Goal: Task Accomplishment & Management: Manage account settings

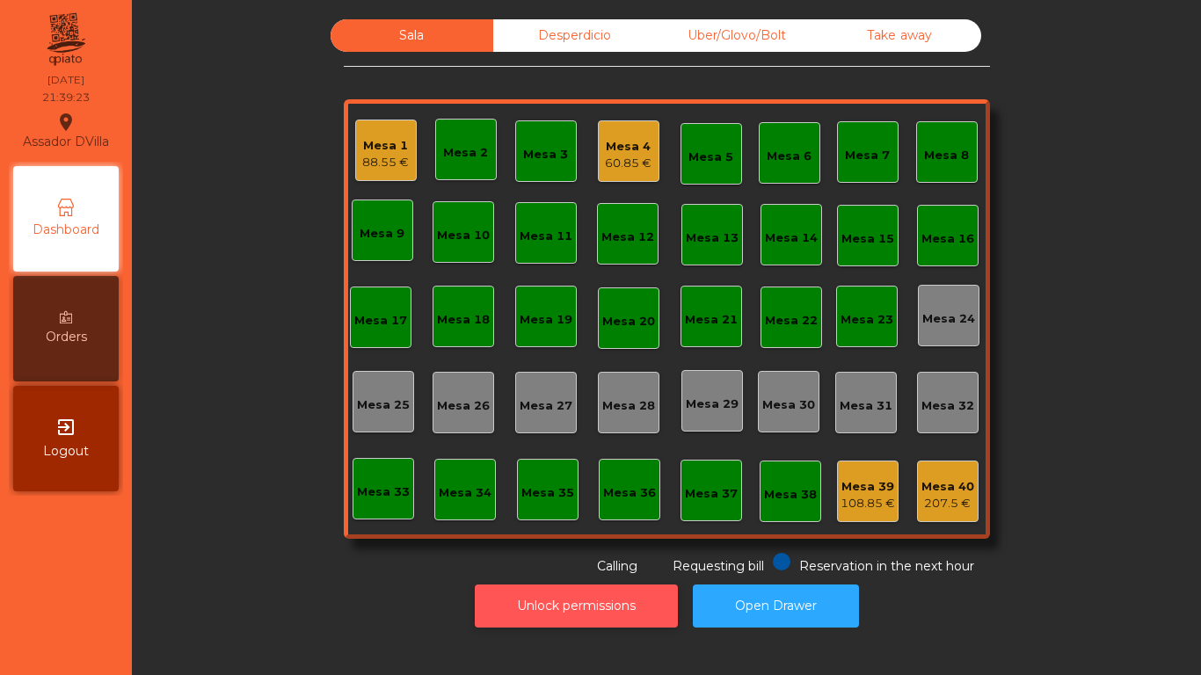
click at [537, 604] on button "Unlock permissions" at bounding box center [576, 606] width 203 height 43
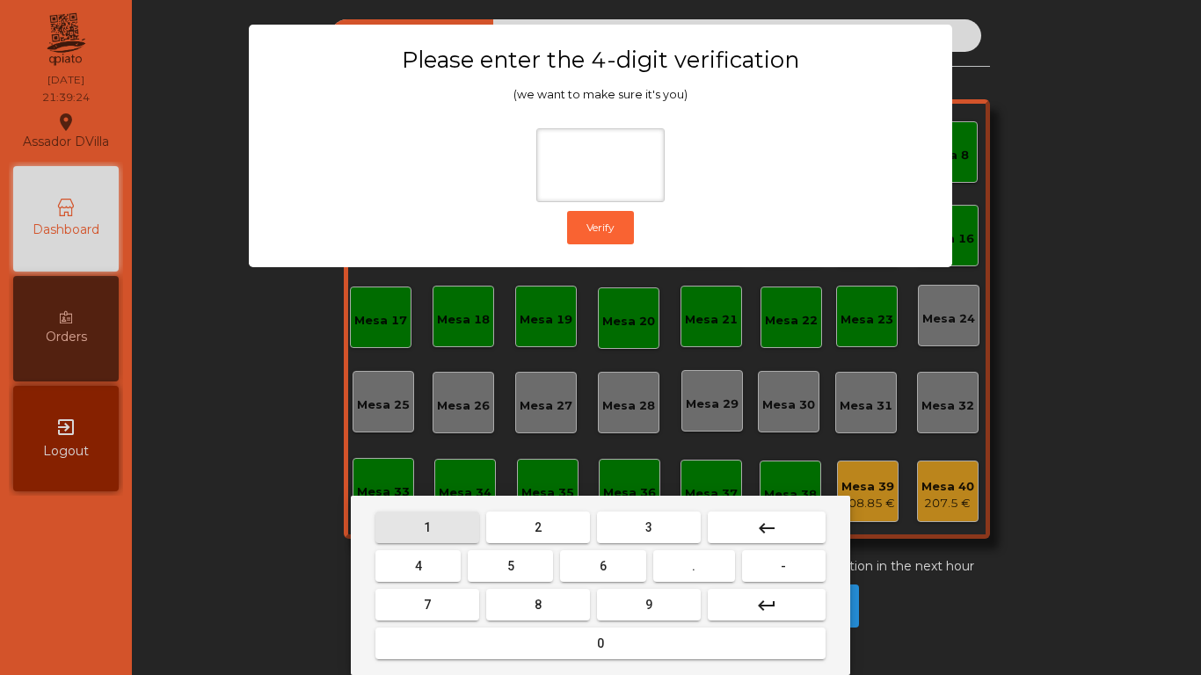
drag, startPoint x: 456, startPoint y: 528, endPoint x: 506, endPoint y: 577, distance: 70.3
click at [456, 529] on button "1" at bounding box center [428, 528] width 104 height 32
click at [638, 594] on button "9" at bounding box center [649, 605] width 104 height 32
click at [468, 559] on button "5" at bounding box center [510, 567] width 85 height 32
click at [720, 527] on button "keyboard_backspace" at bounding box center [767, 528] width 118 height 32
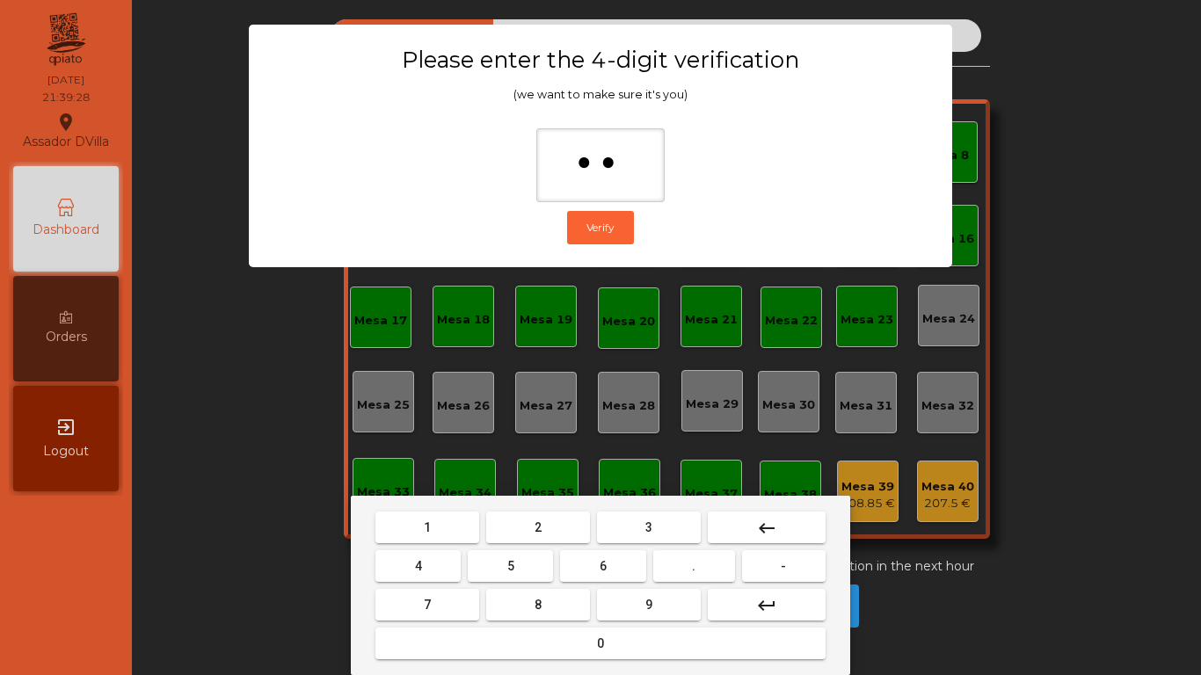
click at [427, 571] on button "4" at bounding box center [418, 567] width 85 height 32
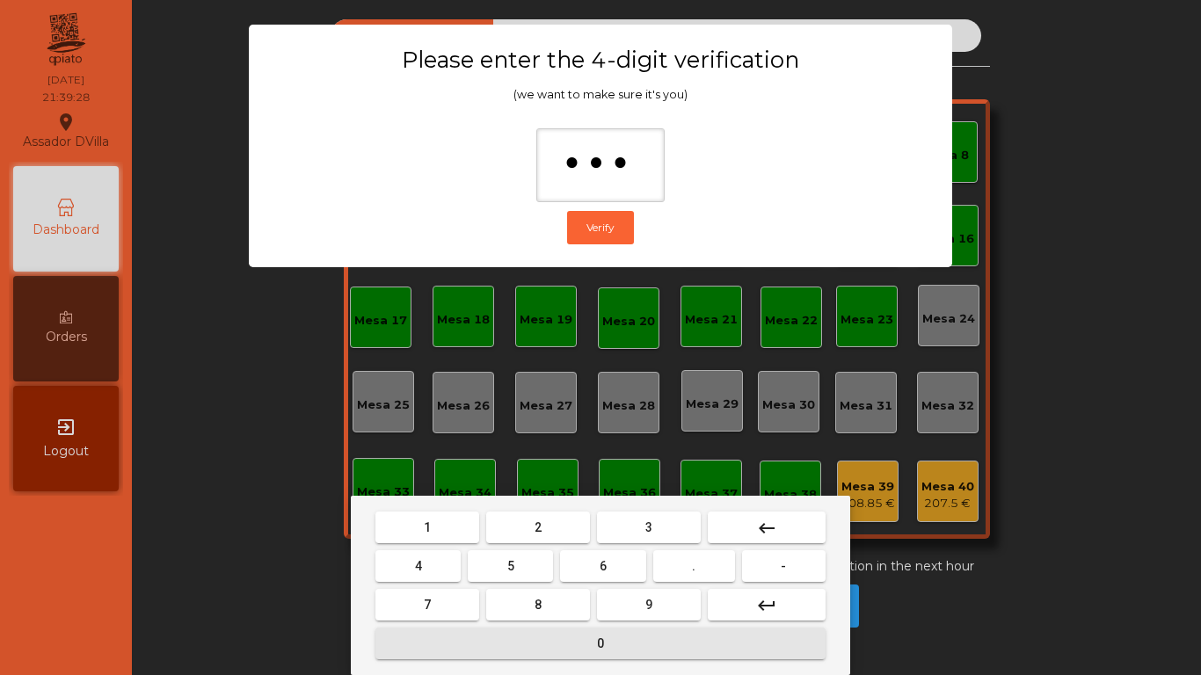
click at [491, 649] on button "0" at bounding box center [601, 644] width 450 height 32
type input "****"
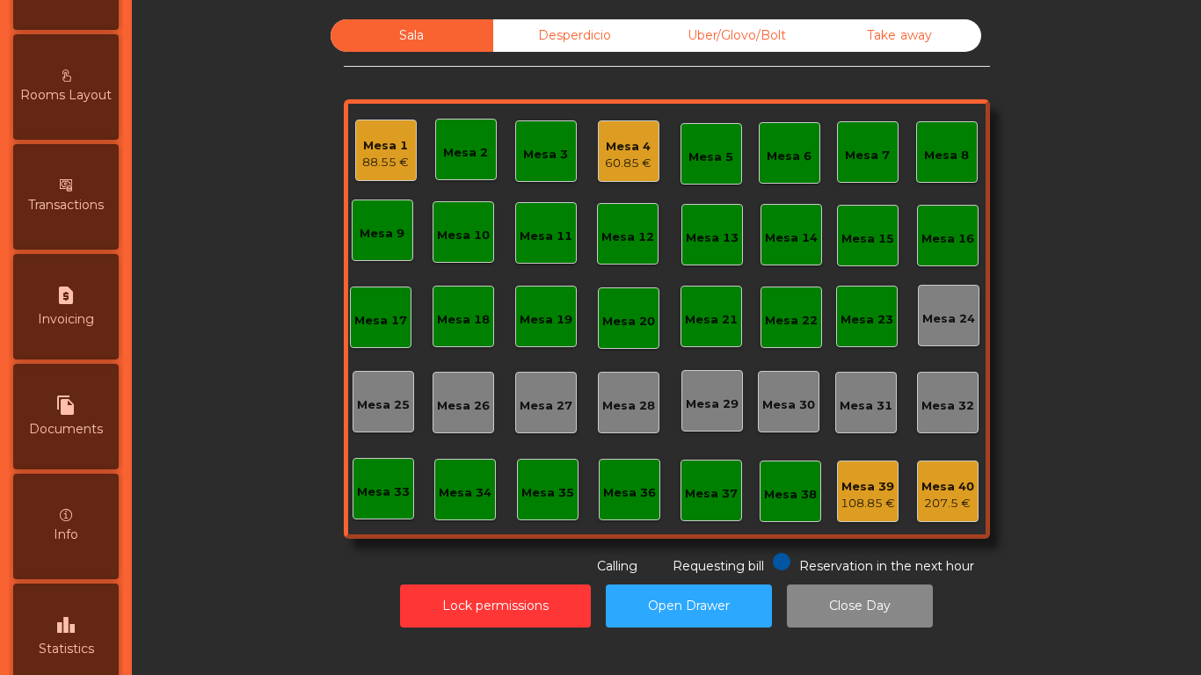
click at [77, 602] on div "leaderboard Statistics" at bounding box center [66, 637] width 106 height 106
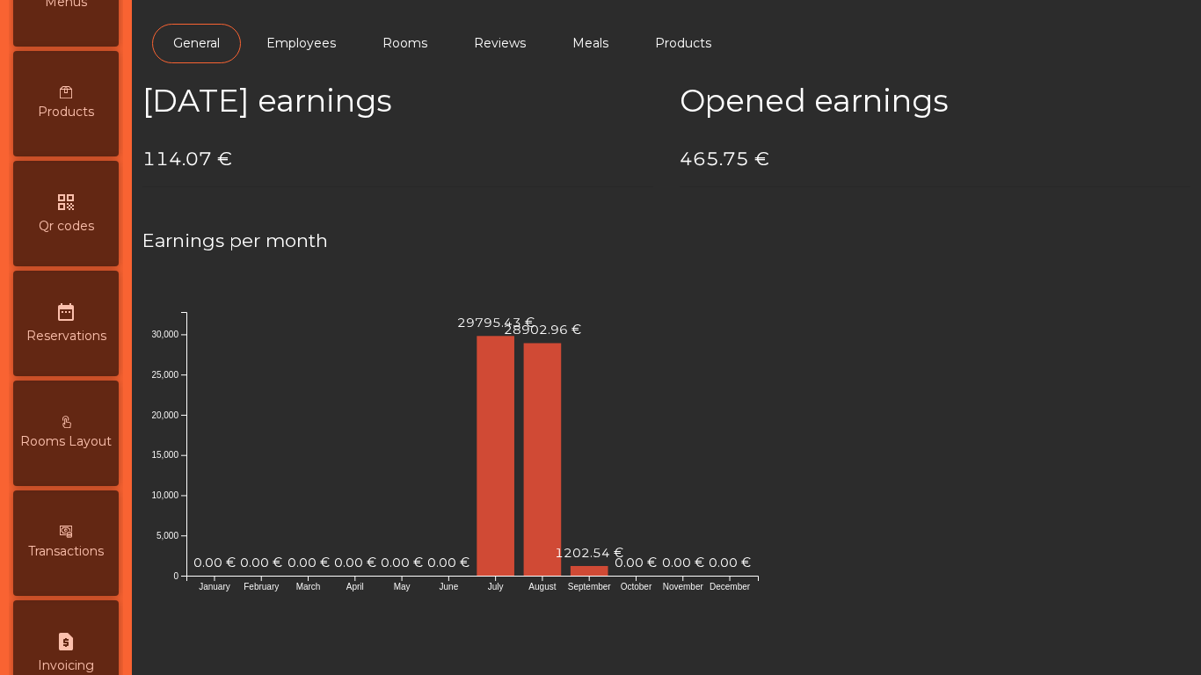
scroll to position [49, 0]
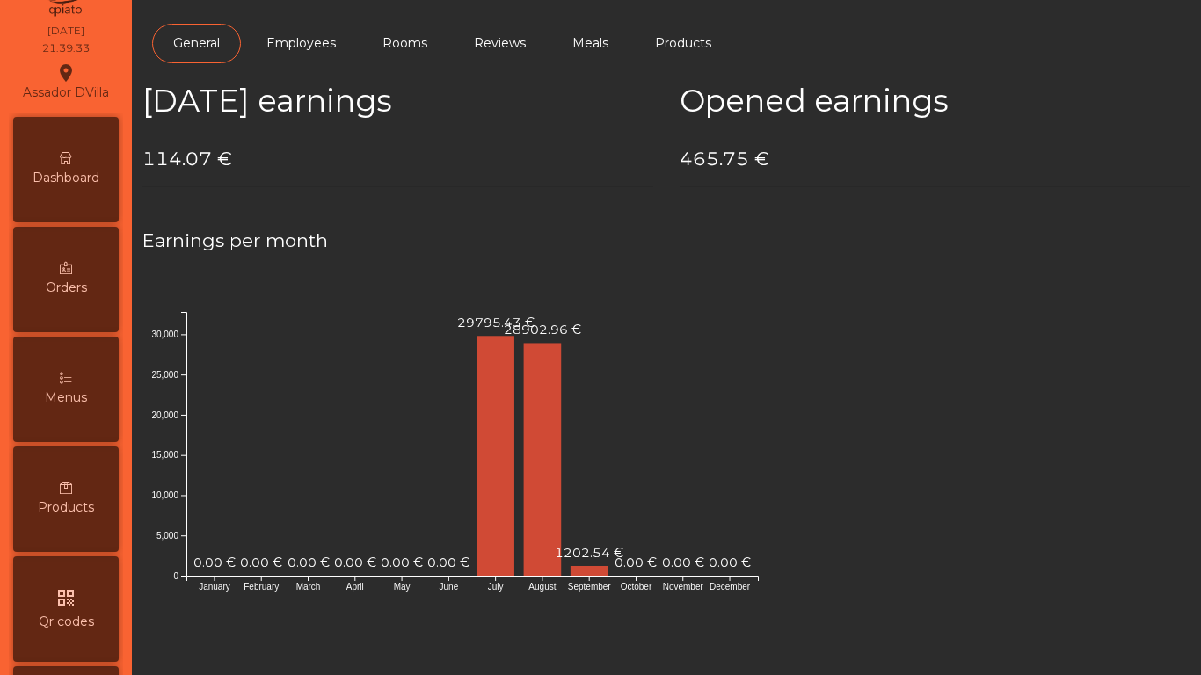
click at [81, 198] on div "Dashboard" at bounding box center [66, 170] width 106 height 106
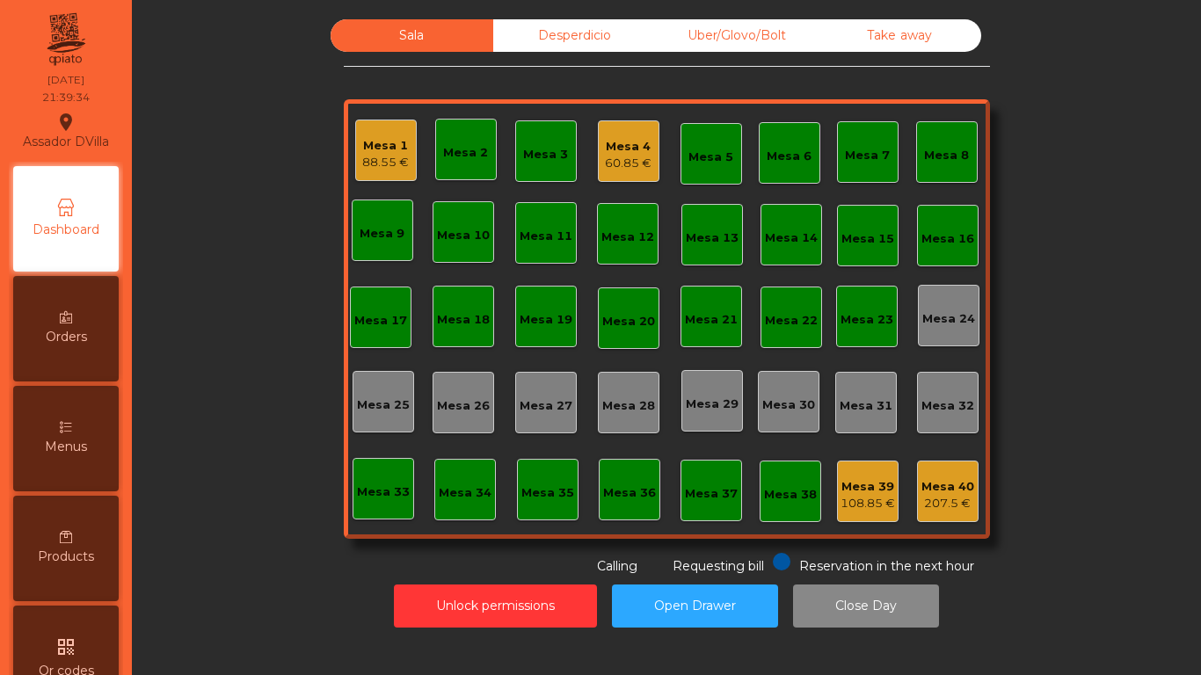
click at [597, 45] on div "Desperdicio" at bounding box center [574, 35] width 163 height 33
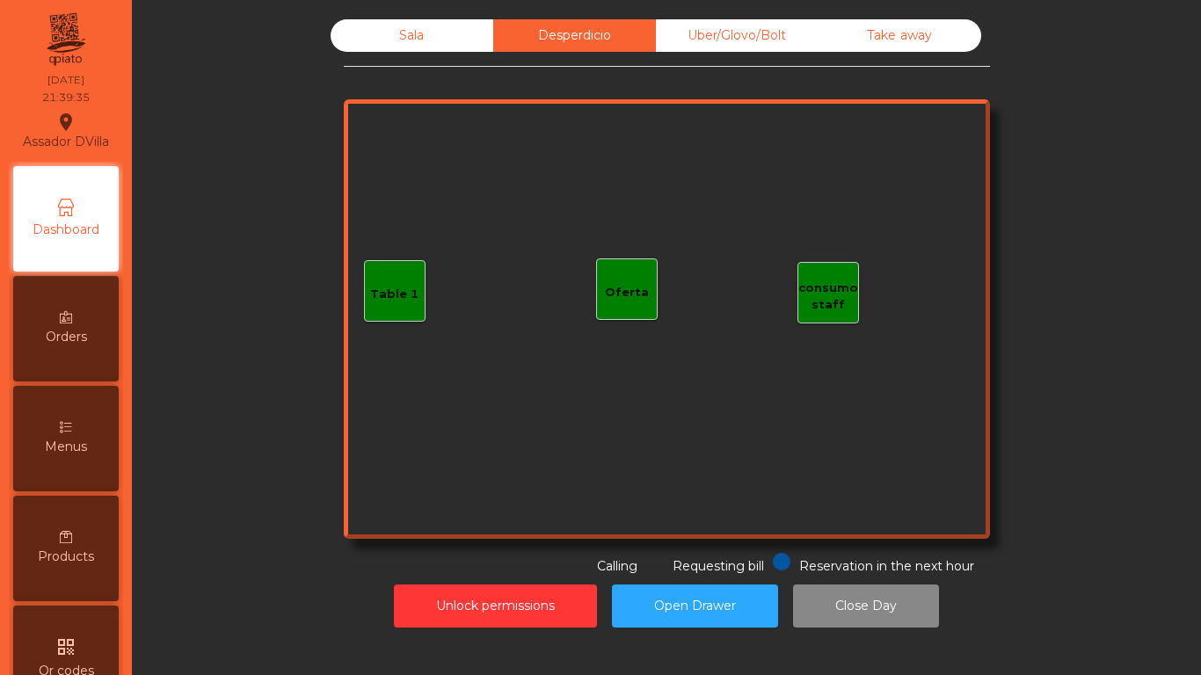
click at [729, 43] on div "Uber/Glovo/Bolt" at bounding box center [737, 35] width 163 height 33
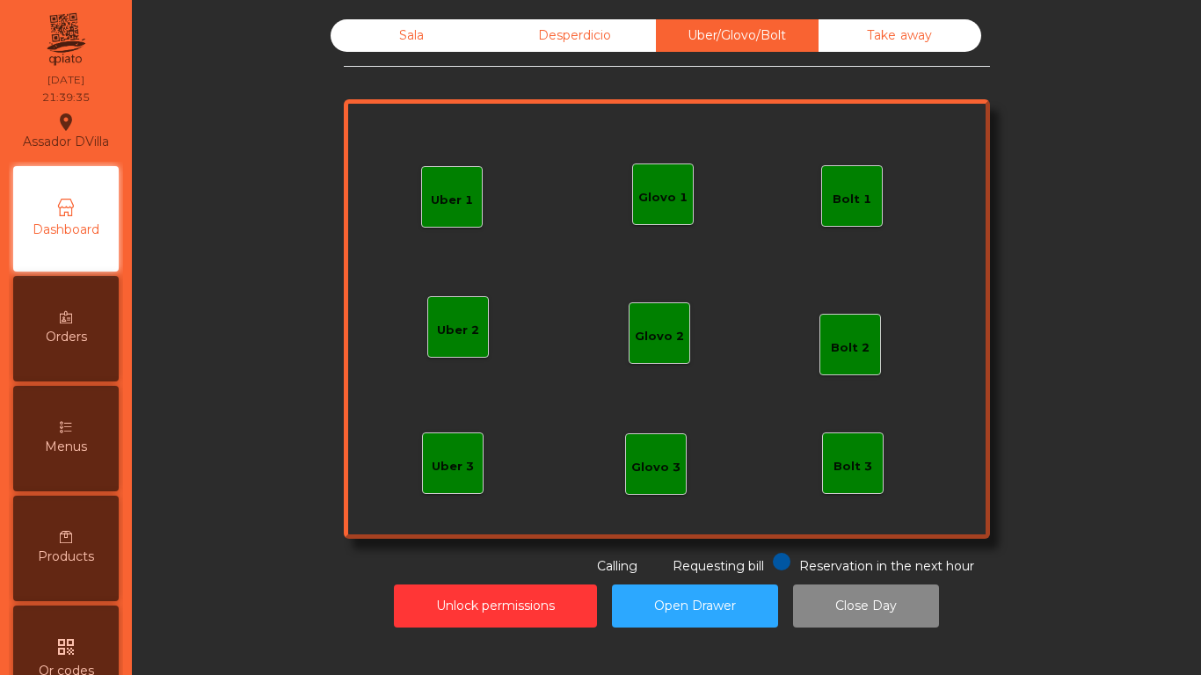
click at [877, 26] on div "Take away" at bounding box center [900, 35] width 163 height 33
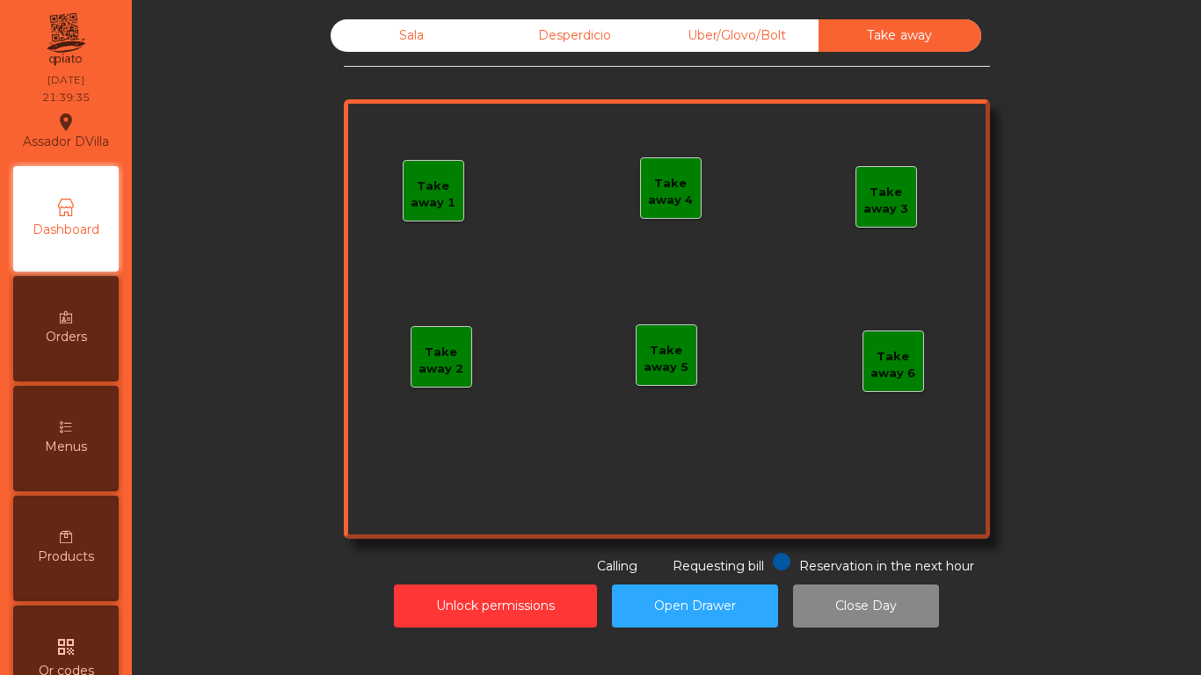
click at [436, 25] on div "Sala" at bounding box center [412, 35] width 163 height 33
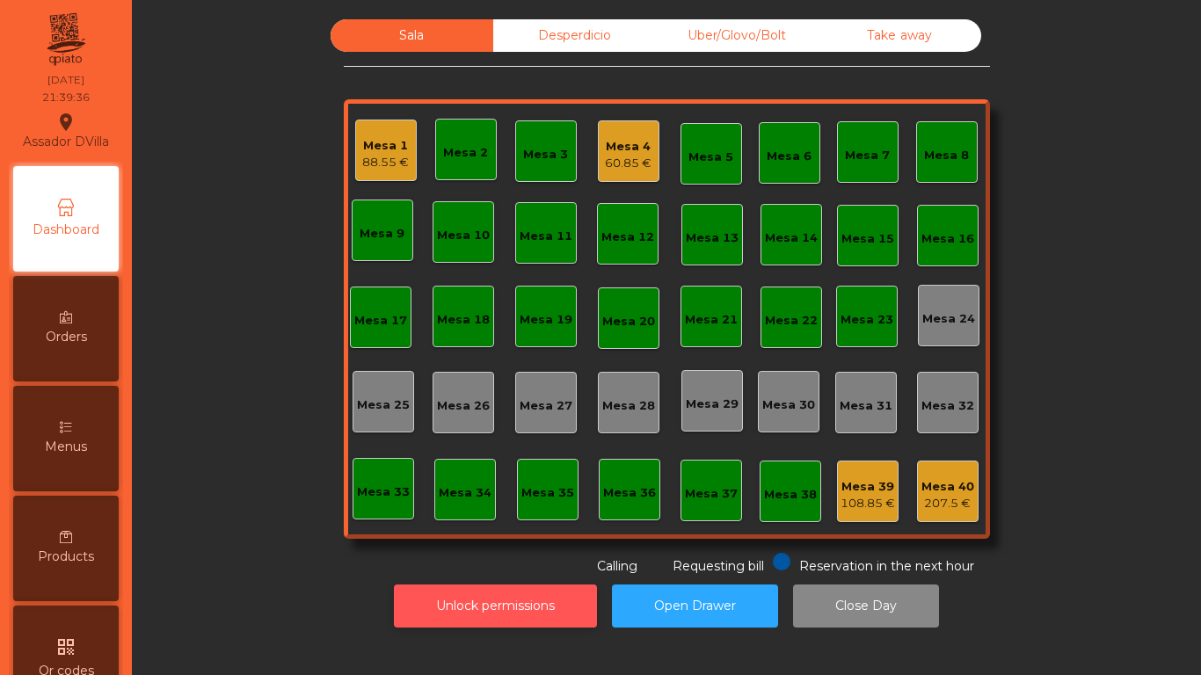
click at [504, 610] on button "Unlock permissions" at bounding box center [495, 606] width 203 height 43
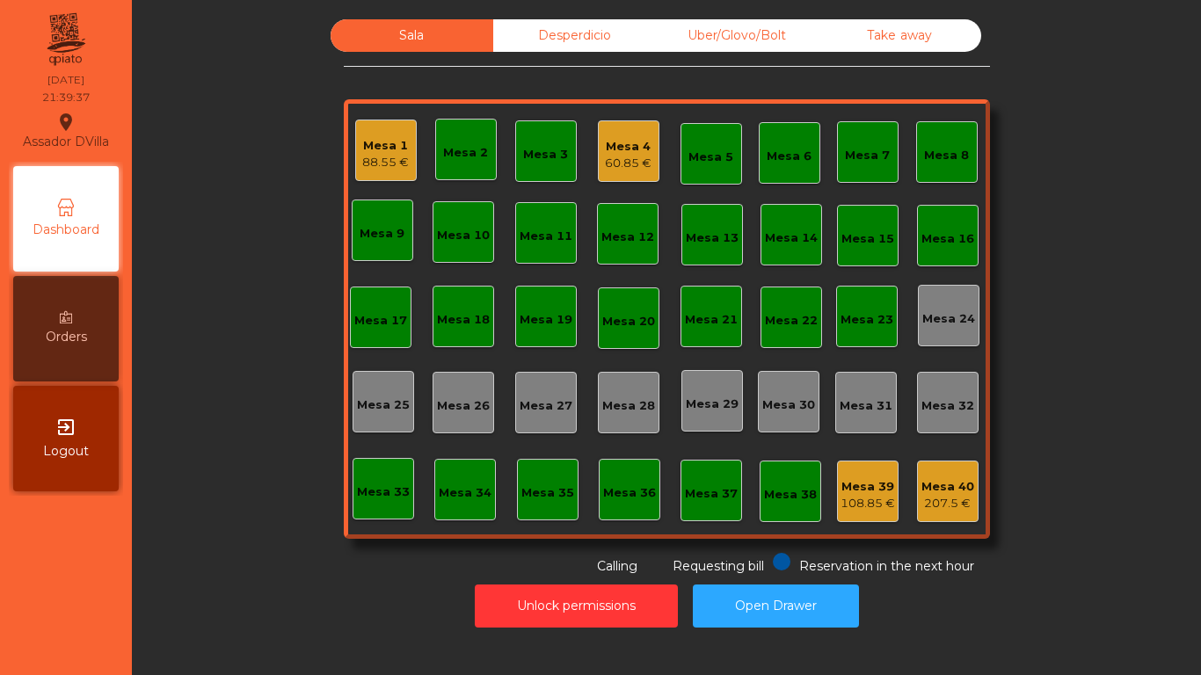
click at [858, 477] on div "Mesa 39 108.85 €" at bounding box center [868, 491] width 55 height 41
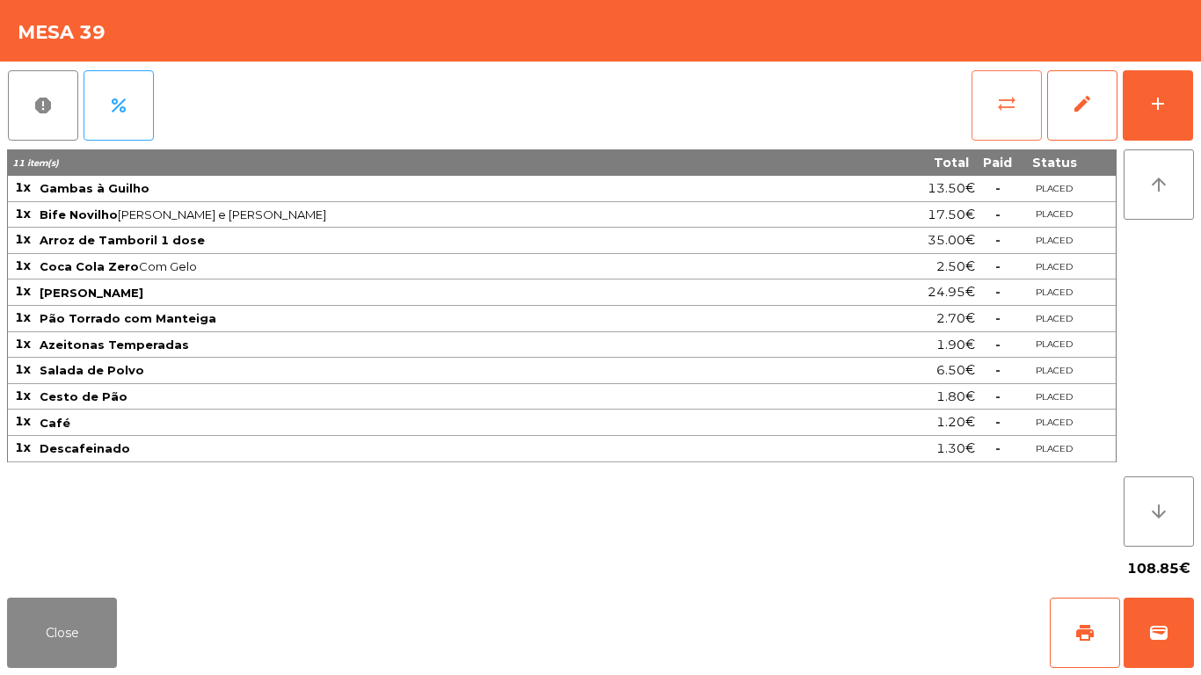
click at [992, 112] on button "sync_alt" at bounding box center [1007, 105] width 70 height 70
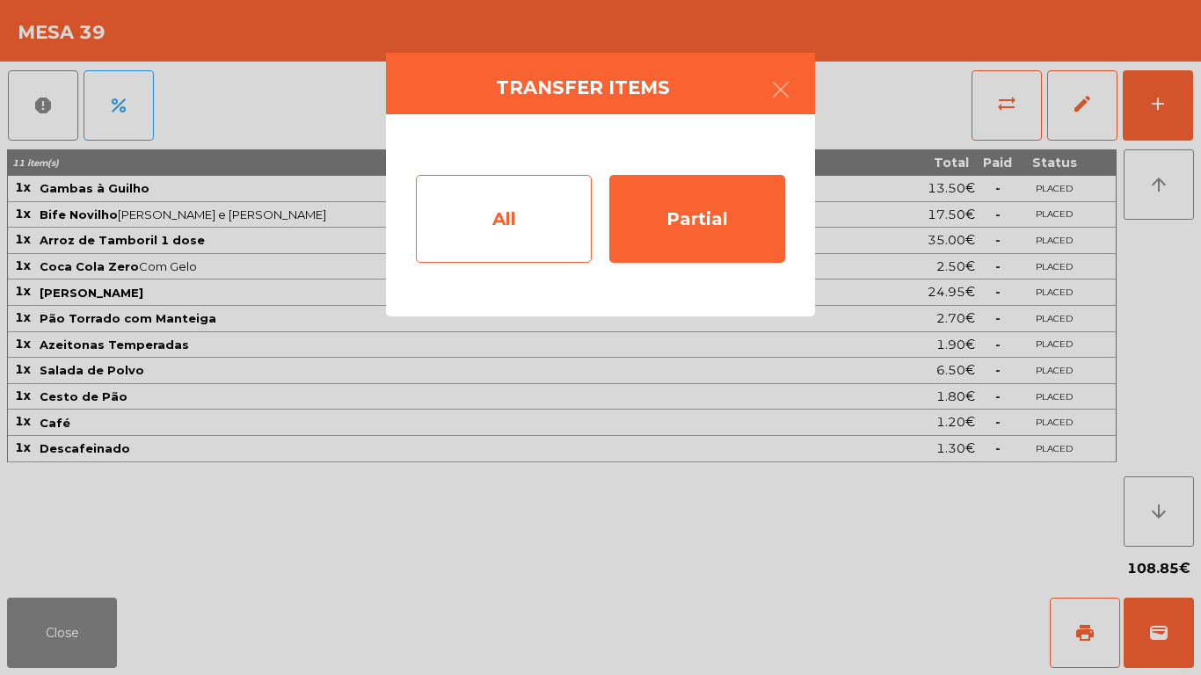
click at [468, 233] on div "All" at bounding box center [504, 219] width 176 height 88
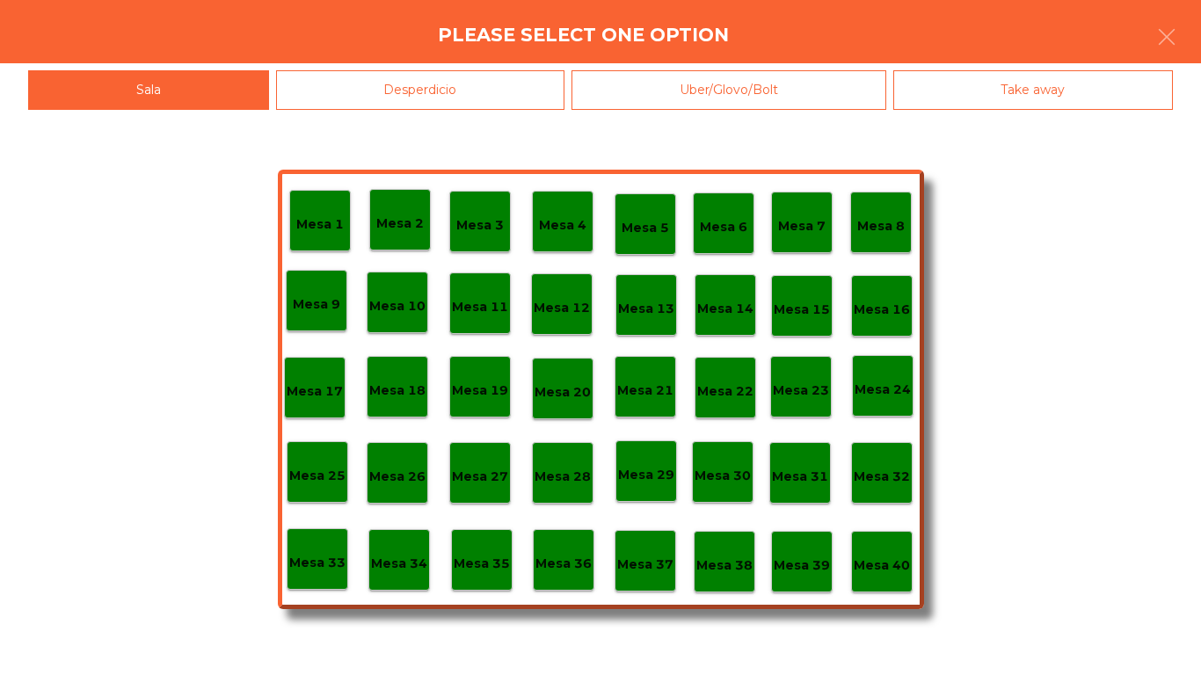
click at [904, 559] on p "Mesa 40" at bounding box center [882, 566] width 56 height 20
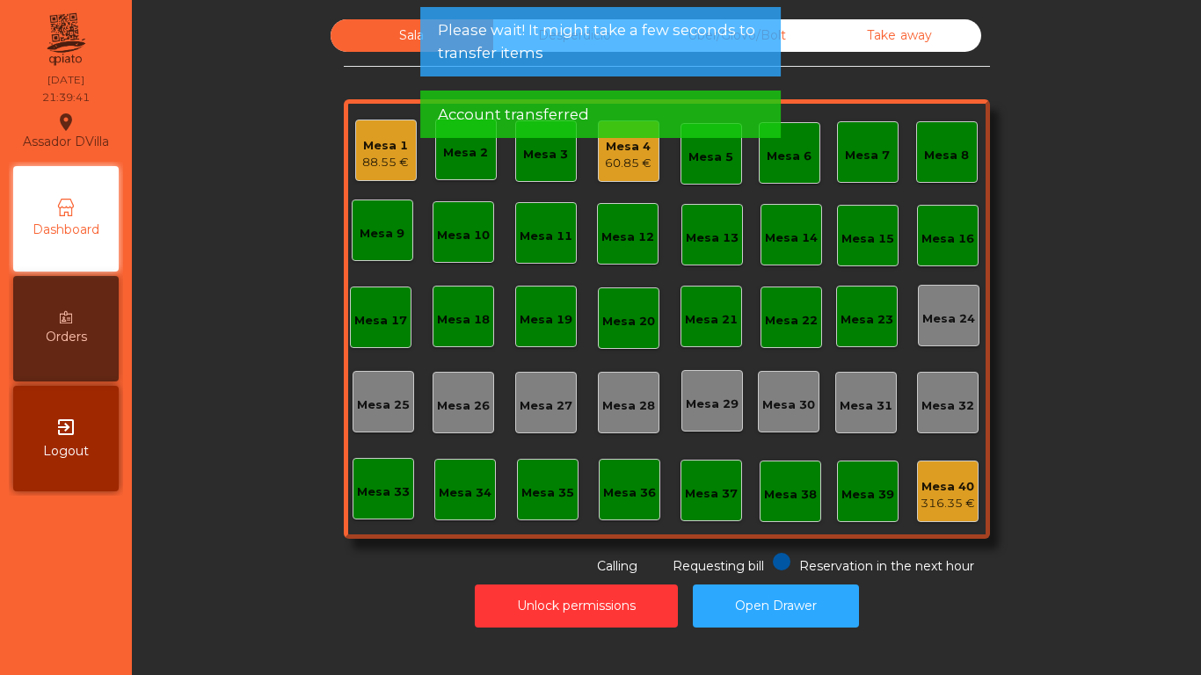
click at [589, 170] on div "Mesa 1 88.55 € Mesa 2 Mesa 3 Mesa 4 60.85 € Mesa 5 Mesa 6 Mesa 7 Mesa 8 Mesa 9 …" at bounding box center [667, 319] width 646 height 440
click at [605, 169] on div "60.85 €" at bounding box center [628, 164] width 47 height 18
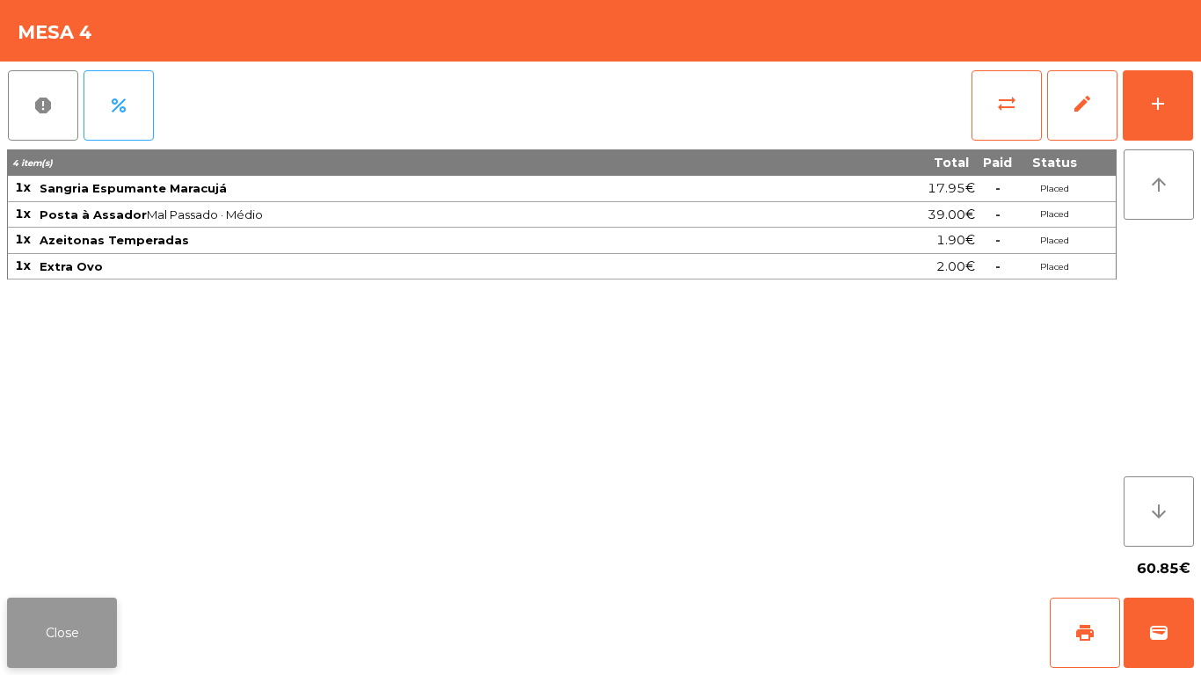
click at [56, 640] on button "Close" at bounding box center [62, 633] width 110 height 70
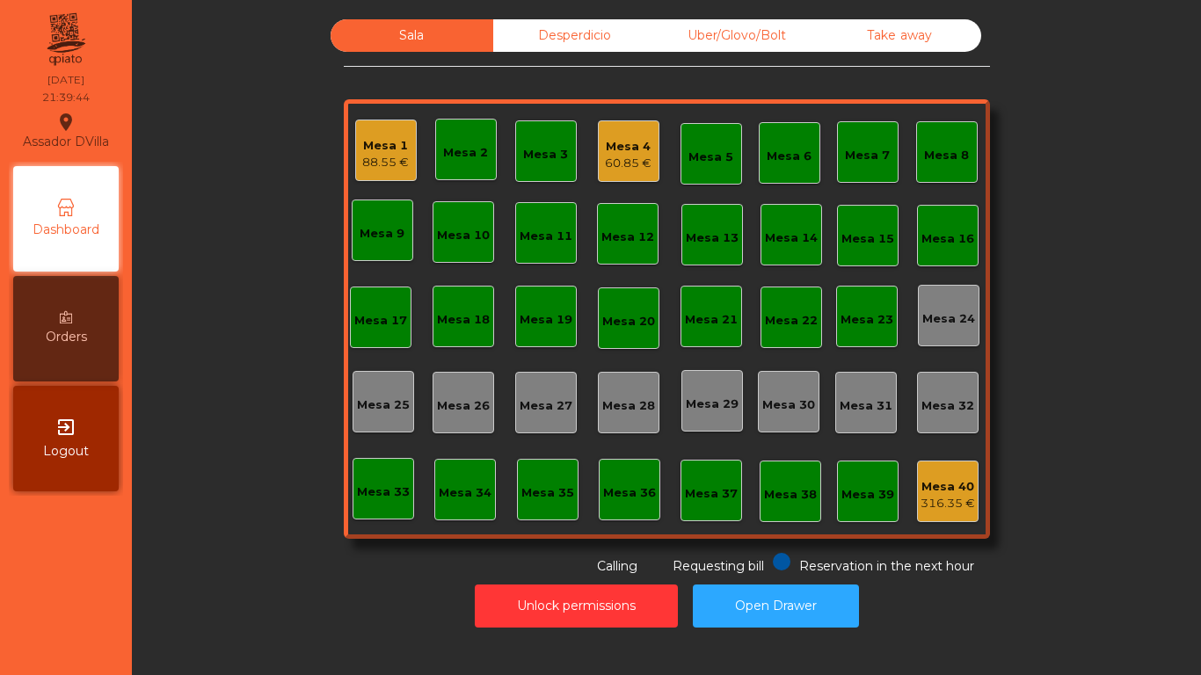
click at [141, 549] on div "Sala Desperdicio Uber/Glovo/Bolt Take away Mesa 1 88.55 € Mesa 2 Mesa 3 Mesa 4 …" at bounding box center [666, 337] width 1069 height 675
click at [362, 139] on div "Mesa 1" at bounding box center [385, 146] width 47 height 18
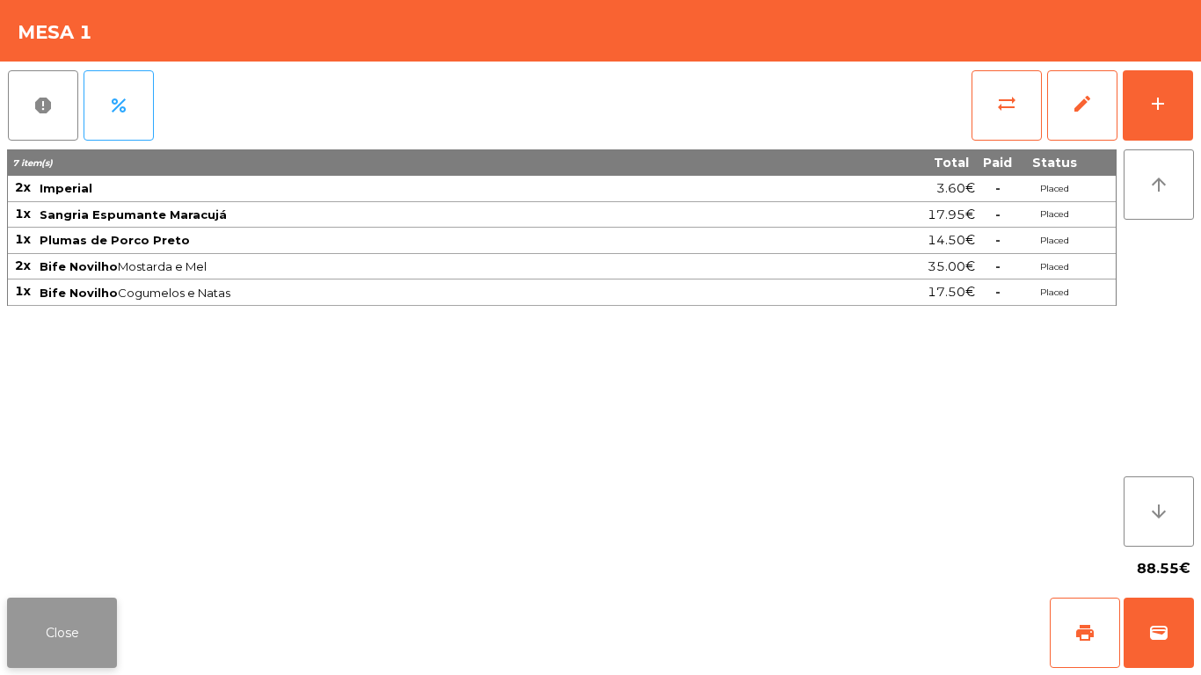
click at [44, 635] on button "Close" at bounding box center [62, 633] width 110 height 70
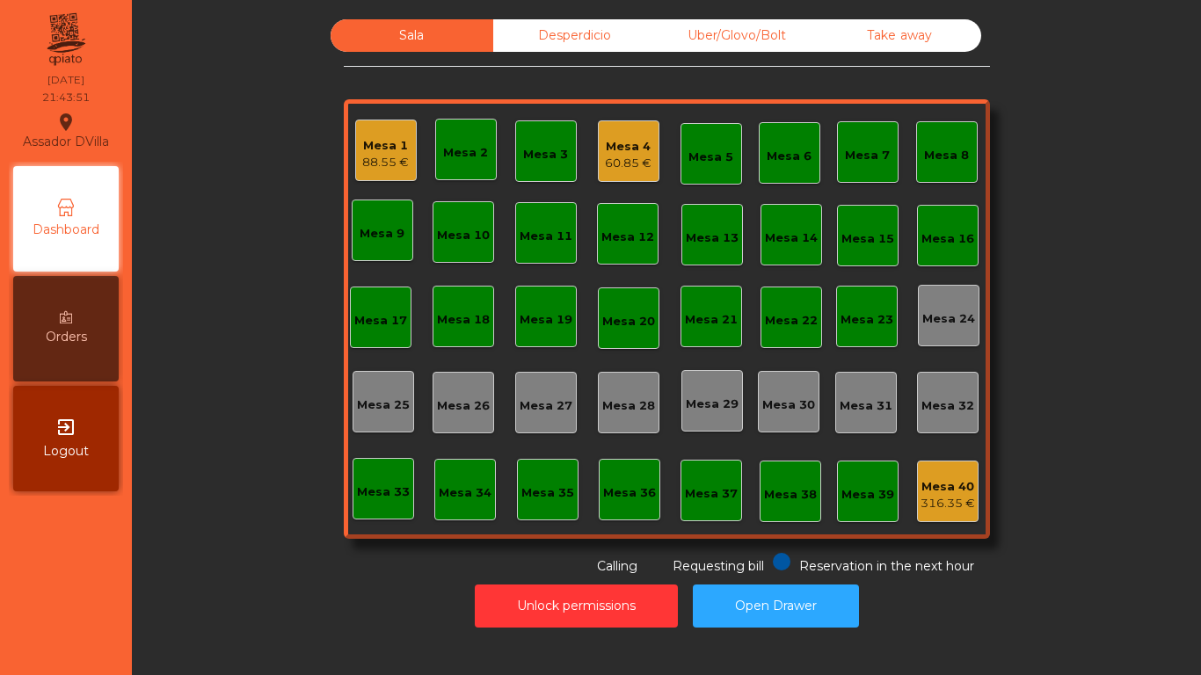
click at [598, 136] on div "Mesa 4 60.85 €" at bounding box center [629, 151] width 62 height 62
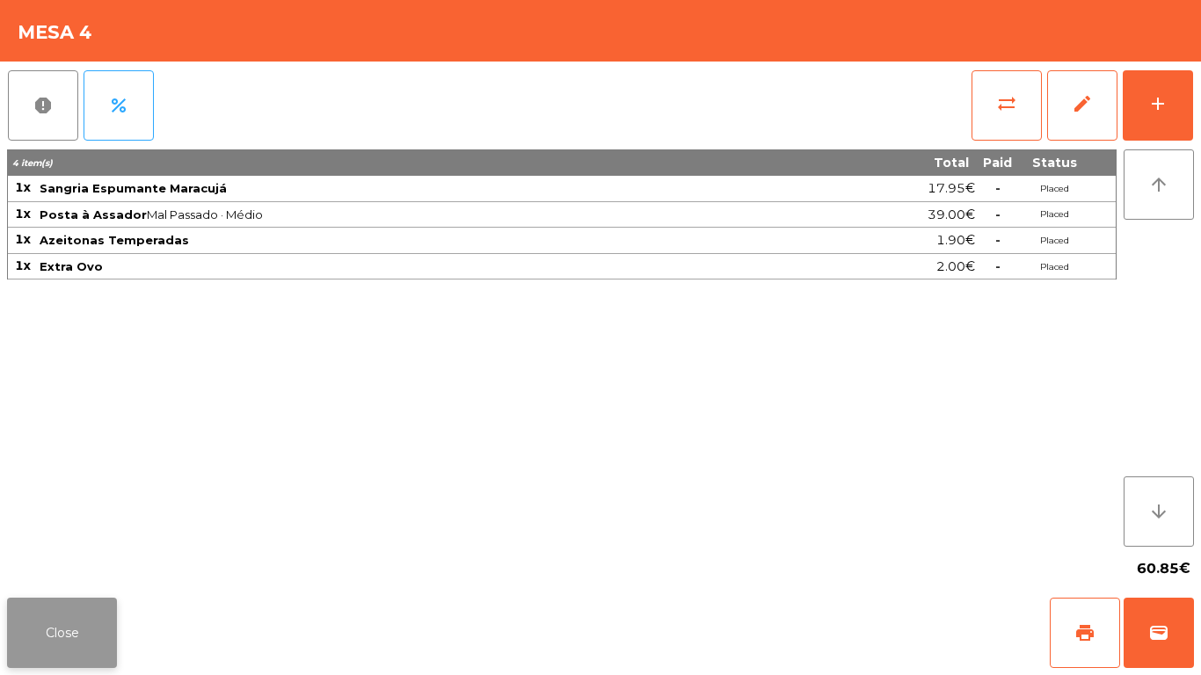
click at [63, 655] on button "Close" at bounding box center [62, 633] width 110 height 70
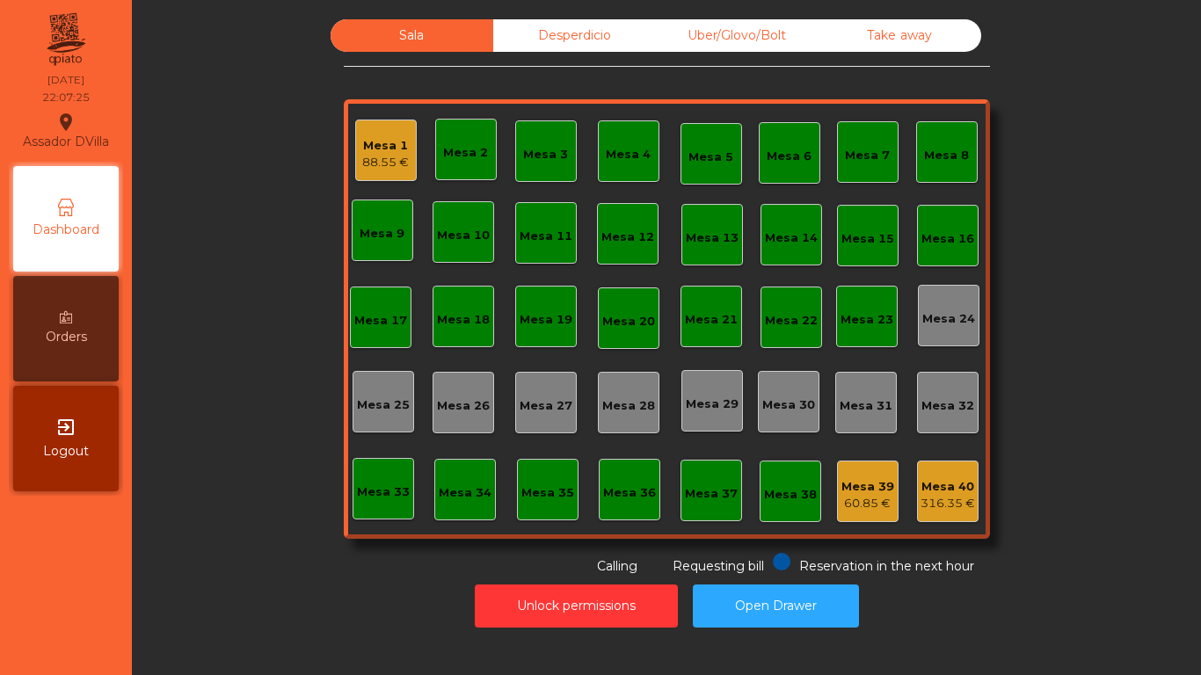
click at [356, 177] on div "Mesa 1 88.55 €" at bounding box center [386, 151] width 62 height 62
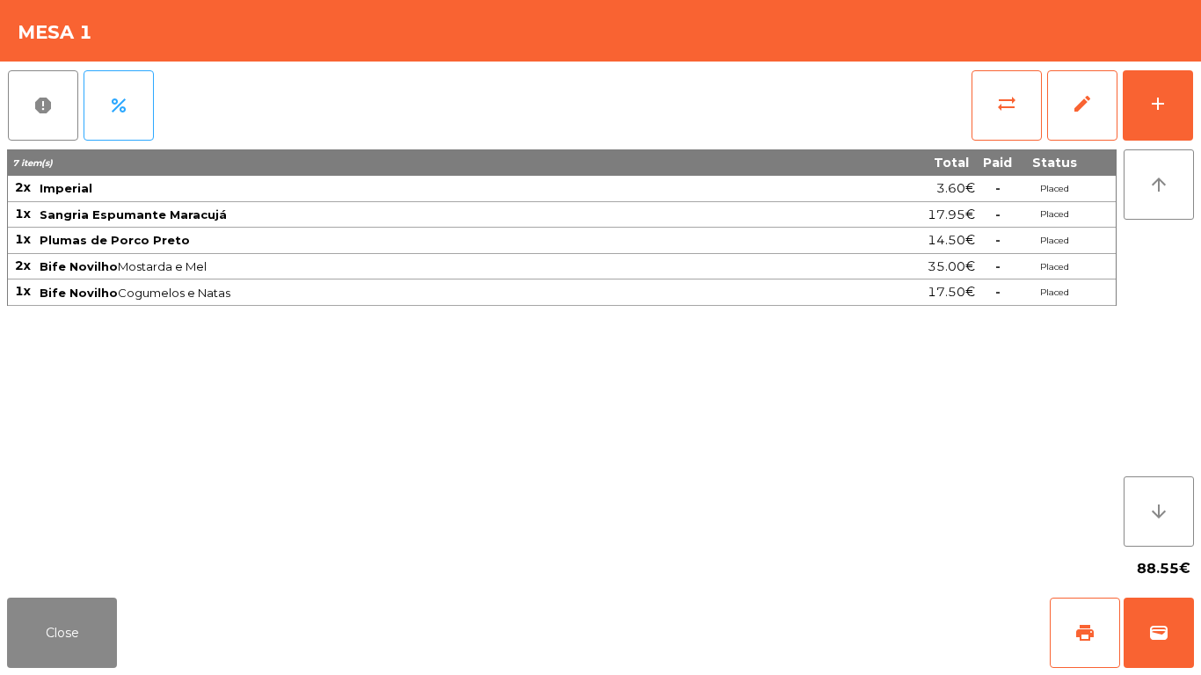
click at [1198, 93] on div "report percent sync_alt edit add 7 item(s) Total Paid Status 2x Imperial 3.60€ …" at bounding box center [600, 326] width 1201 height 529
click at [1179, 103] on button "add" at bounding box center [1158, 105] width 70 height 70
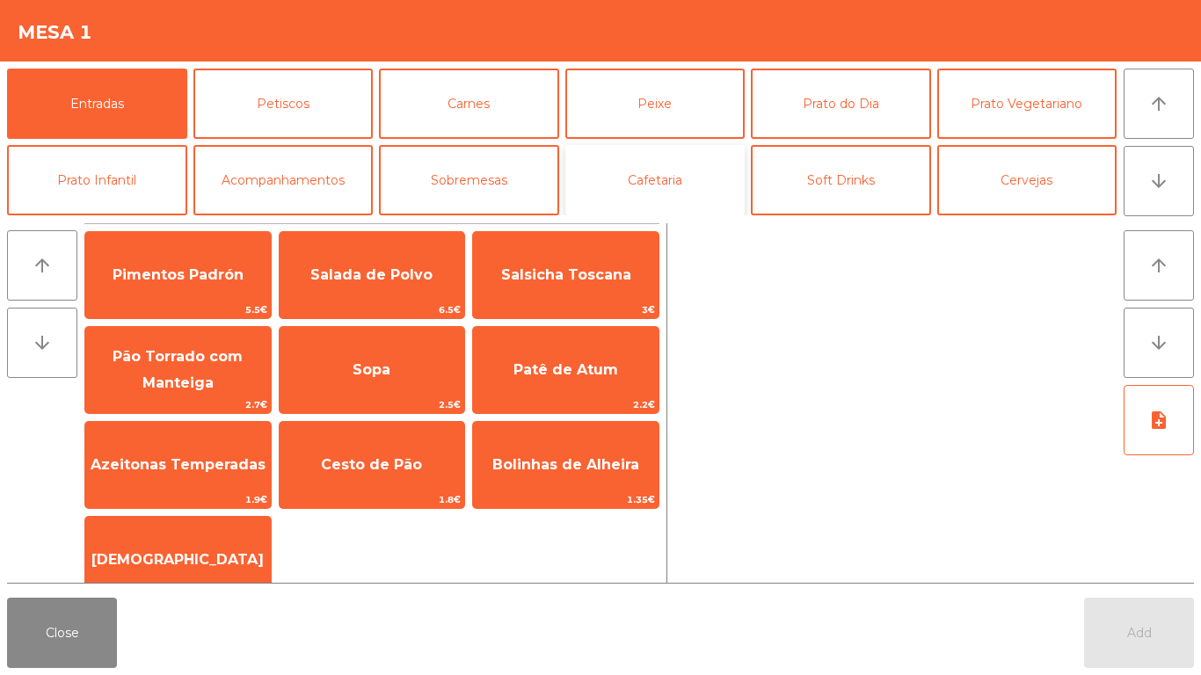
click at [684, 179] on button "Cafetaria" at bounding box center [656, 180] width 180 height 70
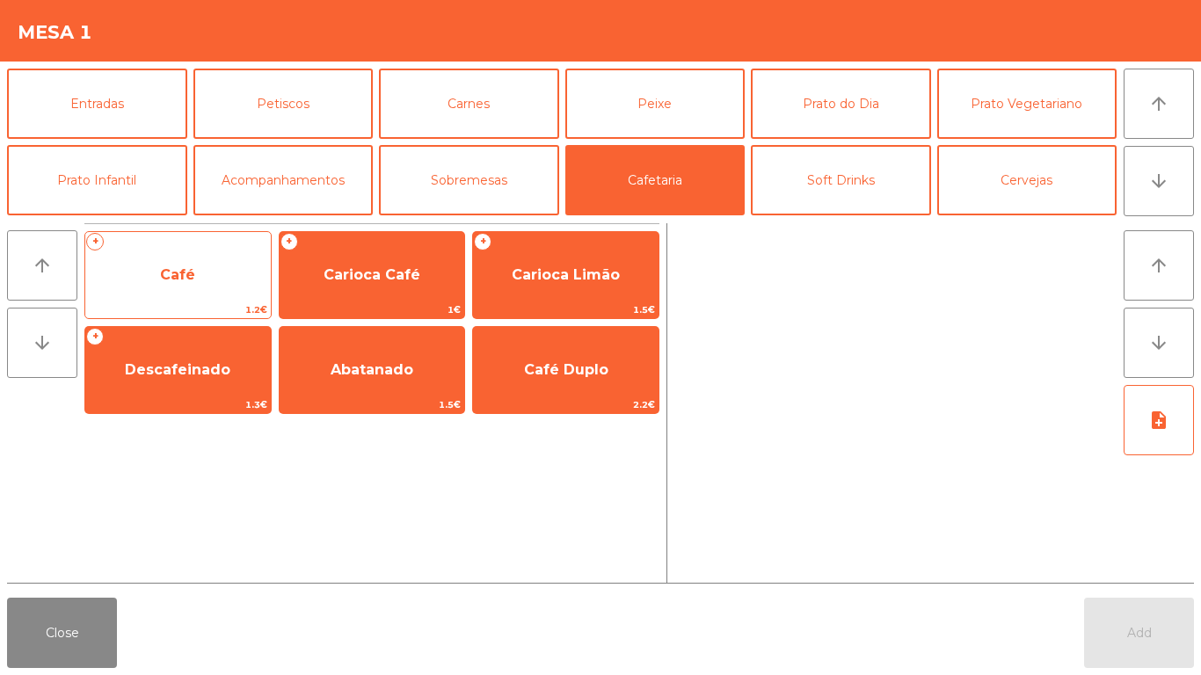
click at [208, 274] on span "Café" at bounding box center [178, 275] width 186 height 47
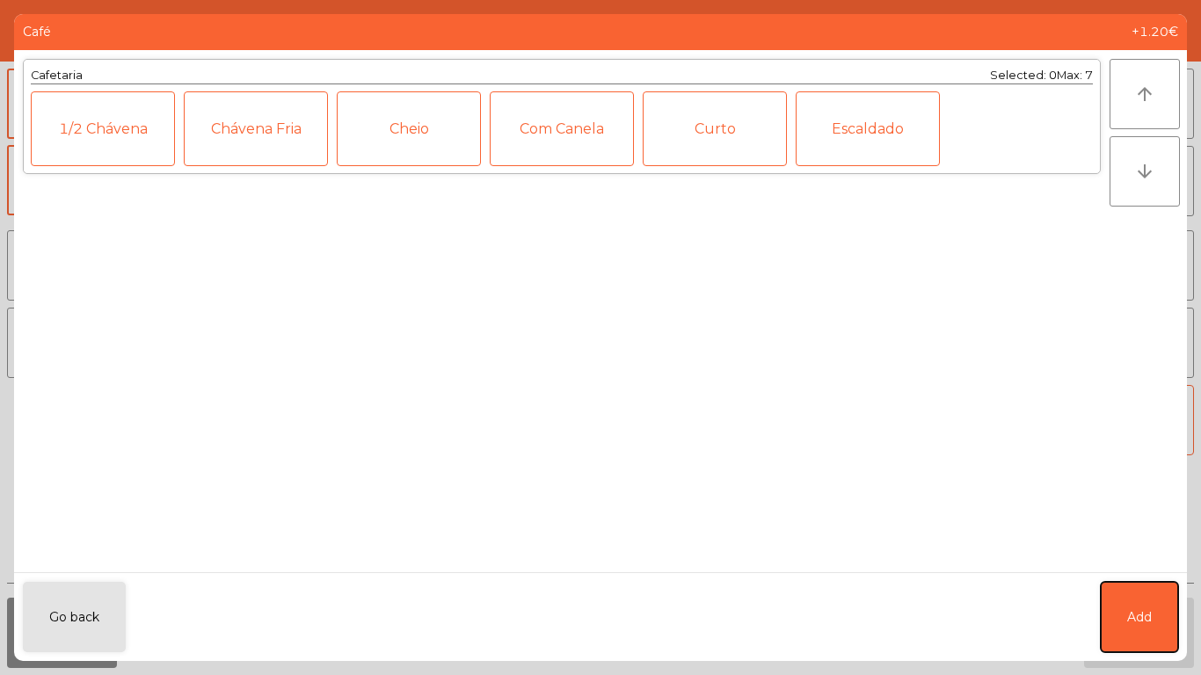
click at [1133, 617] on span "Add" at bounding box center [1140, 618] width 25 height 18
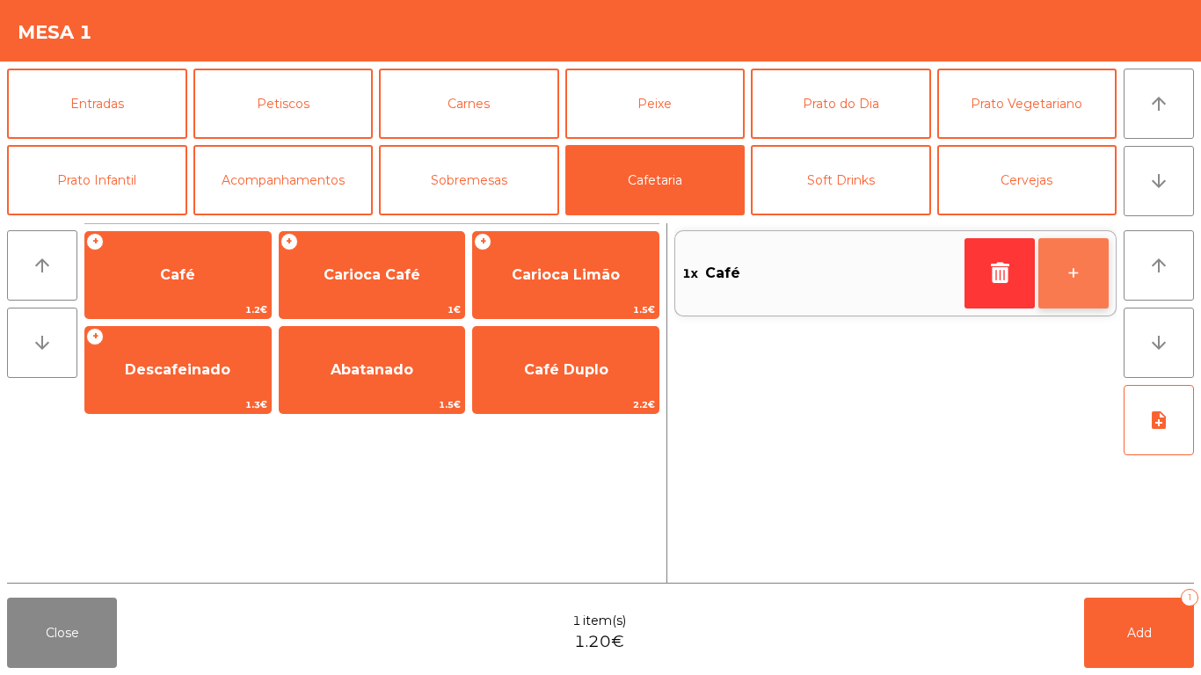
click at [1086, 271] on button "+" at bounding box center [1074, 273] width 70 height 70
click at [1091, 259] on button "+" at bounding box center [1074, 273] width 70 height 70
click at [1077, 257] on button "+" at bounding box center [1074, 273] width 70 height 70
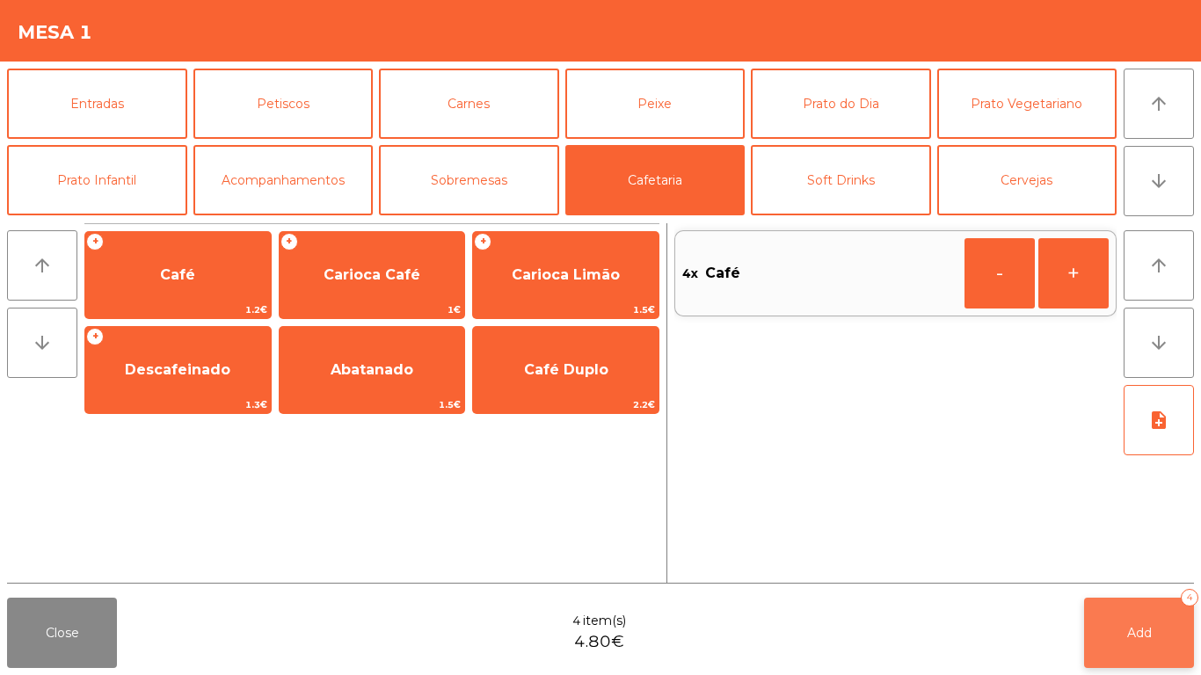
click at [1144, 599] on button "Add 4" at bounding box center [1139, 633] width 110 height 70
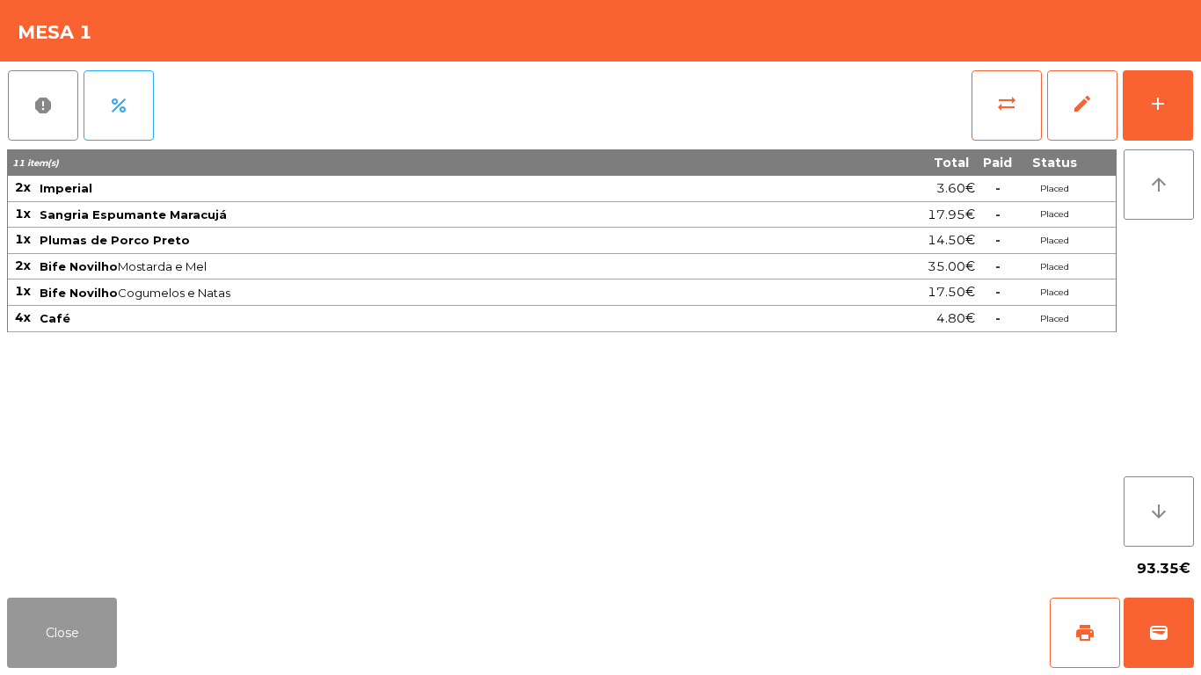
click at [44, 636] on button "Close" at bounding box center [62, 633] width 110 height 70
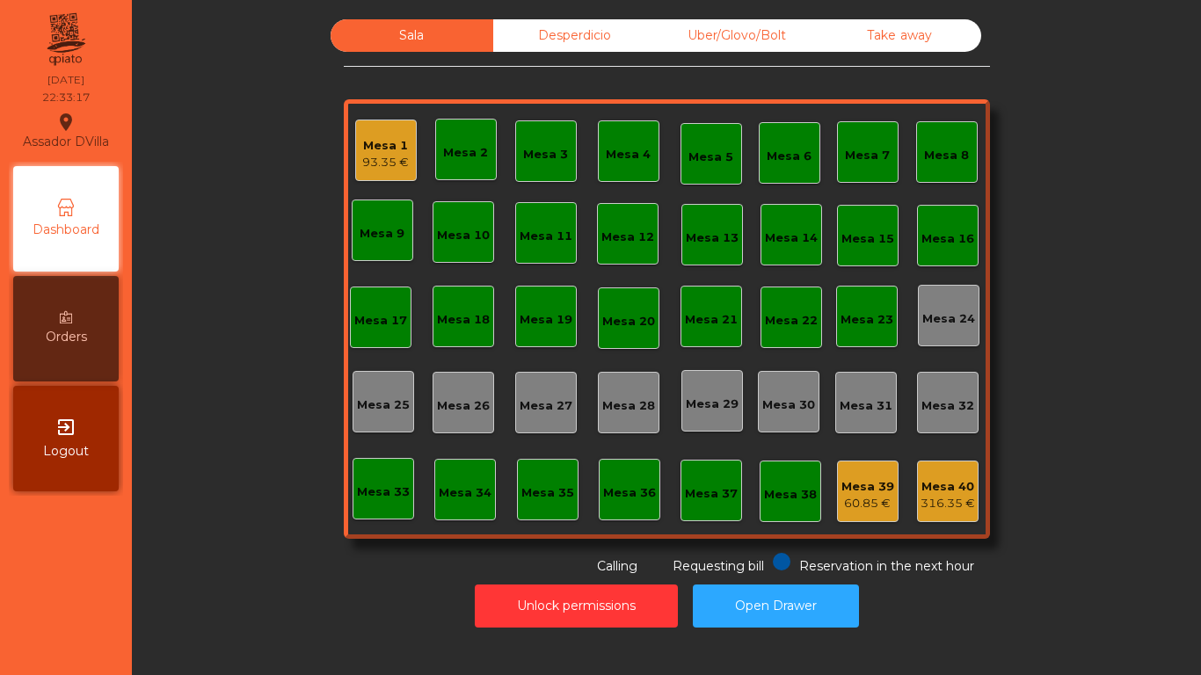
click at [383, 161] on div "93.35 €" at bounding box center [385, 163] width 47 height 18
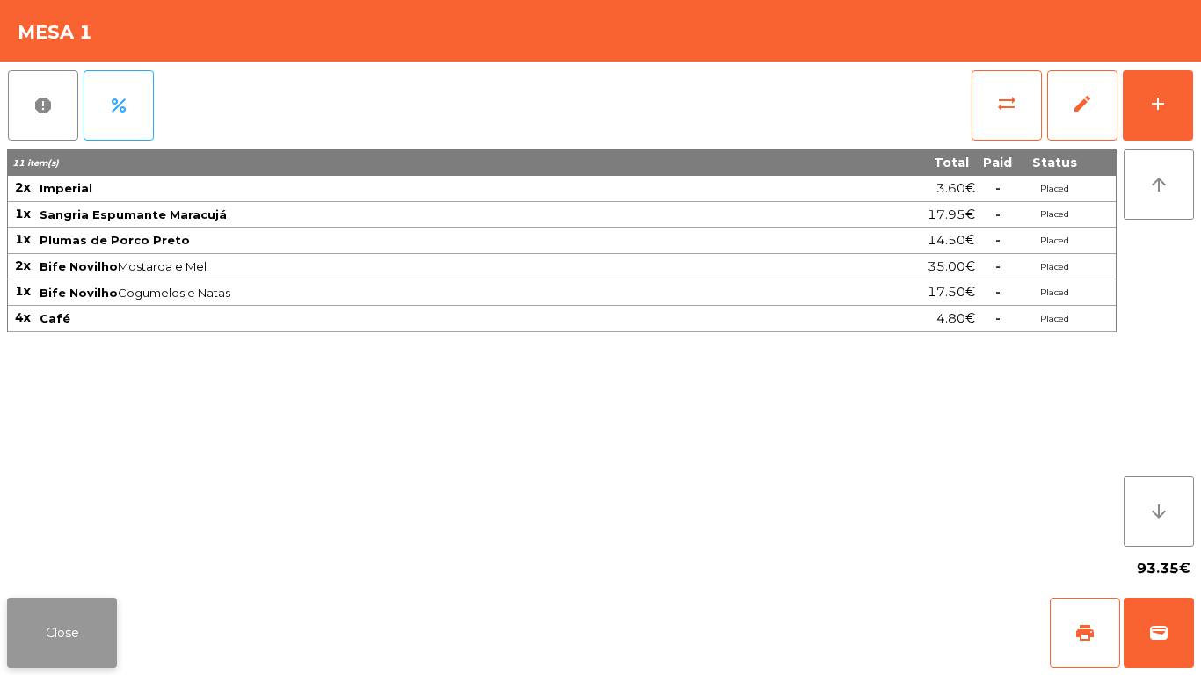
click at [73, 631] on button "Close" at bounding box center [62, 633] width 110 height 70
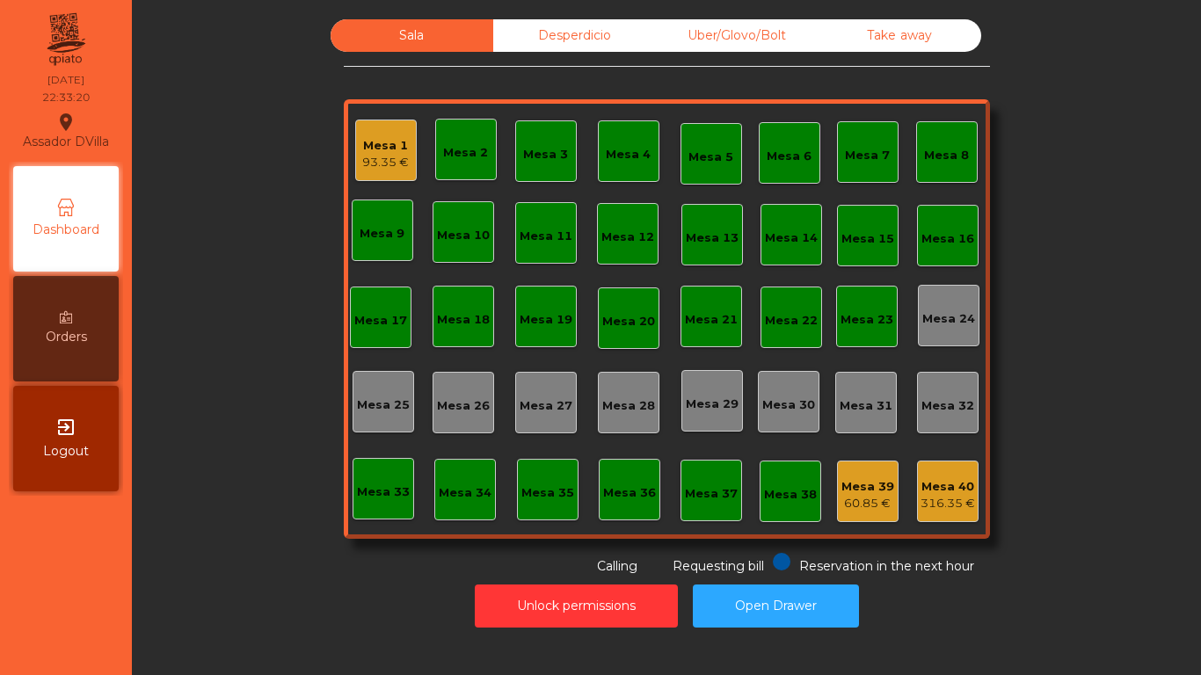
click at [381, 157] on div "93.35 €" at bounding box center [385, 163] width 47 height 18
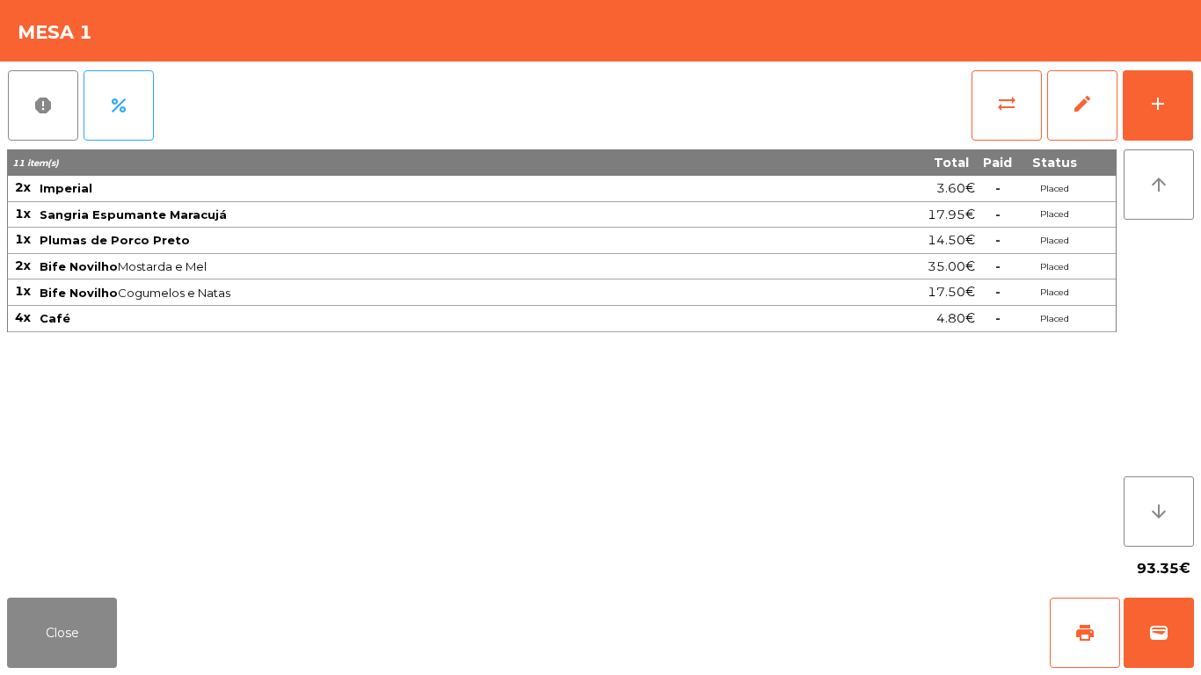
click at [842, 469] on div "11 item(s) Total Paid Status 2x Imperial 3.60€ - Placed 1x Sangria Espumante Ma…" at bounding box center [562, 349] width 1110 height 398
click at [91, 632] on button "Close" at bounding box center [62, 633] width 110 height 70
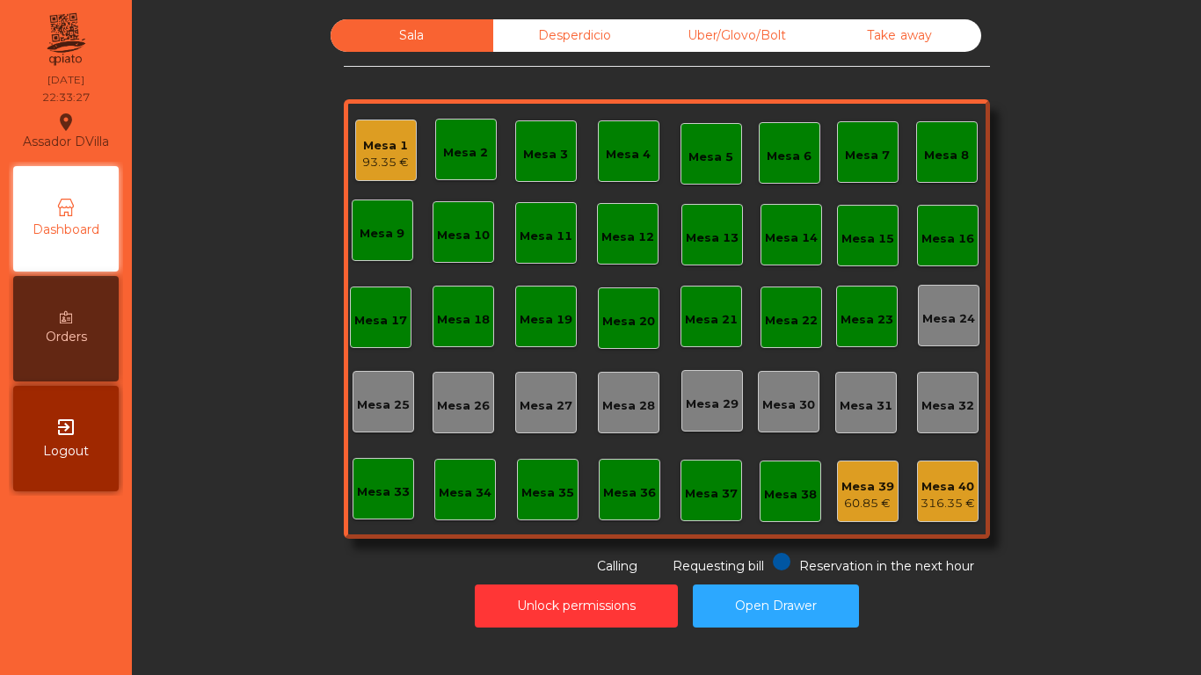
click at [281, 543] on div "Sala Desperdicio Uber/Glovo/Bolt Take away Mesa 1 93.35 € Mesa 2 Mesa 3 Mesa 4 …" at bounding box center [667, 297] width 1022 height 557
click at [759, 611] on button "Open Drawer" at bounding box center [776, 606] width 166 height 43
click at [1063, 464] on div "Sala Desperdicio Uber/Glovo/Bolt Take away Mesa 1 93.35 € Mesa 2 Mesa 3 Mesa 4 …" at bounding box center [667, 297] width 1022 height 557
click at [533, 34] on div "Desperdicio" at bounding box center [574, 35] width 163 height 33
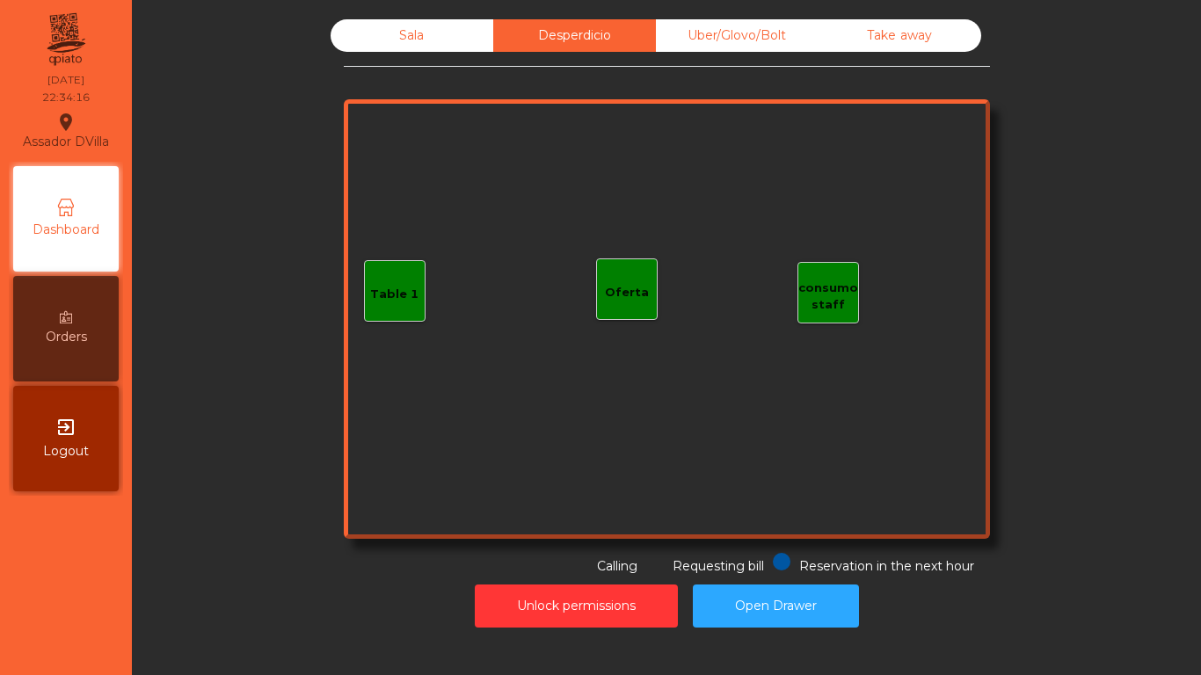
drag, startPoint x: 798, startPoint y: 53, endPoint x: 866, endPoint y: 41, distance: 69.5
click at [797, 53] on div "Sala Desperdicio Uber/Glovo/Bolt Take away Table 1 consumo staff Oferta Reserva…" at bounding box center [667, 297] width 646 height 557
click at [917, 41] on div "Take away" at bounding box center [900, 35] width 163 height 33
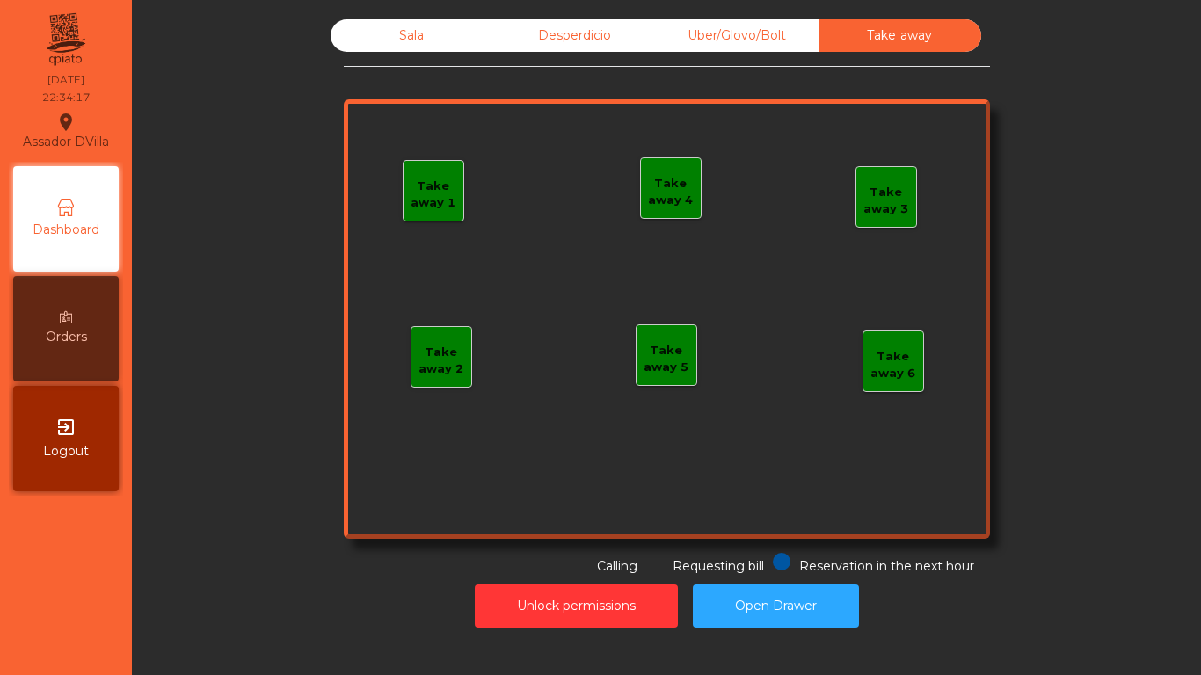
click at [778, 41] on div "Uber/Glovo/Bolt" at bounding box center [737, 35] width 163 height 33
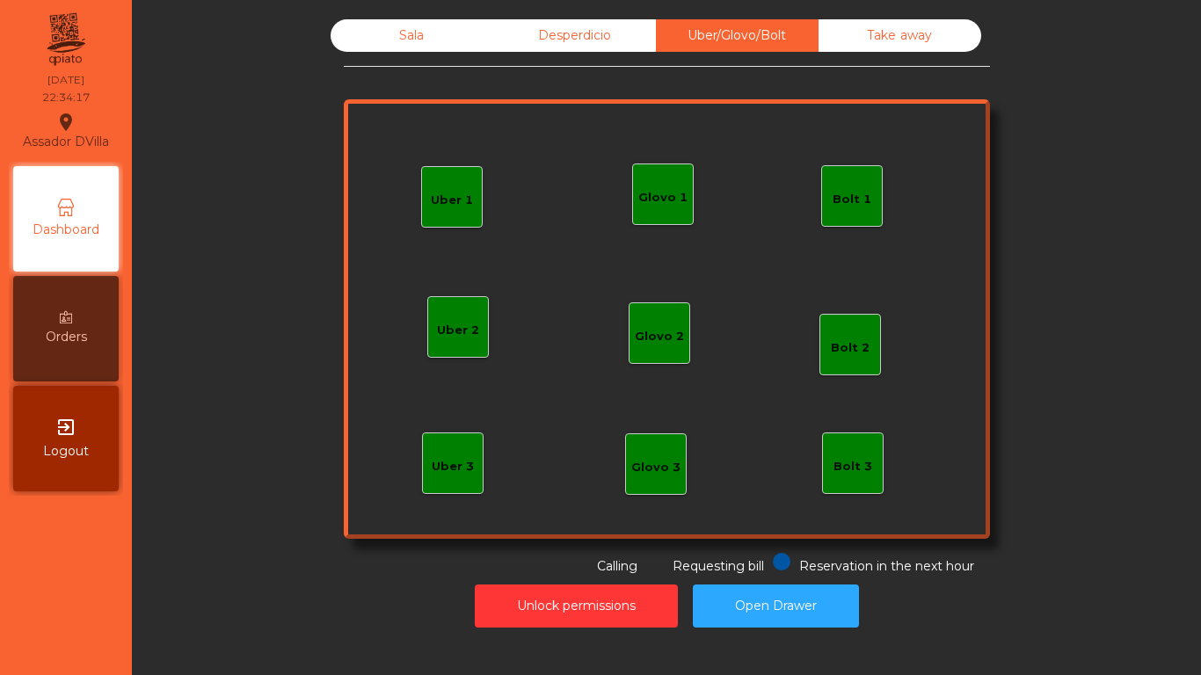
click at [574, 41] on div "Desperdicio" at bounding box center [574, 35] width 163 height 33
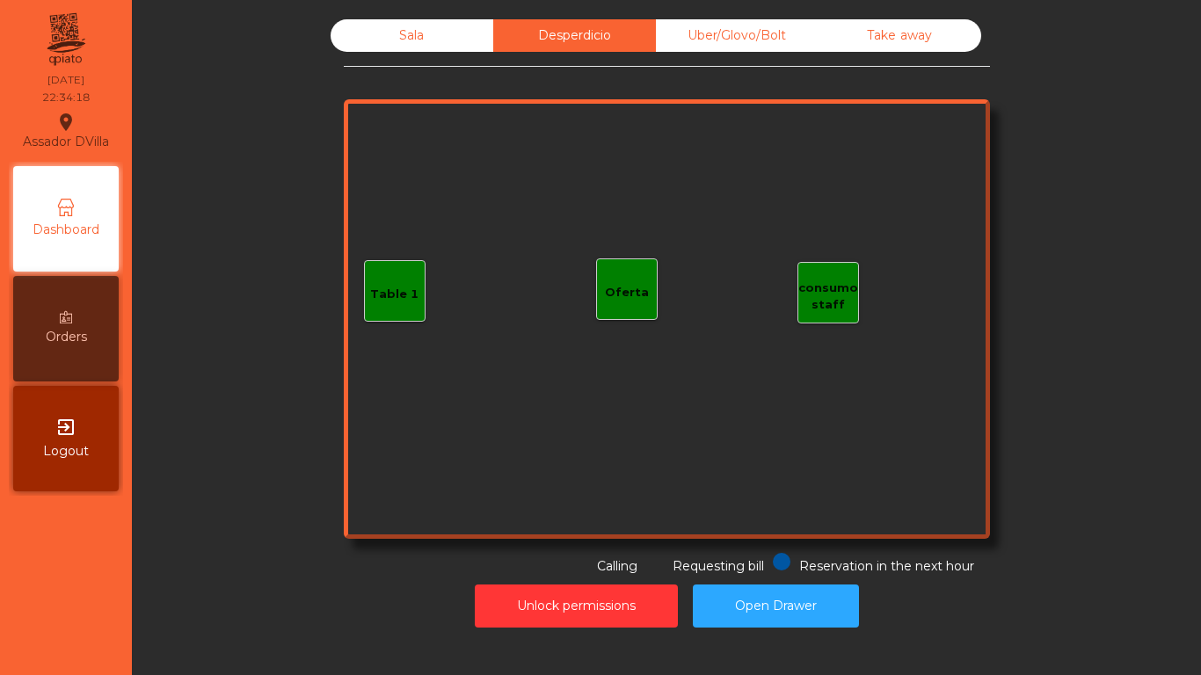
click at [338, 41] on div "Sala" at bounding box center [412, 35] width 163 height 33
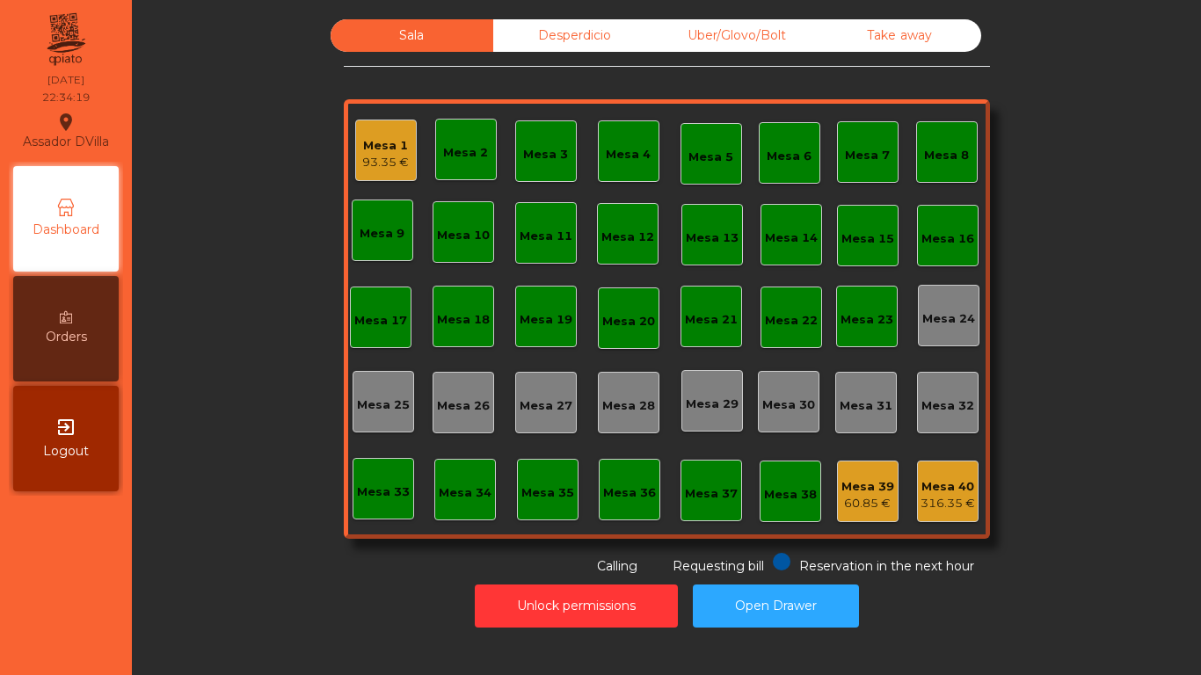
click at [370, 141] on div "Mesa 1" at bounding box center [385, 146] width 47 height 18
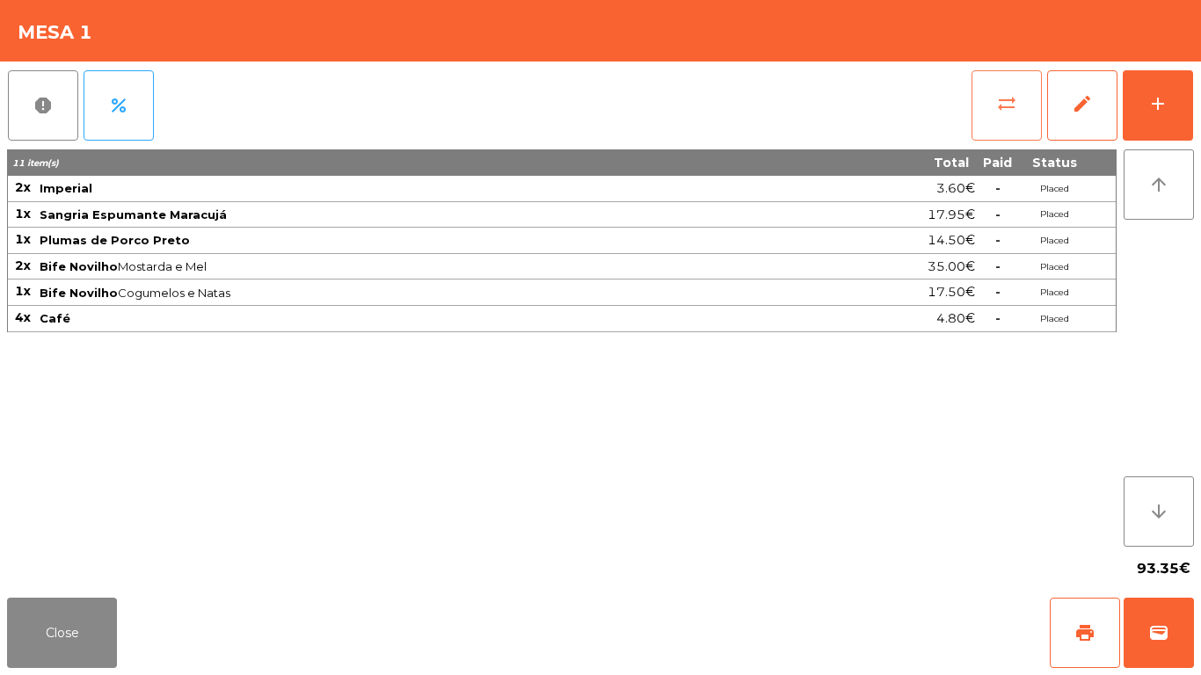
click at [984, 106] on button "sync_alt" at bounding box center [1007, 105] width 70 height 70
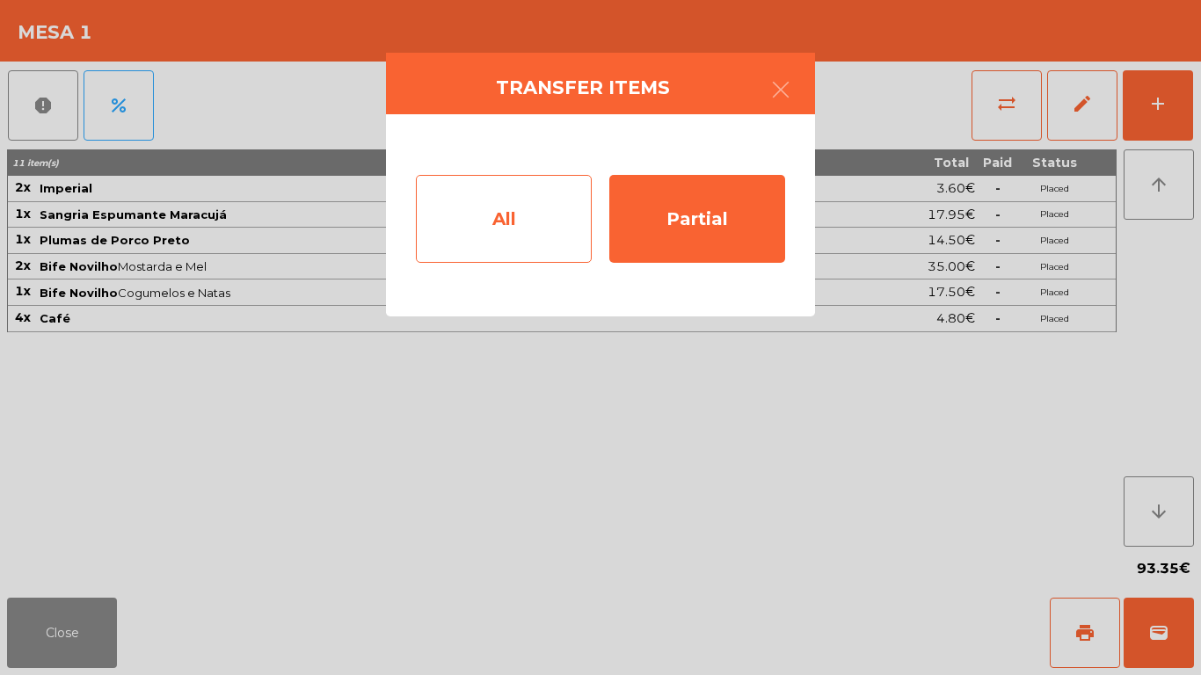
click at [524, 205] on div "All" at bounding box center [504, 219] width 176 height 88
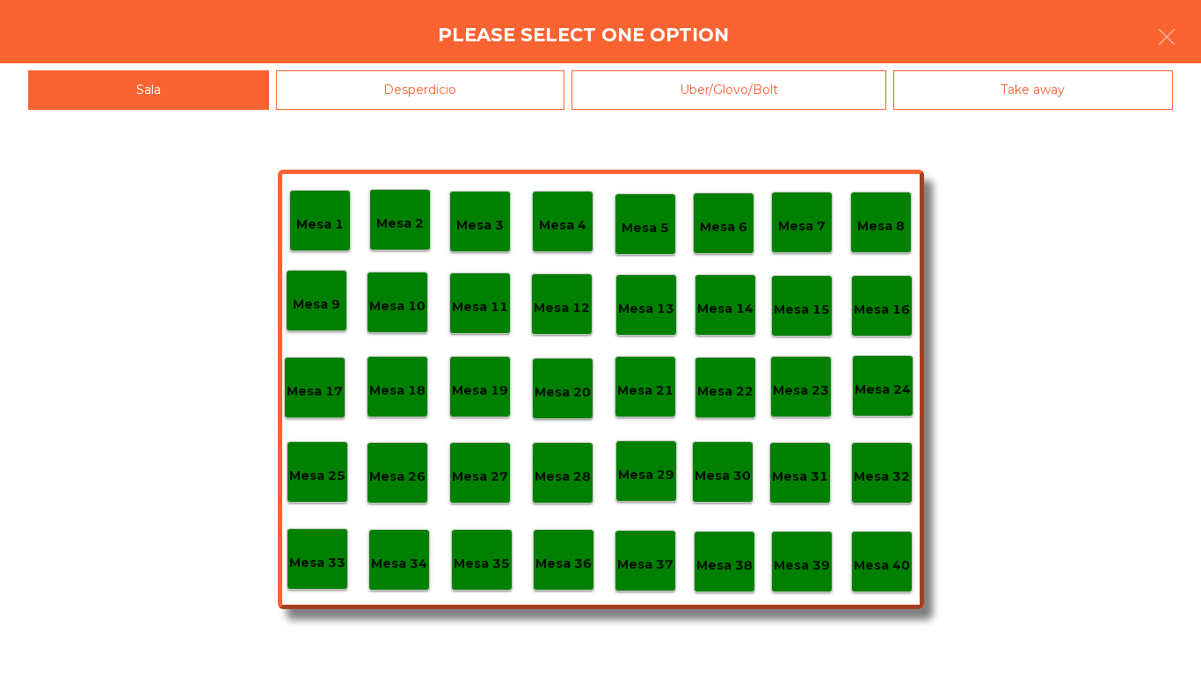
click at [700, 568] on p "Mesa 38" at bounding box center [725, 566] width 56 height 20
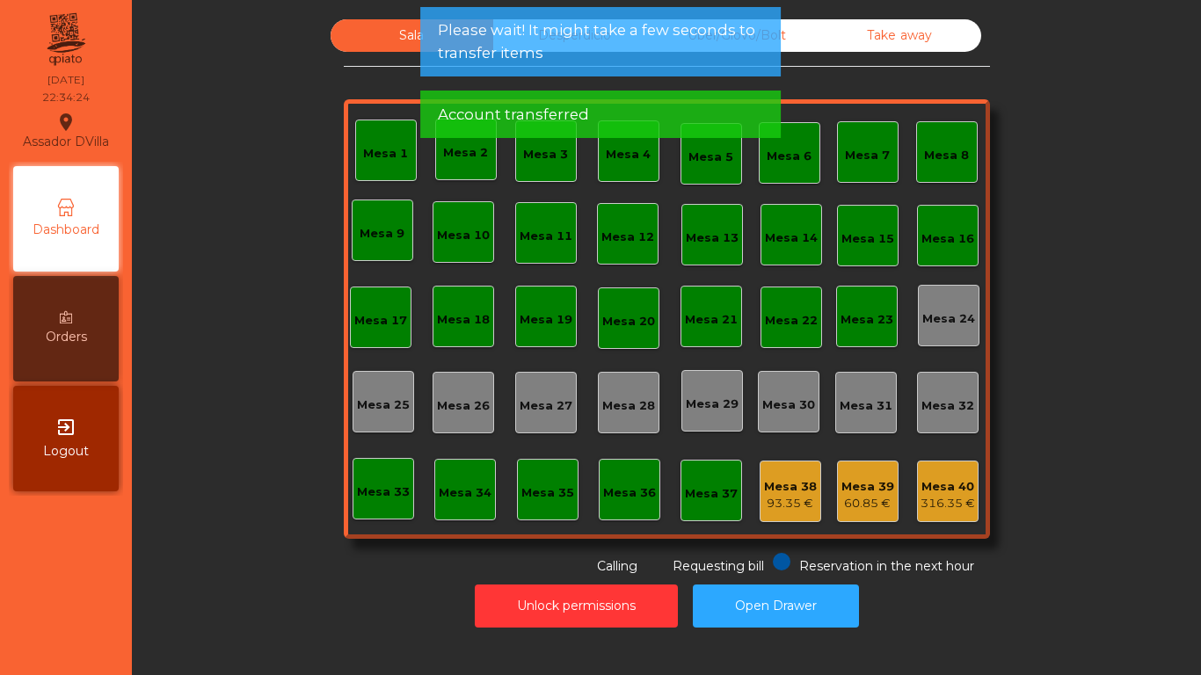
click at [500, 43] on span "Please wait! It might take a few seconds to transfer items" at bounding box center [600, 41] width 325 height 44
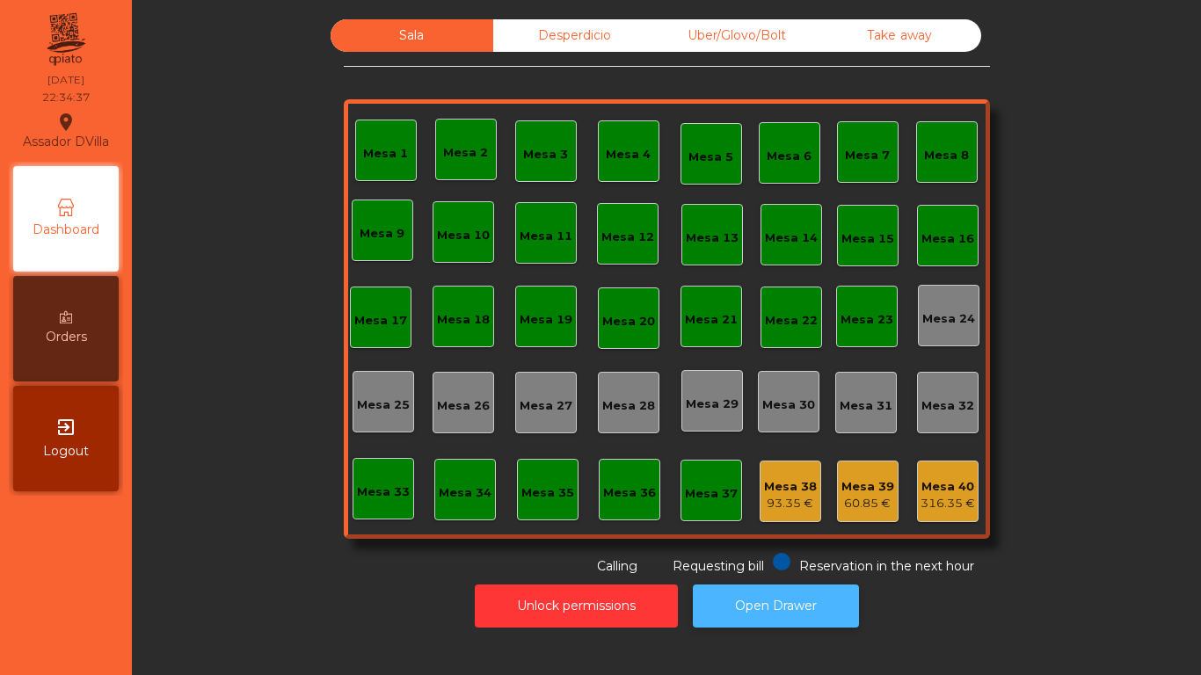
click at [732, 608] on button "Open Drawer" at bounding box center [776, 606] width 166 height 43
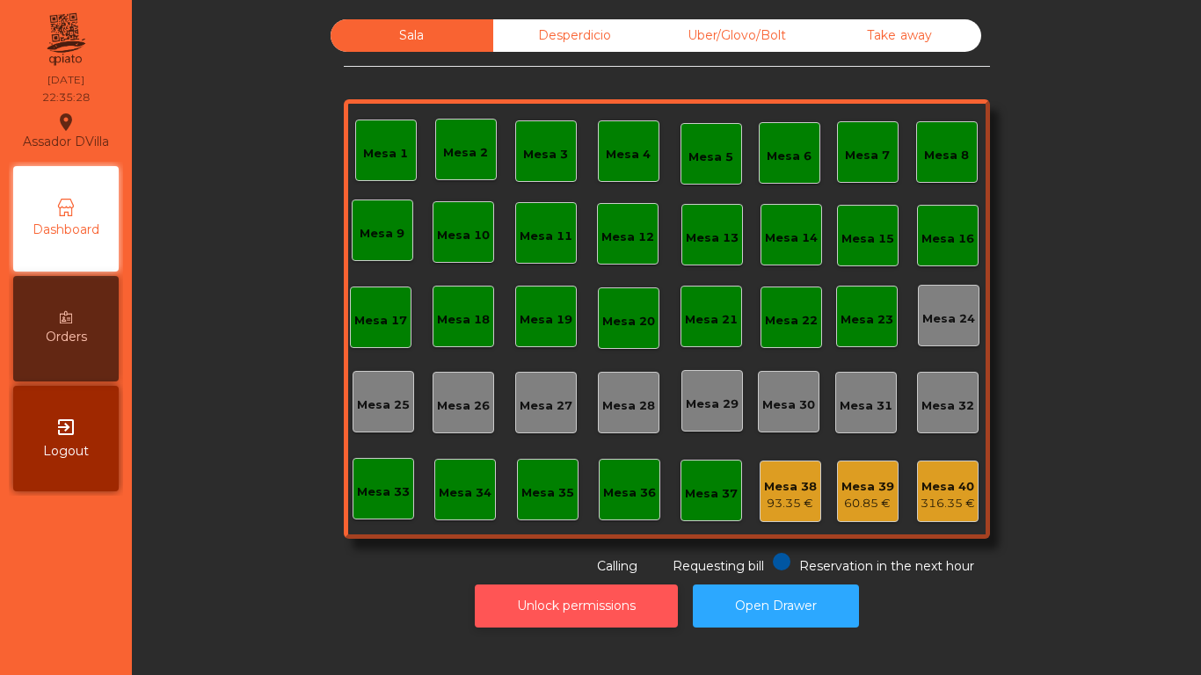
click at [585, 614] on button "Unlock permissions" at bounding box center [576, 606] width 203 height 43
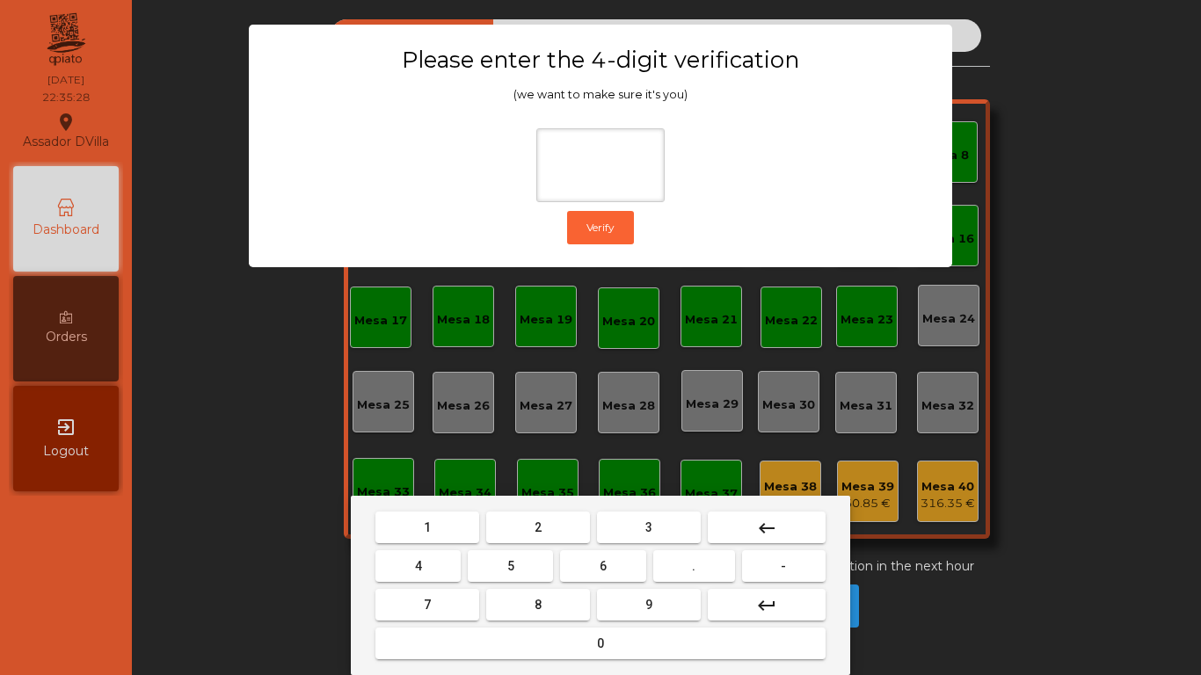
click at [429, 521] on span "1" at bounding box center [427, 528] width 7 height 14
click at [649, 604] on span "9" at bounding box center [649, 605] width 7 height 14
click at [403, 572] on button "4" at bounding box center [418, 567] width 85 height 32
click at [457, 646] on button "0" at bounding box center [601, 644] width 450 height 32
type input "****"
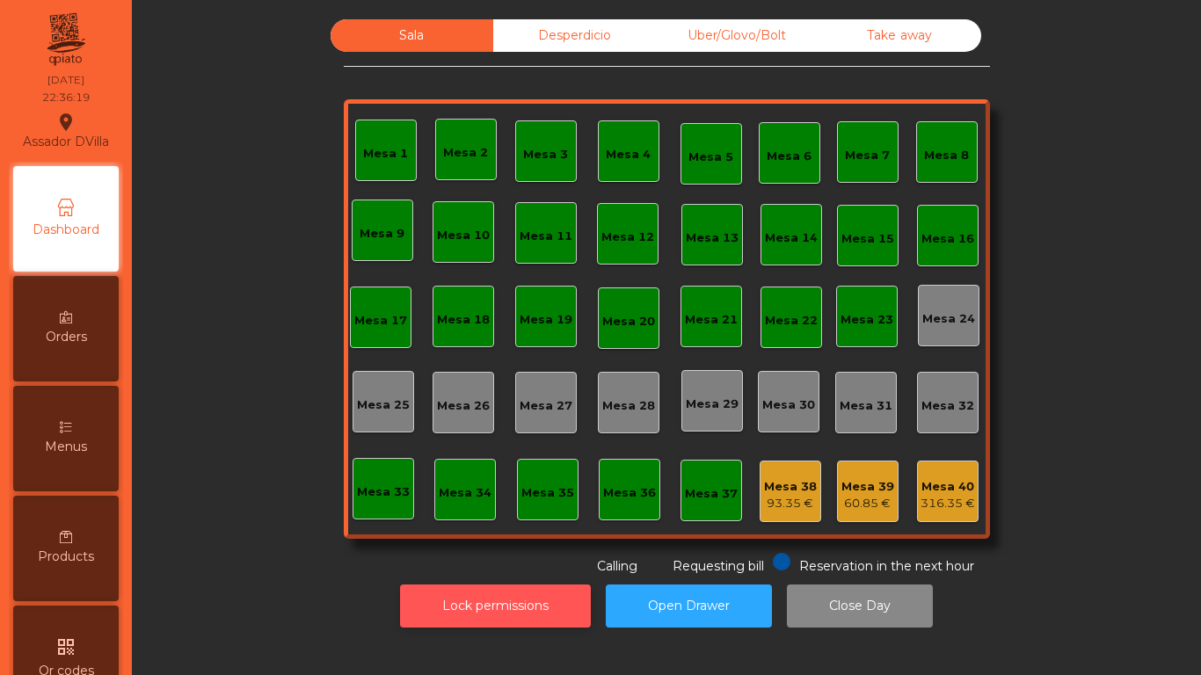
click at [526, 613] on button "Lock permissions" at bounding box center [495, 606] width 191 height 43
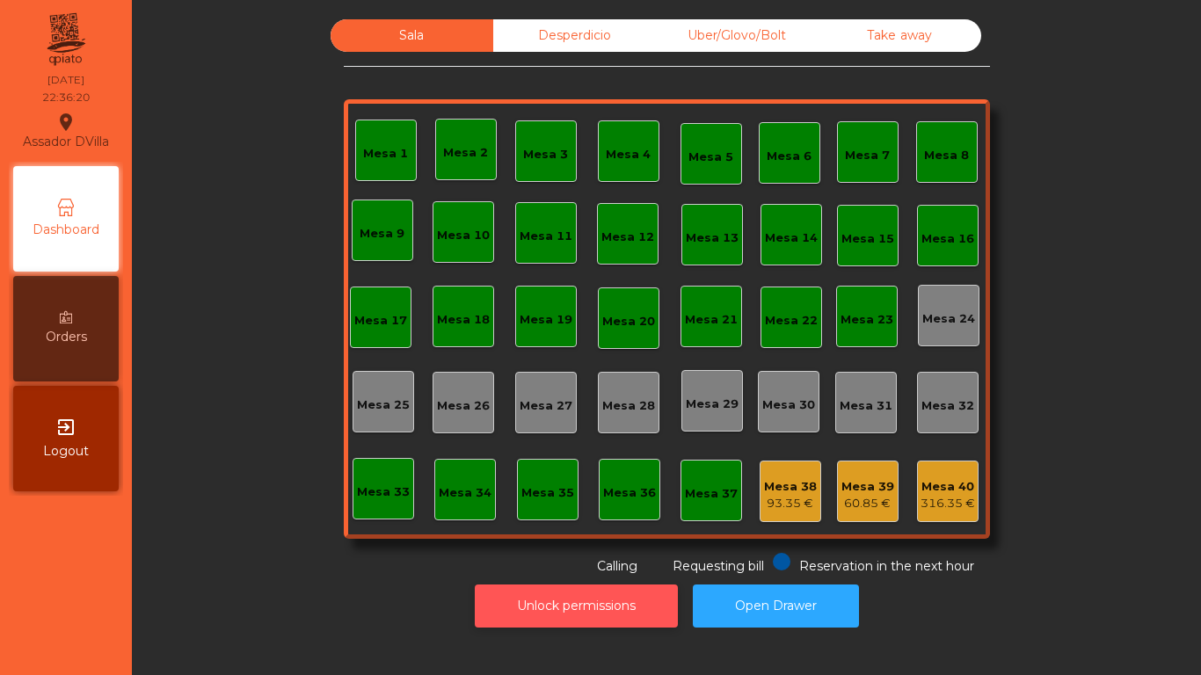
click at [573, 618] on button "Unlock permissions" at bounding box center [576, 606] width 203 height 43
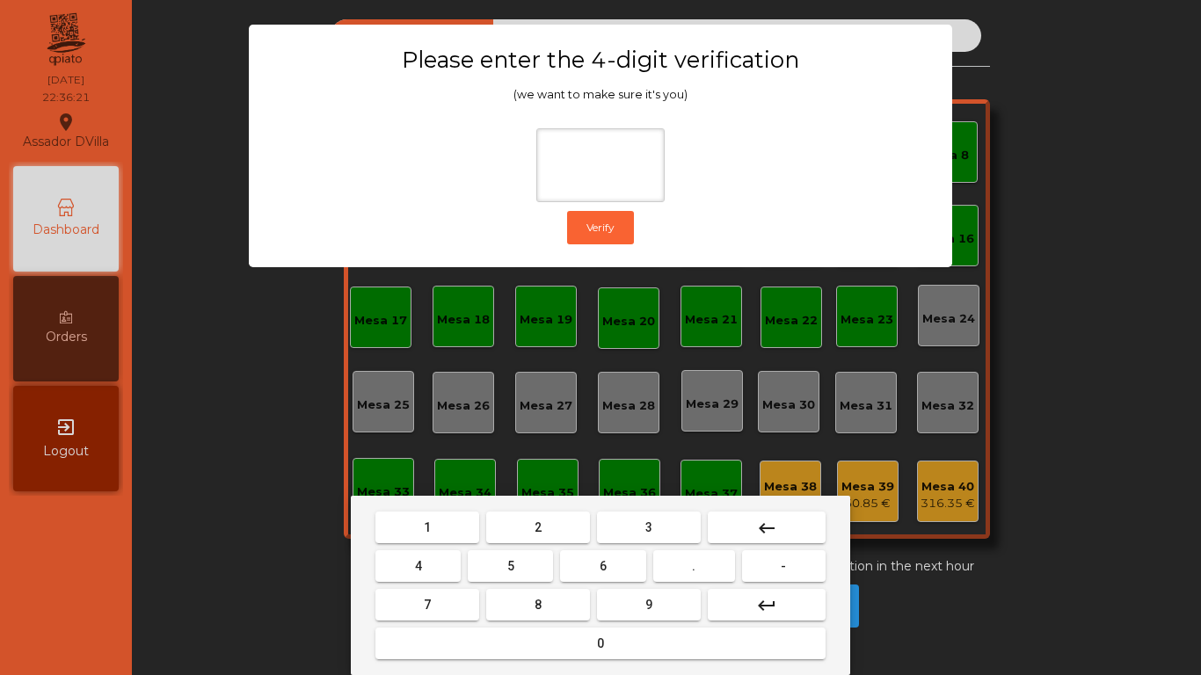
click at [415, 523] on button "1" at bounding box center [428, 528] width 104 height 32
click at [628, 603] on button "9" at bounding box center [649, 605] width 104 height 32
click at [389, 566] on button "4" at bounding box center [418, 567] width 85 height 32
click at [481, 634] on button "0" at bounding box center [601, 644] width 450 height 32
type input "****"
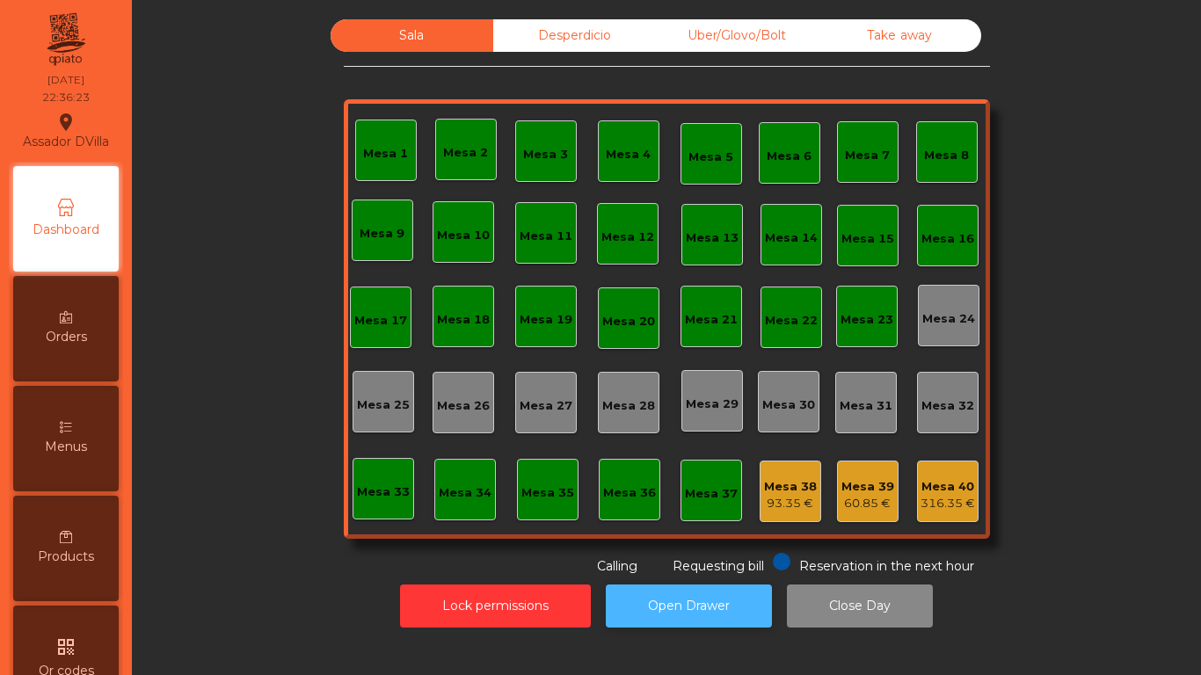
click at [683, 596] on button "Open Drawer" at bounding box center [689, 606] width 166 height 43
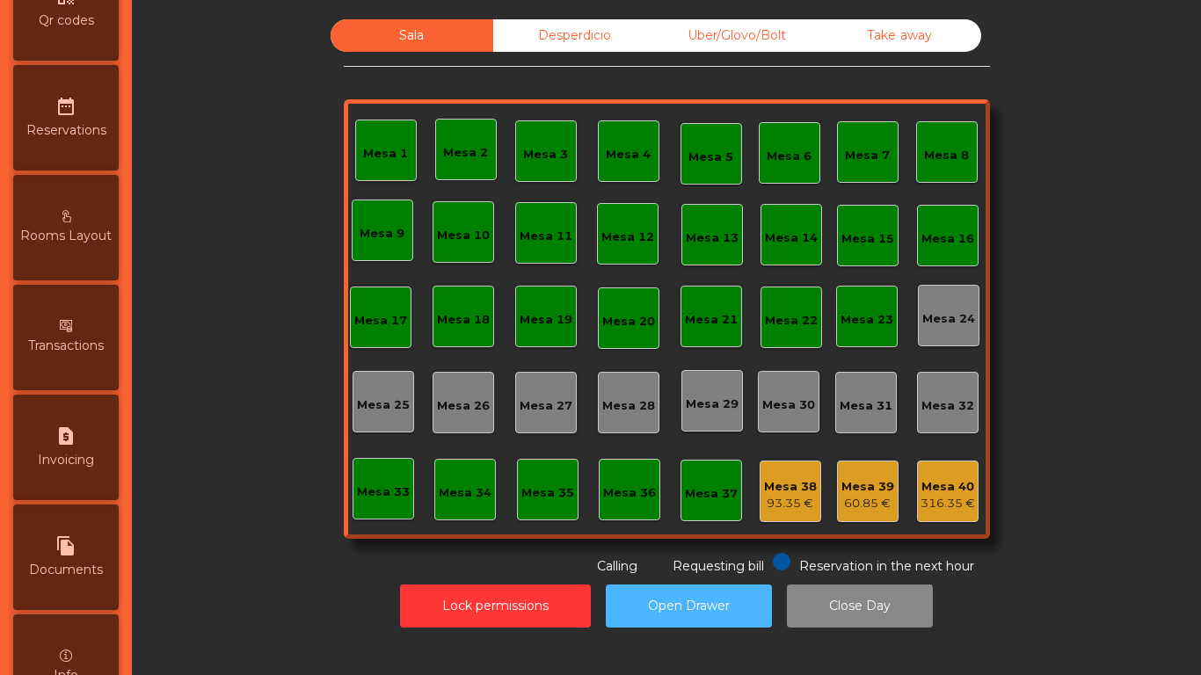
scroll to position [929, 0]
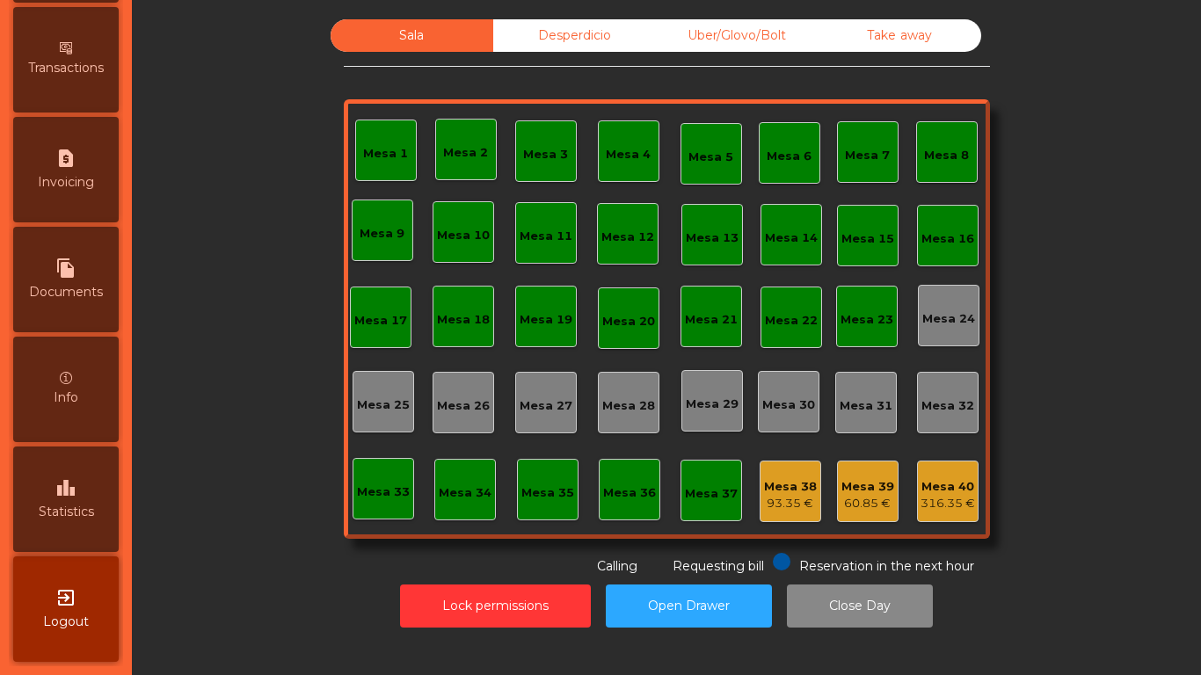
click at [96, 500] on div "leaderboard Statistics" at bounding box center [66, 500] width 106 height 106
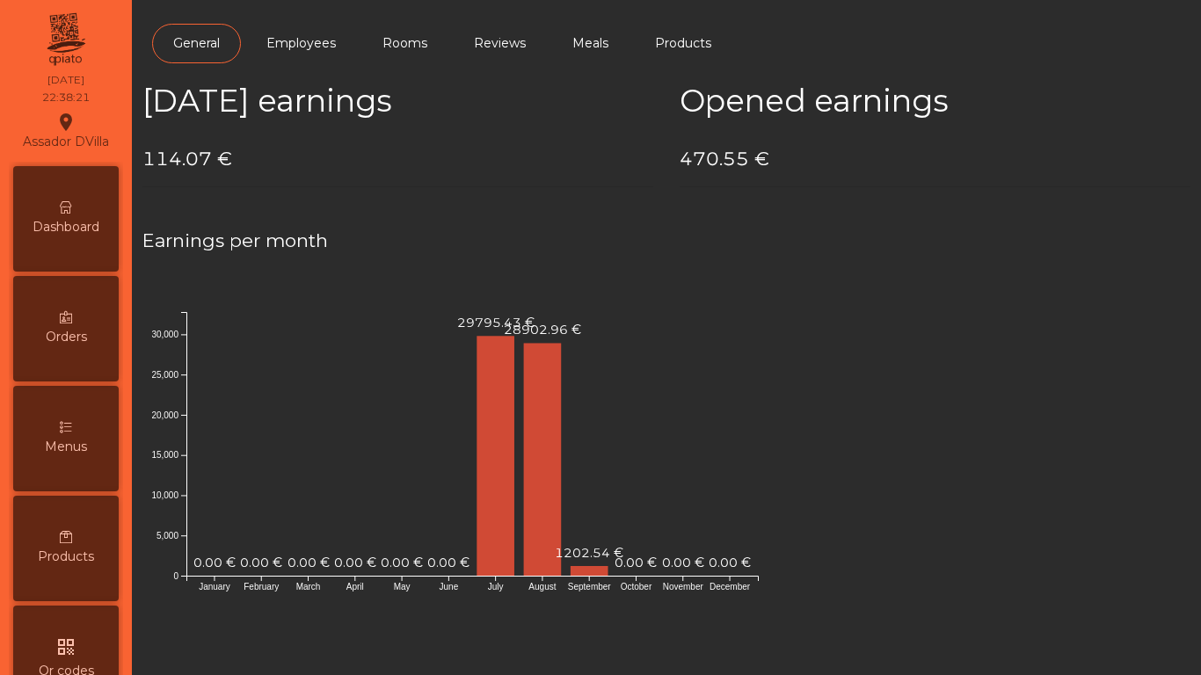
click at [90, 186] on div "Dashboard" at bounding box center [66, 219] width 106 height 106
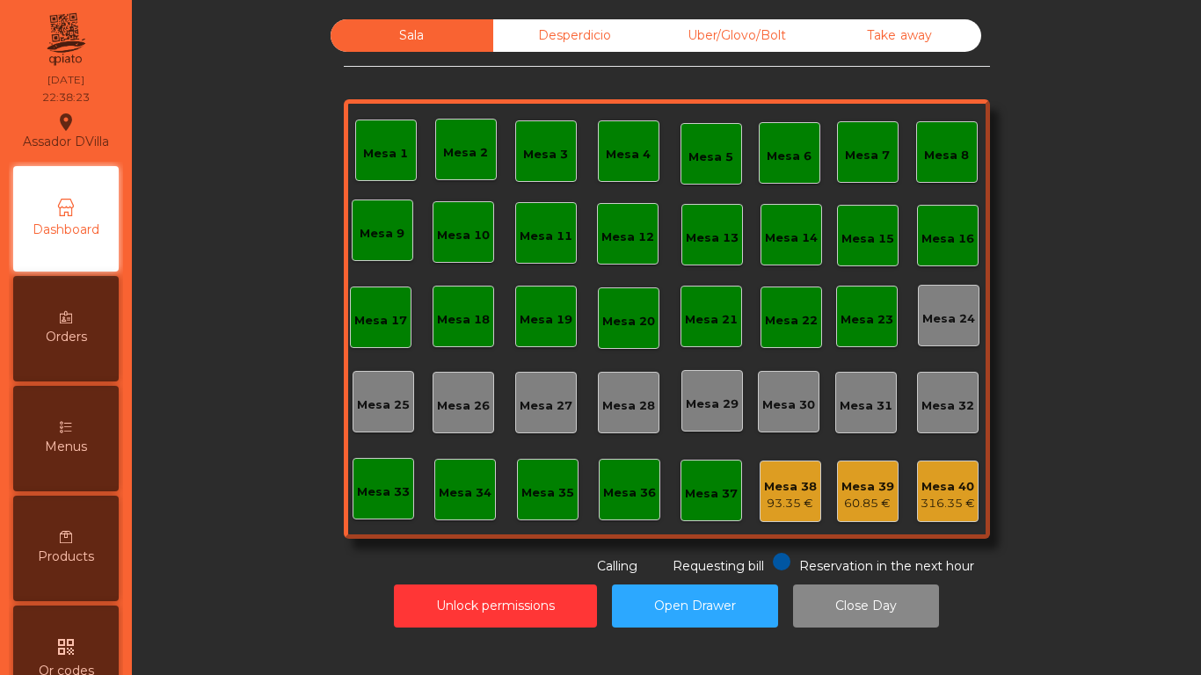
click at [880, 496] on div "60.85 €" at bounding box center [868, 504] width 53 height 18
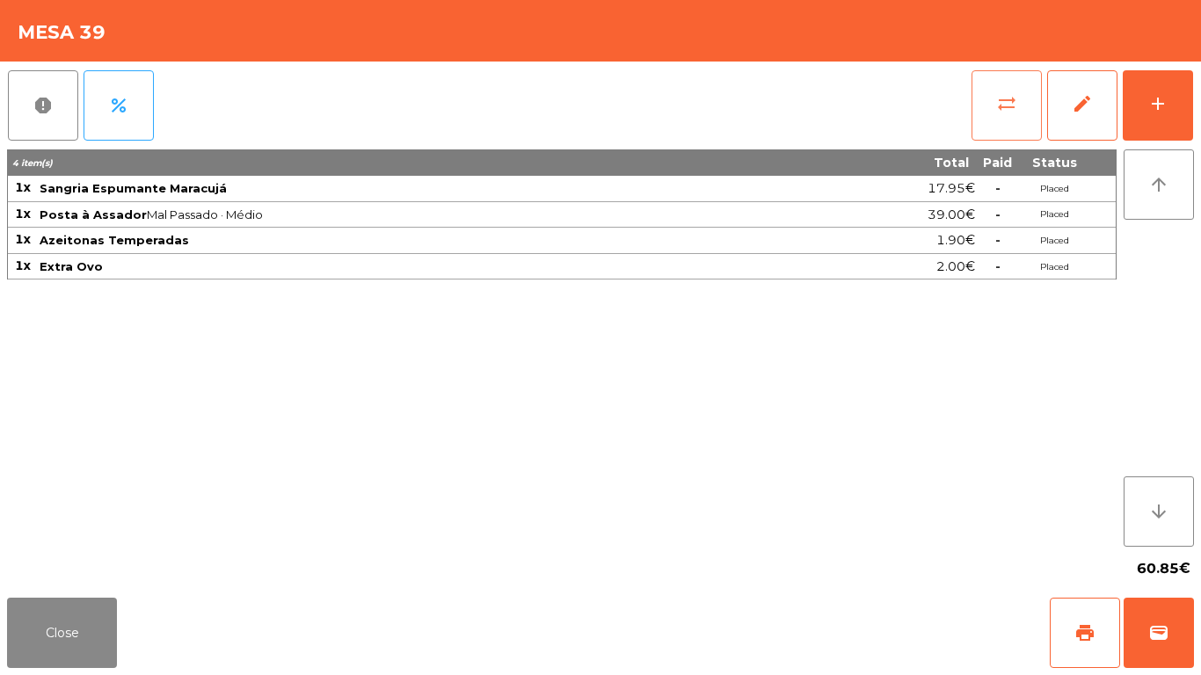
click at [1001, 110] on span "sync_alt" at bounding box center [1006, 103] width 21 height 21
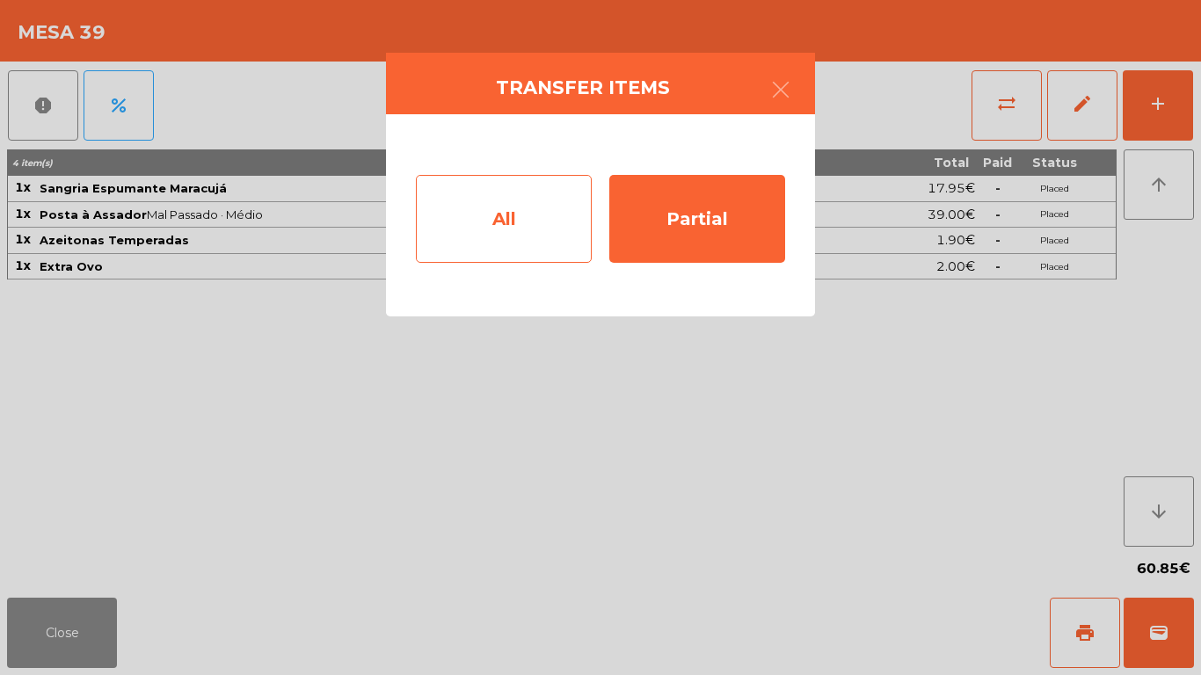
click at [567, 225] on div "All" at bounding box center [504, 219] width 176 height 88
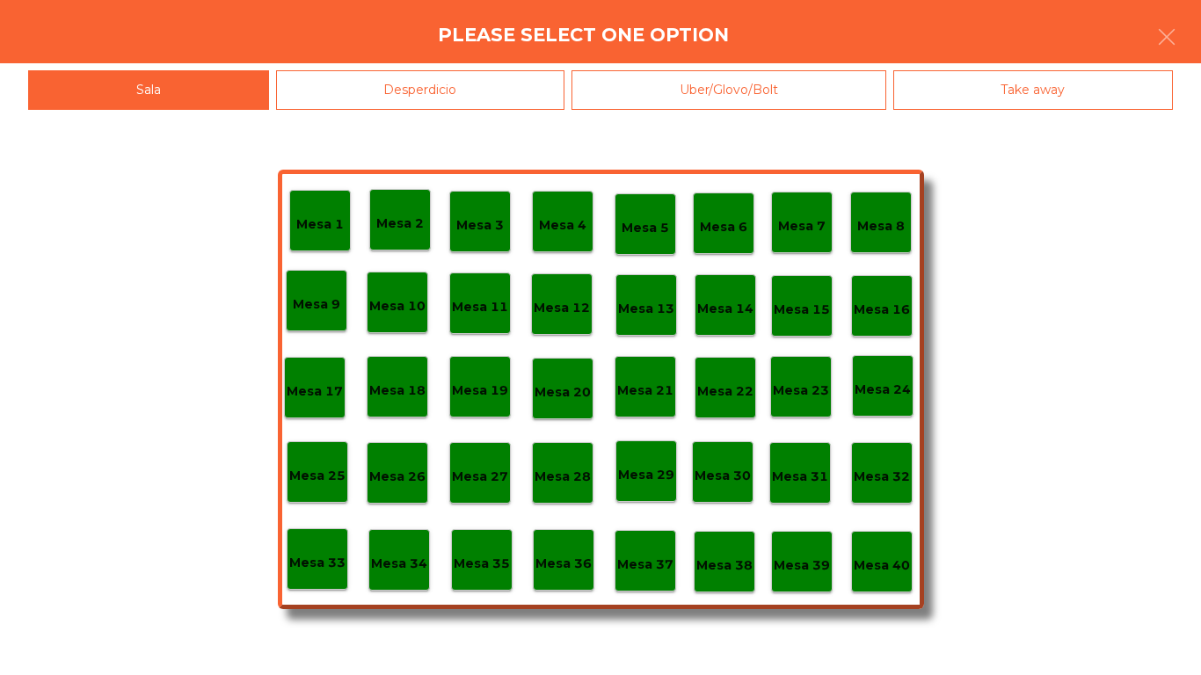
click at [741, 578] on div "Mesa 38" at bounding box center [725, 562] width 62 height 62
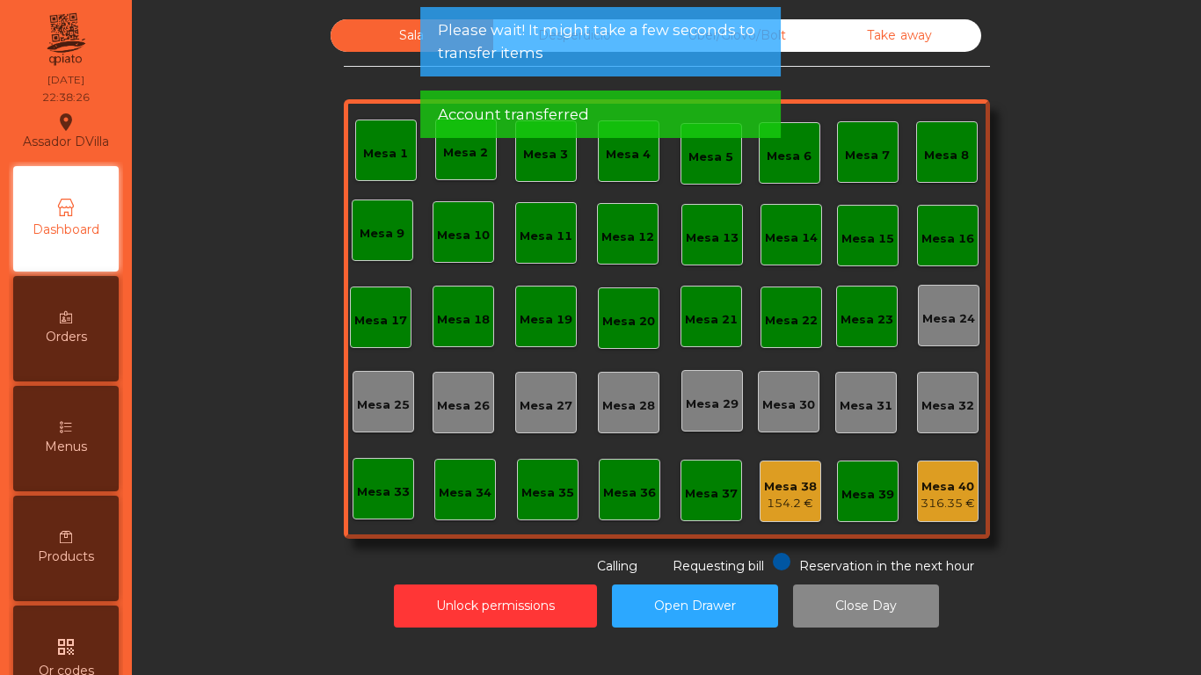
click at [921, 505] on div "316.35 €" at bounding box center [948, 504] width 55 height 18
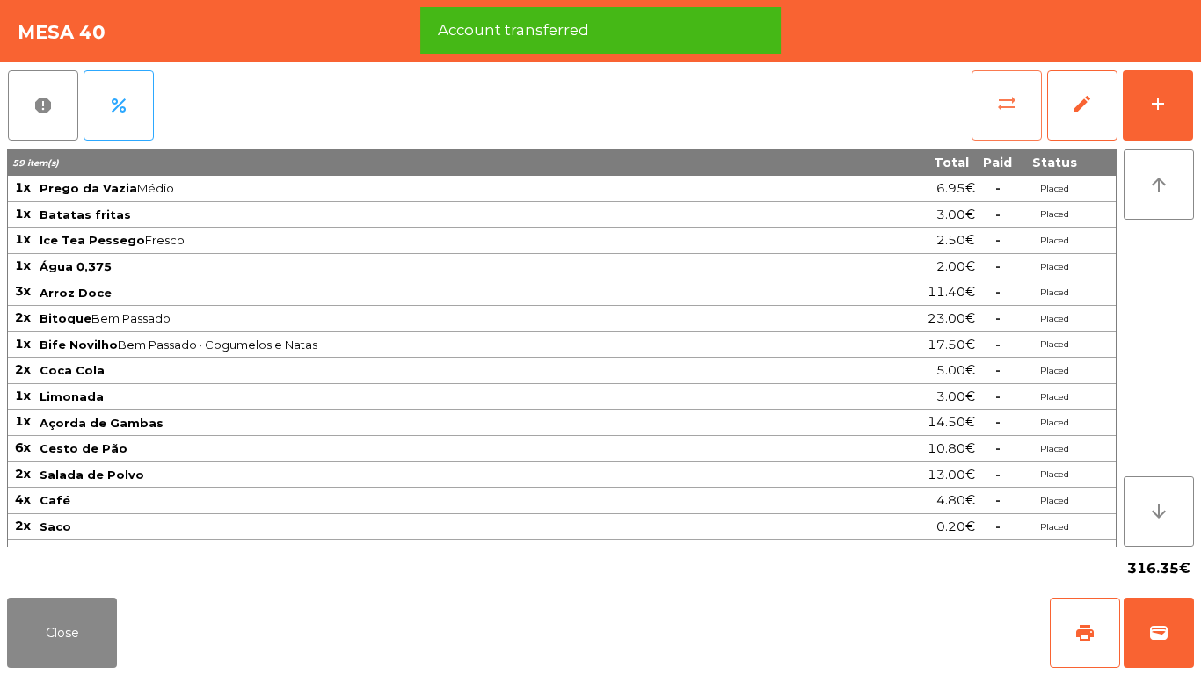
click at [990, 127] on button "sync_alt" at bounding box center [1007, 105] width 70 height 70
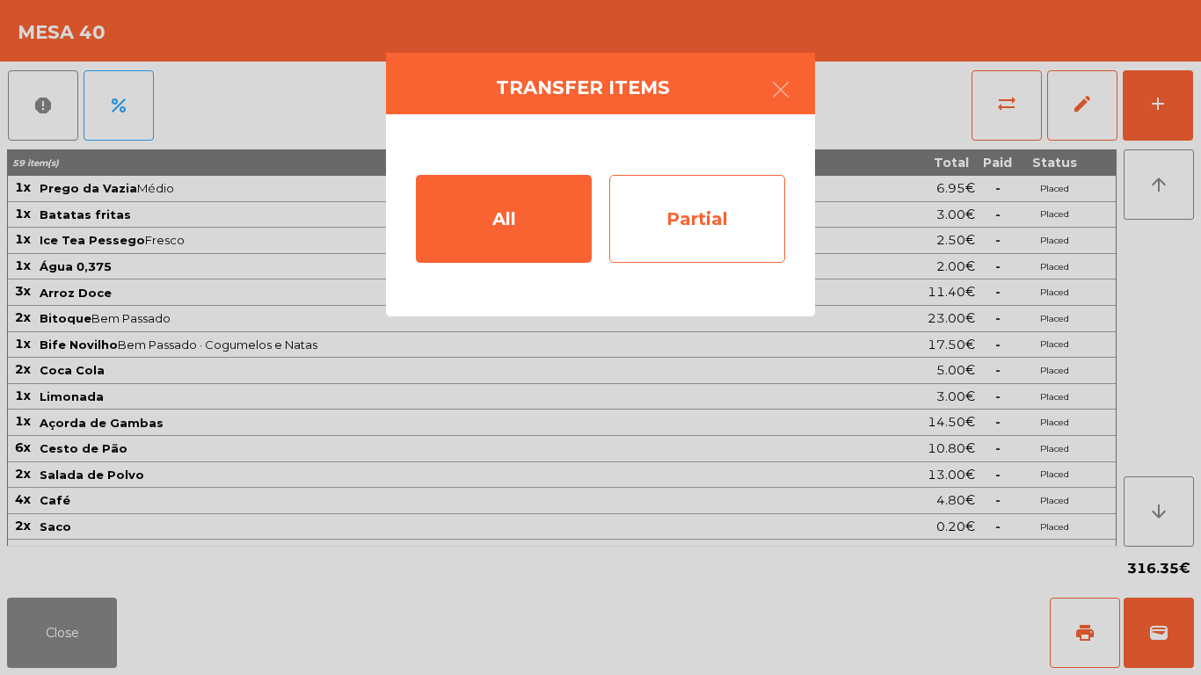
click at [710, 245] on div "Partial" at bounding box center [698, 219] width 176 height 88
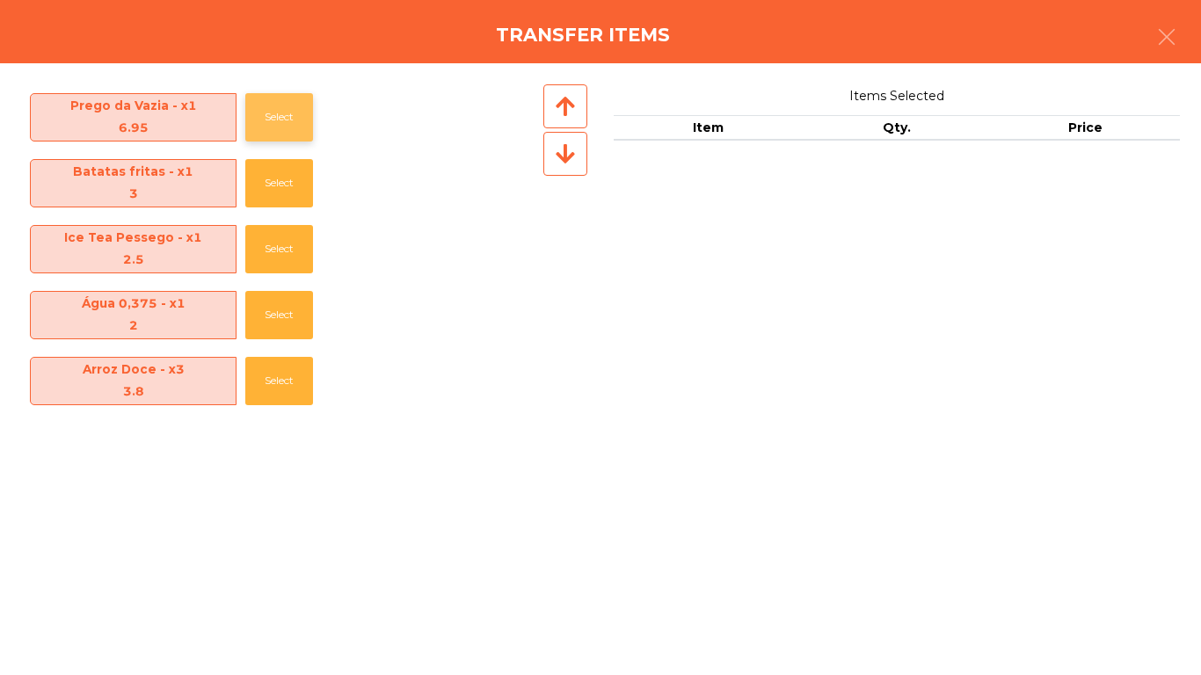
click at [293, 112] on button "Select" at bounding box center [279, 117] width 68 height 48
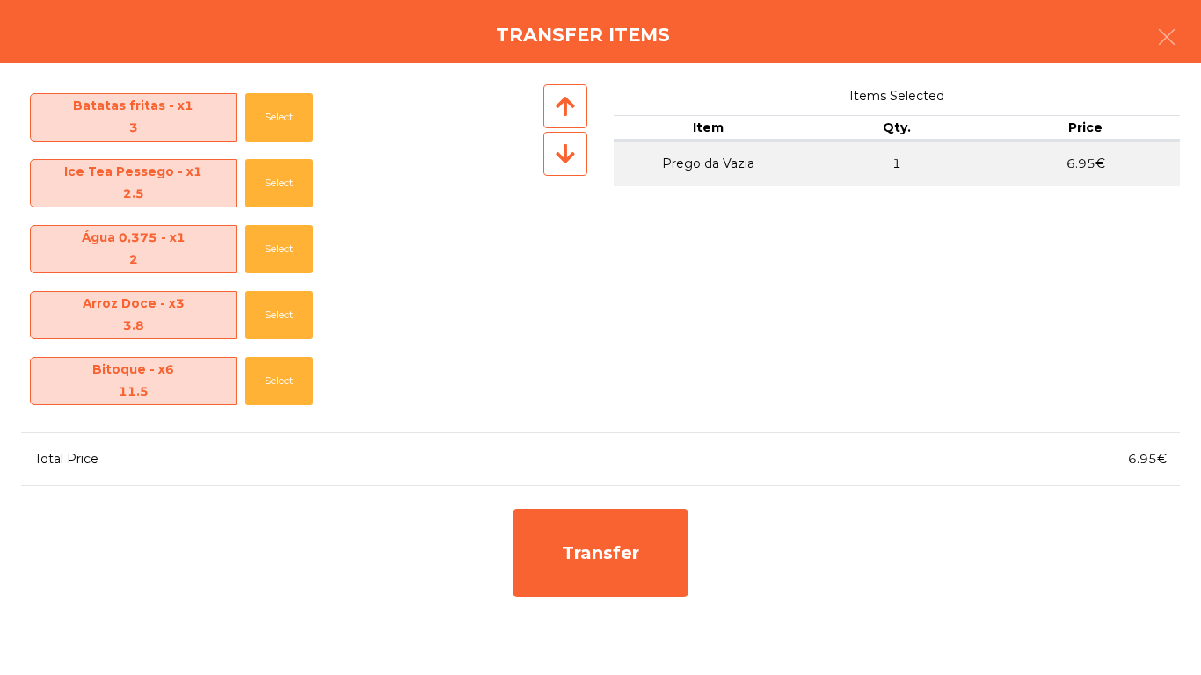
click at [295, 208] on div "Ice Tea Pessego - x1 2.5 Select" at bounding box center [280, 183] width 519 height 66
click at [289, 194] on button "Select" at bounding box center [279, 183] width 68 height 48
click at [286, 209] on div "Água 0,375 - x1 2 Select" at bounding box center [280, 183] width 519 height 66
click at [262, 270] on button "Select" at bounding box center [279, 249] width 68 height 48
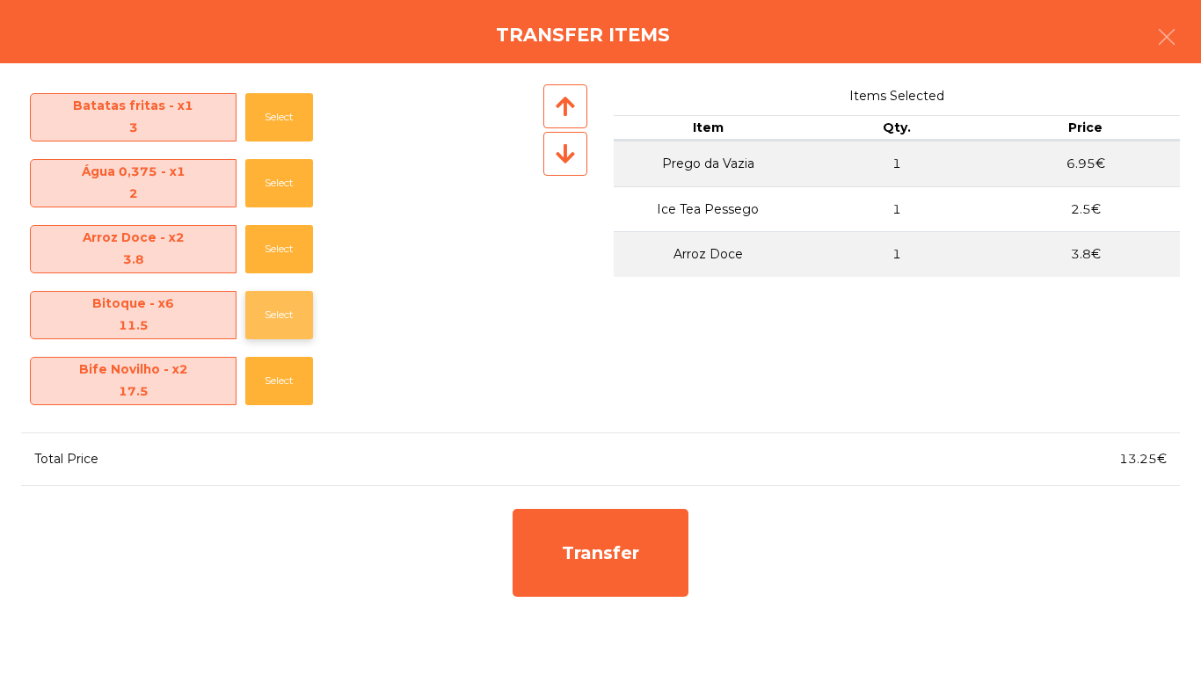
click at [273, 297] on button "Select" at bounding box center [279, 315] width 68 height 48
click at [283, 332] on button "Select" at bounding box center [279, 315] width 68 height 48
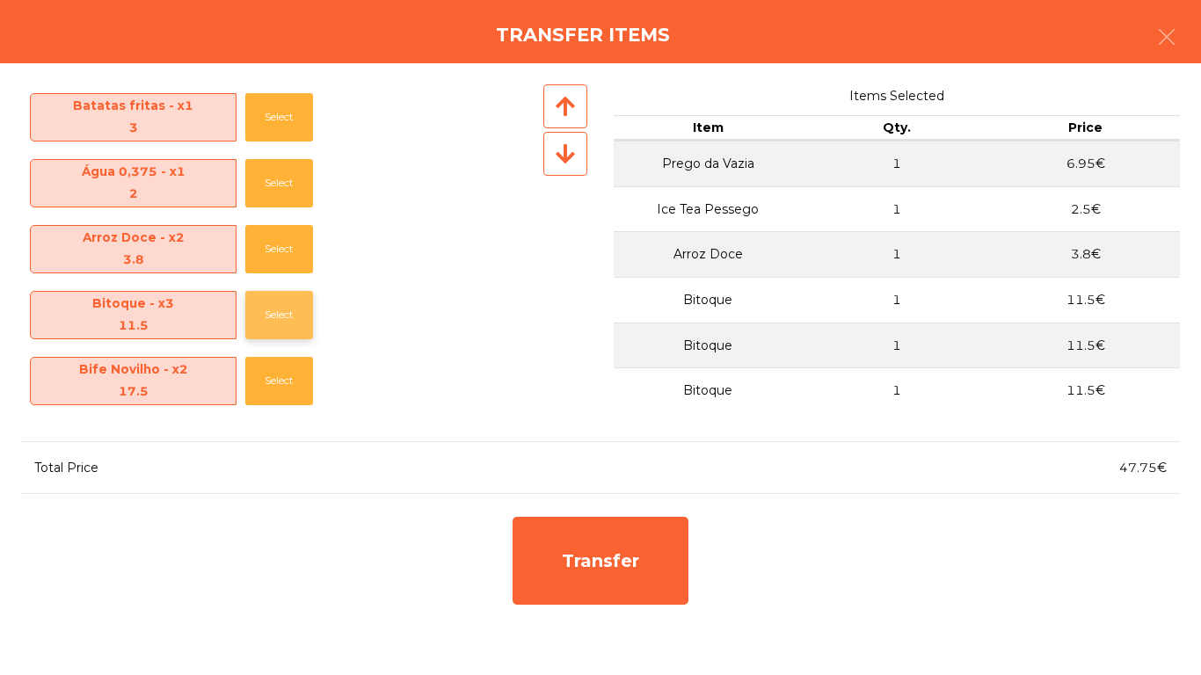
click at [283, 332] on button "Select" at bounding box center [279, 315] width 68 height 48
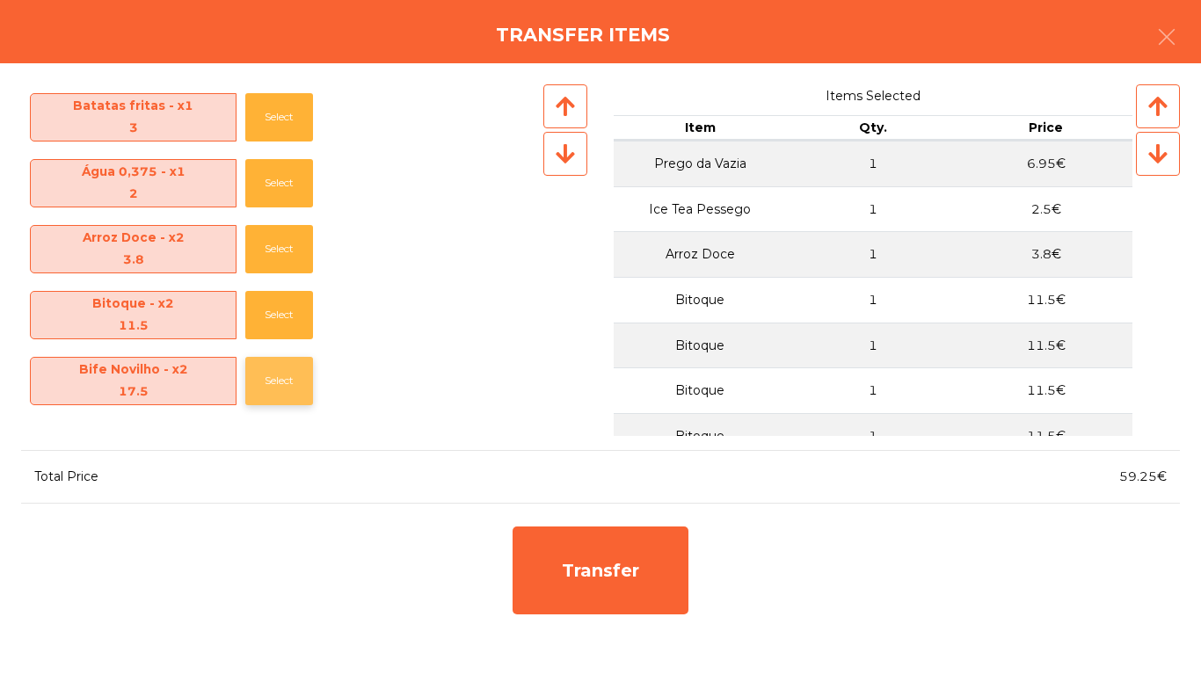
click at [289, 389] on button "Select" at bounding box center [279, 381] width 68 height 48
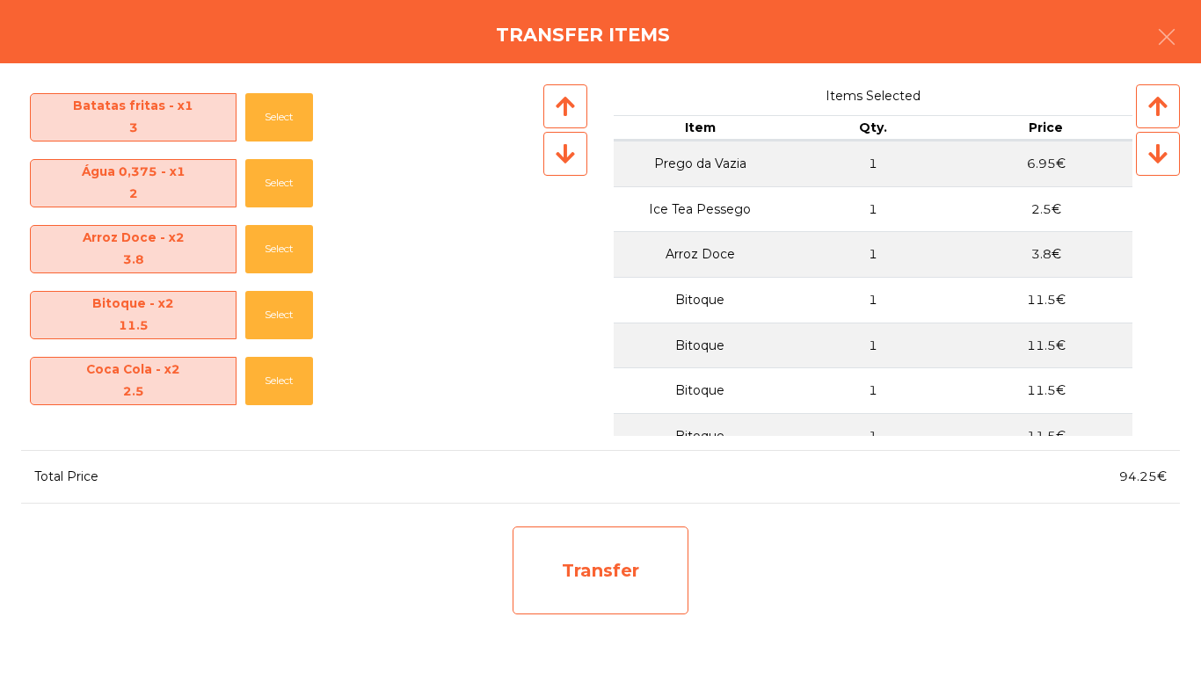
click at [661, 605] on div "Transfer" at bounding box center [601, 571] width 176 height 88
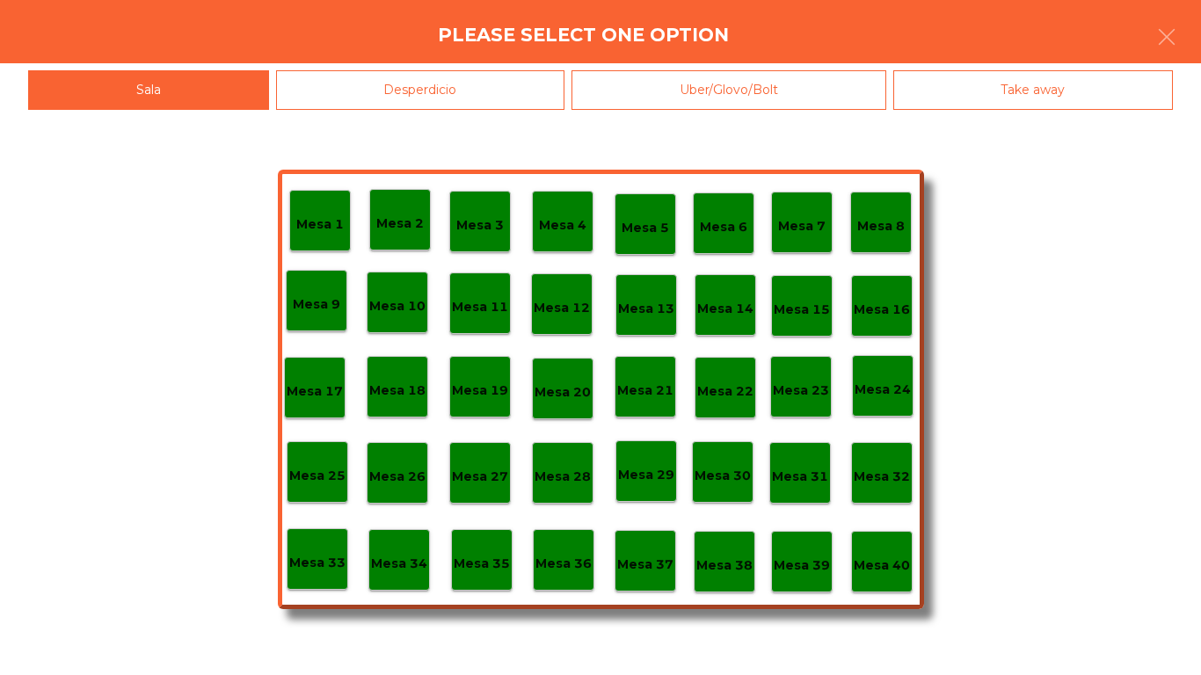
click at [668, 570] on p "Mesa 37" at bounding box center [645, 565] width 56 height 20
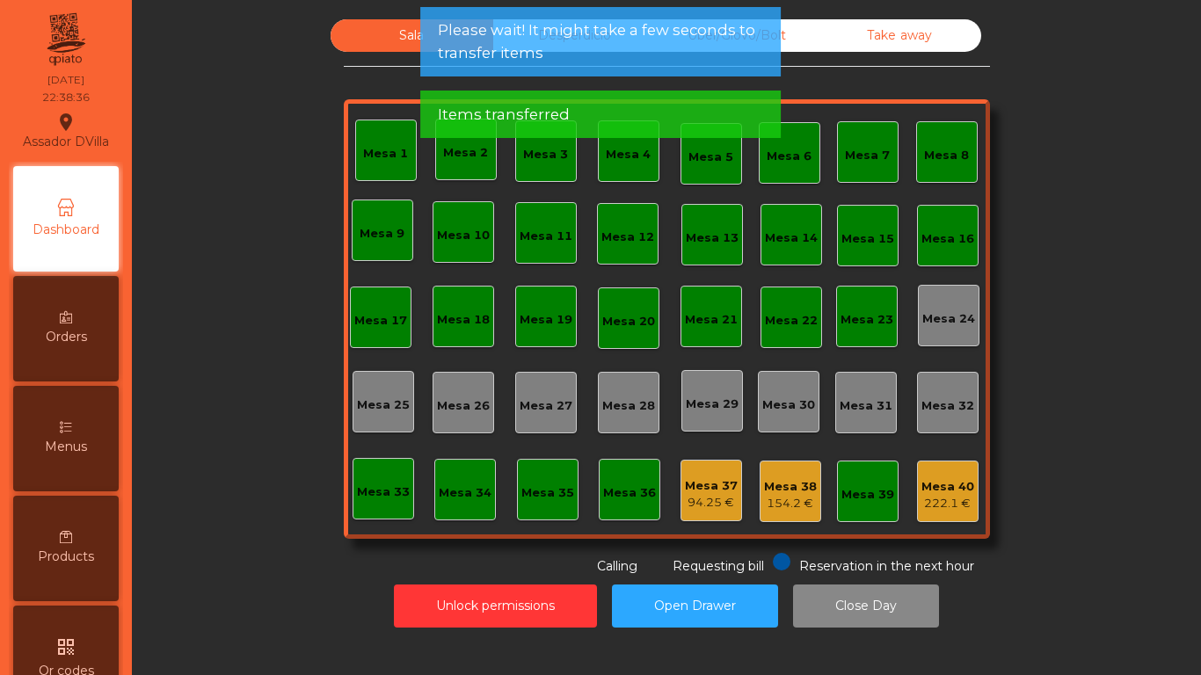
click at [727, 502] on div "94.25 €" at bounding box center [711, 503] width 53 height 18
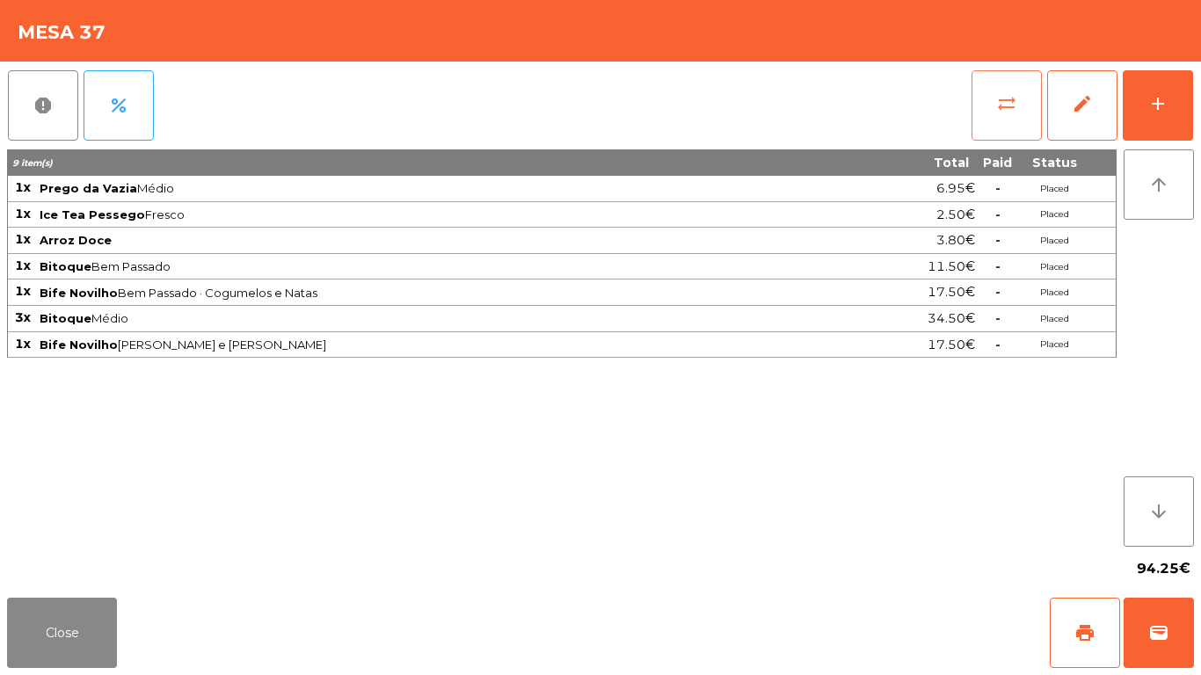
click at [986, 128] on button "sync_alt" at bounding box center [1007, 105] width 70 height 70
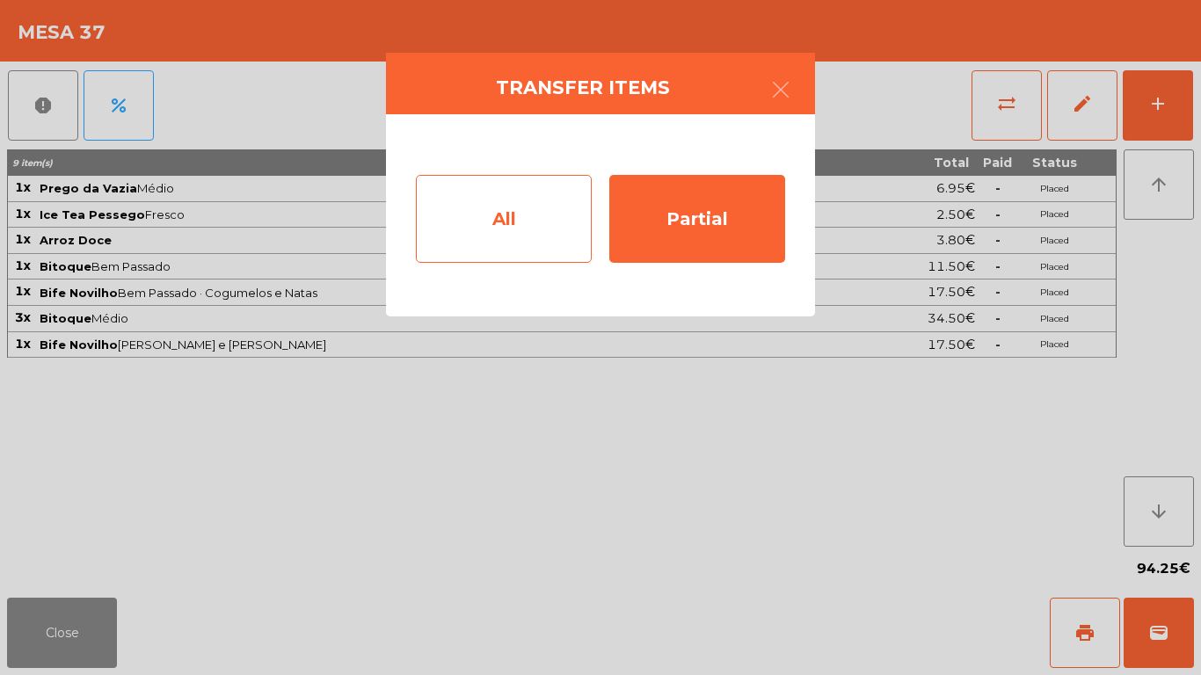
click at [561, 209] on div "All" at bounding box center [504, 219] width 176 height 88
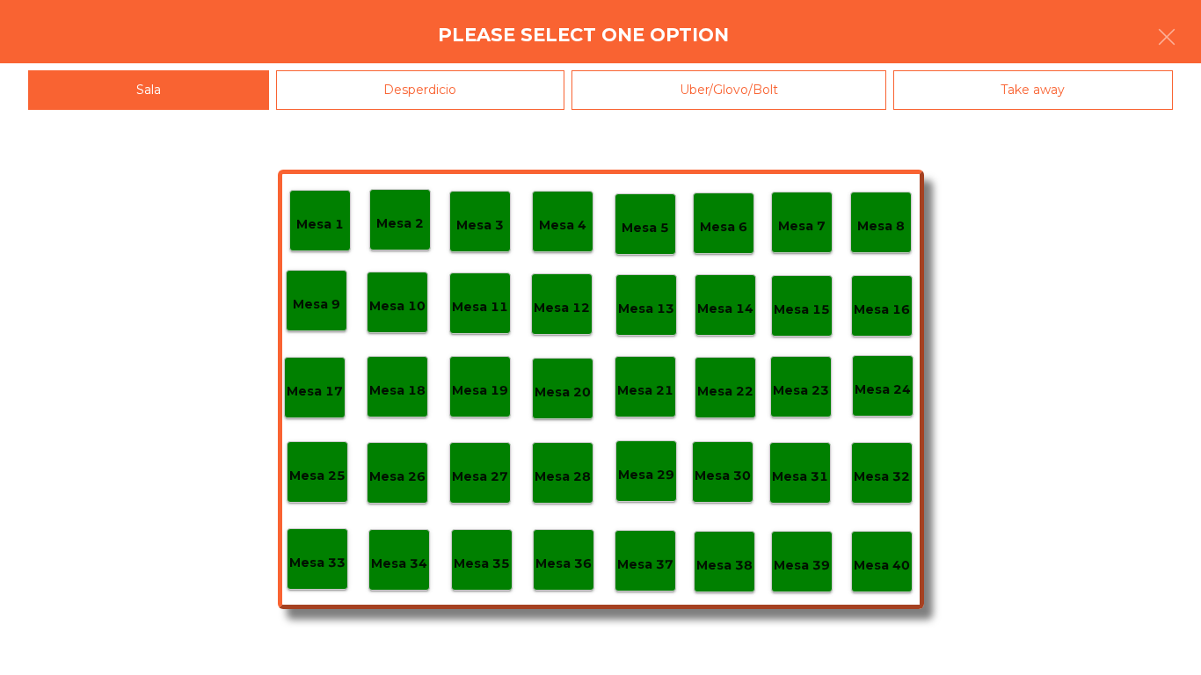
click at [749, 561] on p "Mesa 38" at bounding box center [725, 566] width 56 height 20
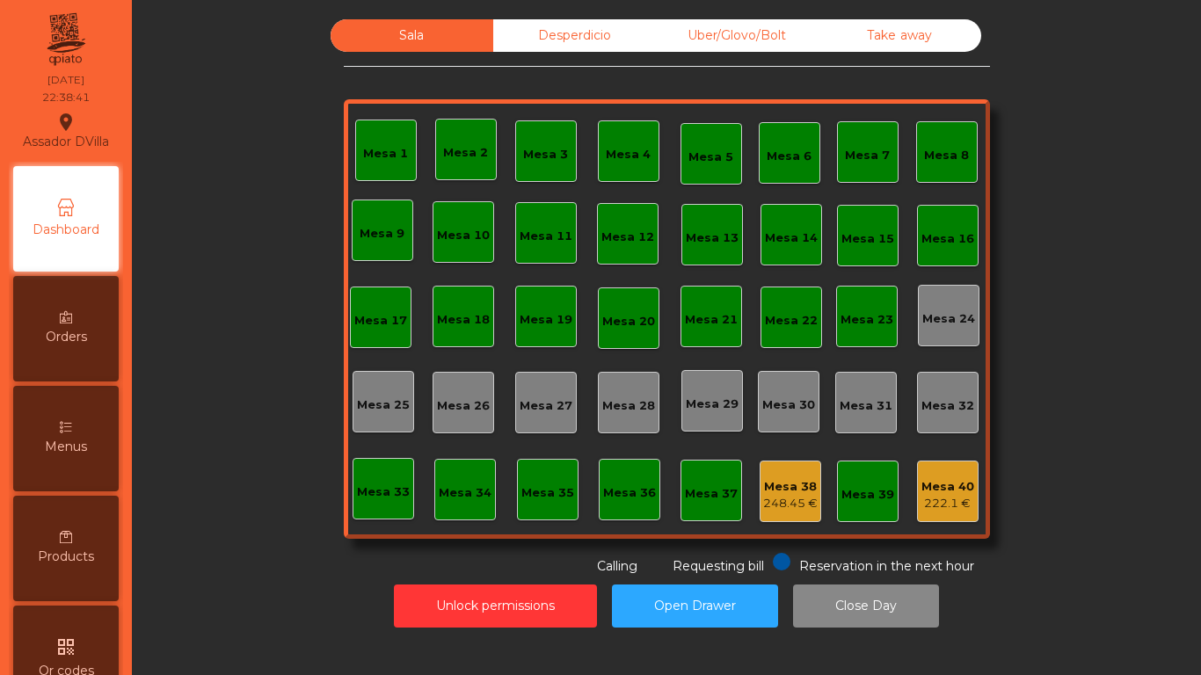
click at [944, 507] on div "222.1 €" at bounding box center [948, 504] width 53 height 18
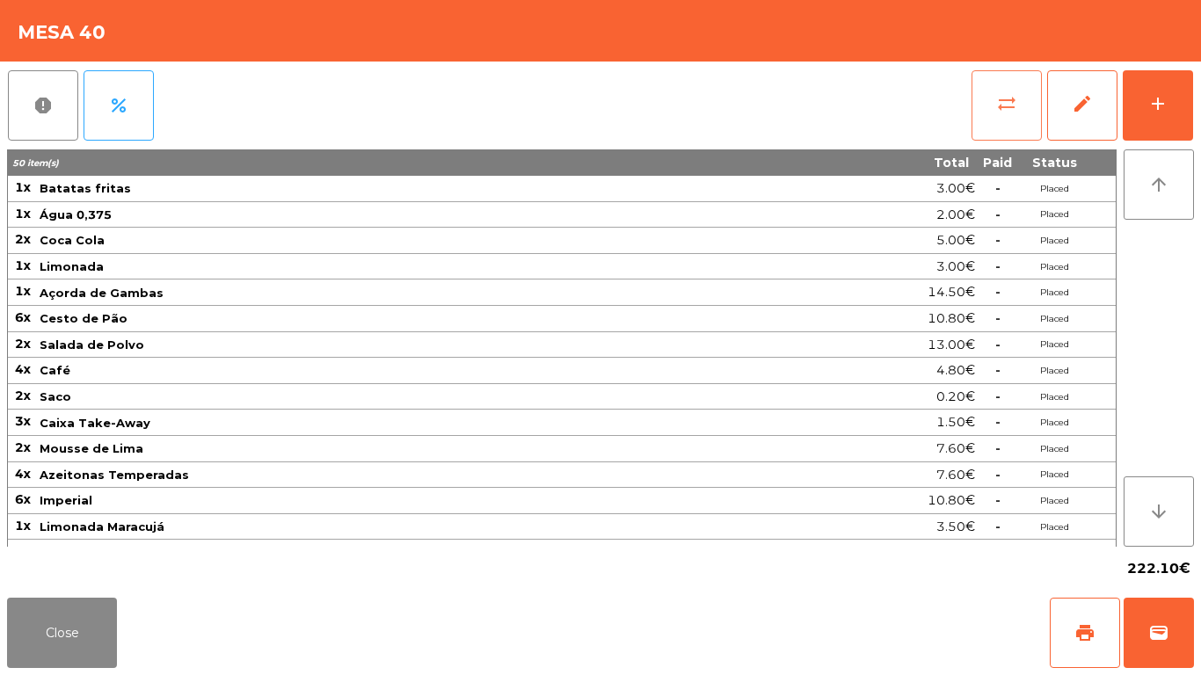
click at [994, 136] on button "sync_alt" at bounding box center [1007, 105] width 70 height 70
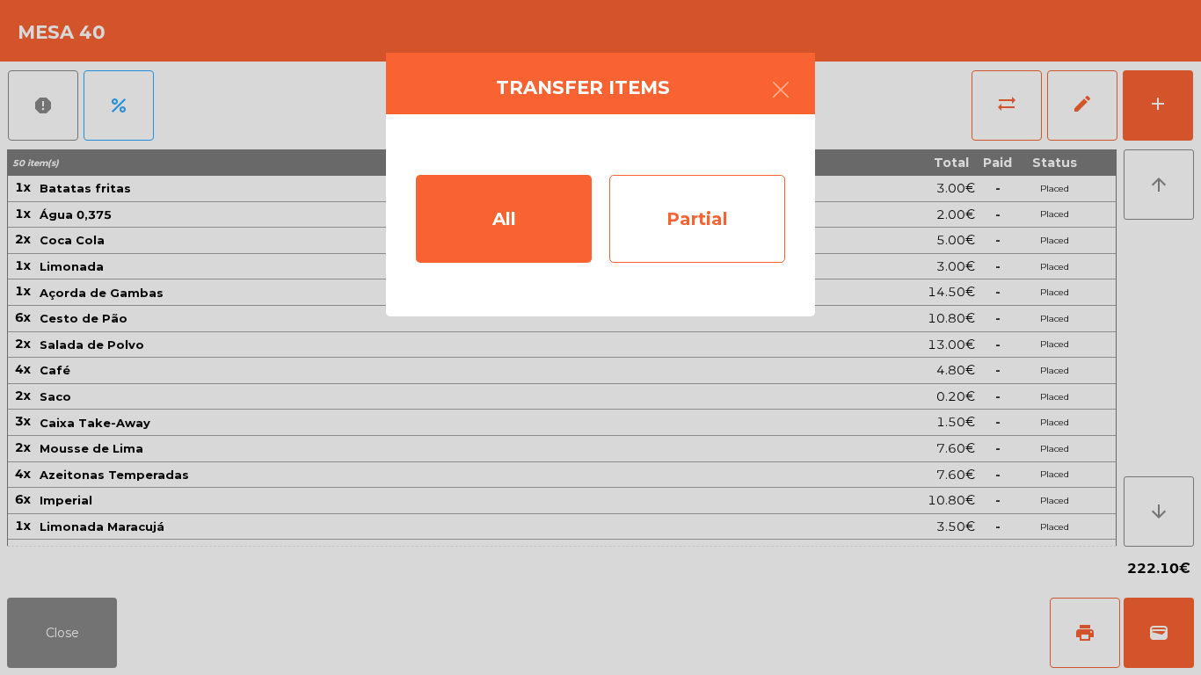
click at [691, 237] on div "Partial" at bounding box center [698, 219] width 176 height 88
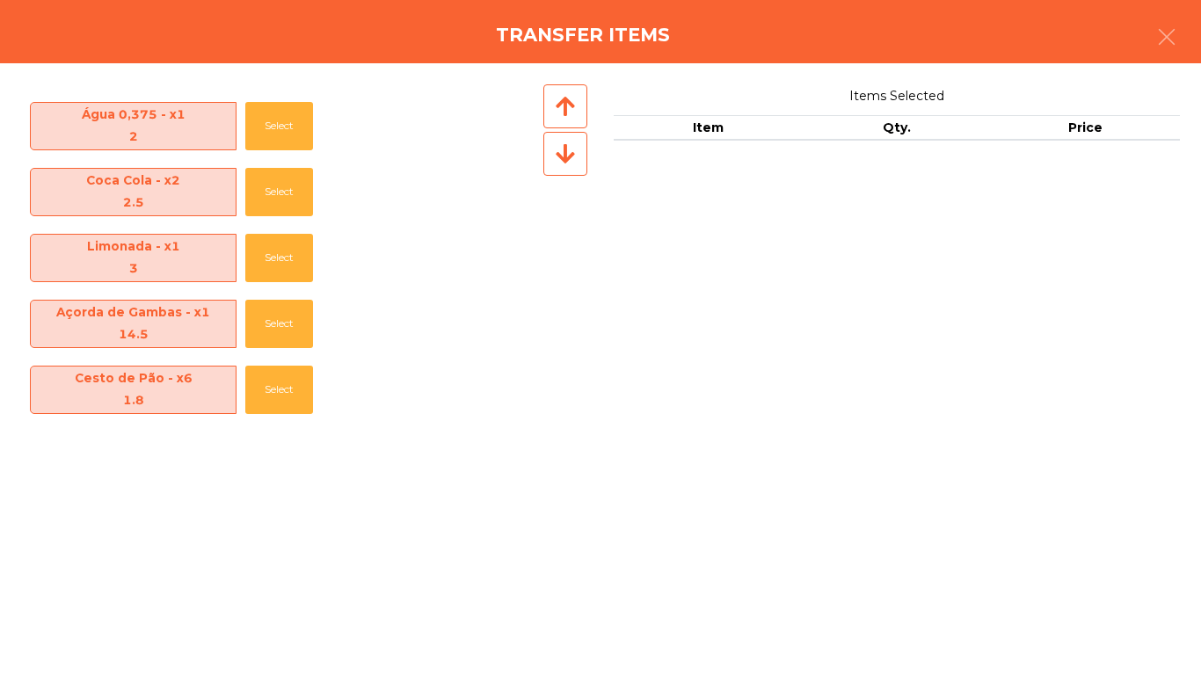
scroll to position [88, 0]
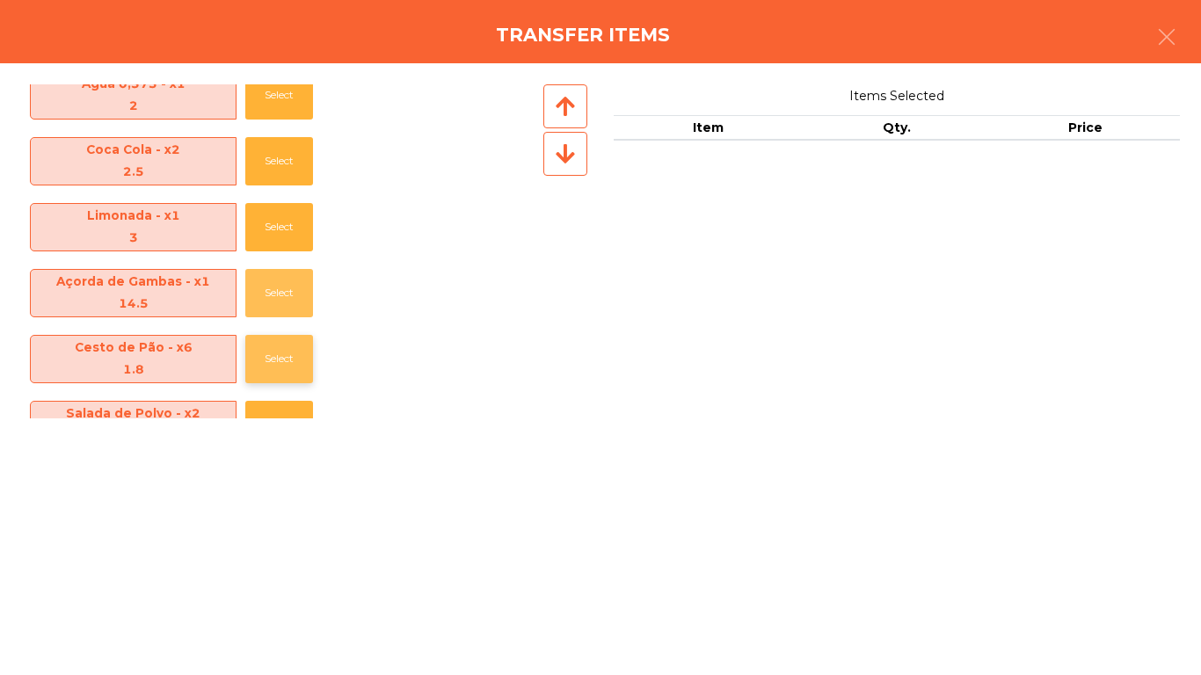
click at [250, 277] on button "Select" at bounding box center [279, 293] width 68 height 48
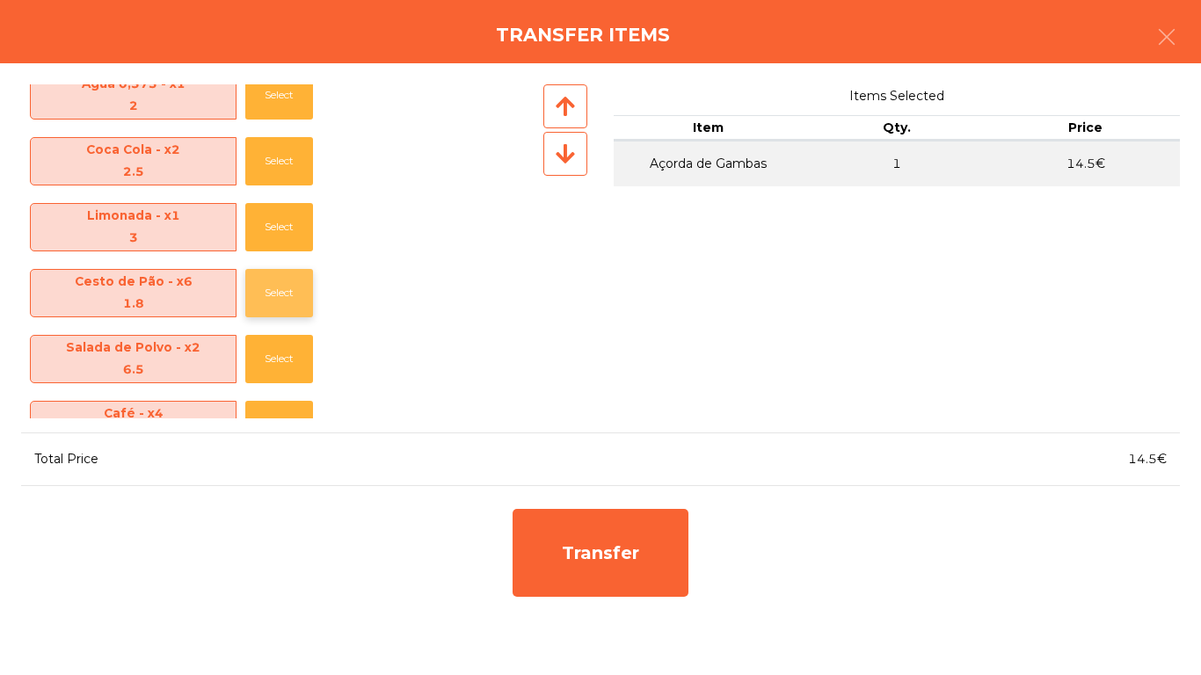
click at [264, 293] on button "Select" at bounding box center [279, 293] width 68 height 48
click at [267, 303] on button "Select" at bounding box center [279, 293] width 68 height 48
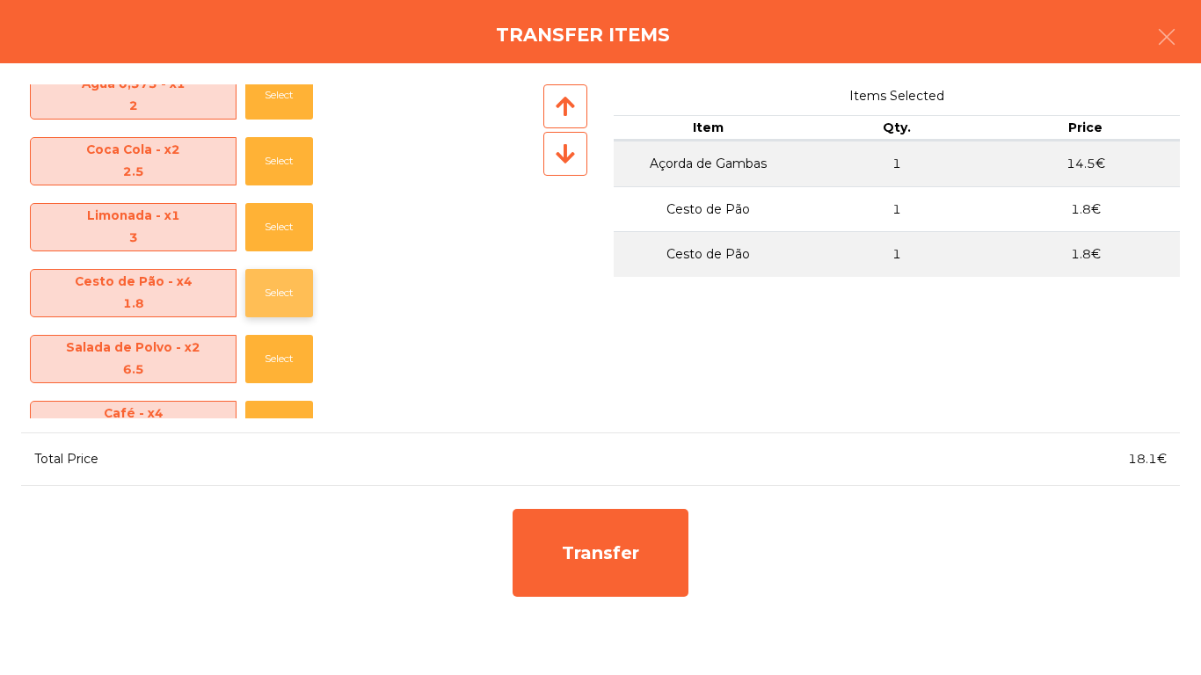
click at [268, 303] on button "Select" at bounding box center [279, 293] width 68 height 48
click at [270, 302] on button "Select" at bounding box center [279, 293] width 68 height 48
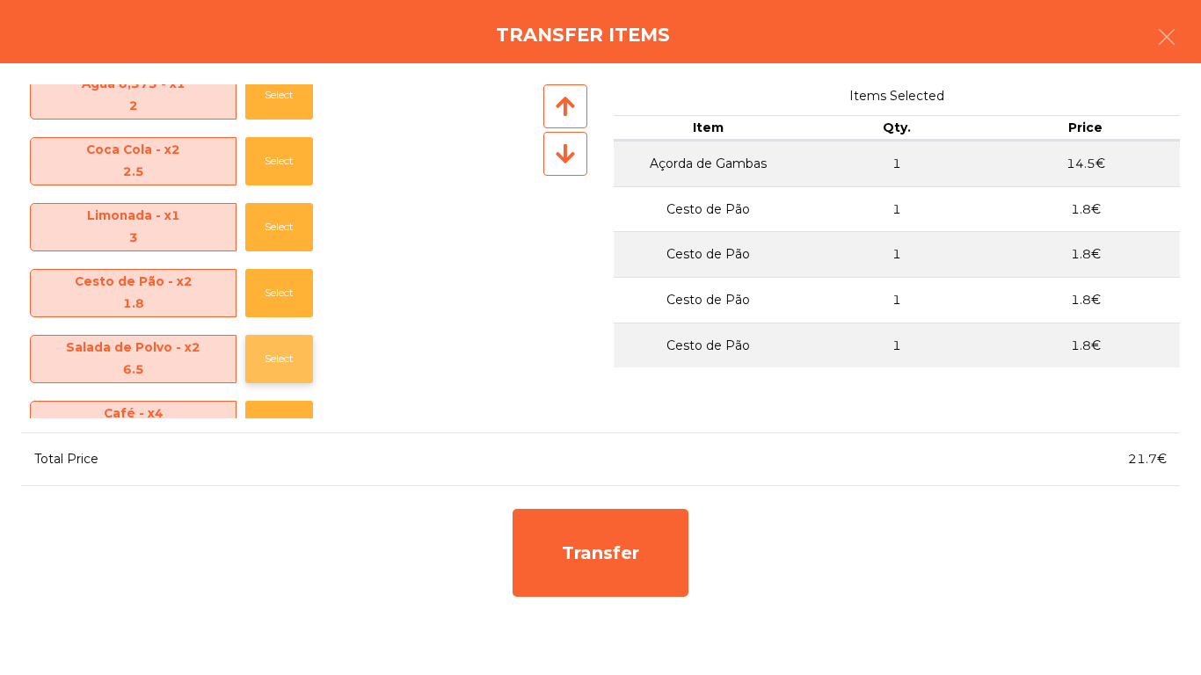
click at [272, 343] on button "Select" at bounding box center [279, 359] width 68 height 48
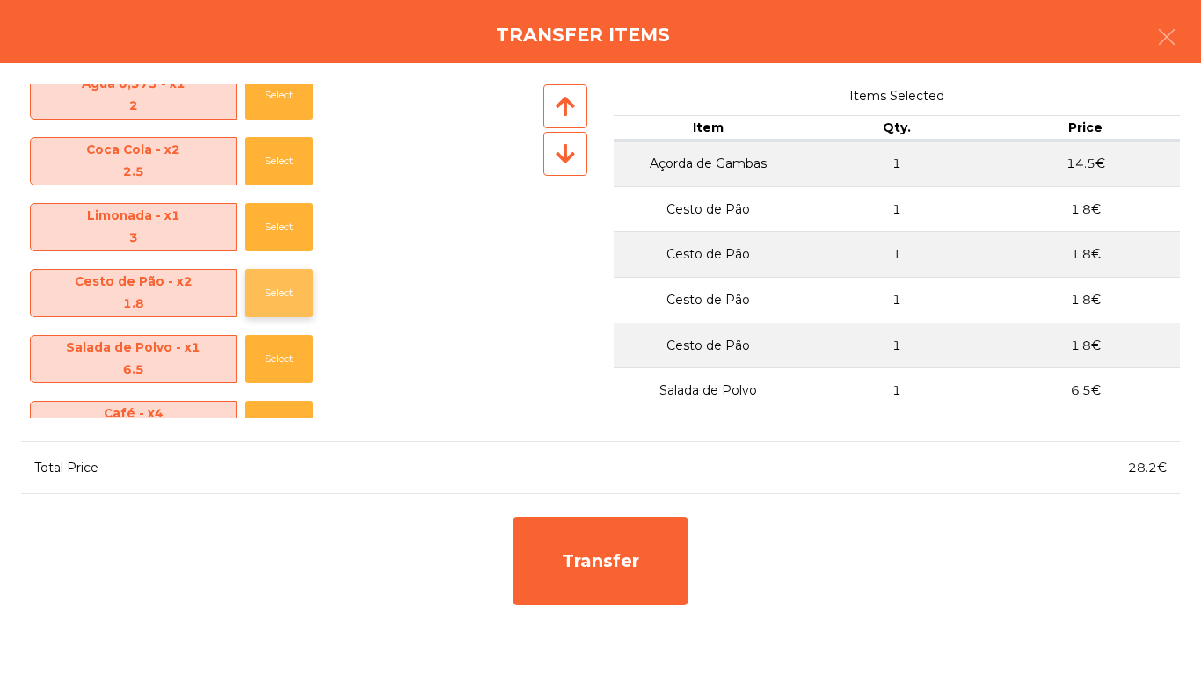
click at [268, 303] on button "Select" at bounding box center [279, 293] width 68 height 48
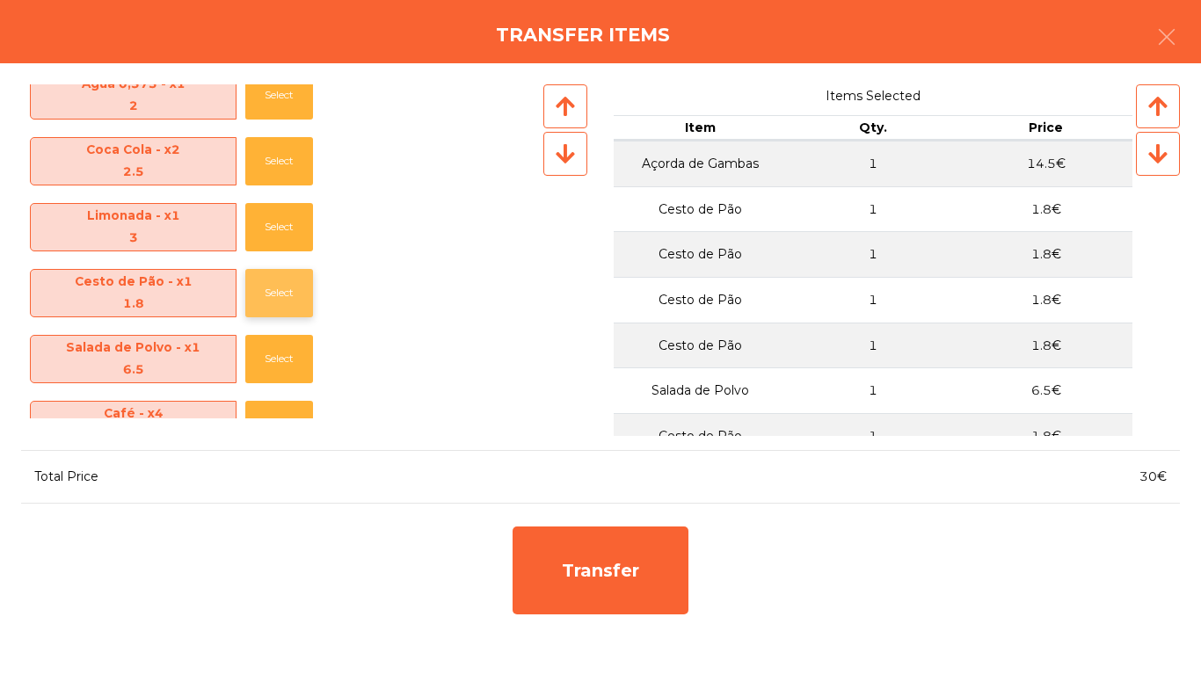
click at [278, 278] on button "Select" at bounding box center [279, 293] width 68 height 48
click at [269, 298] on button "Select" at bounding box center [279, 293] width 68 height 48
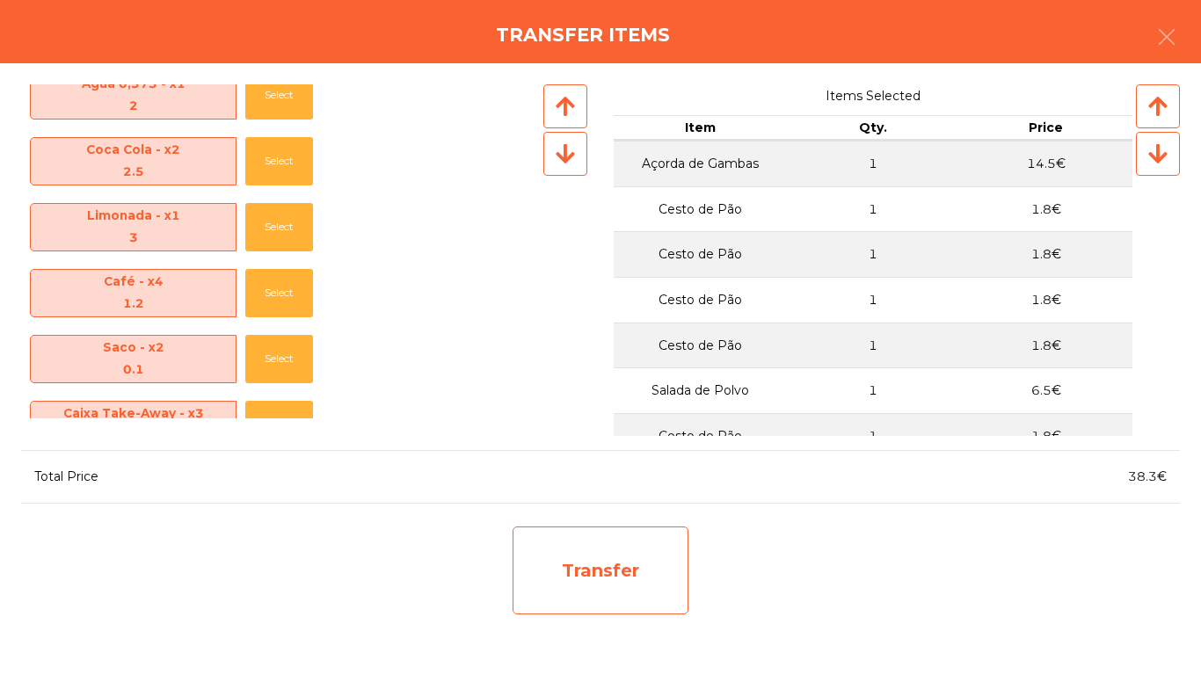
click at [659, 545] on div "Transfer" at bounding box center [601, 571] width 176 height 88
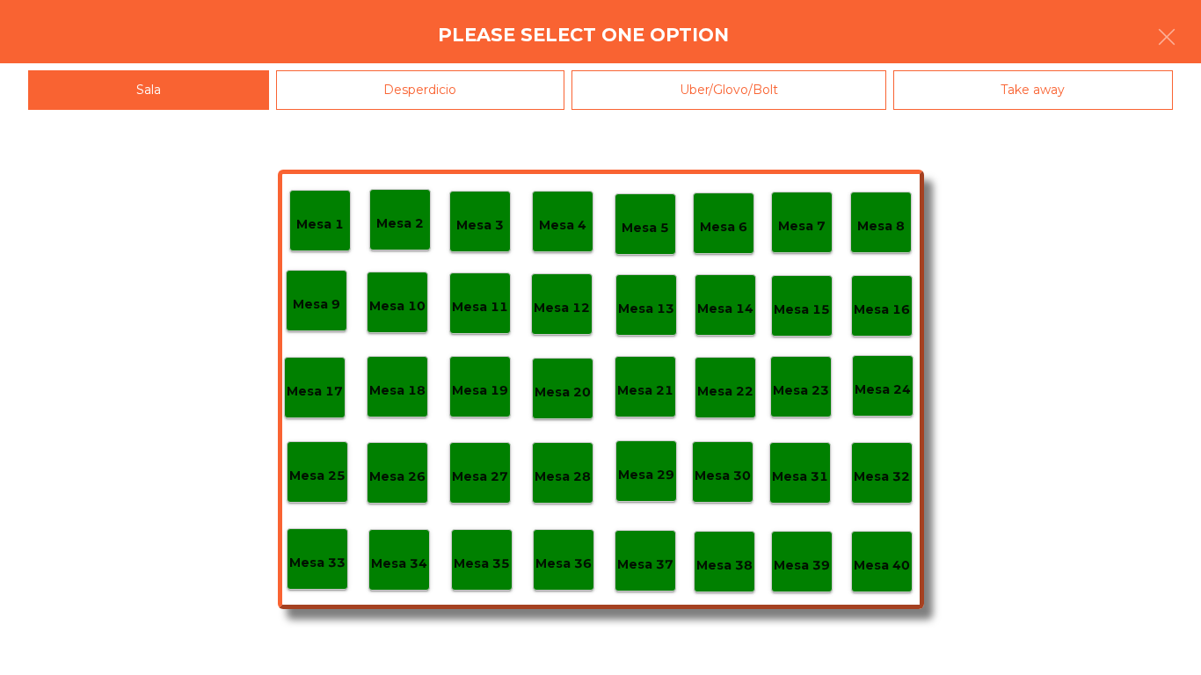
click at [712, 578] on div "Mesa 38" at bounding box center [725, 562] width 62 height 62
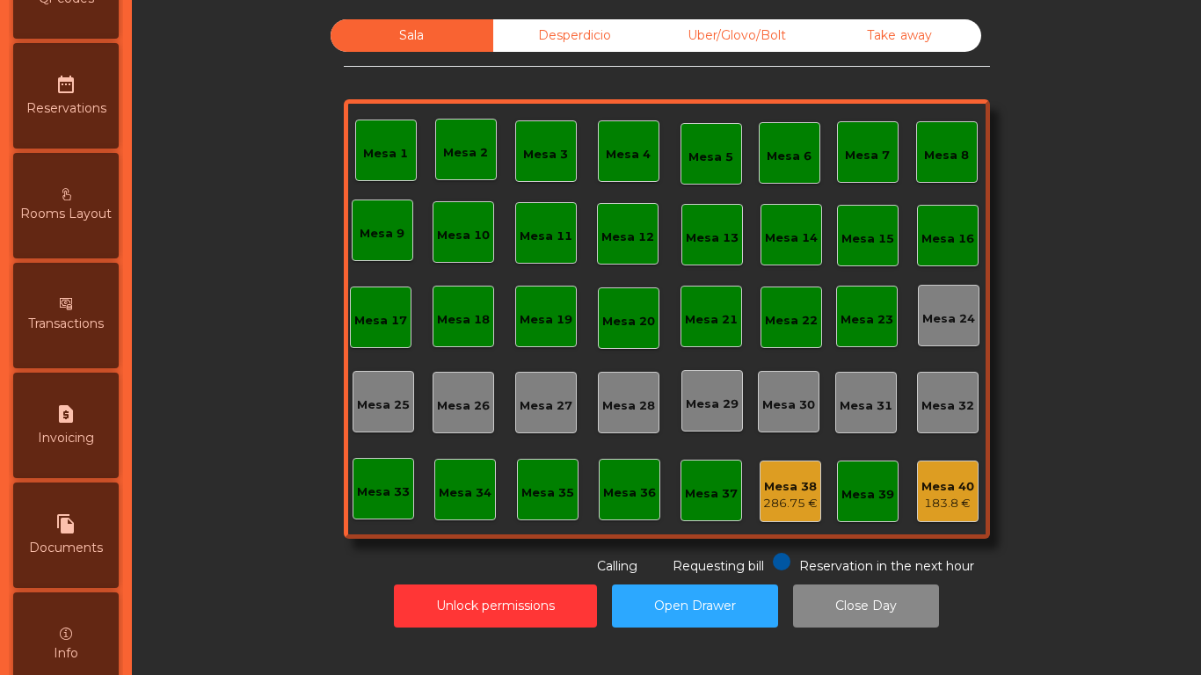
scroll to position [929, 0]
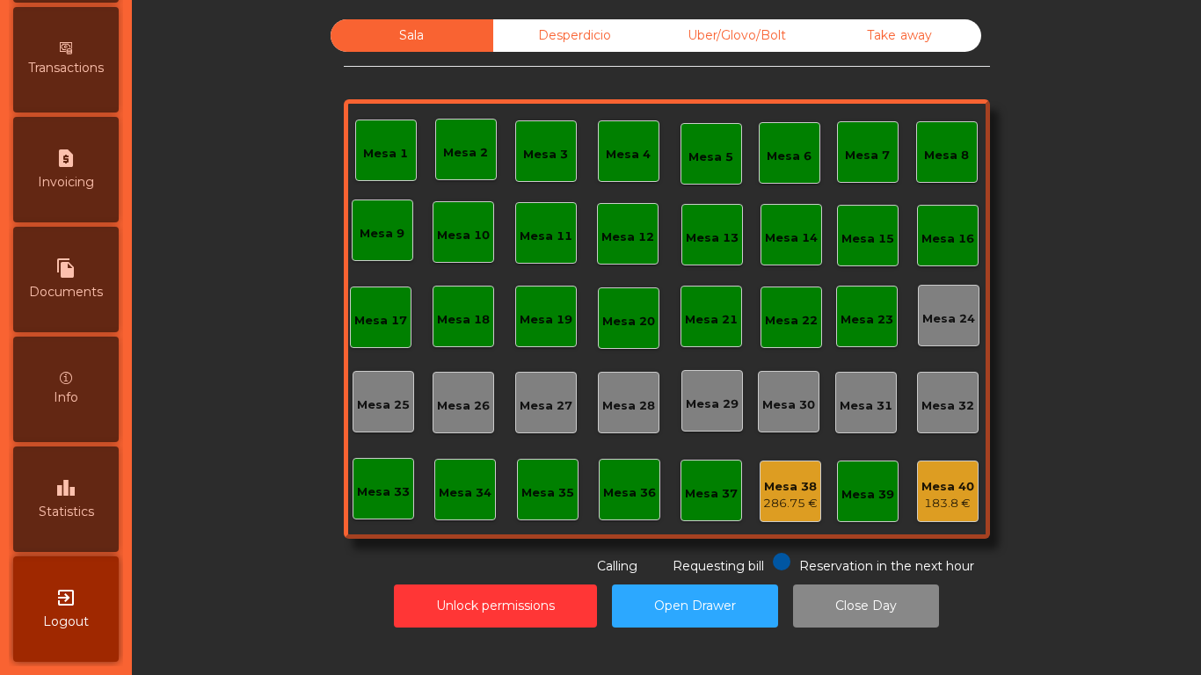
click at [93, 478] on div "leaderboard Statistics" at bounding box center [66, 500] width 106 height 106
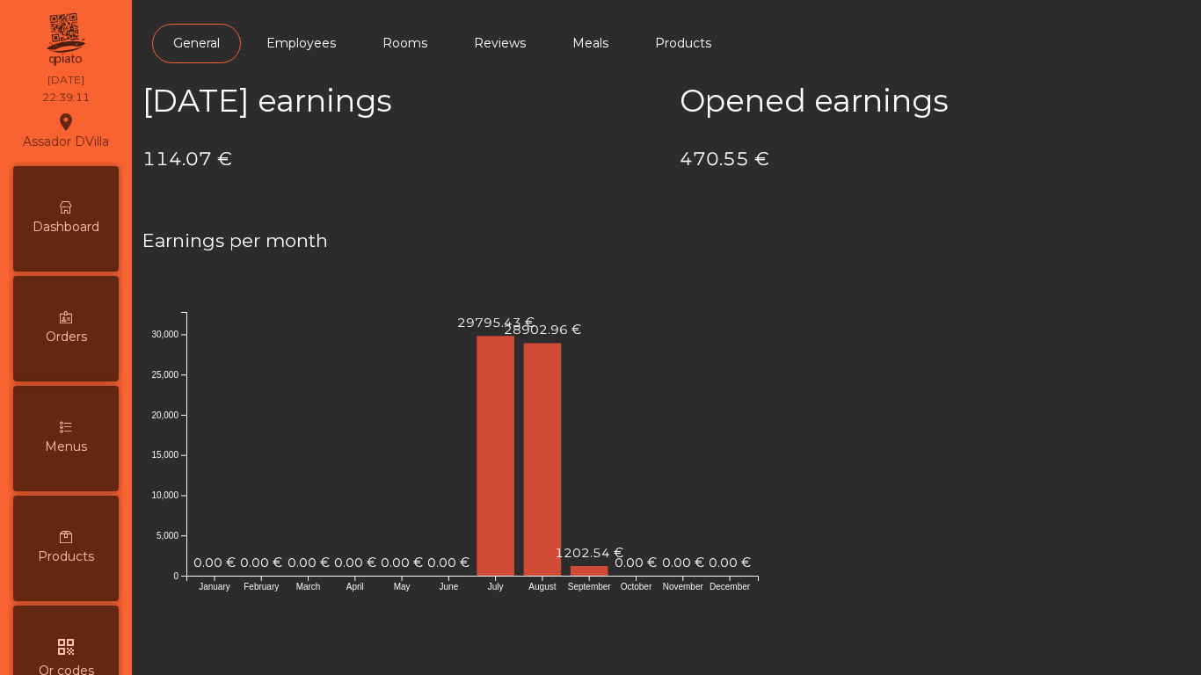
click at [89, 248] on div "Dashboard" at bounding box center [66, 219] width 106 height 106
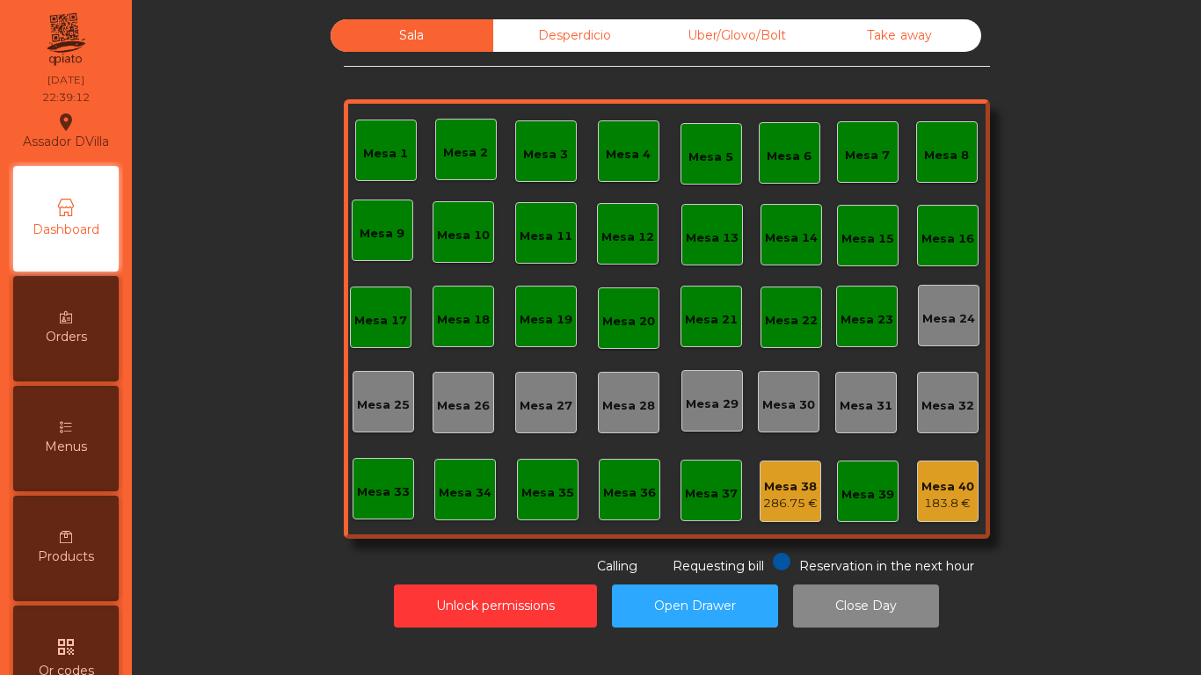
drag, startPoint x: 583, startPoint y: 23, endPoint x: 715, endPoint y: 41, distance: 133.2
click at [582, 23] on div "Desperdicio" at bounding box center [574, 35] width 163 height 33
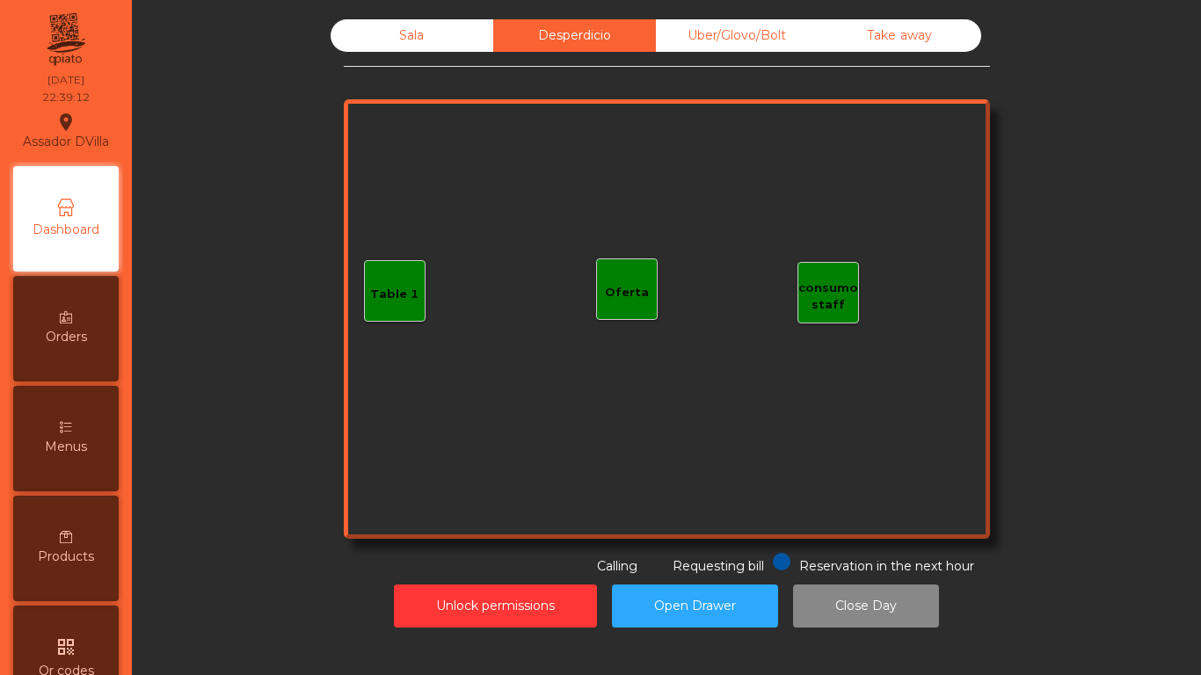
click at [716, 41] on div "Uber/Glovo/Bolt" at bounding box center [737, 35] width 163 height 33
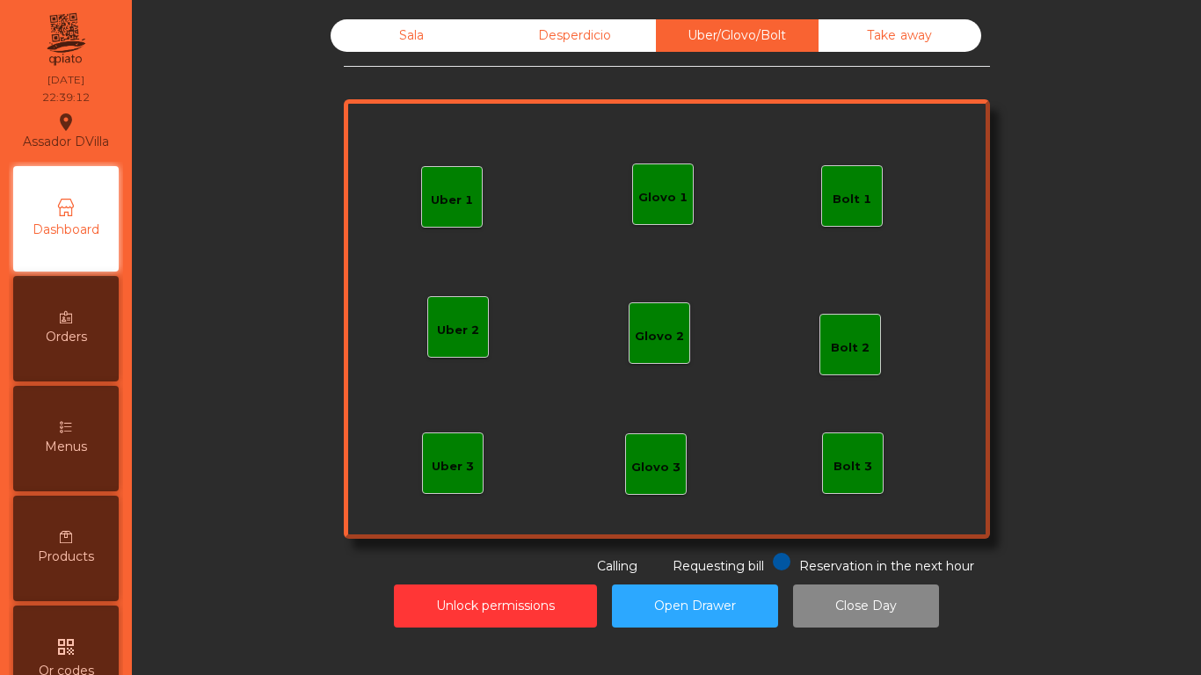
click at [865, 30] on div "Take away" at bounding box center [900, 35] width 163 height 33
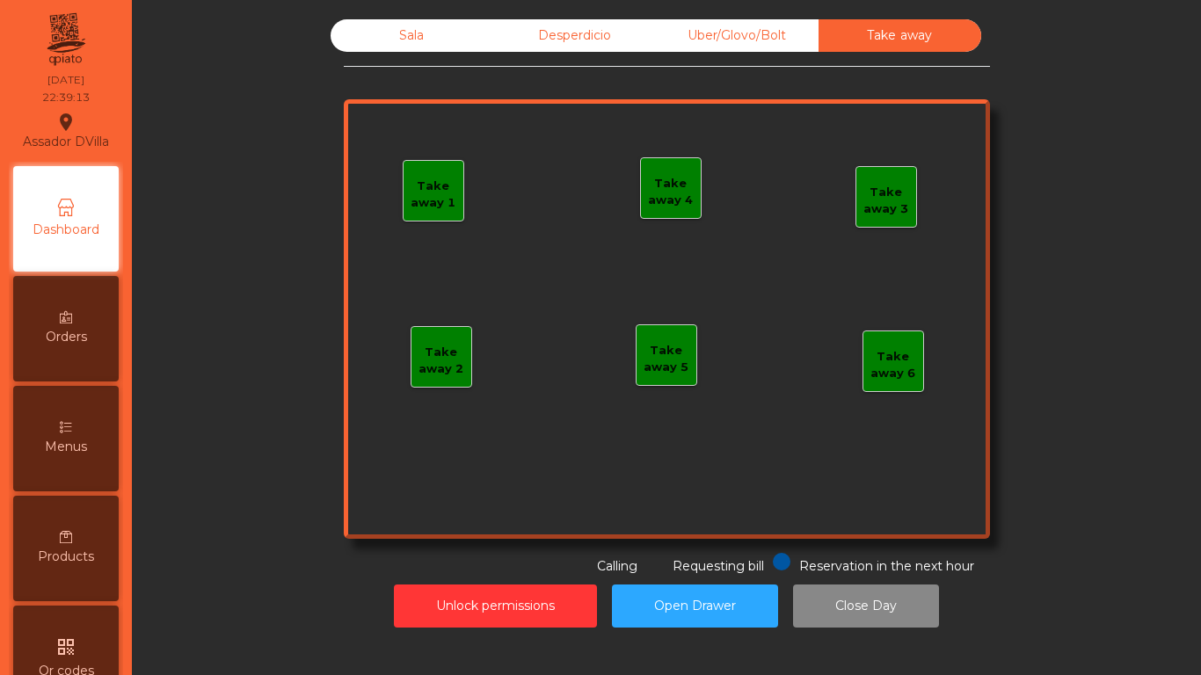
click at [351, 23] on div "Sala Desperdicio Uber/Glovo/Bolt Take away Take away 1 Take away 2 Take away 3 …" at bounding box center [666, 324] width 1048 height 626
click at [394, 36] on div "Sala" at bounding box center [412, 35] width 163 height 33
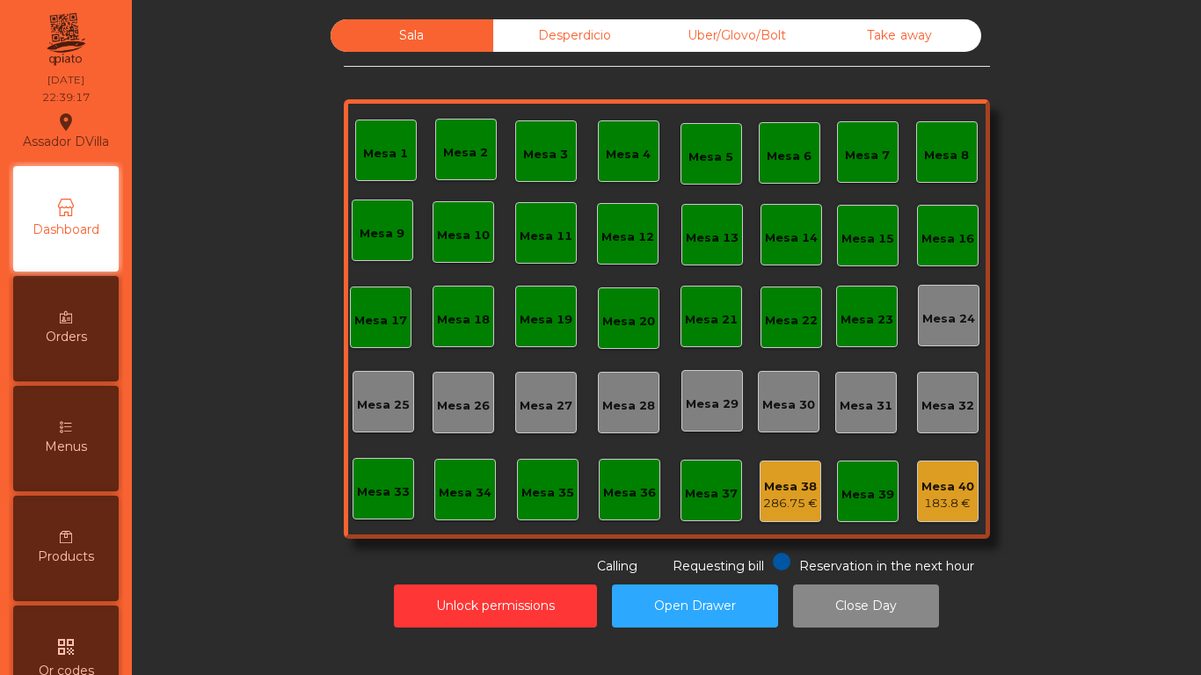
click at [957, 500] on div "183.8 €" at bounding box center [948, 504] width 53 height 18
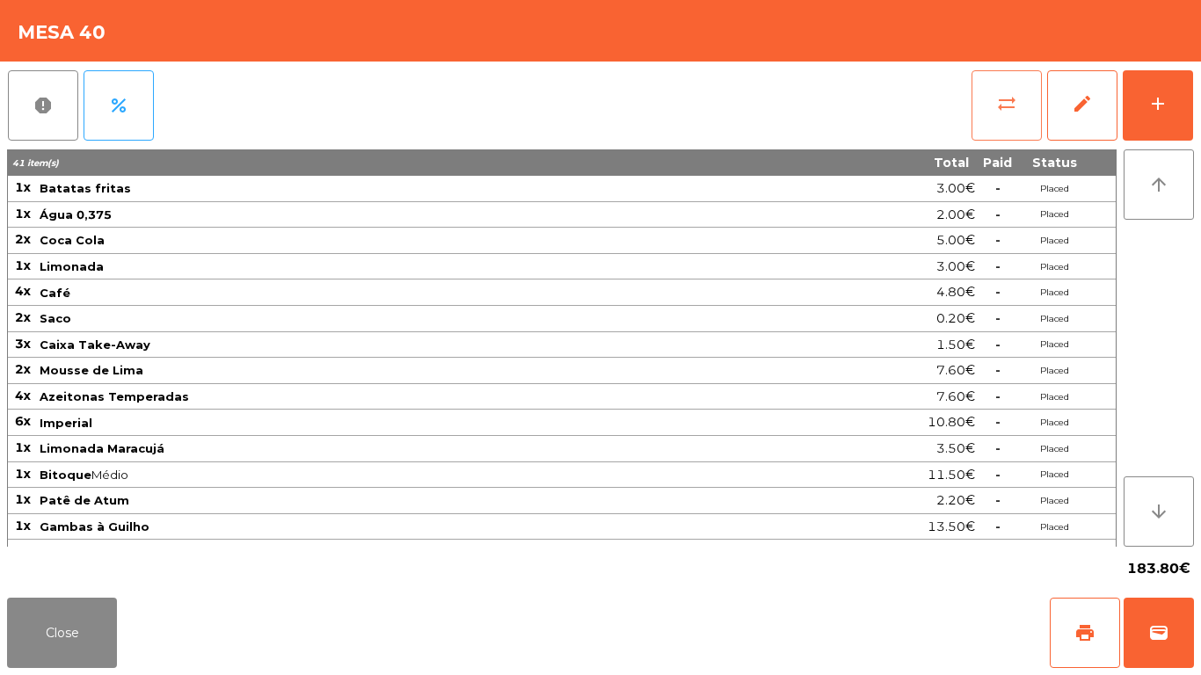
click at [1032, 102] on button "sync_alt" at bounding box center [1007, 105] width 70 height 70
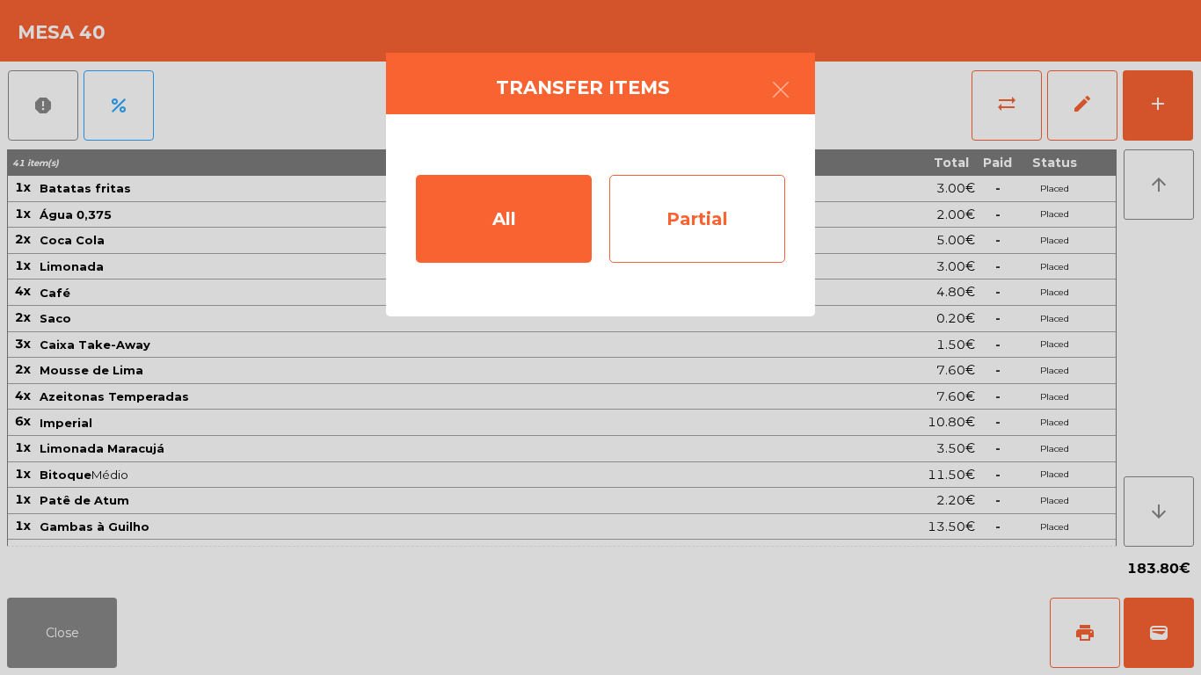
click at [712, 222] on div "Partial" at bounding box center [698, 219] width 176 height 88
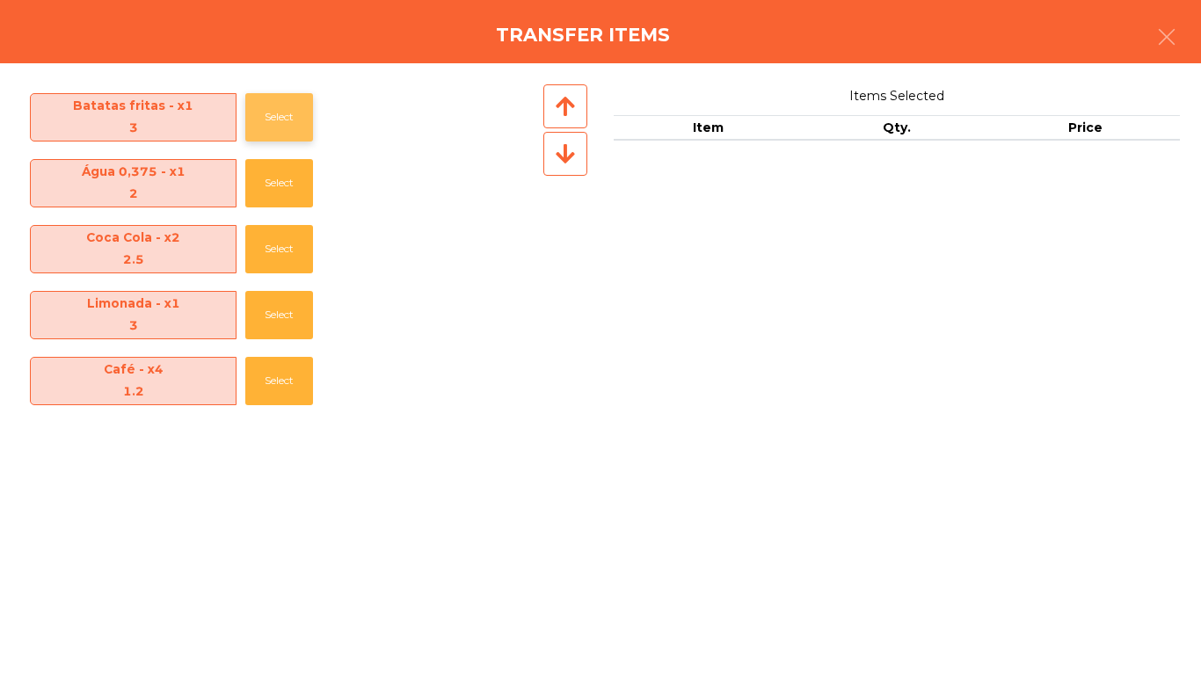
click at [278, 122] on button "Select" at bounding box center [279, 117] width 68 height 48
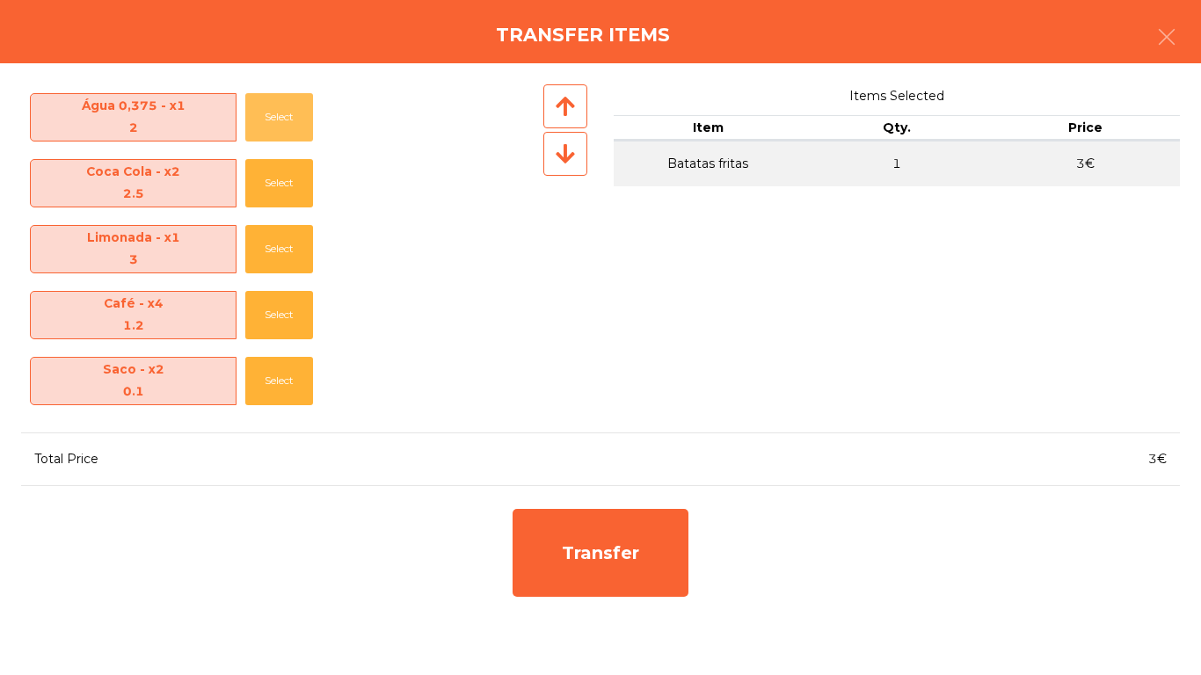
click at [278, 122] on button "Select" at bounding box center [279, 117] width 68 height 48
click at [278, 159] on button "Select" at bounding box center [279, 183] width 68 height 48
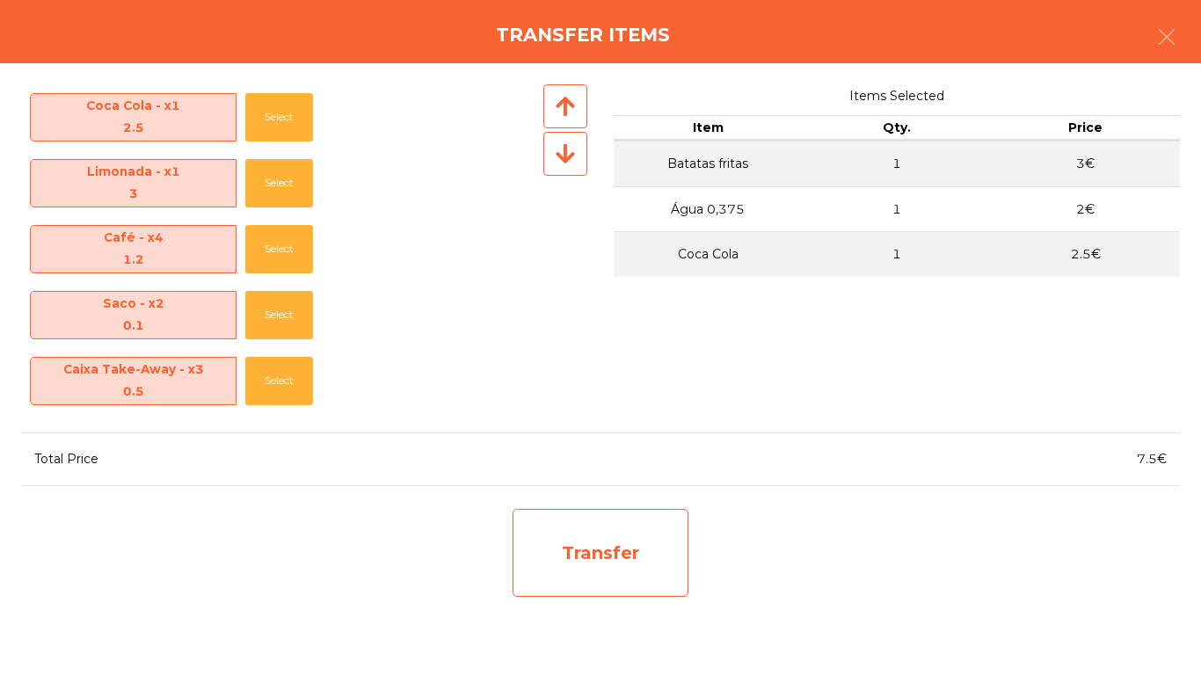
click at [650, 549] on div "Transfer" at bounding box center [601, 553] width 176 height 88
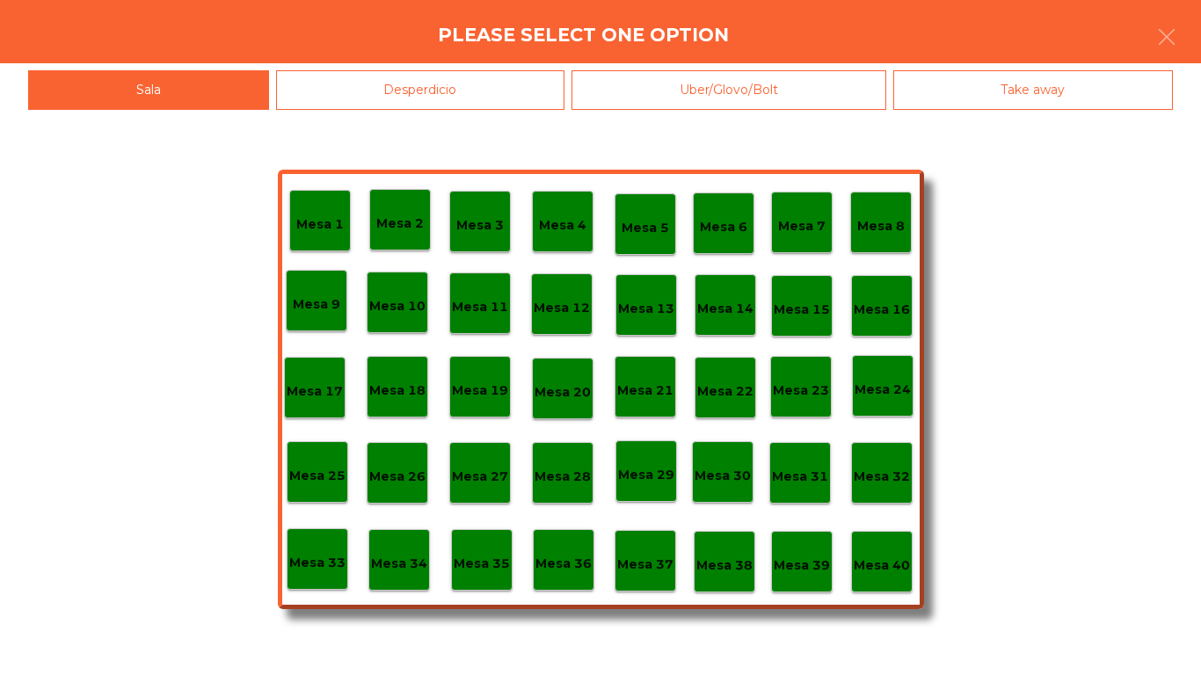
click at [681, 566] on div "Mesa 1 Mesa 2 Mesa 3 Mesa 4 Mesa 5 Mesa 6 Mesa 7 Mesa 8 [GEOGRAPHIC_DATA] 9 [GE…" at bounding box center [601, 390] width 646 height 440
click at [668, 566] on p "Mesa 37" at bounding box center [645, 565] width 56 height 20
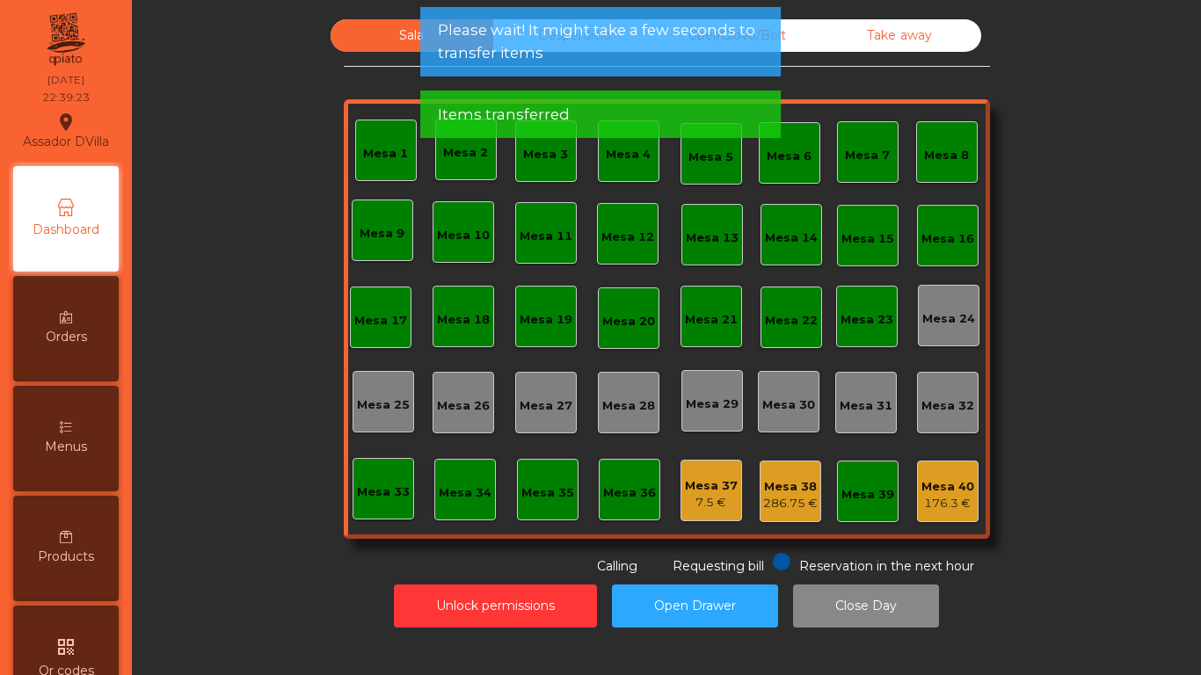
click at [708, 496] on div "7.5 €" at bounding box center [711, 503] width 53 height 18
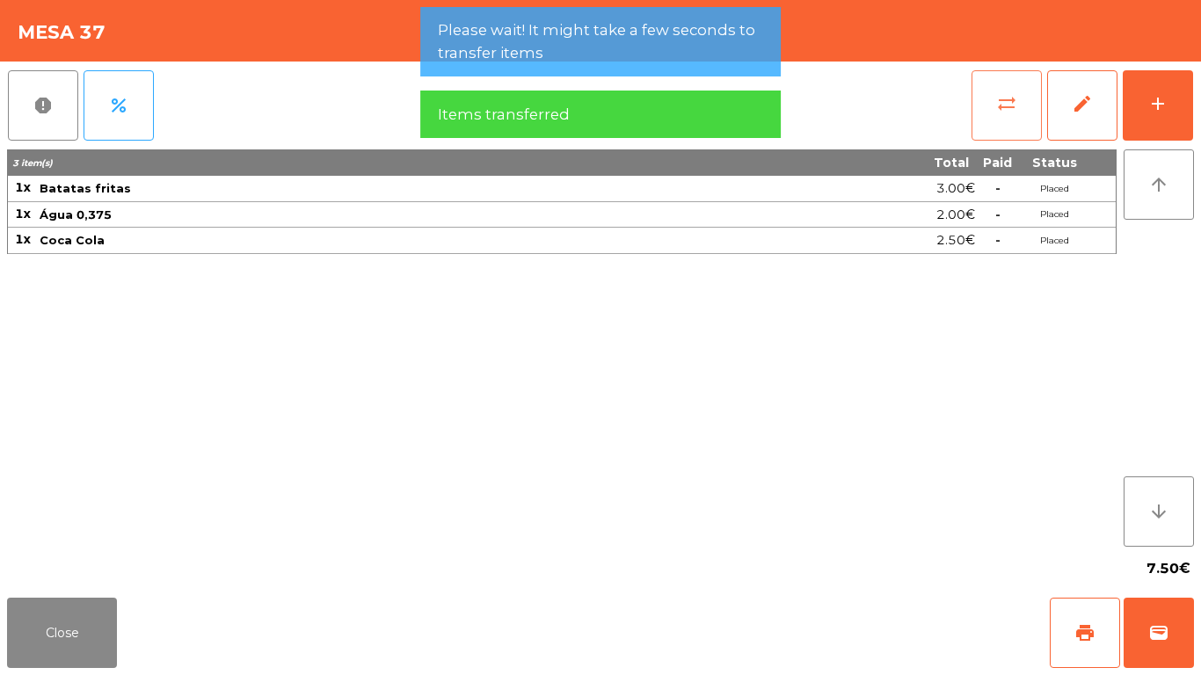
click at [996, 99] on button "sync_alt" at bounding box center [1007, 105] width 70 height 70
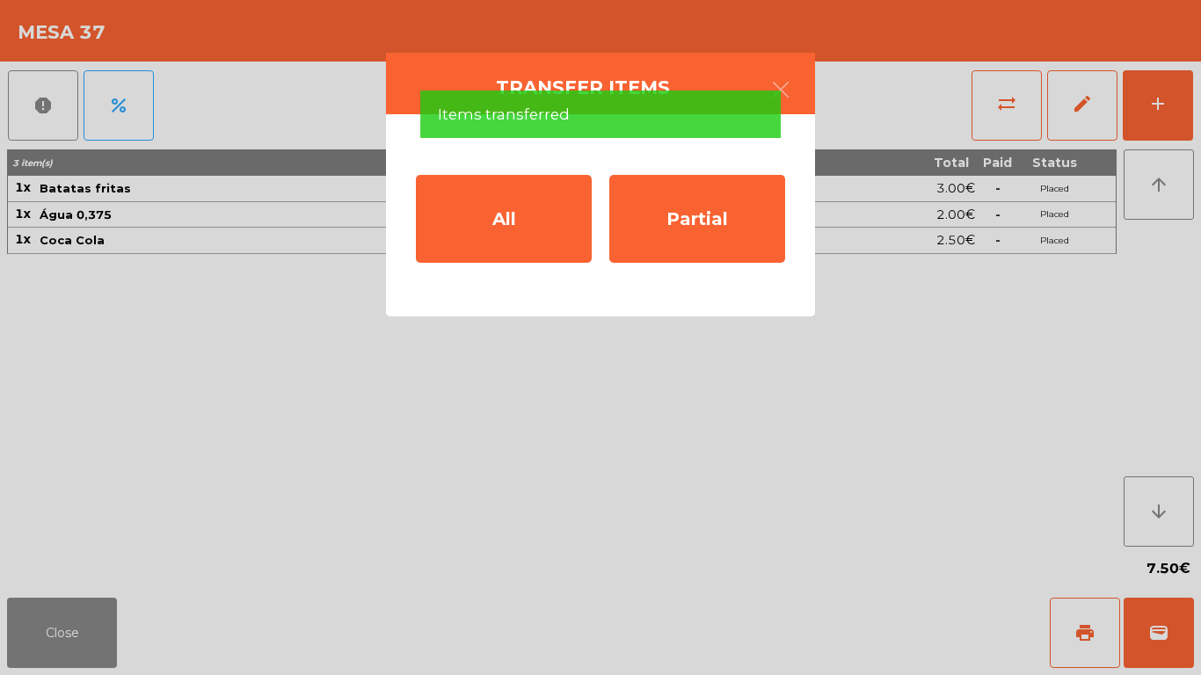
click at [598, 221] on div "All Partial" at bounding box center [600, 215] width 429 height 202
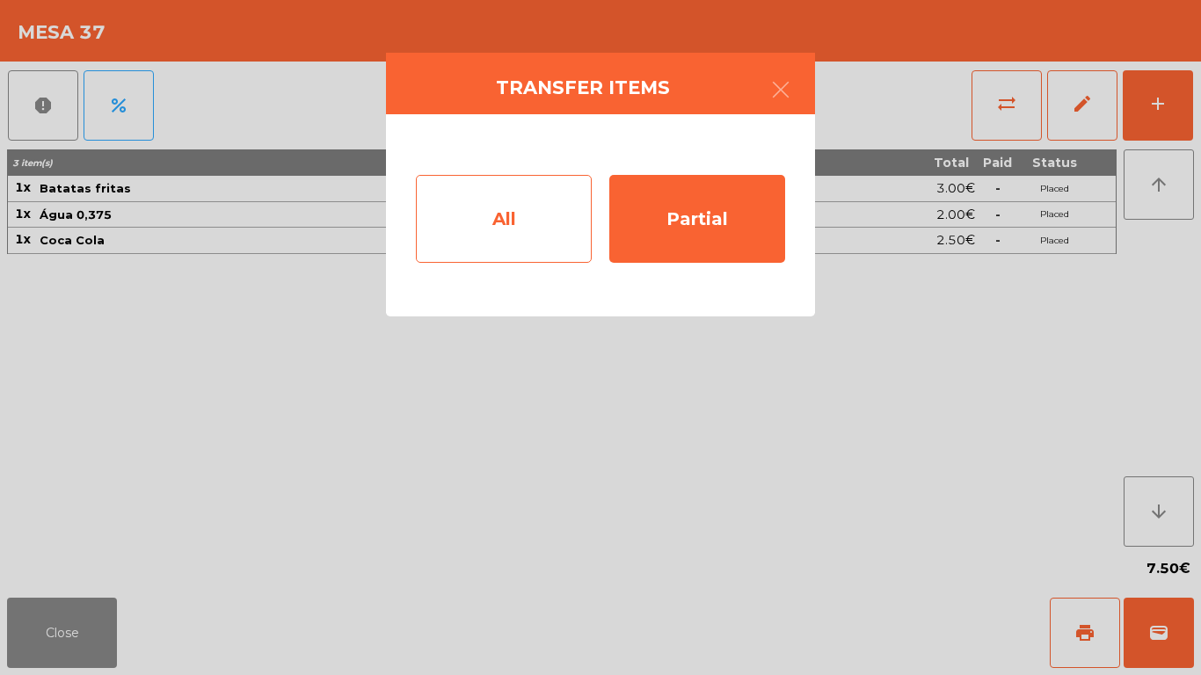
click at [560, 232] on div "All" at bounding box center [504, 219] width 176 height 88
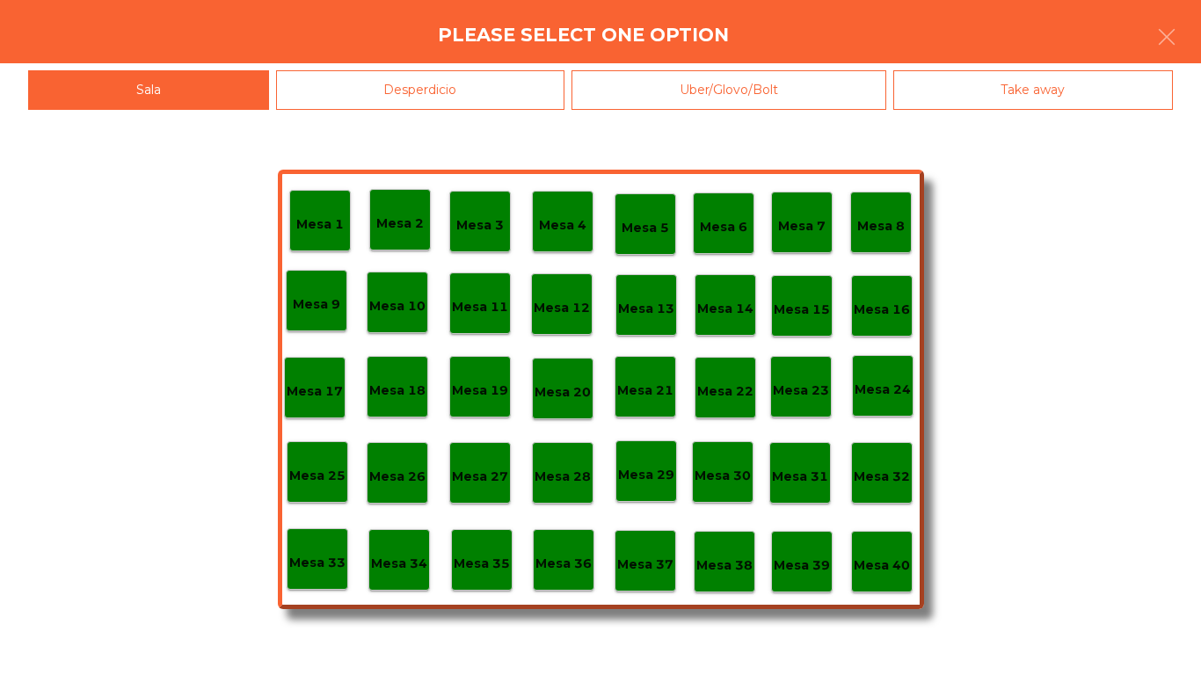
click at [704, 582] on div "Mesa 38" at bounding box center [725, 562] width 62 height 62
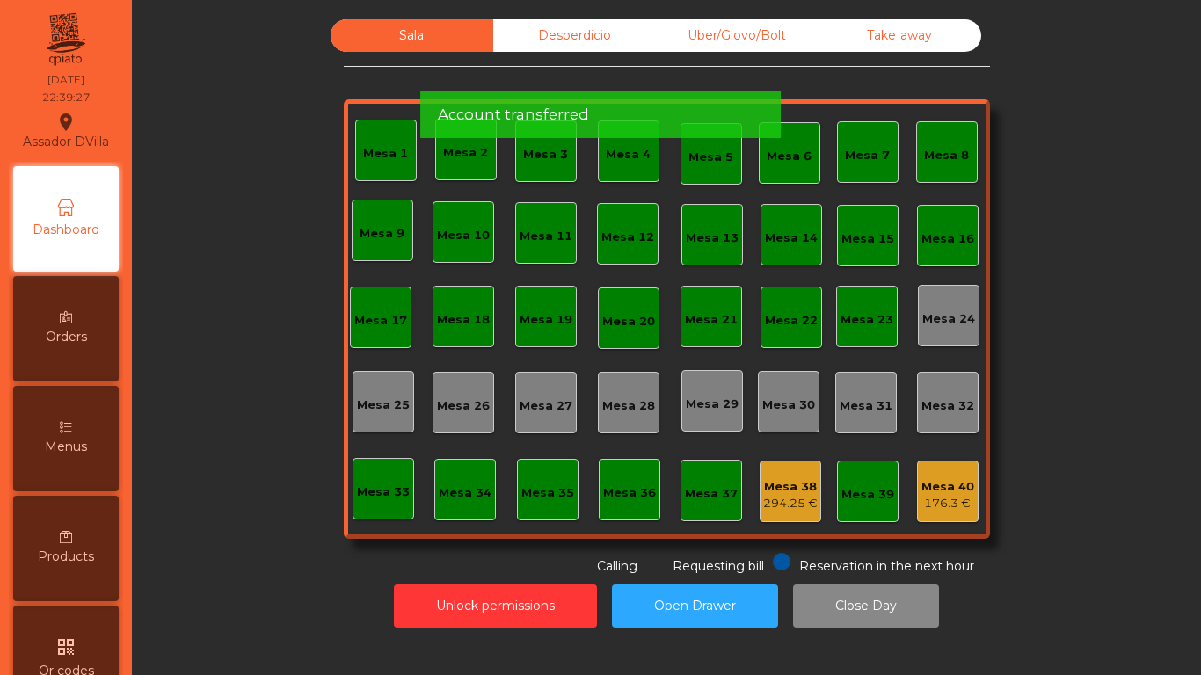
click at [922, 483] on div "Mesa 40" at bounding box center [948, 487] width 53 height 18
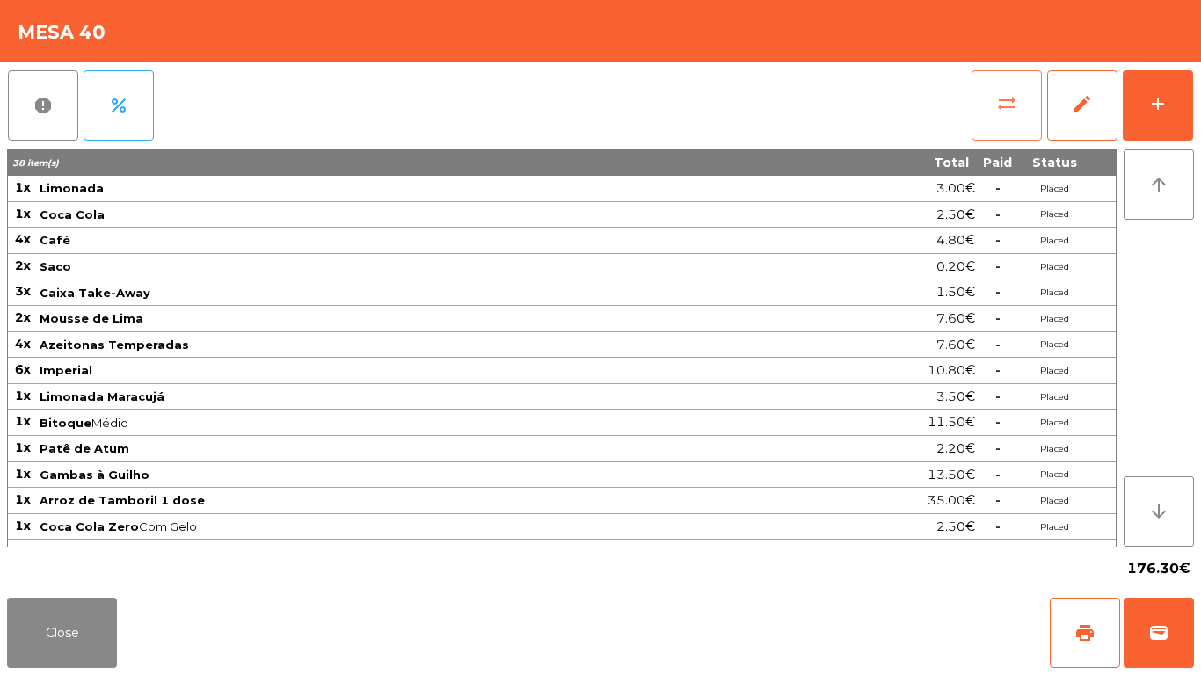
click at [1001, 107] on span "sync_alt" at bounding box center [1006, 103] width 21 height 21
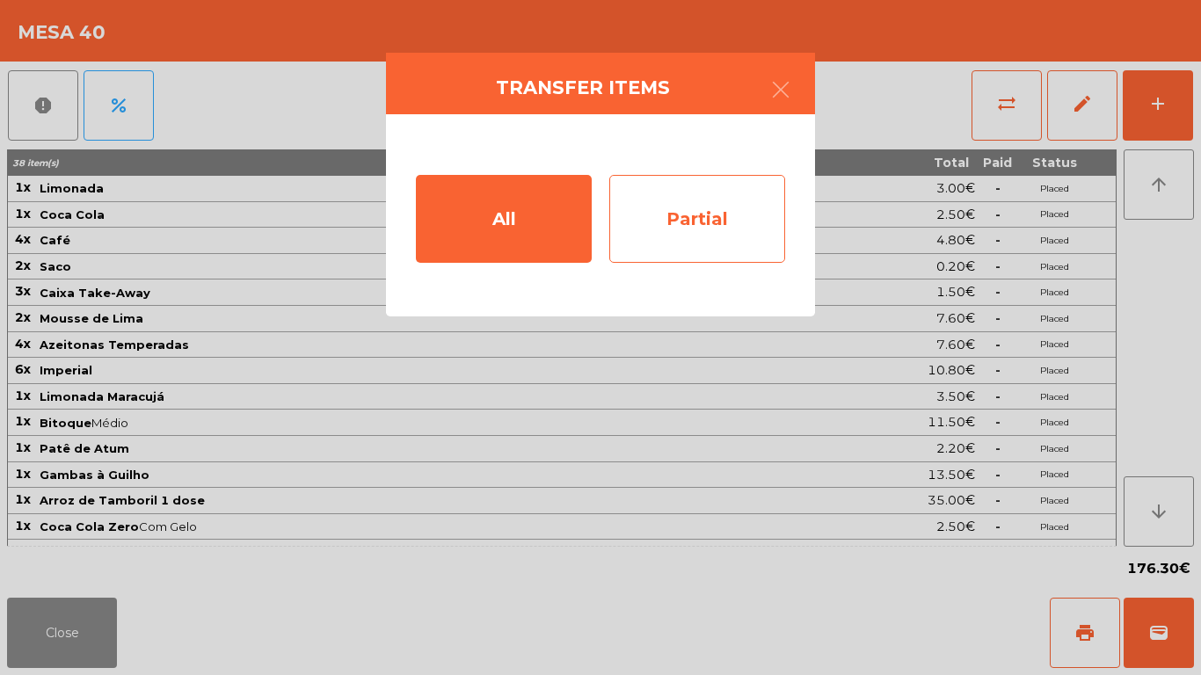
click at [752, 221] on div "Partial" at bounding box center [698, 219] width 176 height 88
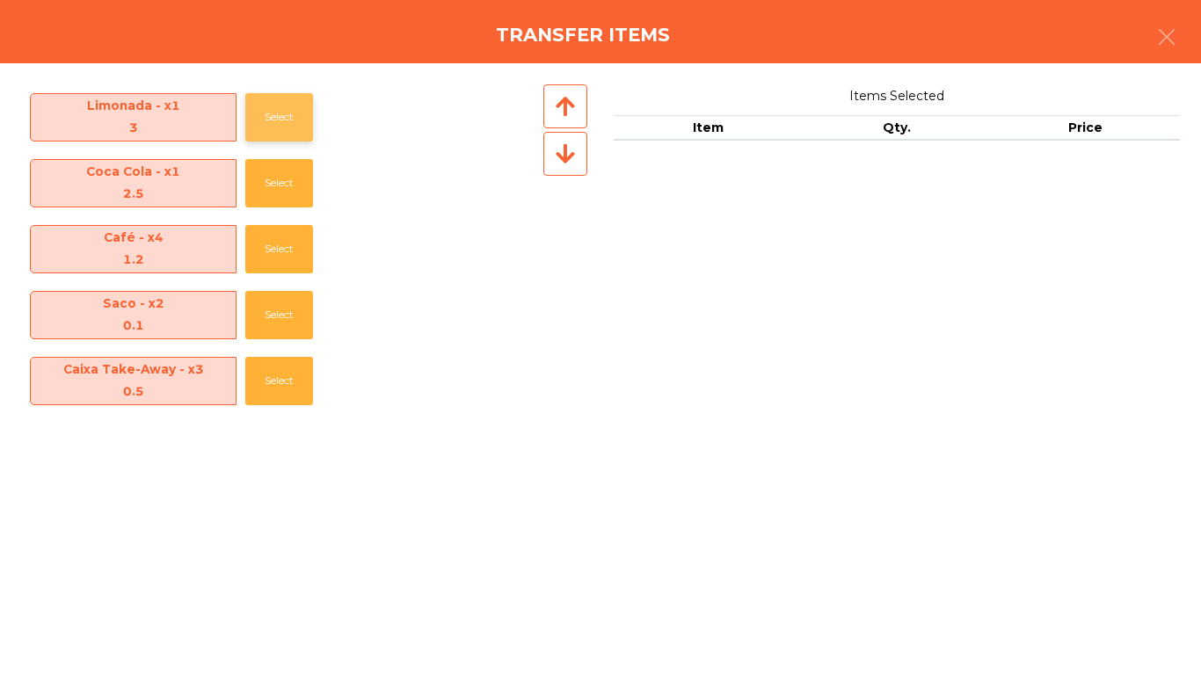
click at [295, 134] on button "Select" at bounding box center [279, 117] width 68 height 48
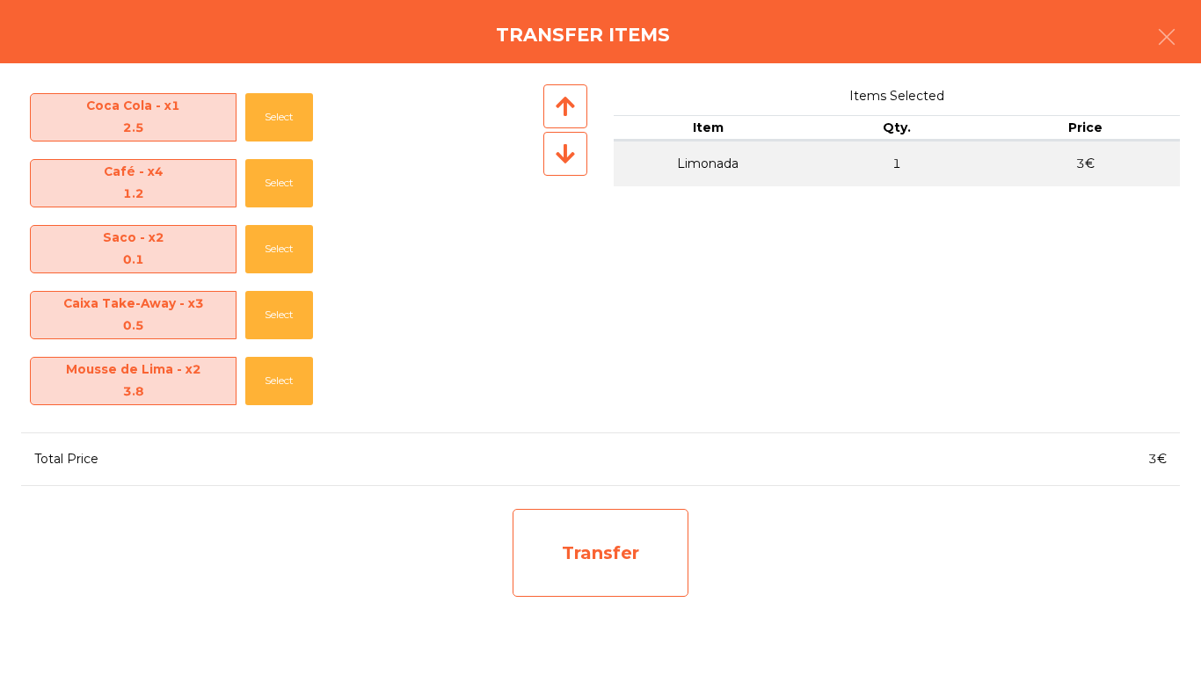
click at [631, 530] on div "Transfer" at bounding box center [601, 553] width 176 height 88
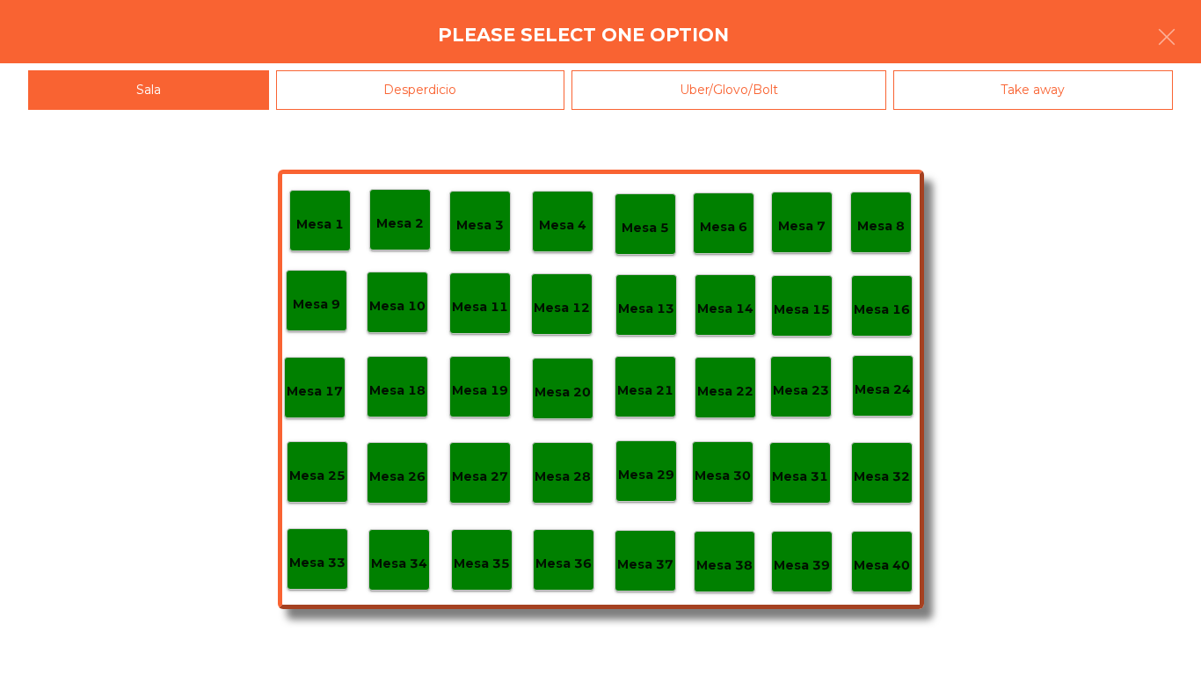
click at [721, 564] on p "Mesa 38" at bounding box center [725, 566] width 56 height 20
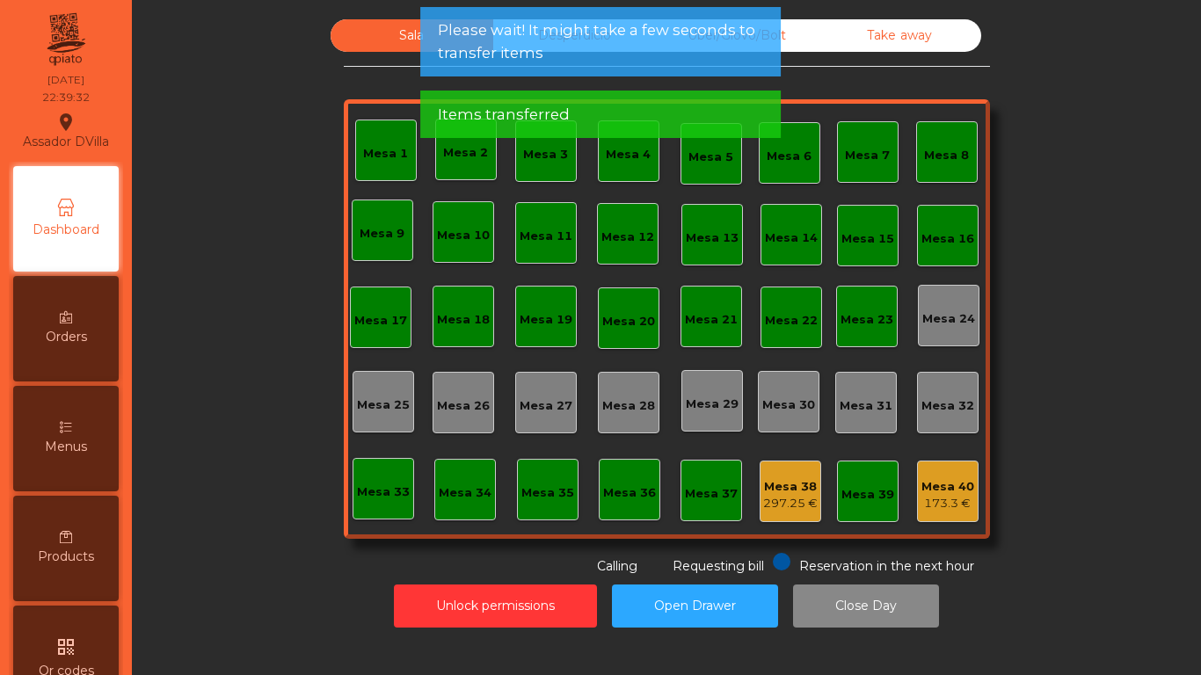
click at [945, 519] on div "Mesa 40 173.3 €" at bounding box center [948, 492] width 62 height 62
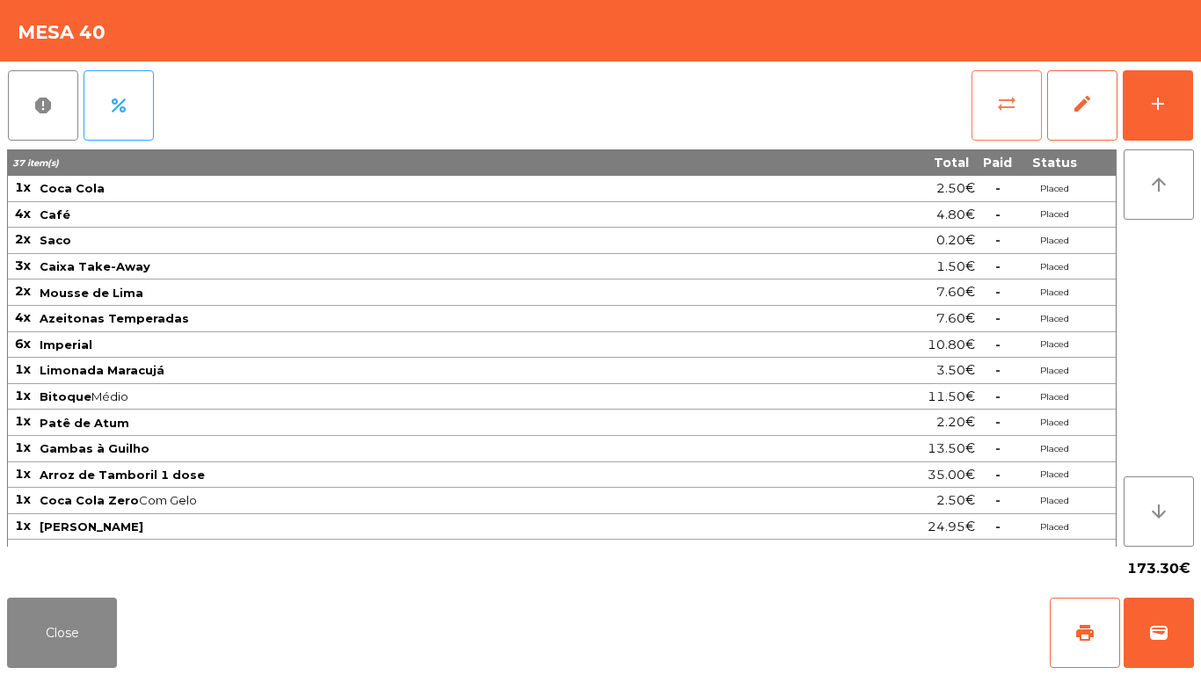
click at [975, 138] on button "sync_alt" at bounding box center [1007, 105] width 70 height 70
click at [1019, 129] on button "sync_alt" at bounding box center [1007, 105] width 70 height 70
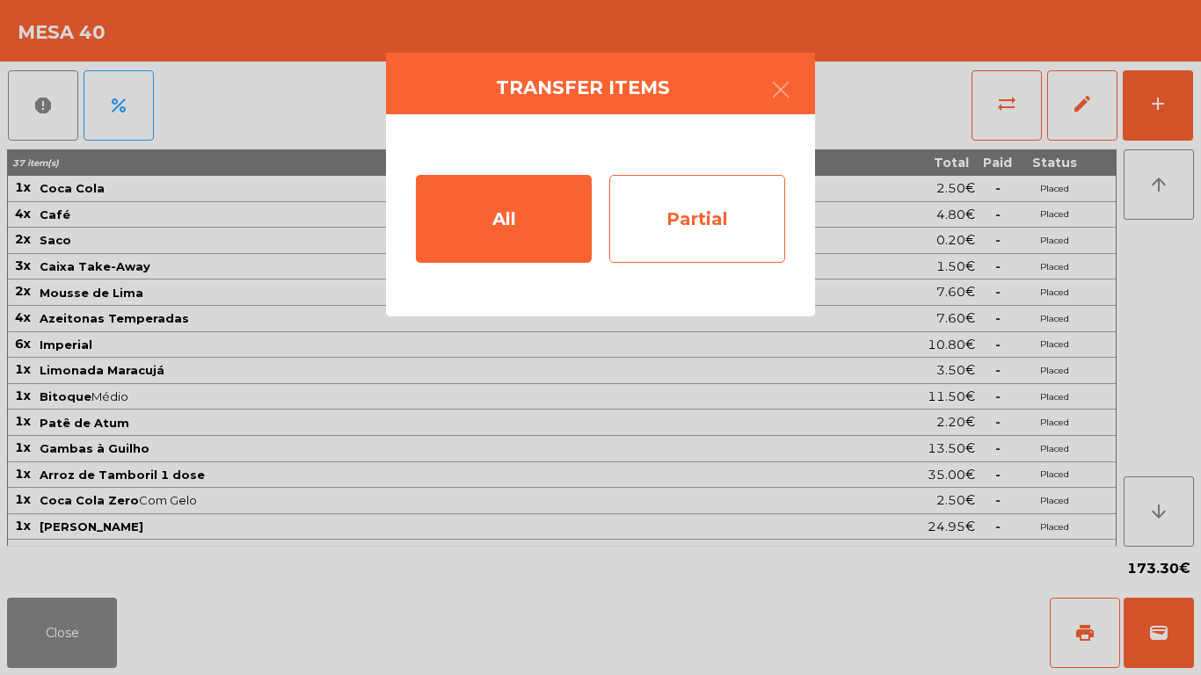
click at [685, 230] on div "Partial" at bounding box center [698, 219] width 176 height 88
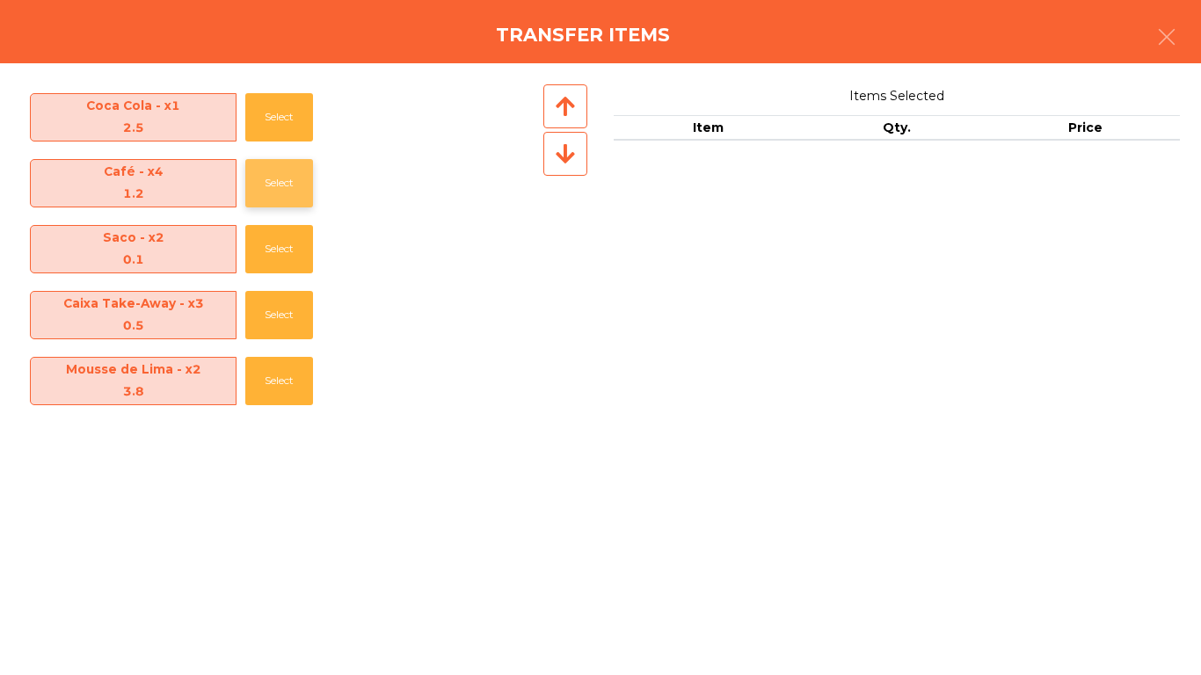
click at [302, 186] on button "Select" at bounding box center [279, 183] width 68 height 48
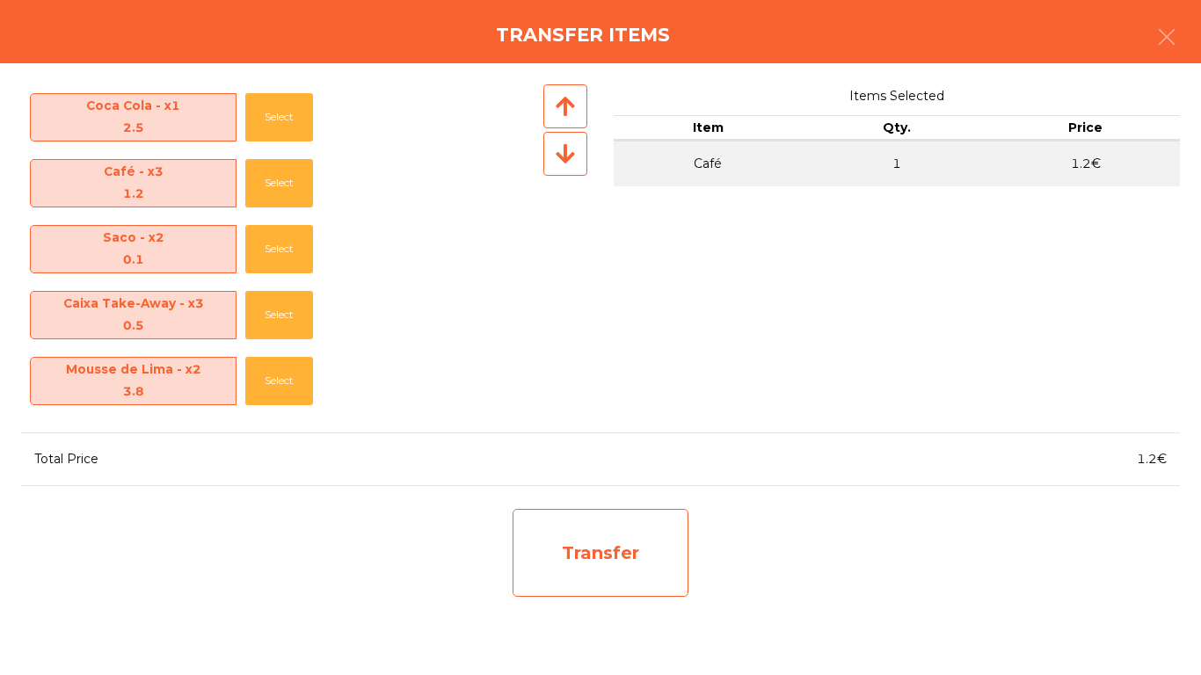
click at [623, 539] on div "Transfer" at bounding box center [601, 553] width 176 height 88
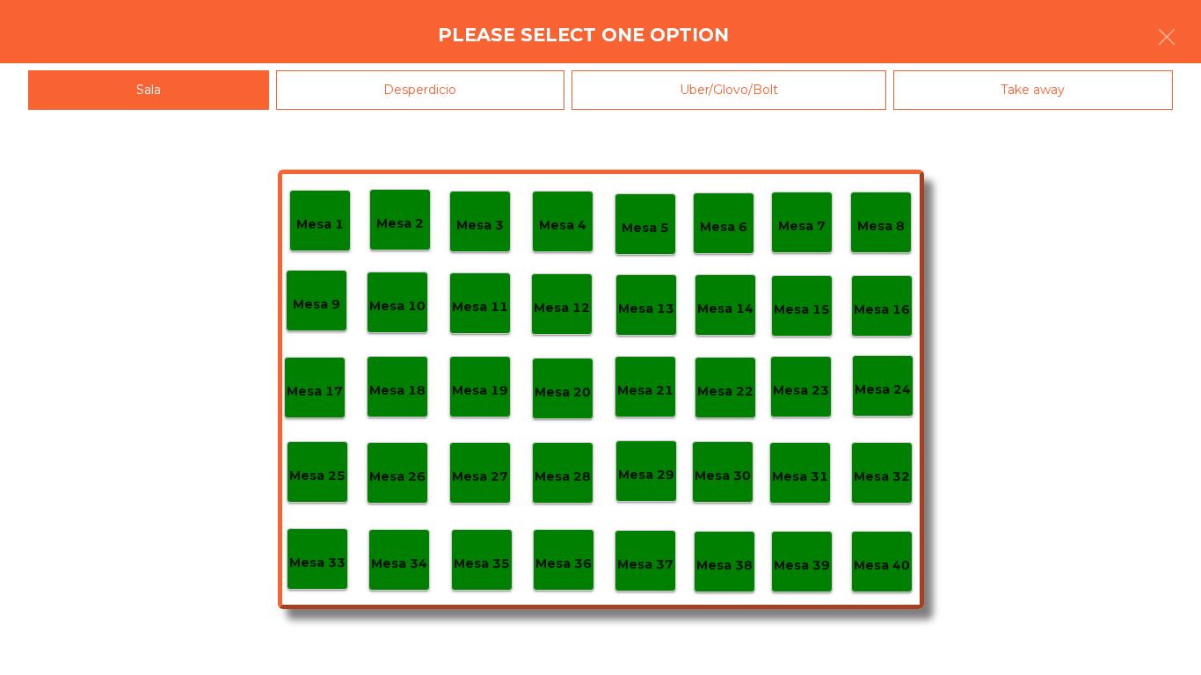
click at [712, 564] on p "Mesa 38" at bounding box center [725, 566] width 56 height 20
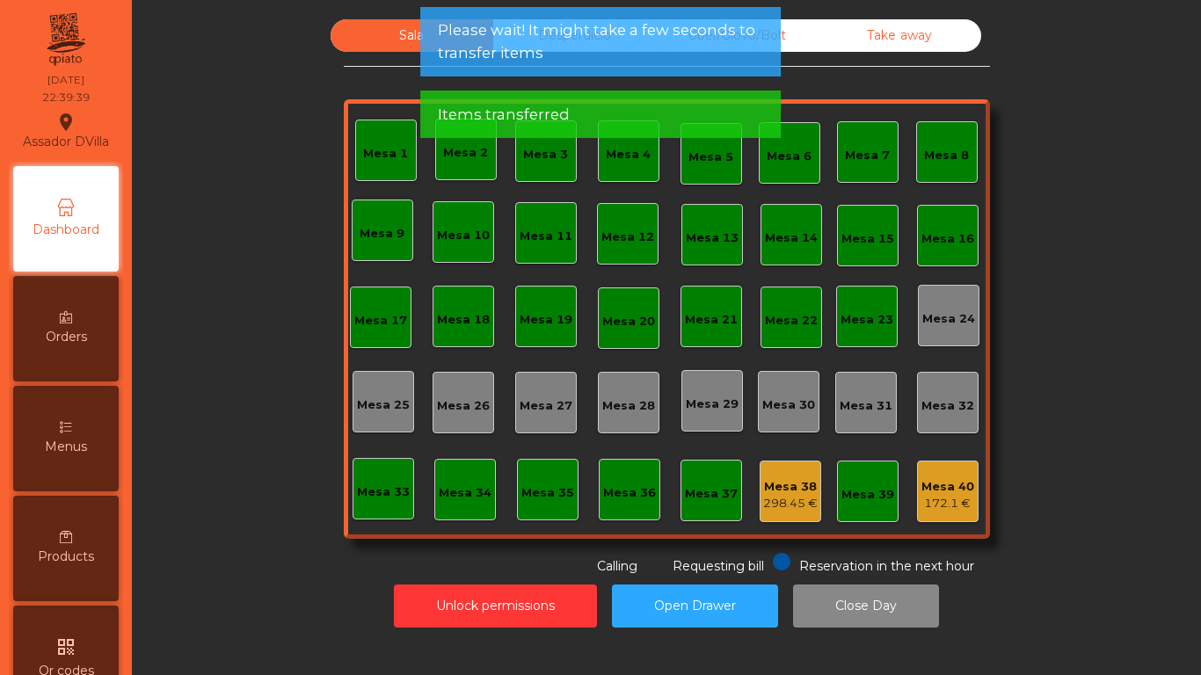
click at [943, 512] on div "Mesa 40 172.1 €" at bounding box center [948, 492] width 62 height 62
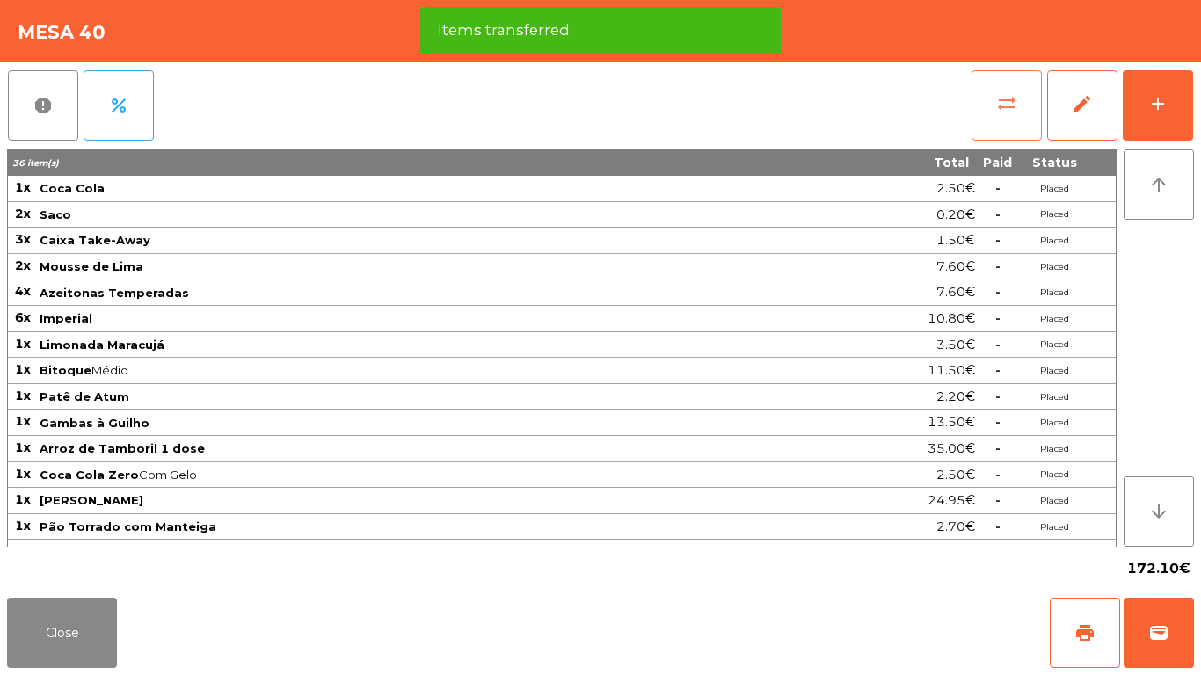
click at [1012, 97] on span "sync_alt" at bounding box center [1006, 103] width 21 height 21
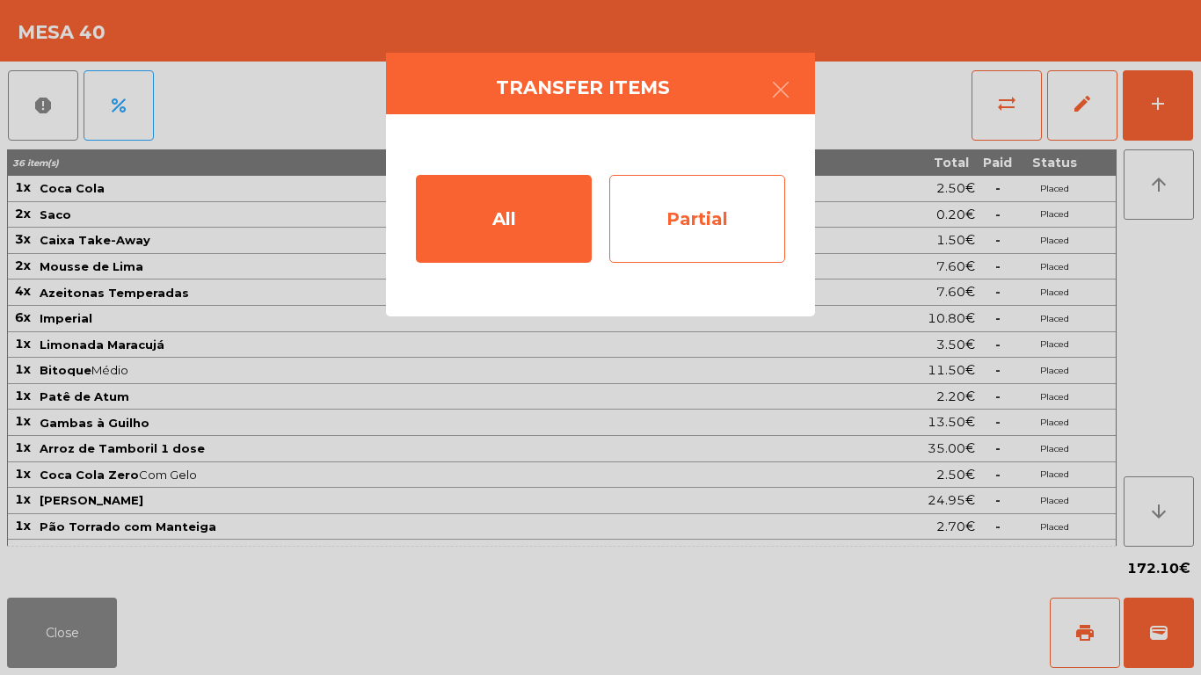
click at [648, 236] on div "Partial" at bounding box center [698, 219] width 176 height 88
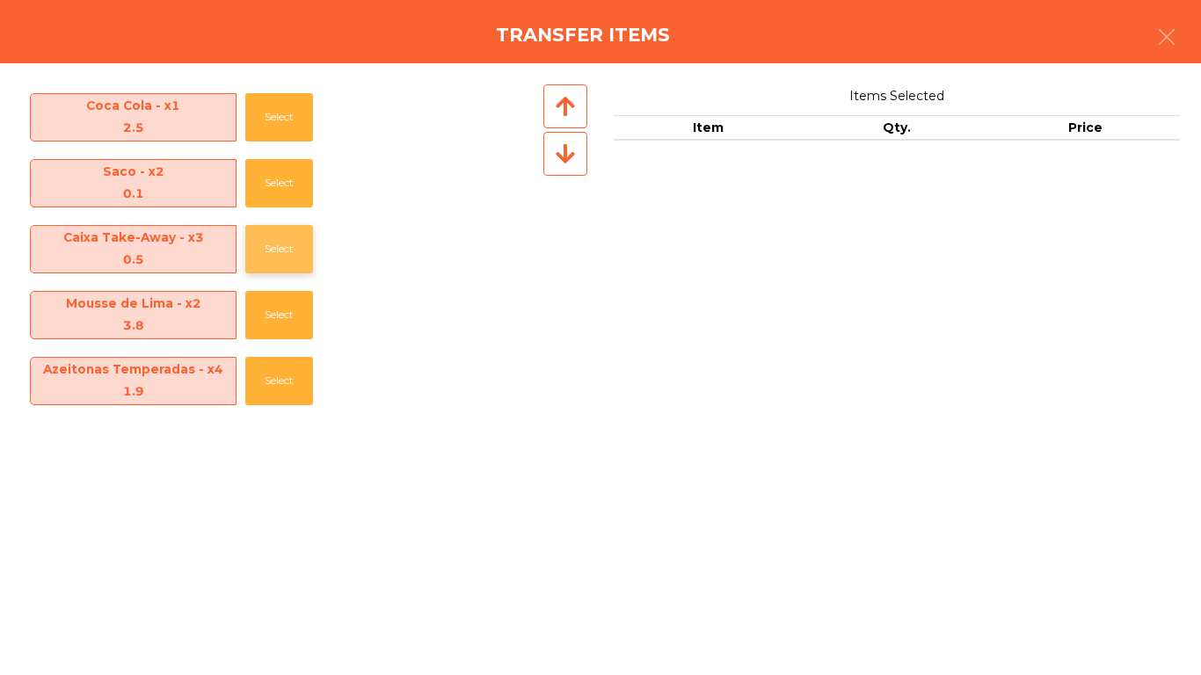
click at [266, 257] on button "Select" at bounding box center [279, 249] width 68 height 48
click at [268, 257] on button "Select" at bounding box center [279, 249] width 68 height 48
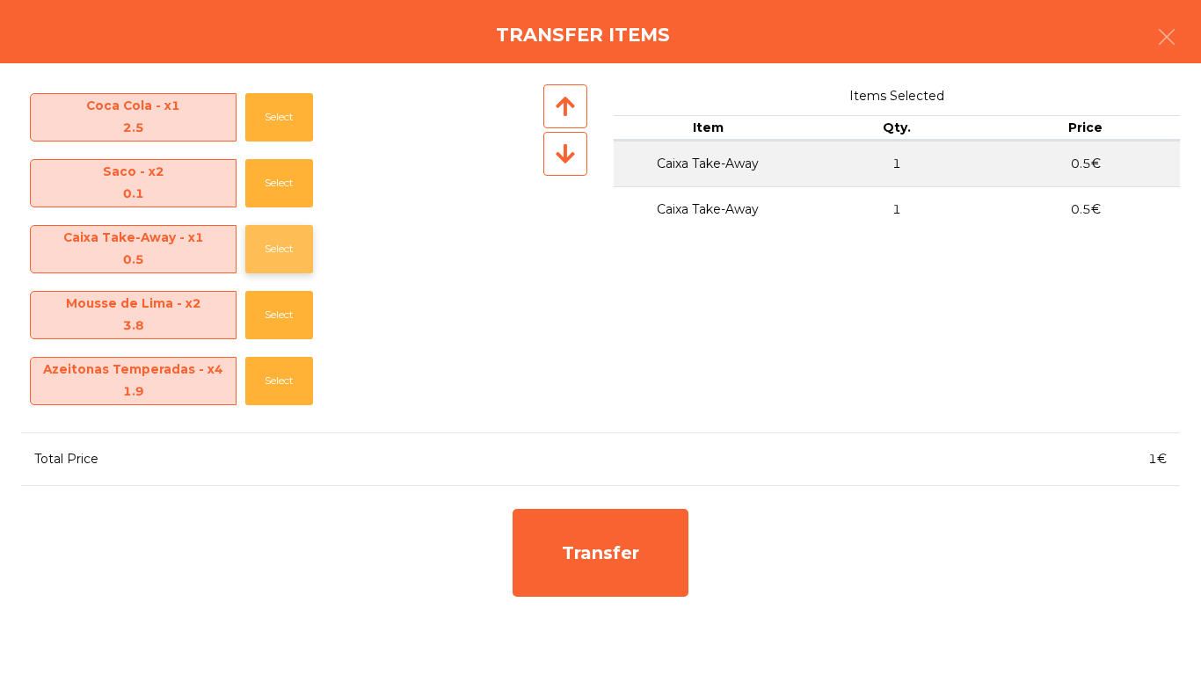
click at [291, 263] on button "Select" at bounding box center [279, 249] width 68 height 48
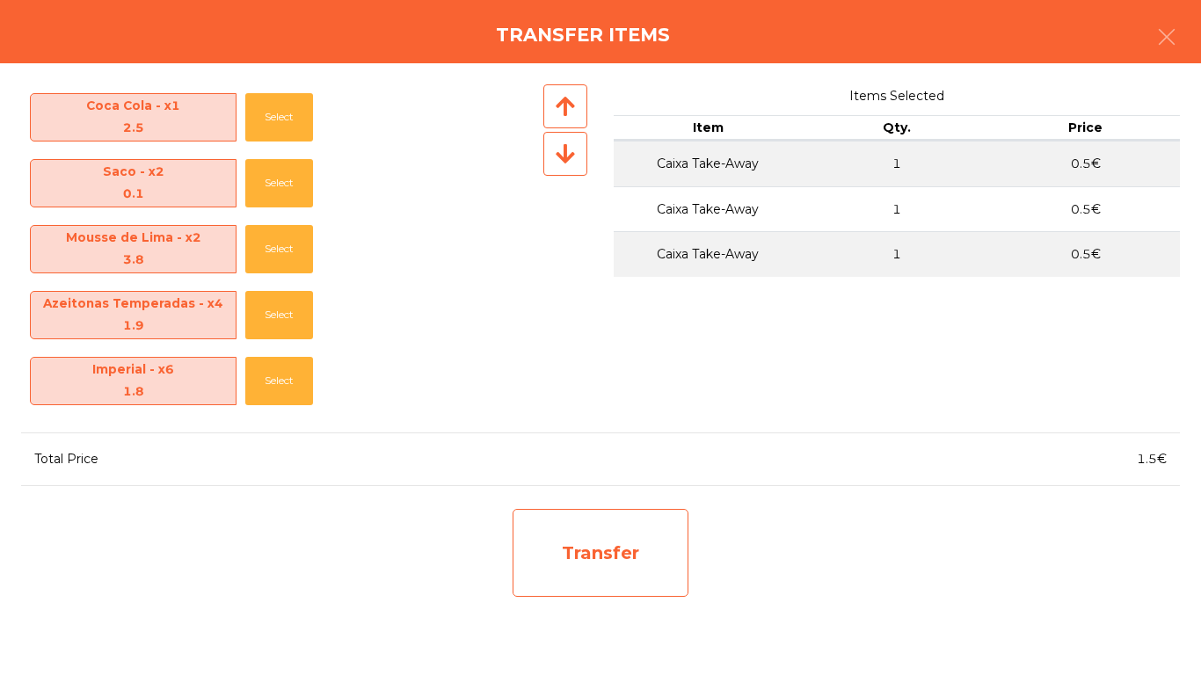
click at [668, 563] on div "Transfer" at bounding box center [601, 553] width 176 height 88
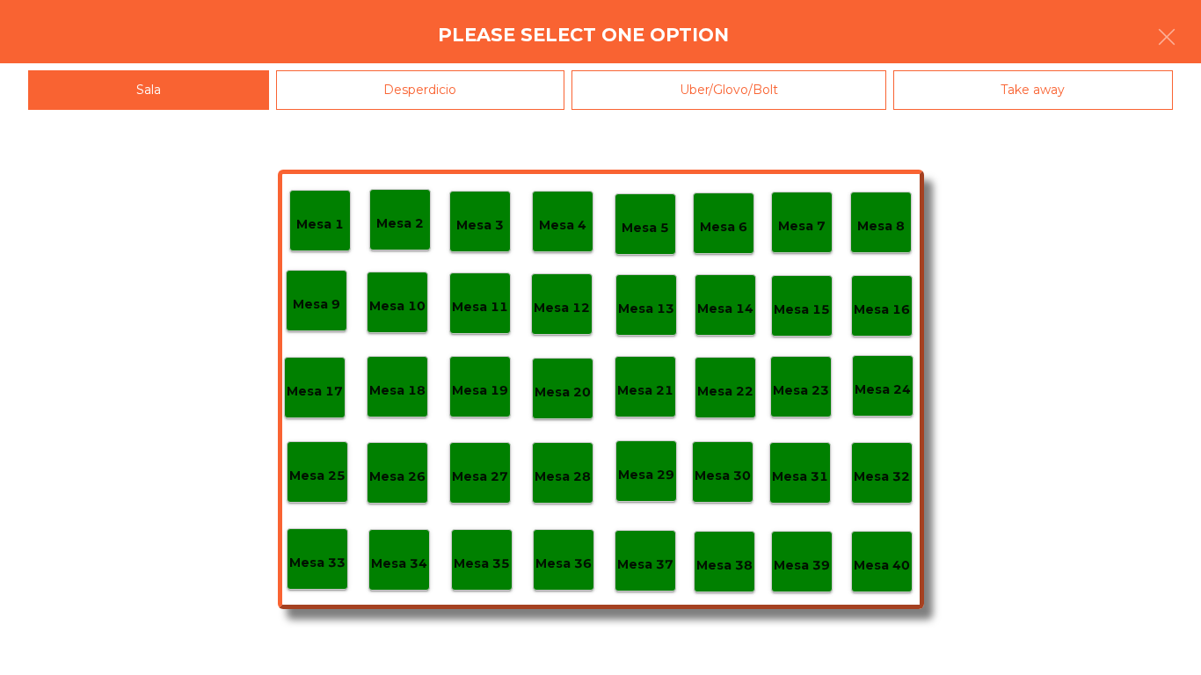
click at [743, 566] on p "Mesa 38" at bounding box center [725, 566] width 56 height 20
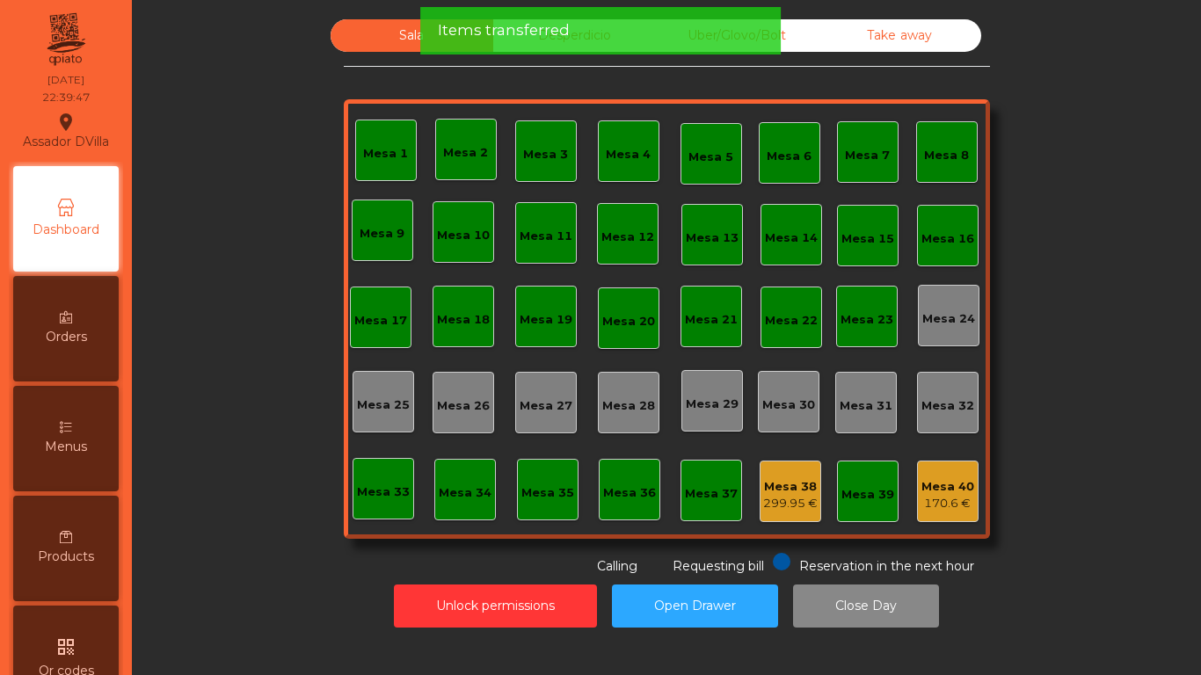
click at [800, 485] on div "Mesa 38" at bounding box center [790, 487] width 55 height 18
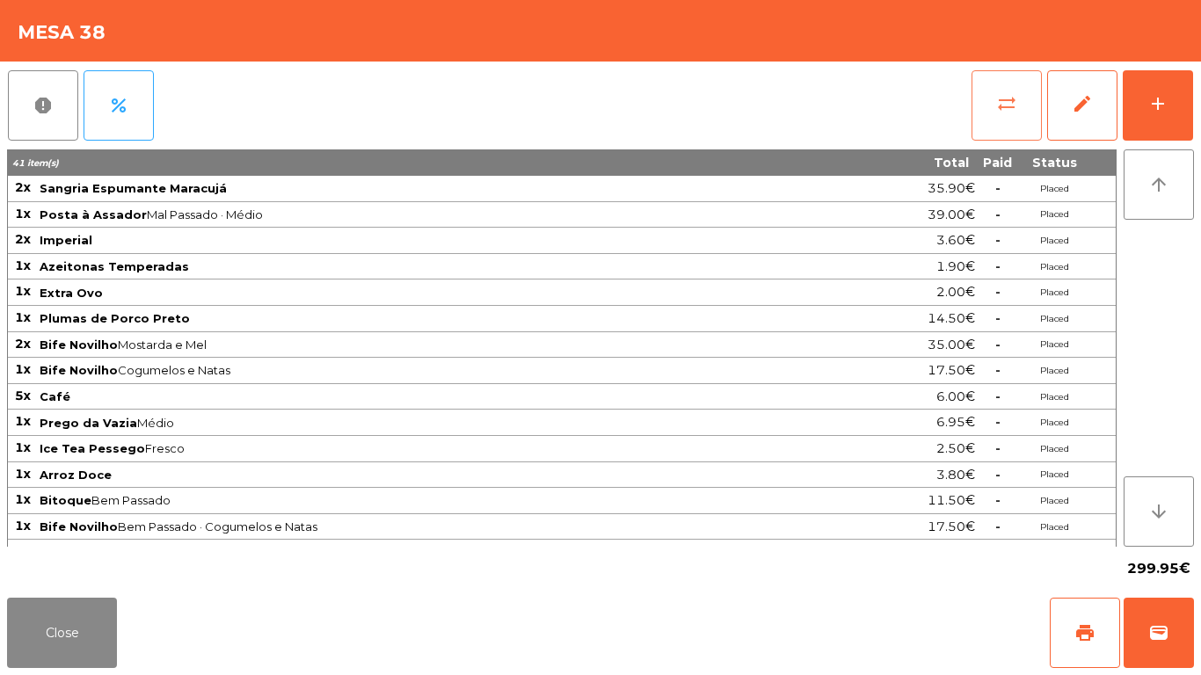
click at [989, 93] on button "sync_alt" at bounding box center [1007, 105] width 70 height 70
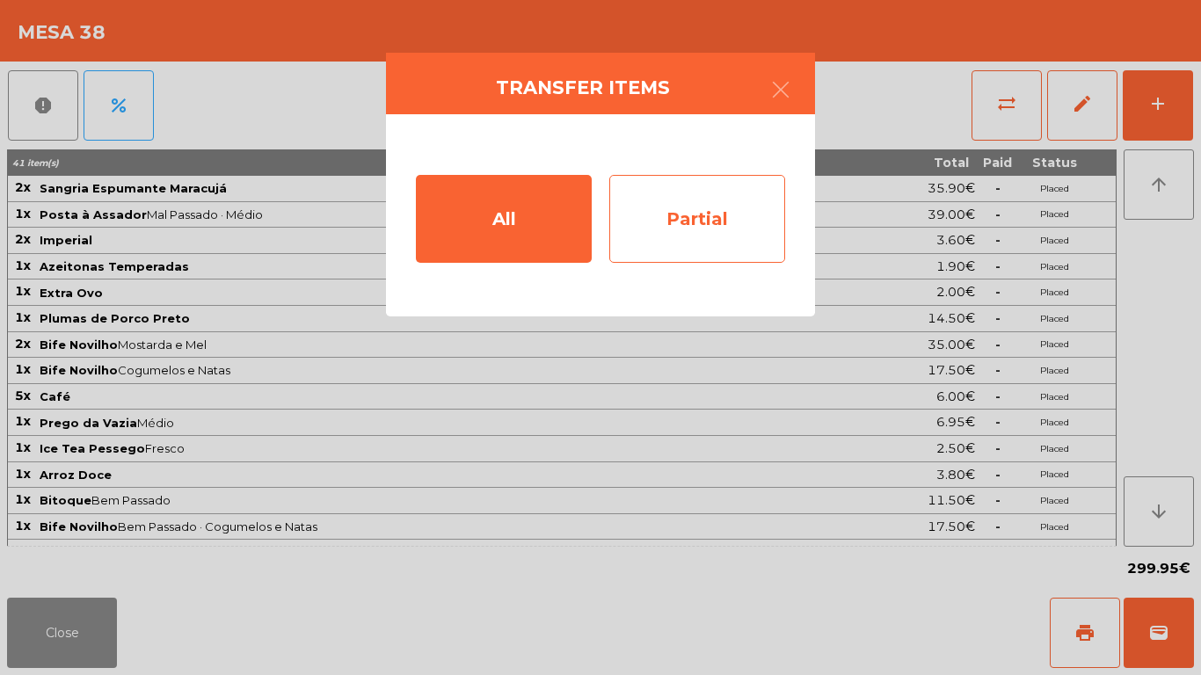
click at [734, 196] on div "Partial" at bounding box center [698, 219] width 176 height 88
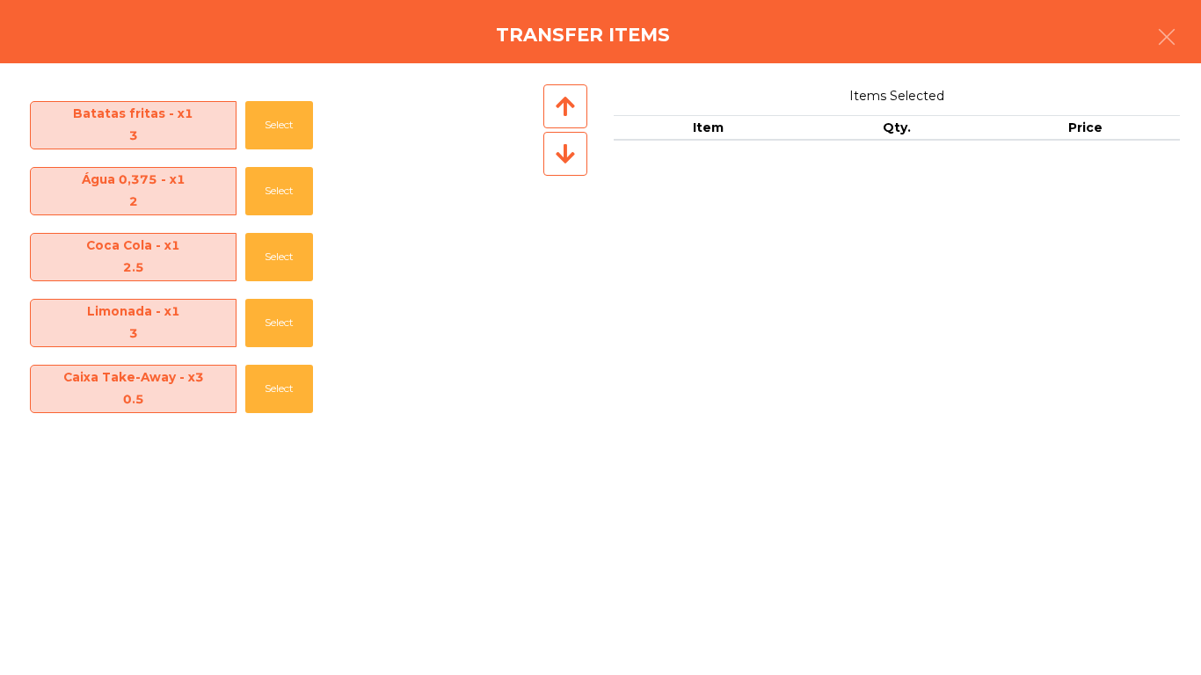
scroll to position [985, 0]
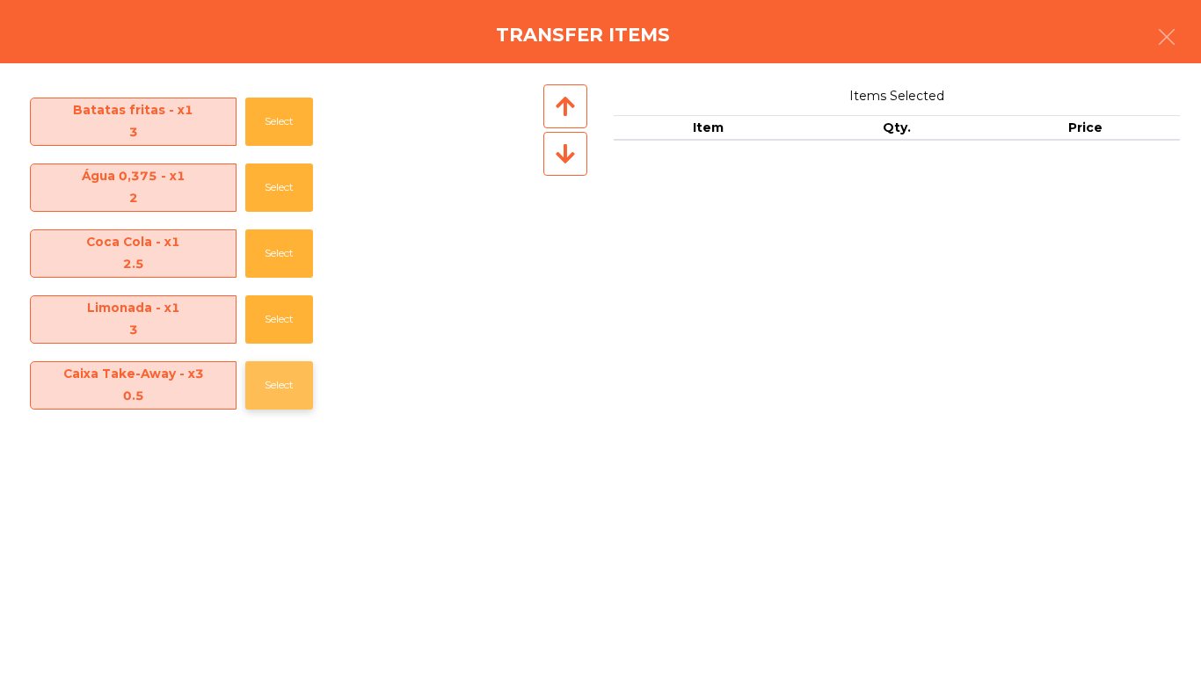
click at [274, 391] on button "Select" at bounding box center [279, 385] width 68 height 48
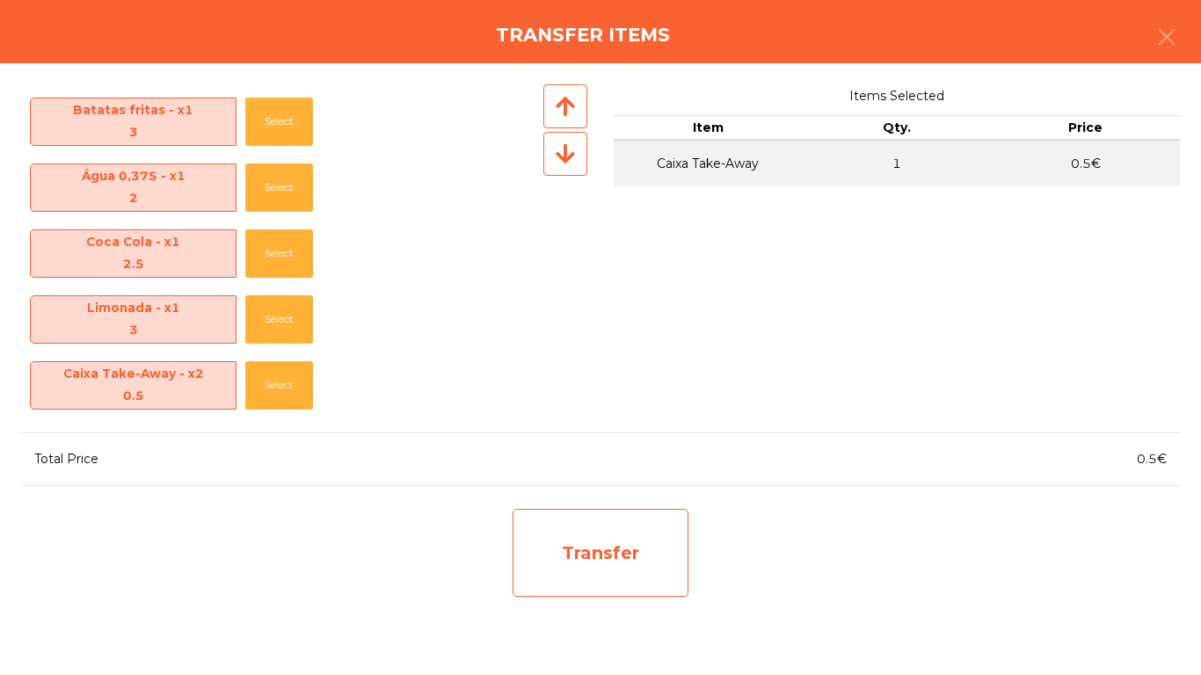
click at [524, 565] on div "Transfer" at bounding box center [601, 553] width 176 height 88
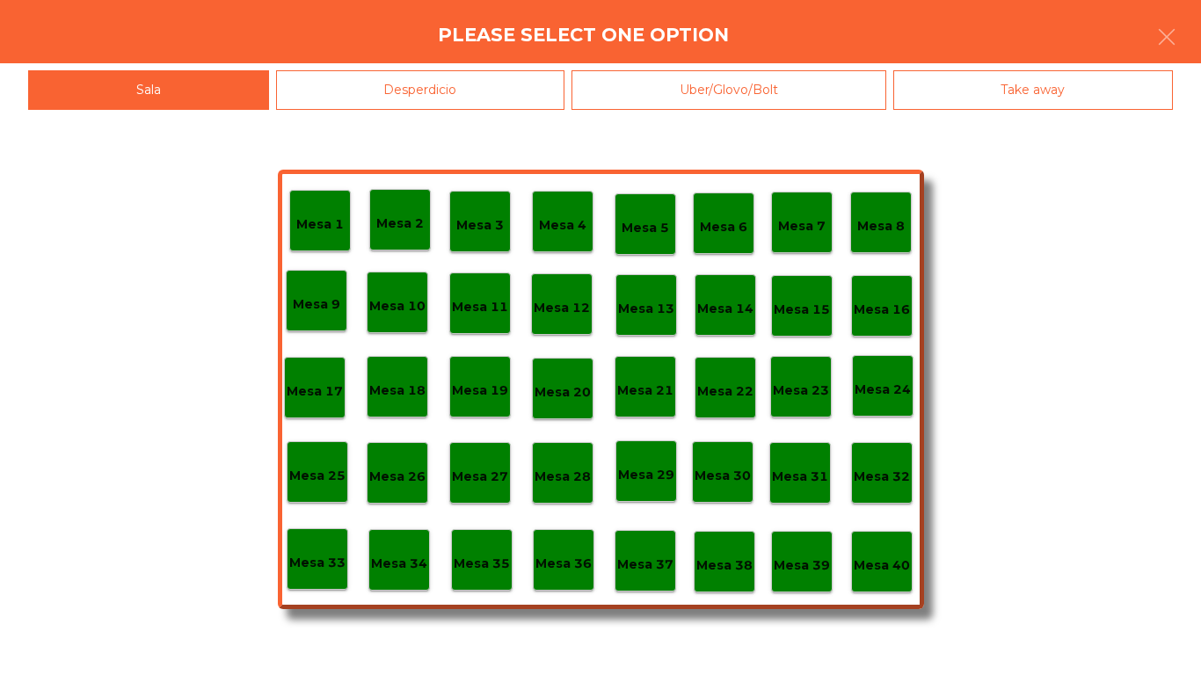
click at [907, 575] on p "Mesa 40" at bounding box center [882, 566] width 56 height 20
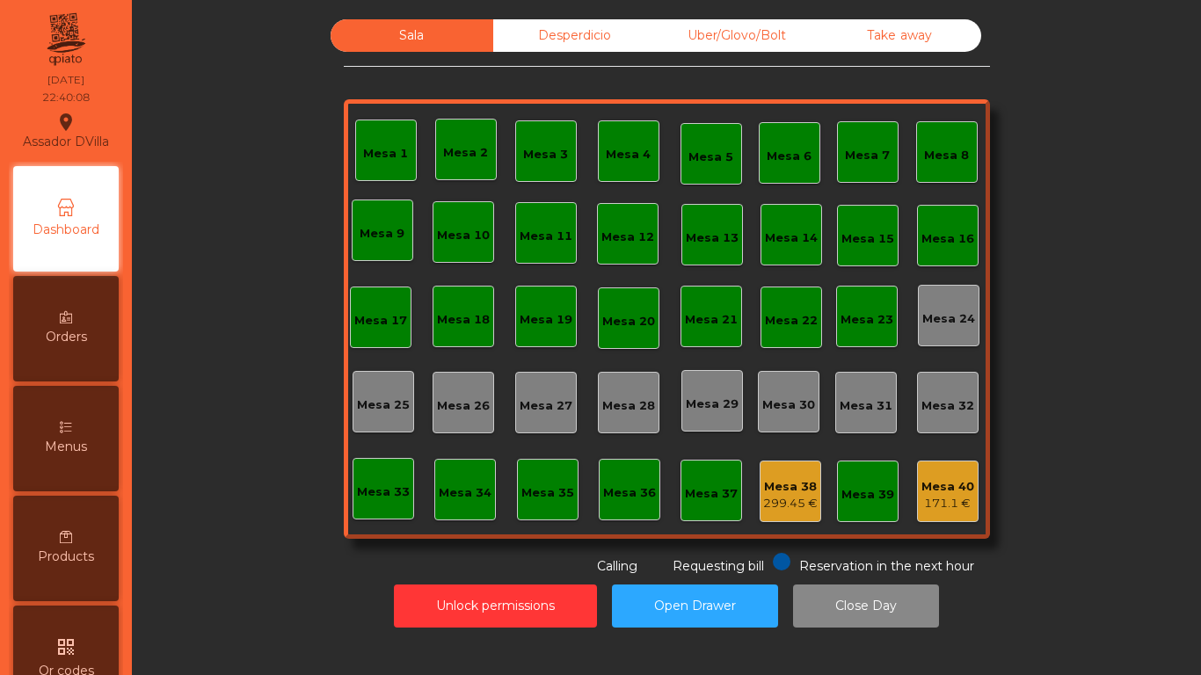
click at [953, 493] on div "Mesa 40" at bounding box center [948, 487] width 53 height 18
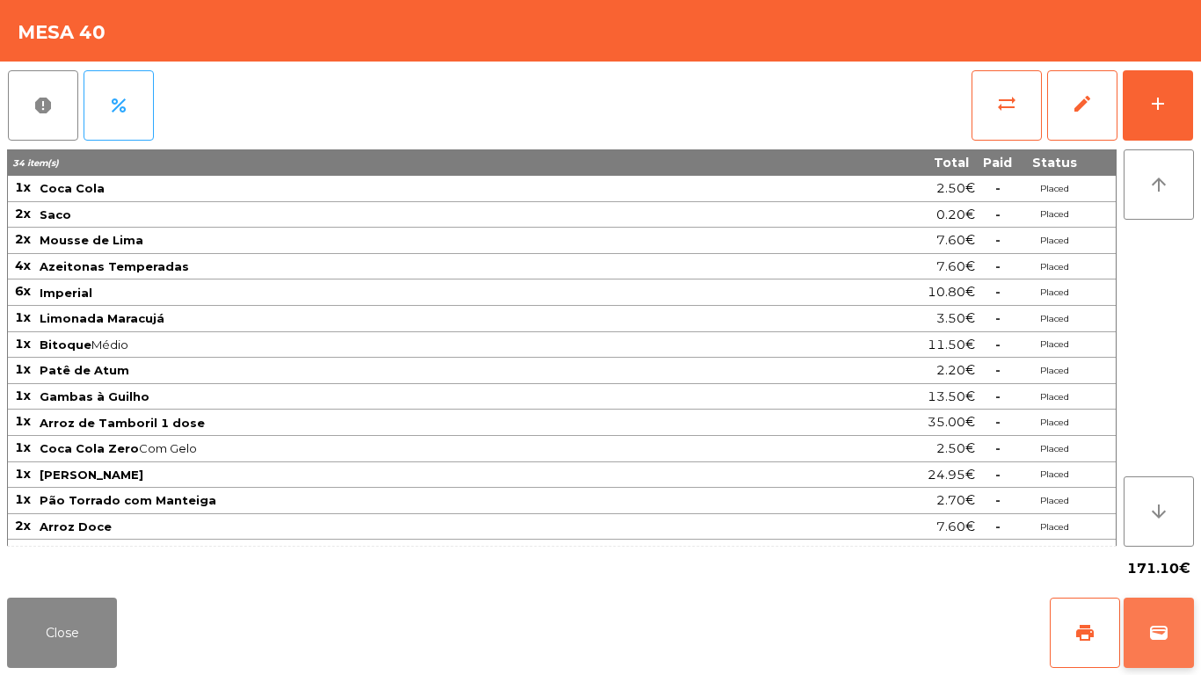
click at [1150, 629] on span "wallet" at bounding box center [1159, 633] width 21 height 21
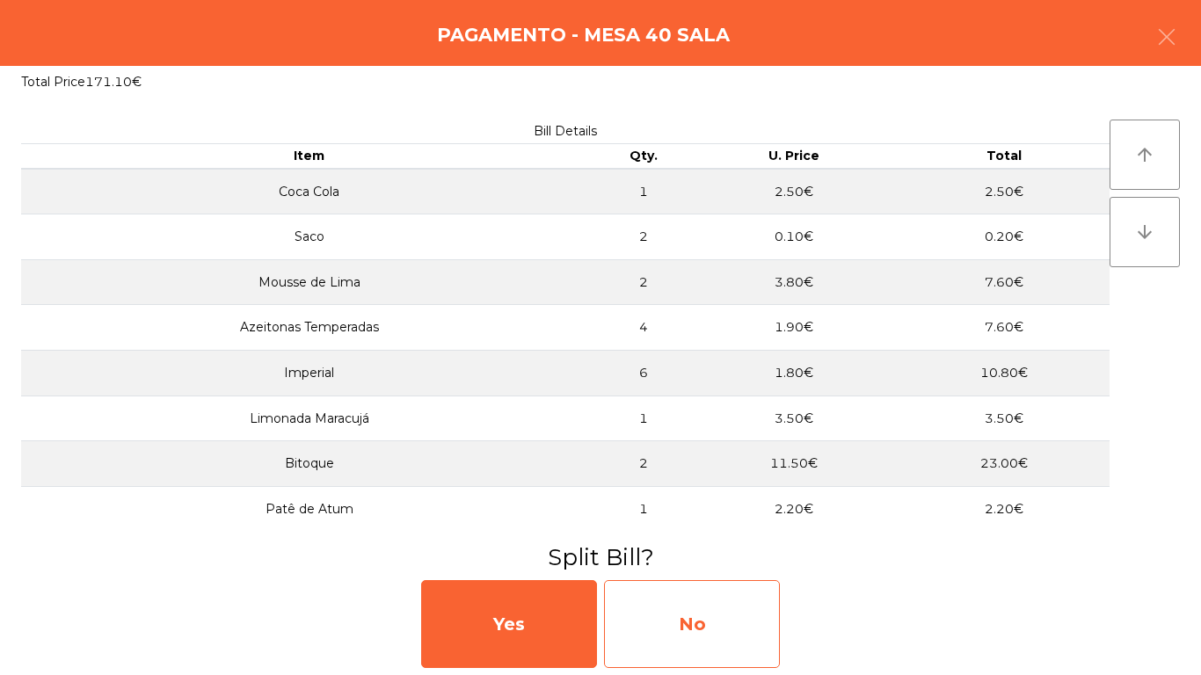
click at [747, 638] on div "No" at bounding box center [692, 624] width 176 height 88
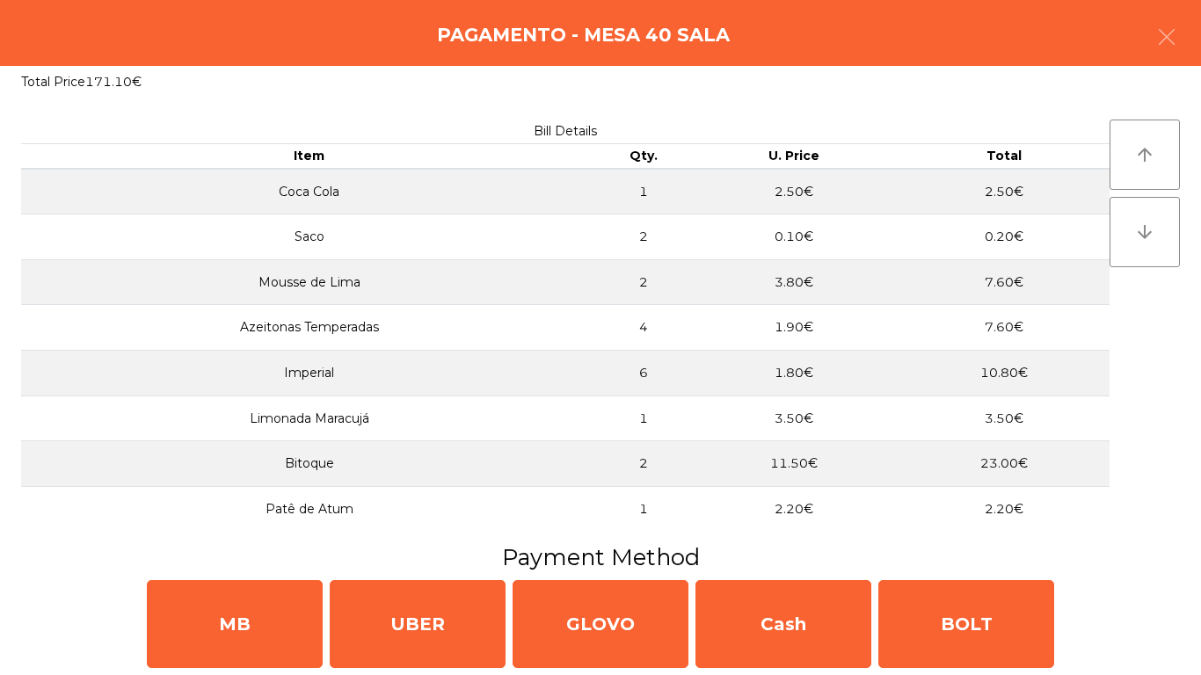
click at [123, 619] on div "MB UBER GLOVO Cash BOLT" at bounding box center [600, 624] width 1201 height 102
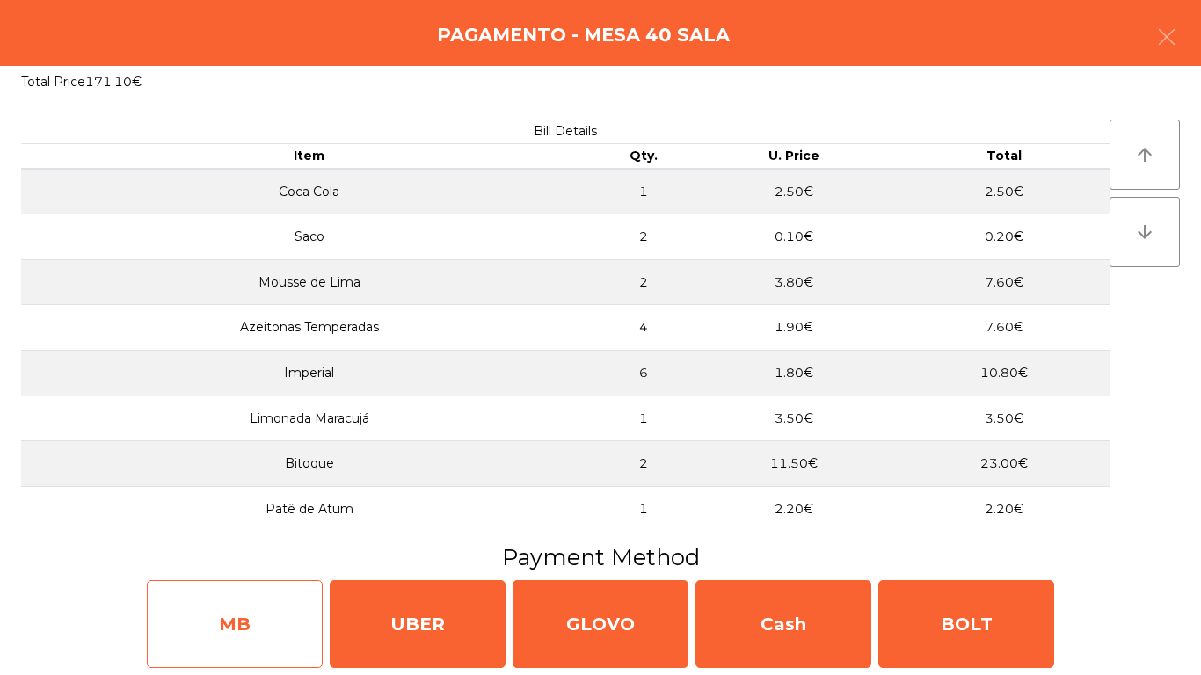
click at [190, 630] on div "MB" at bounding box center [235, 624] width 176 height 88
select select "**"
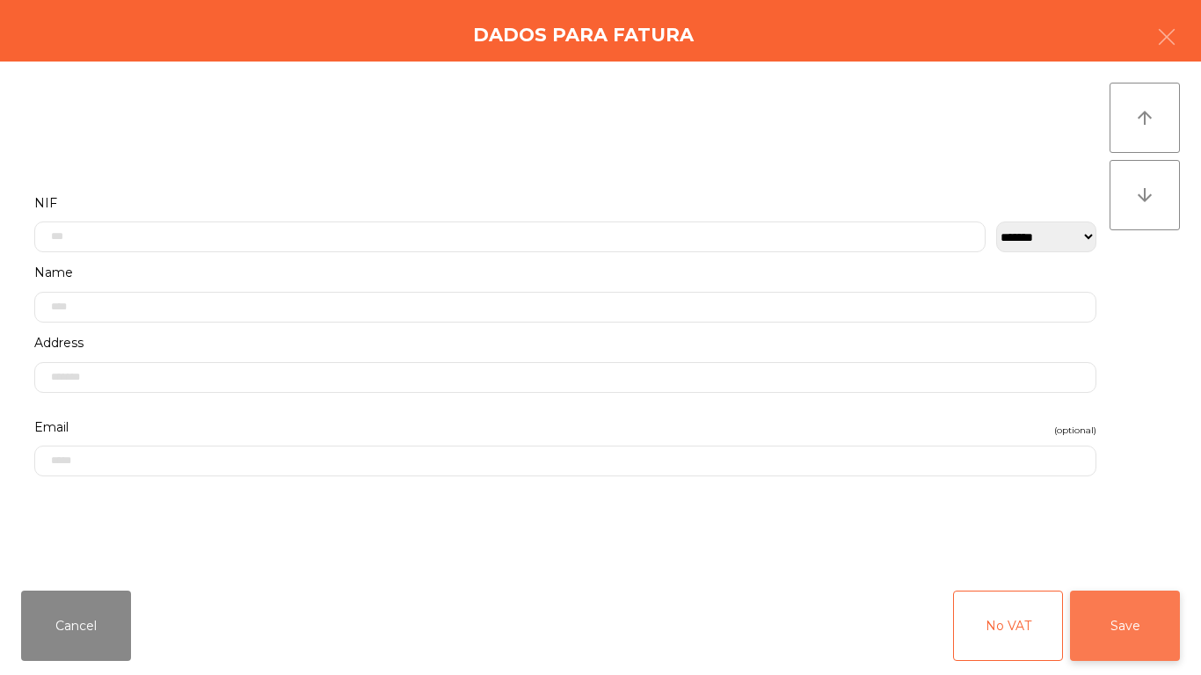
click at [1103, 608] on button "Save" at bounding box center [1125, 626] width 110 height 70
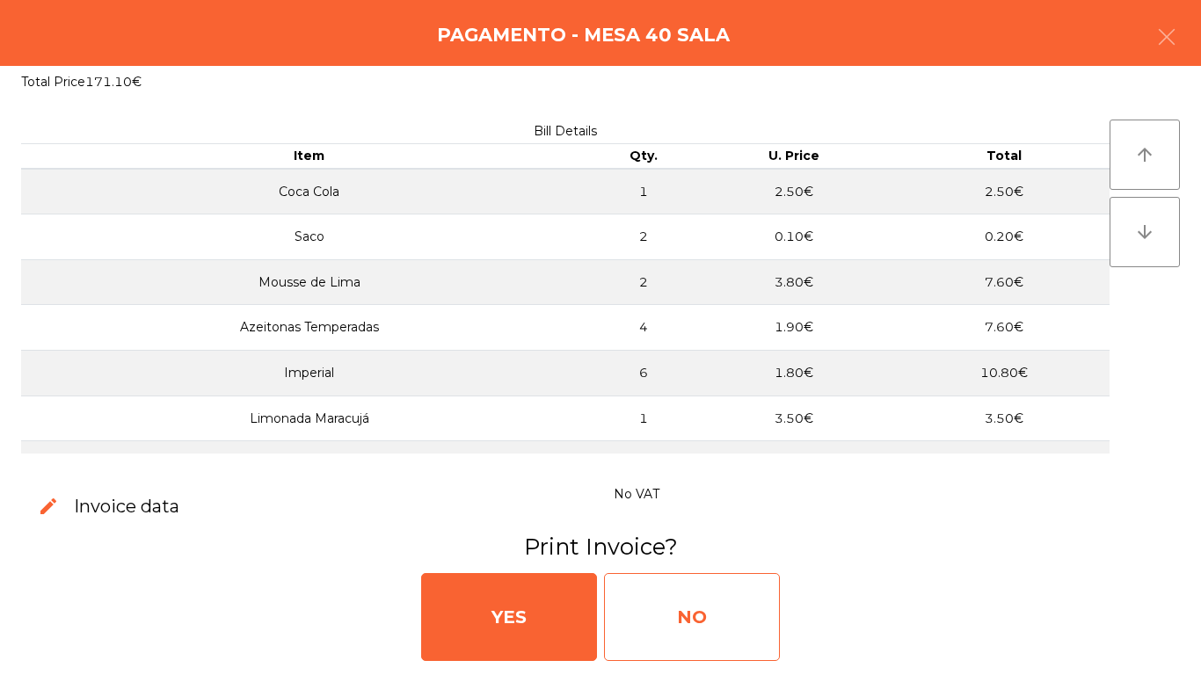
click at [619, 618] on div "NO" at bounding box center [692, 617] width 176 height 88
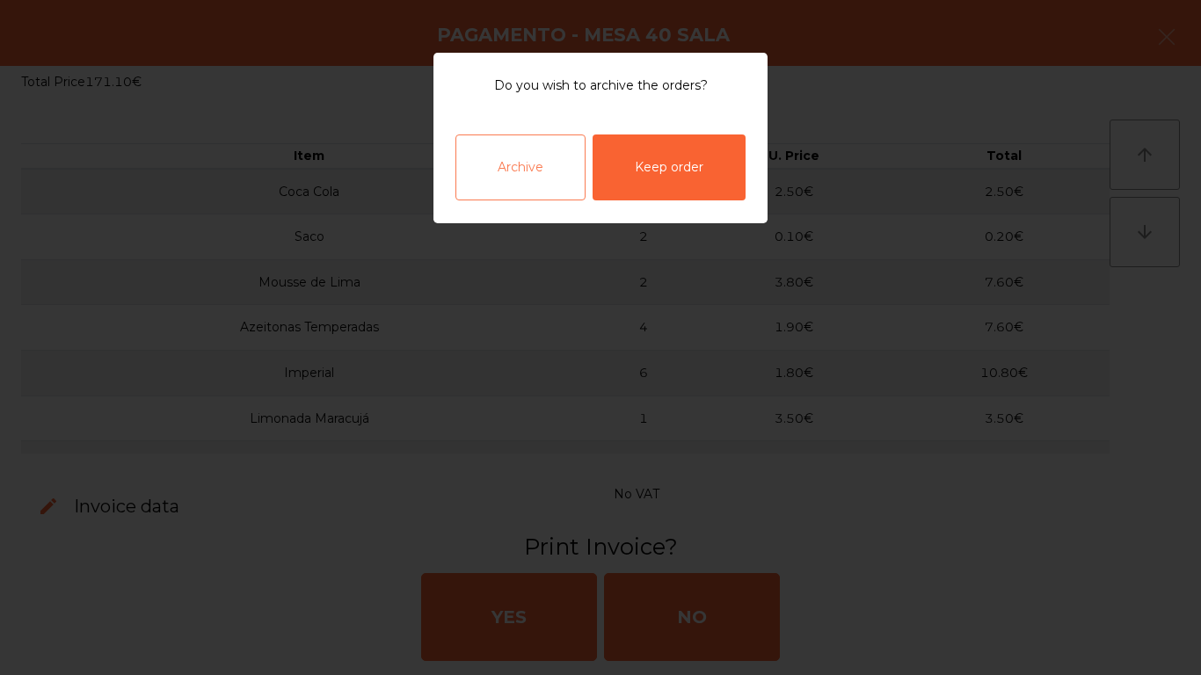
drag, startPoint x: 543, startPoint y: 201, endPoint x: 542, endPoint y: 192, distance: 9.7
click at [542, 197] on div "Archive Keep order" at bounding box center [601, 168] width 334 height 112
click at [556, 168] on div "Archive" at bounding box center [521, 168] width 130 height 66
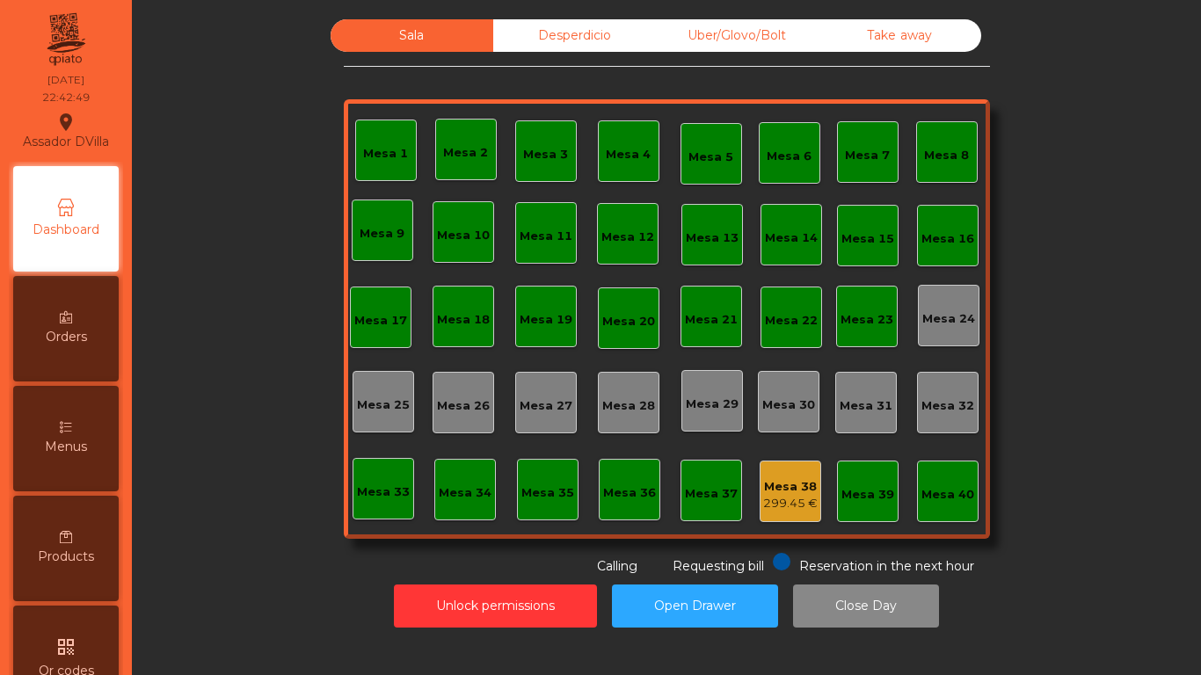
click at [769, 498] on div "299.45 €" at bounding box center [790, 504] width 55 height 18
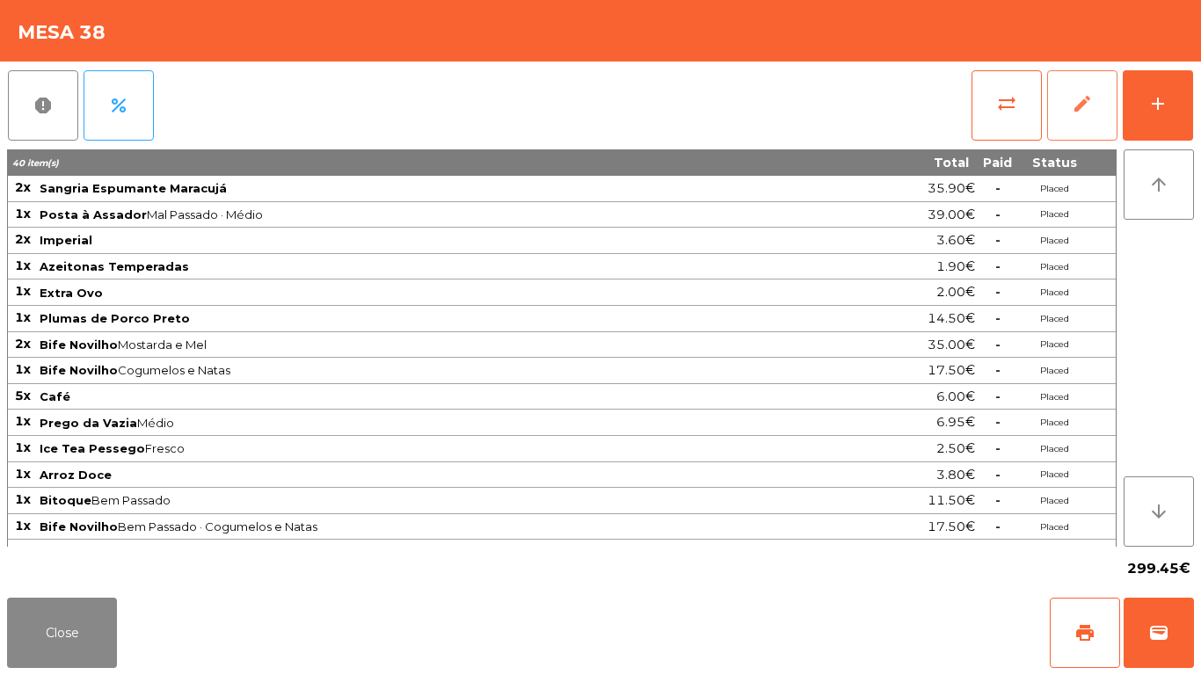
click at [1056, 122] on button "edit" at bounding box center [1083, 105] width 70 height 70
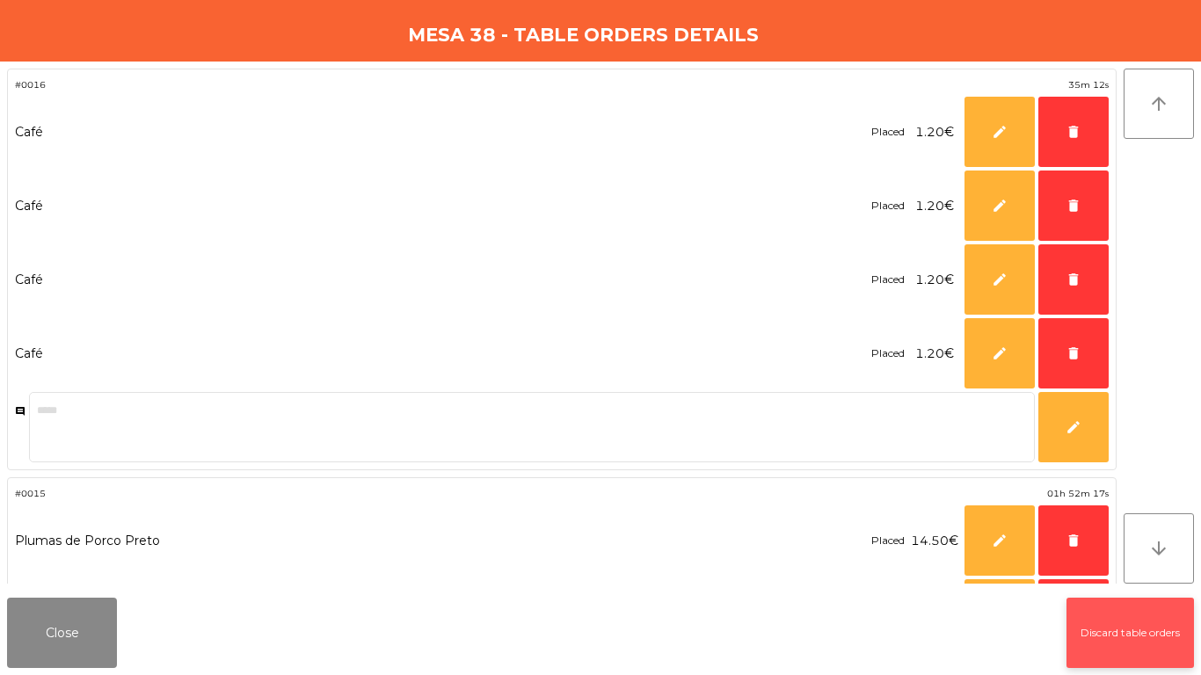
click at [1118, 646] on button "Discard table orders" at bounding box center [1131, 633] width 128 height 70
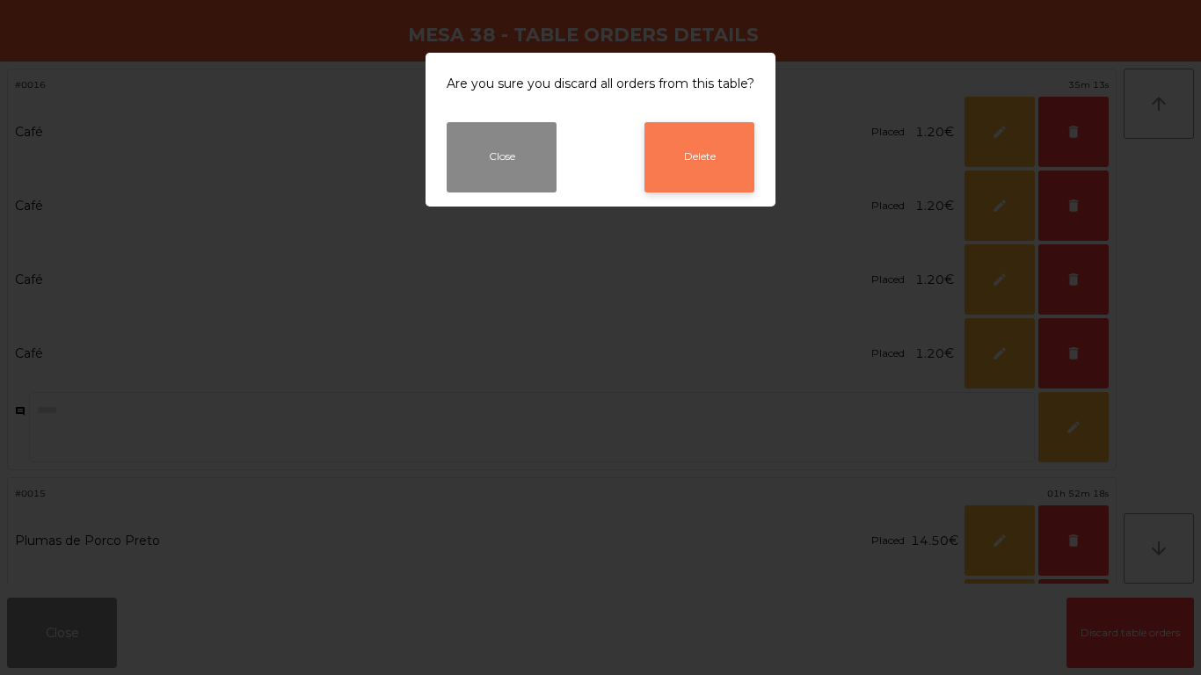
click at [705, 172] on button "Delete" at bounding box center [700, 157] width 110 height 70
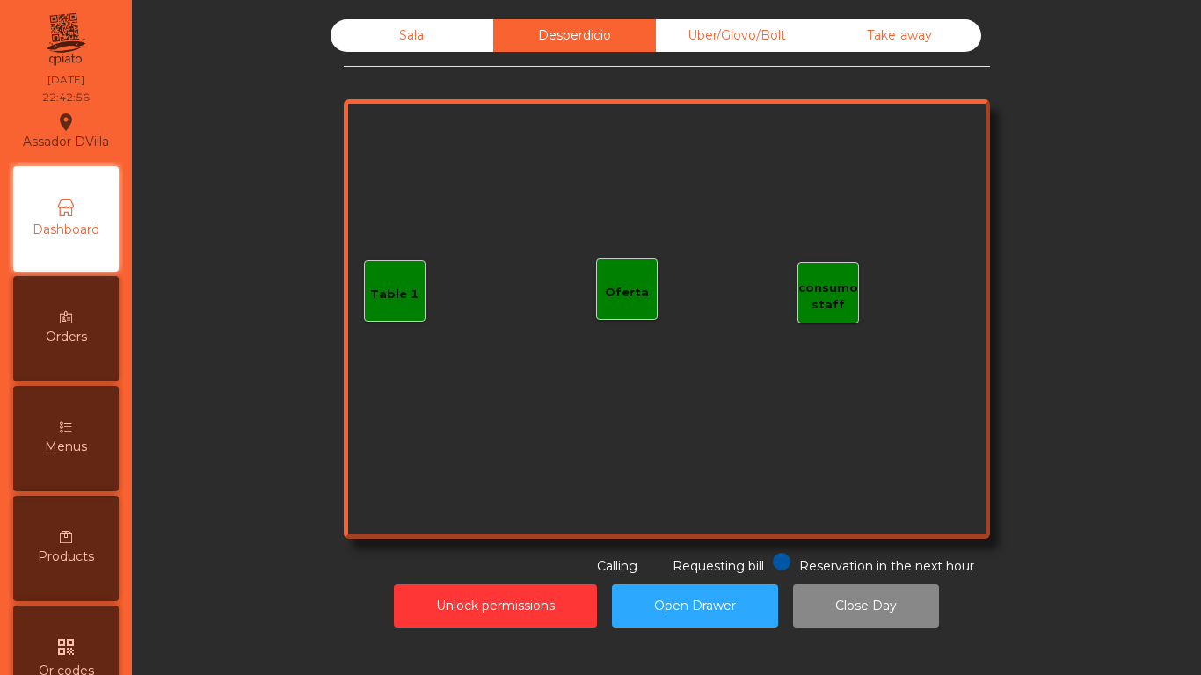
click at [693, 37] on div "Uber/Glovo/Bolt" at bounding box center [737, 35] width 163 height 33
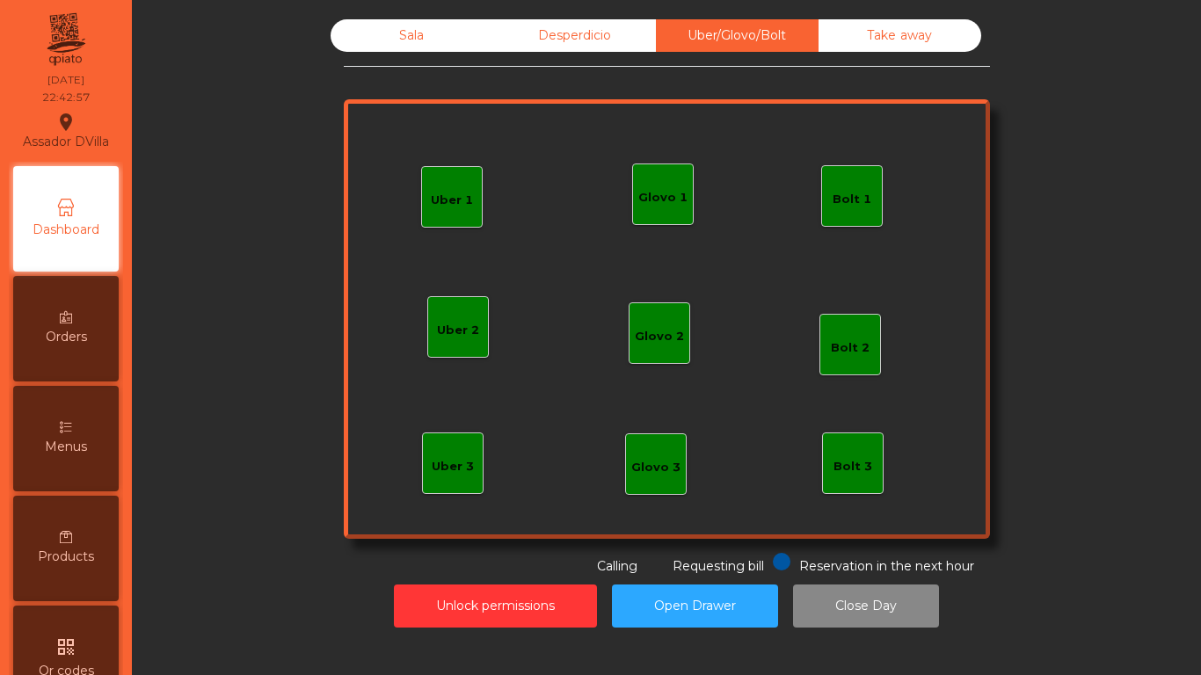
click at [851, 34] on div "Take away" at bounding box center [900, 35] width 163 height 33
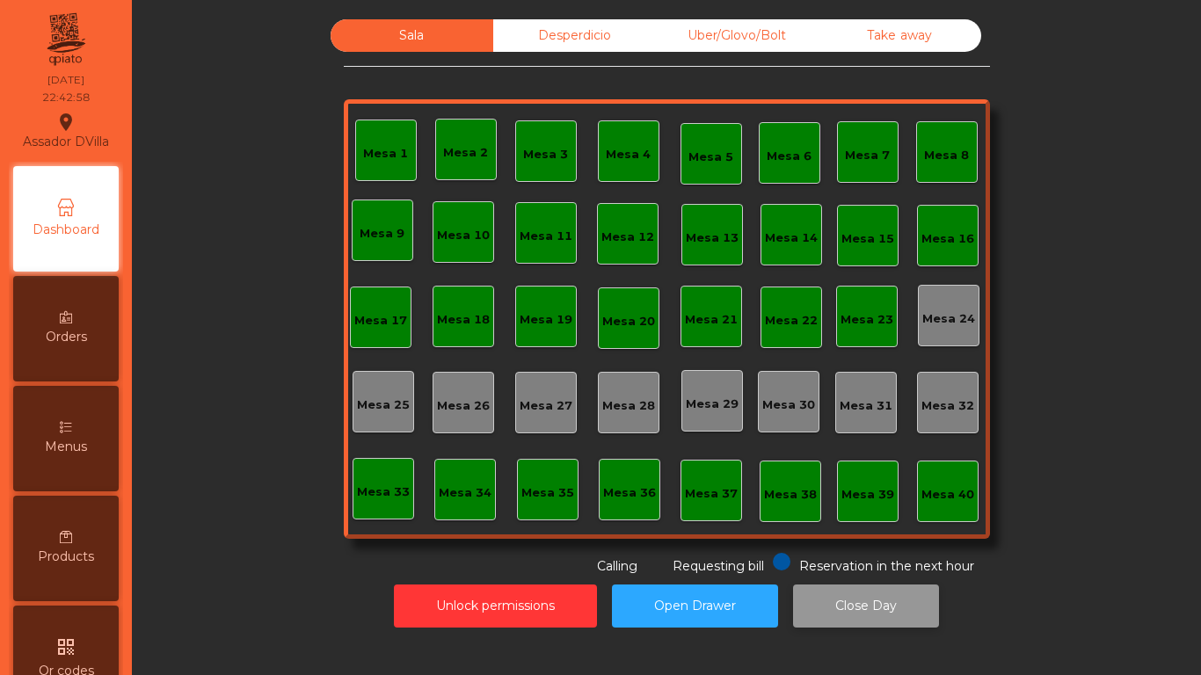
click at [849, 624] on button "Close Day" at bounding box center [866, 606] width 146 height 43
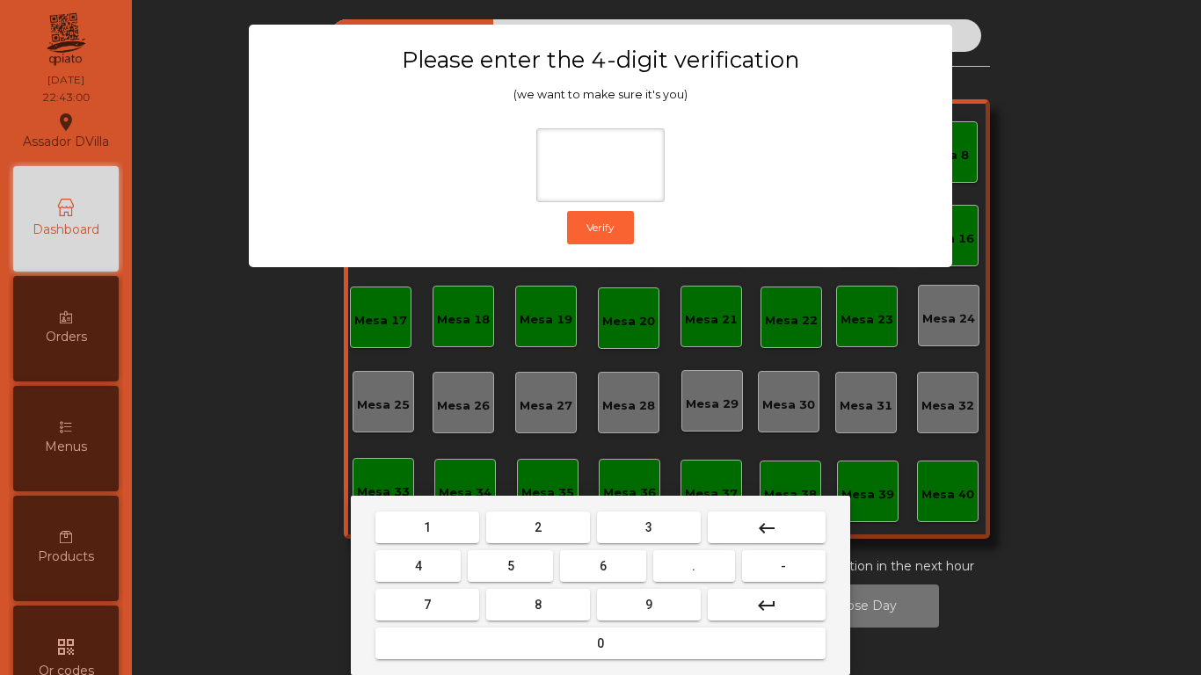
drag, startPoint x: 440, startPoint y: 537, endPoint x: 563, endPoint y: 576, distance: 129.3
click at [440, 536] on button "1" at bounding box center [428, 528] width 104 height 32
click at [641, 597] on button "9" at bounding box center [649, 605] width 104 height 32
click at [448, 568] on button "4" at bounding box center [418, 567] width 85 height 32
click at [524, 639] on button "0" at bounding box center [601, 644] width 450 height 32
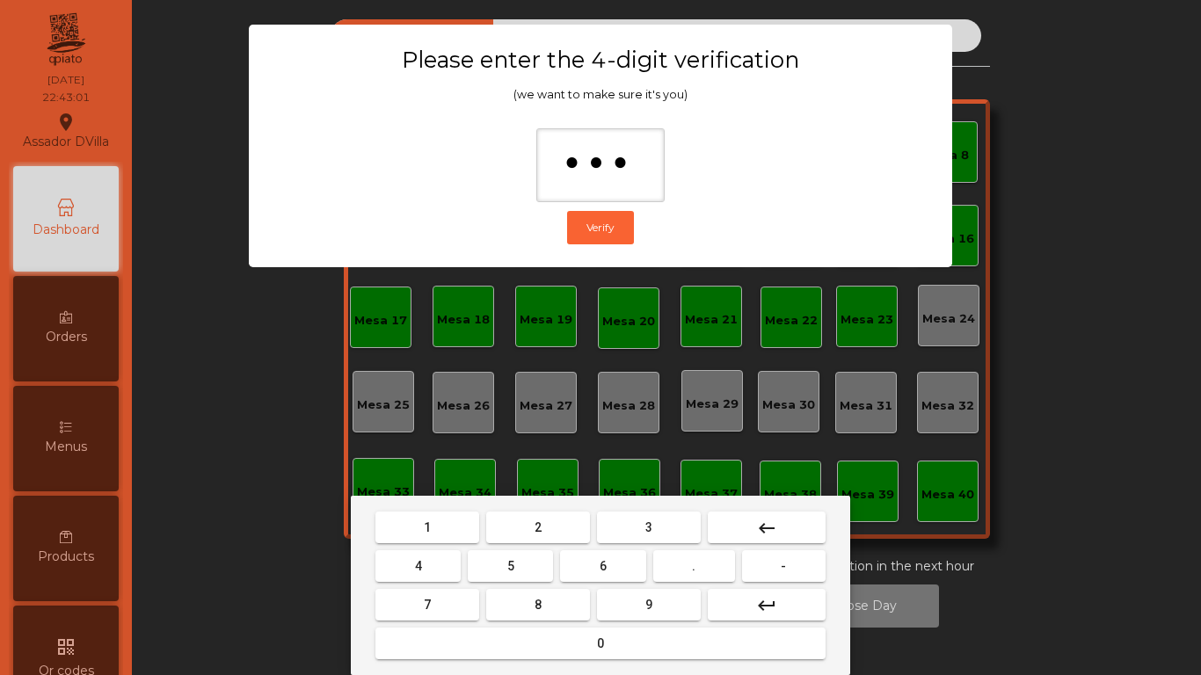
type input "****"
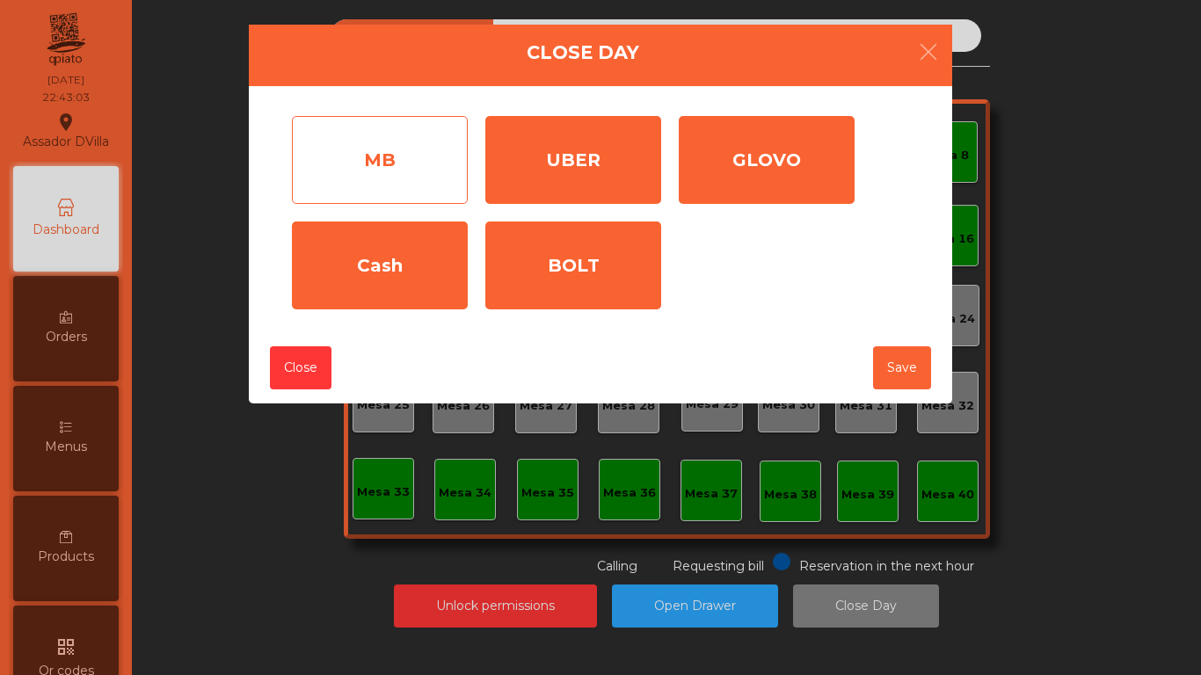
click at [340, 154] on div "MB" at bounding box center [380, 160] width 176 height 88
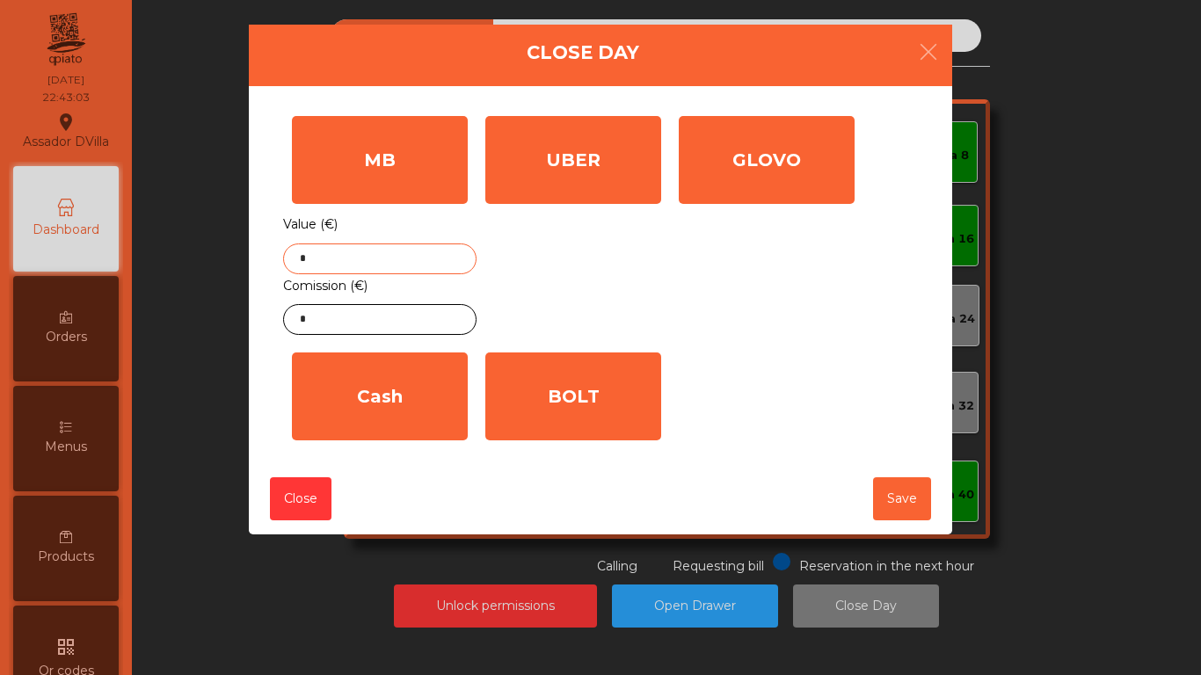
click at [333, 266] on input "*" at bounding box center [379, 259] width 193 height 31
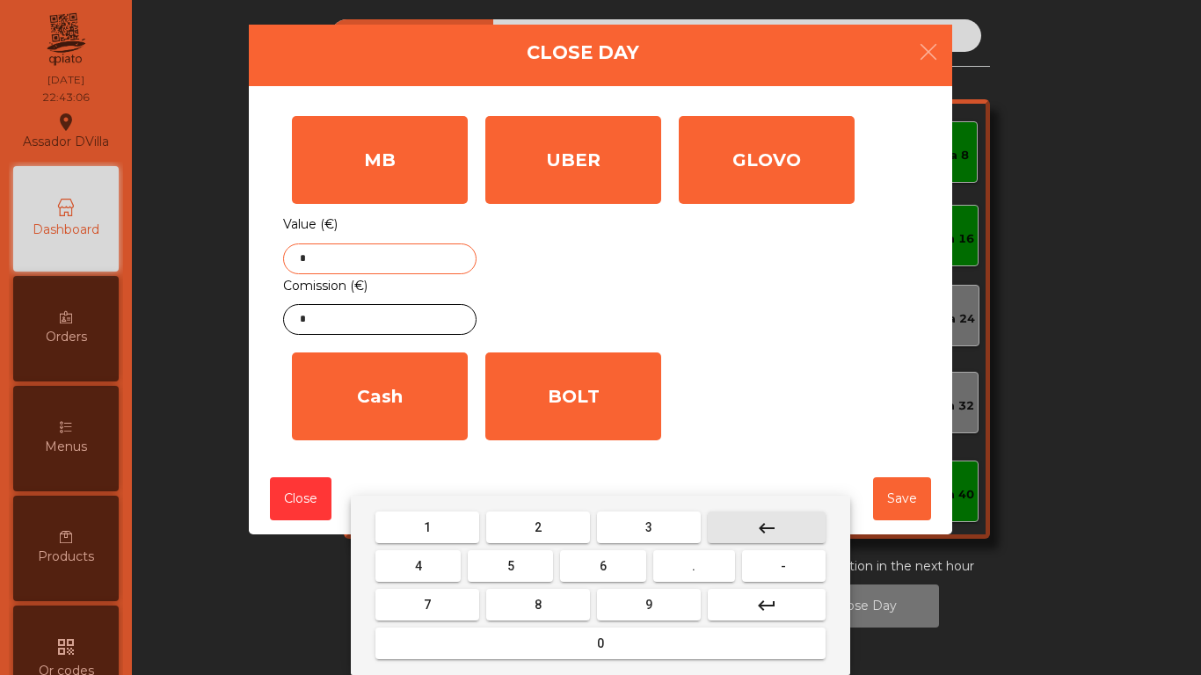
click at [796, 522] on button "keyboard_backspace" at bounding box center [767, 528] width 118 height 32
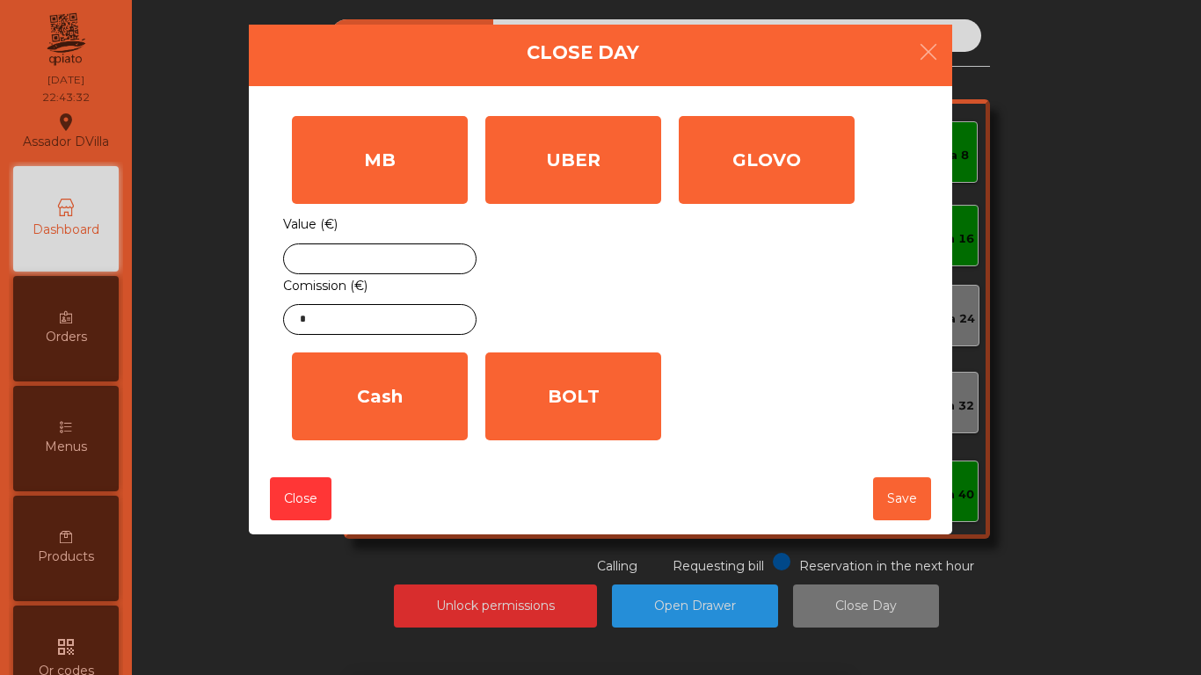
click at [163, 354] on ngb-modal-window "Close Day MB Value (€) Comission (€) * UBER Value (€) * GLOVO Value (€) * Cash …" at bounding box center [601, 337] width 1142 height 675
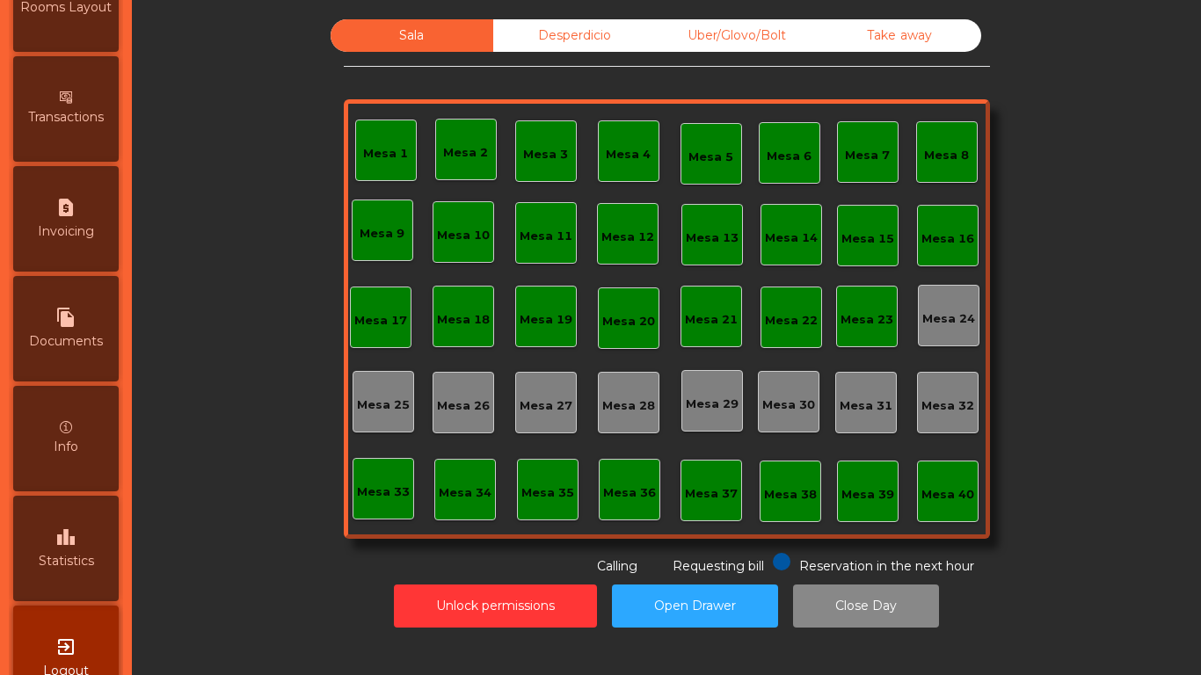
click at [74, 531] on icon "leaderboard" at bounding box center [65, 537] width 21 height 21
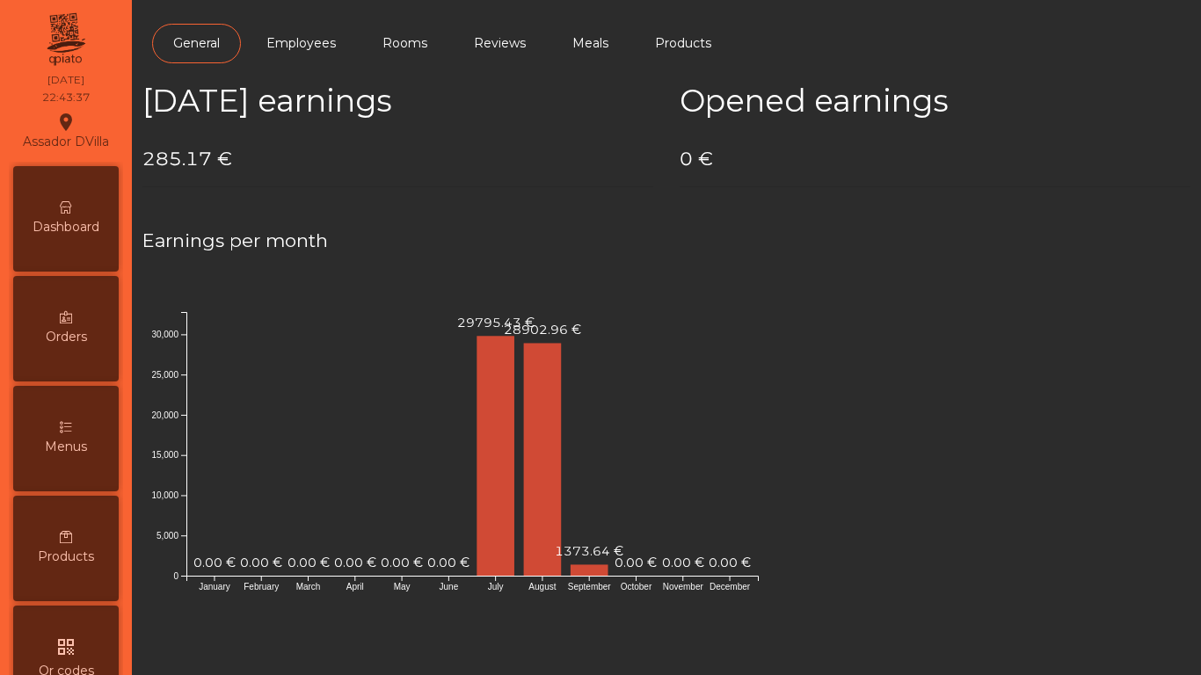
click at [98, 181] on div "Dashboard" at bounding box center [66, 219] width 106 height 106
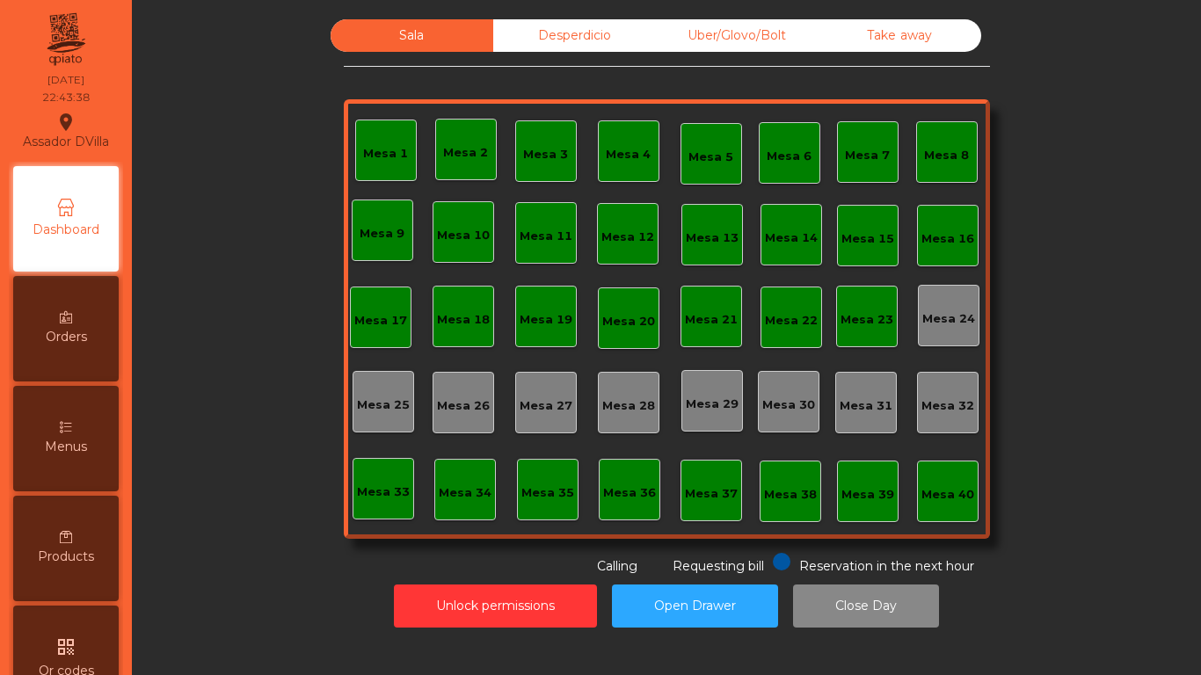
drag, startPoint x: 550, startPoint y: 22, endPoint x: 563, endPoint y: 26, distance: 13.9
click at [551, 25] on div "Desperdicio" at bounding box center [574, 35] width 163 height 33
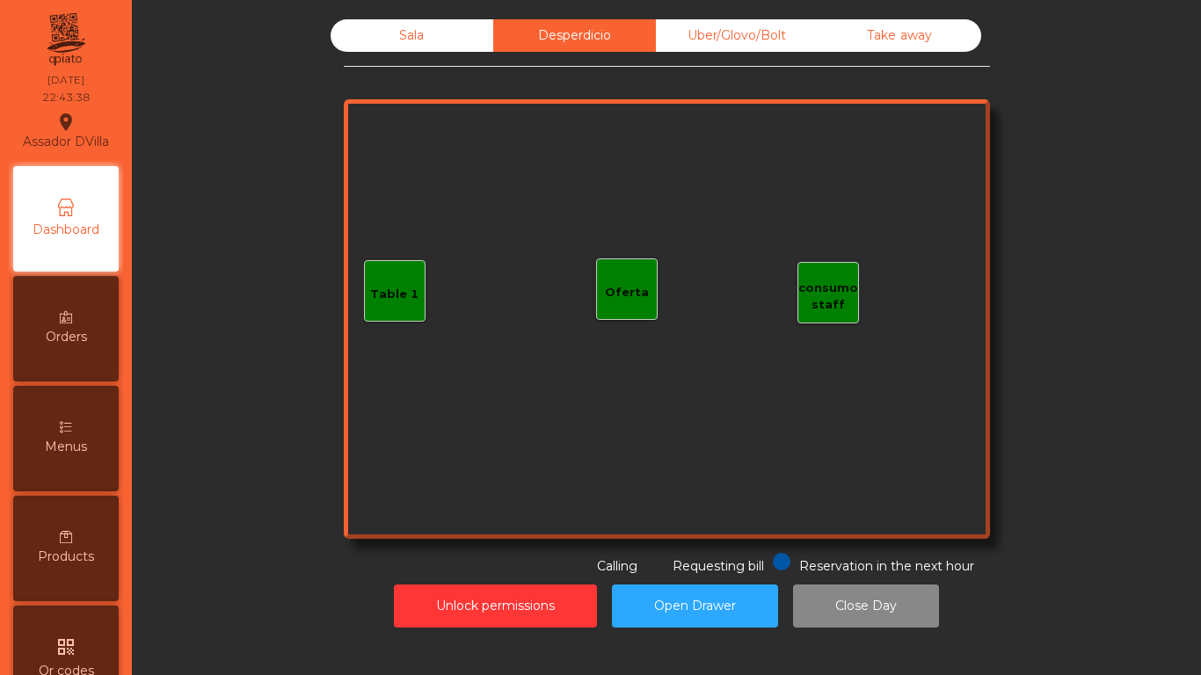
drag, startPoint x: 706, startPoint y: 40, endPoint x: 845, endPoint y: 30, distance: 139.4
click at [709, 40] on div "Uber/Glovo/Bolt" at bounding box center [737, 35] width 163 height 33
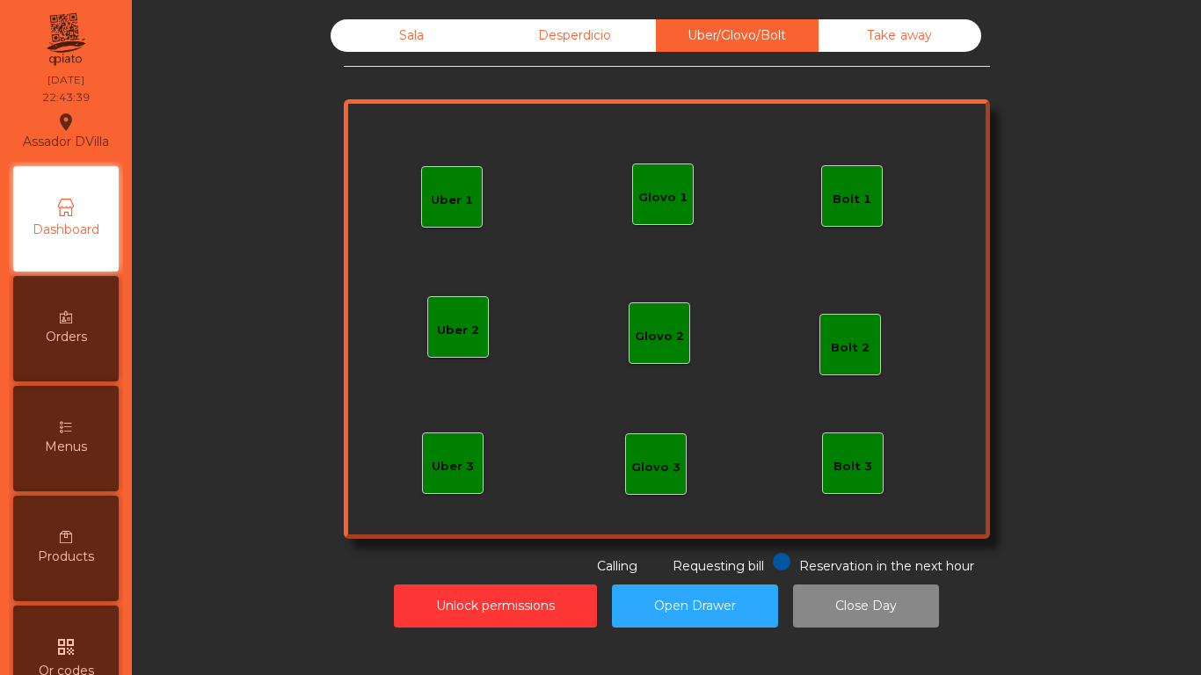
click at [922, 24] on div "Take away" at bounding box center [900, 35] width 163 height 33
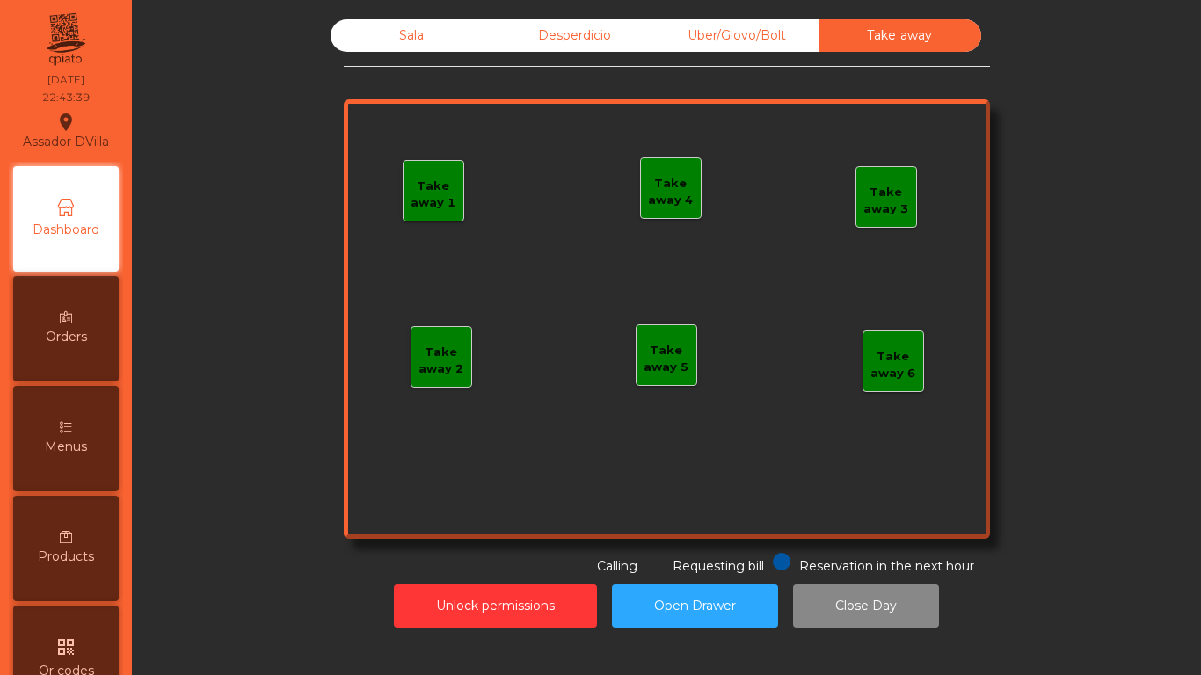
click at [421, 23] on div "Sala" at bounding box center [412, 35] width 163 height 33
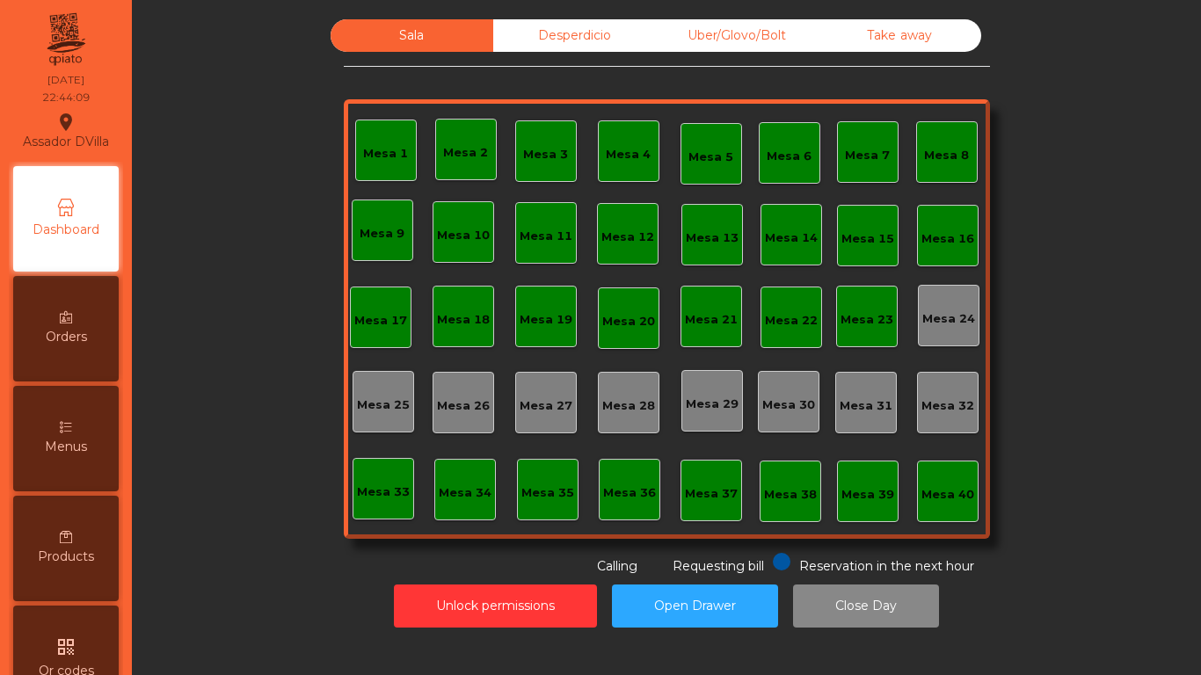
click at [597, 46] on div "Desperdicio" at bounding box center [574, 35] width 163 height 33
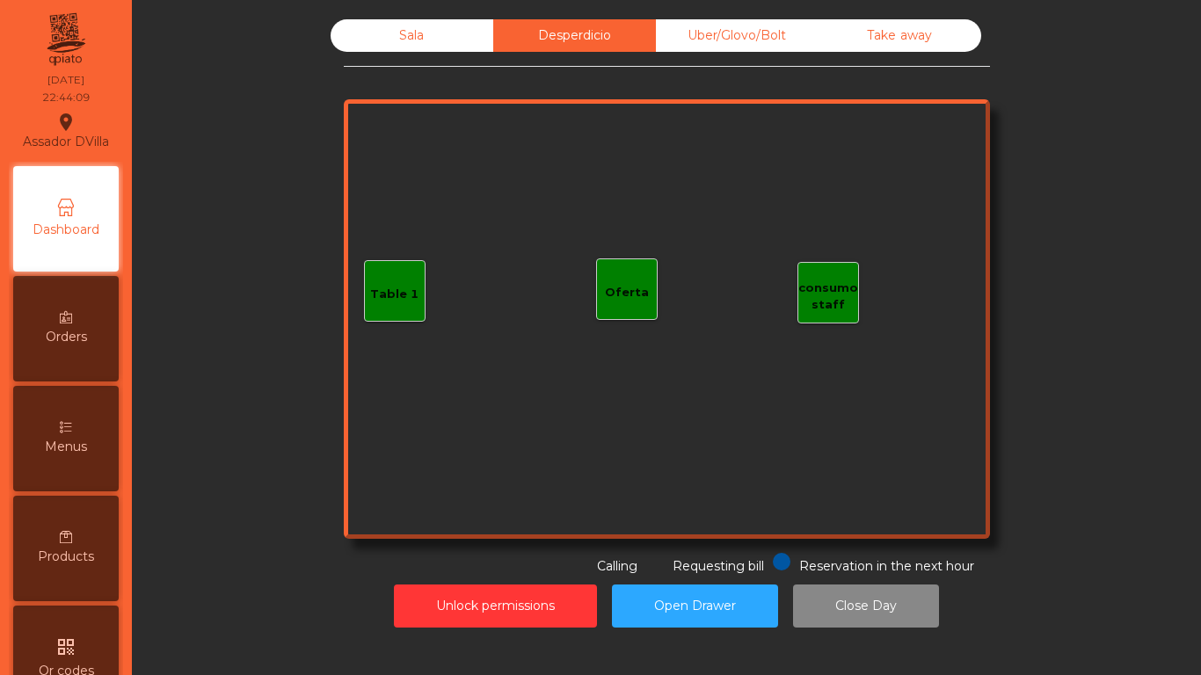
click at [777, 49] on div "Uber/Glovo/Bolt" at bounding box center [737, 35] width 163 height 33
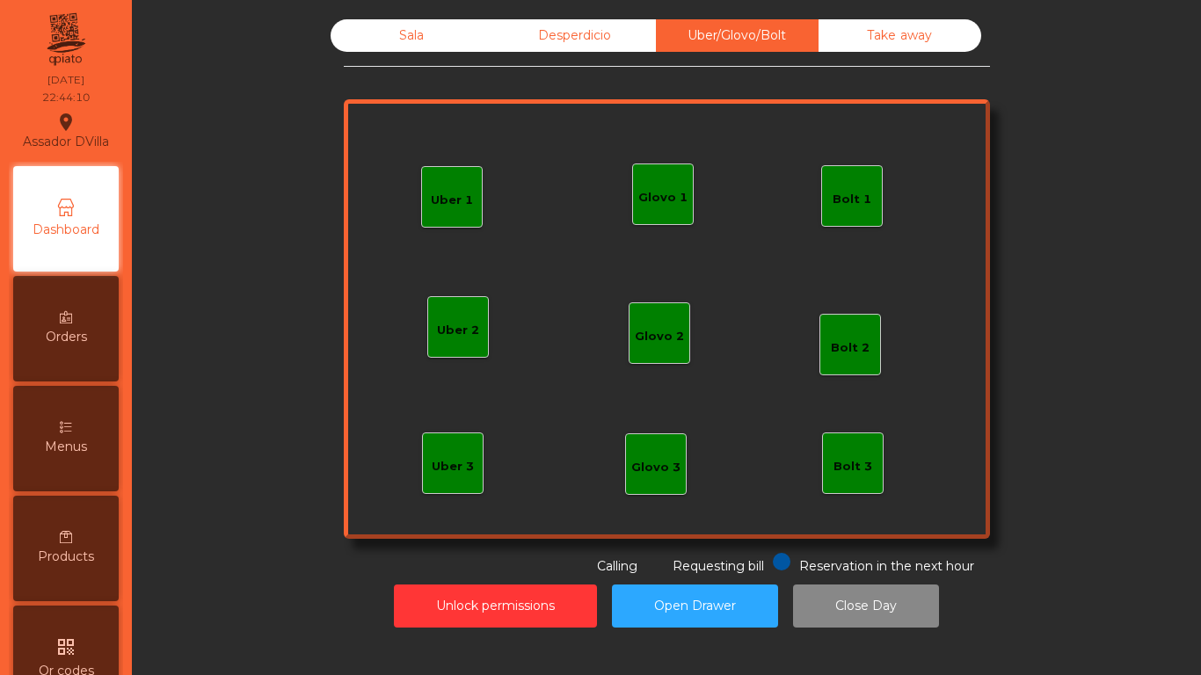
click at [830, 38] on div "Take away" at bounding box center [900, 35] width 163 height 33
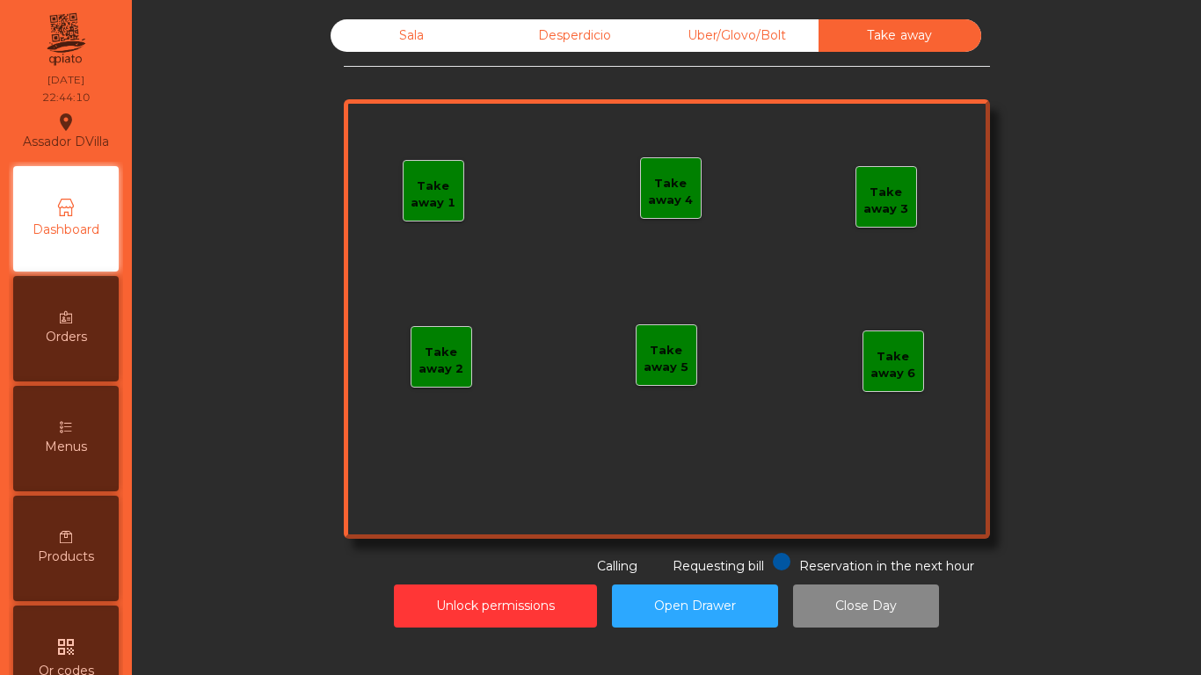
click at [634, 28] on div "Desperdicio" at bounding box center [574, 35] width 163 height 33
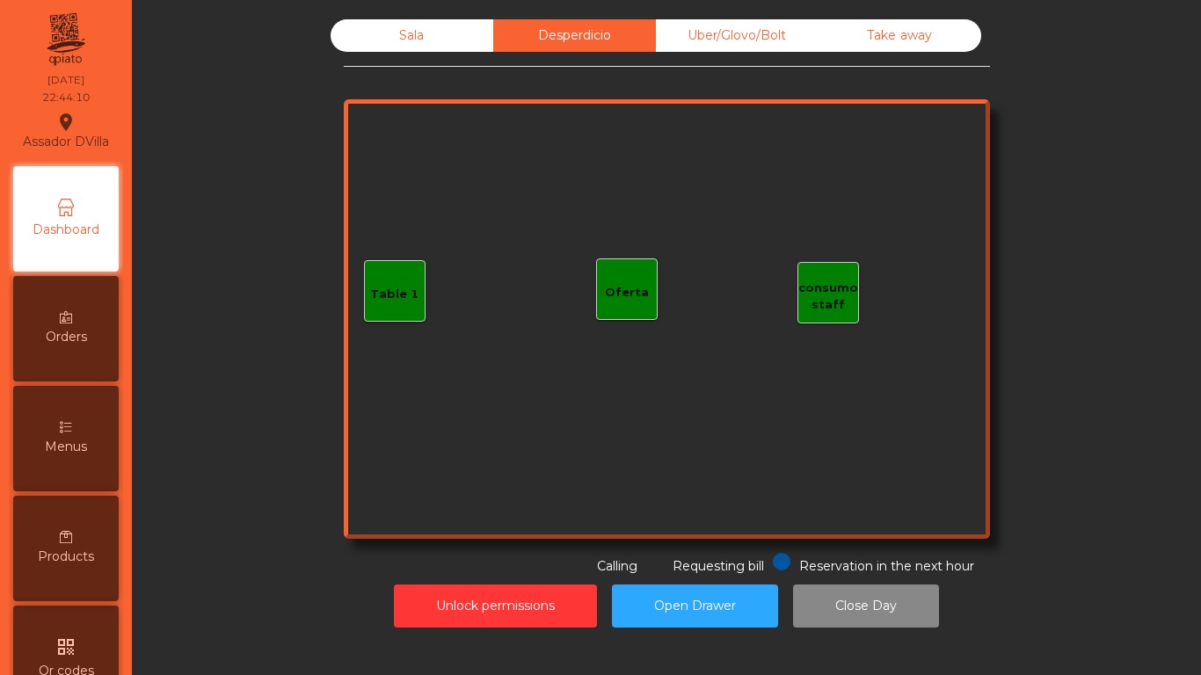
click at [485, 24] on div "Sala" at bounding box center [412, 35] width 163 height 33
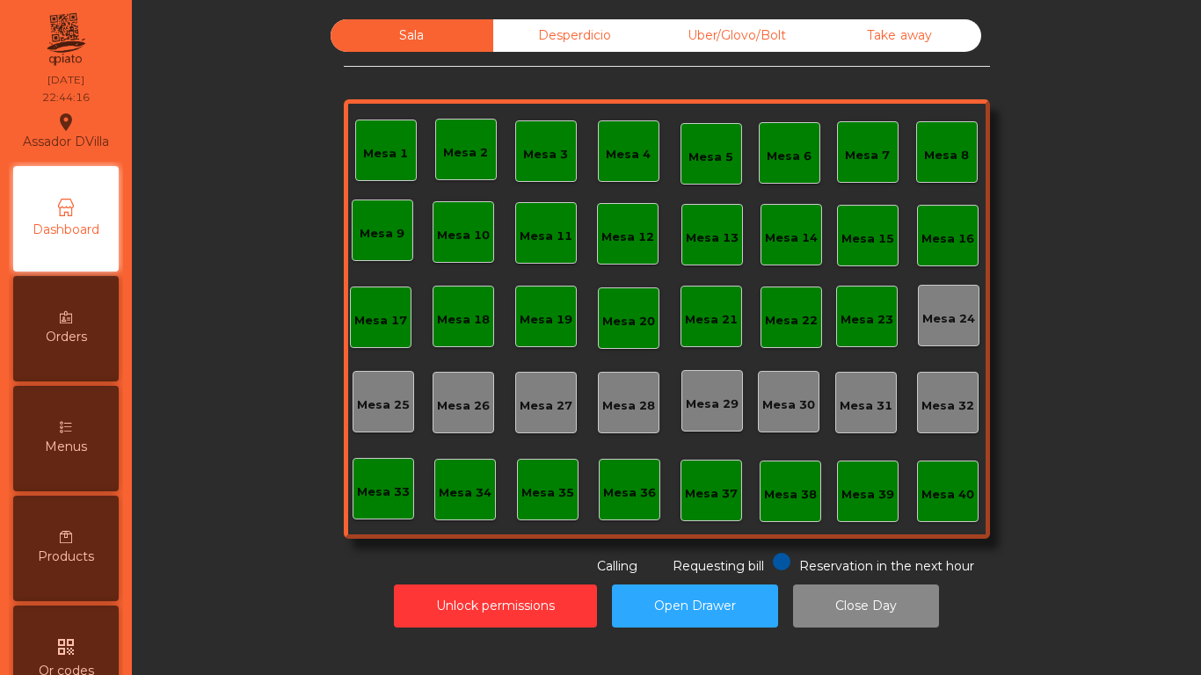
click at [516, 44] on div "Desperdicio" at bounding box center [574, 35] width 163 height 33
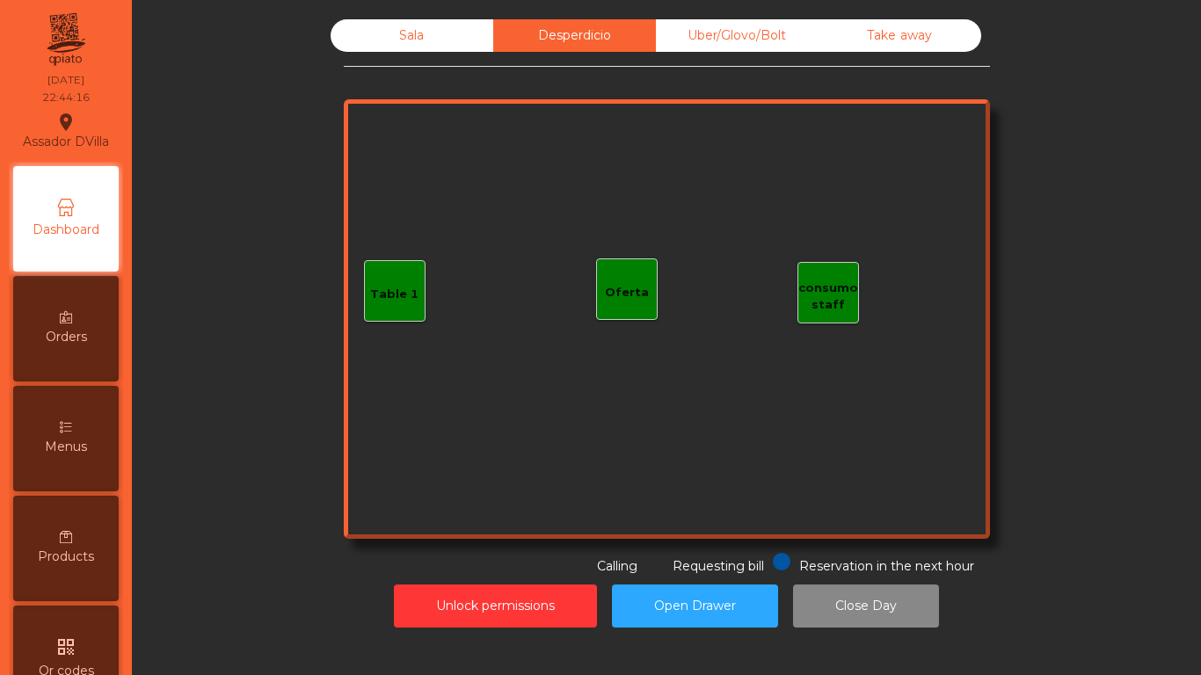
click at [672, 47] on div "Uber/Glovo/Bolt" at bounding box center [737, 35] width 163 height 33
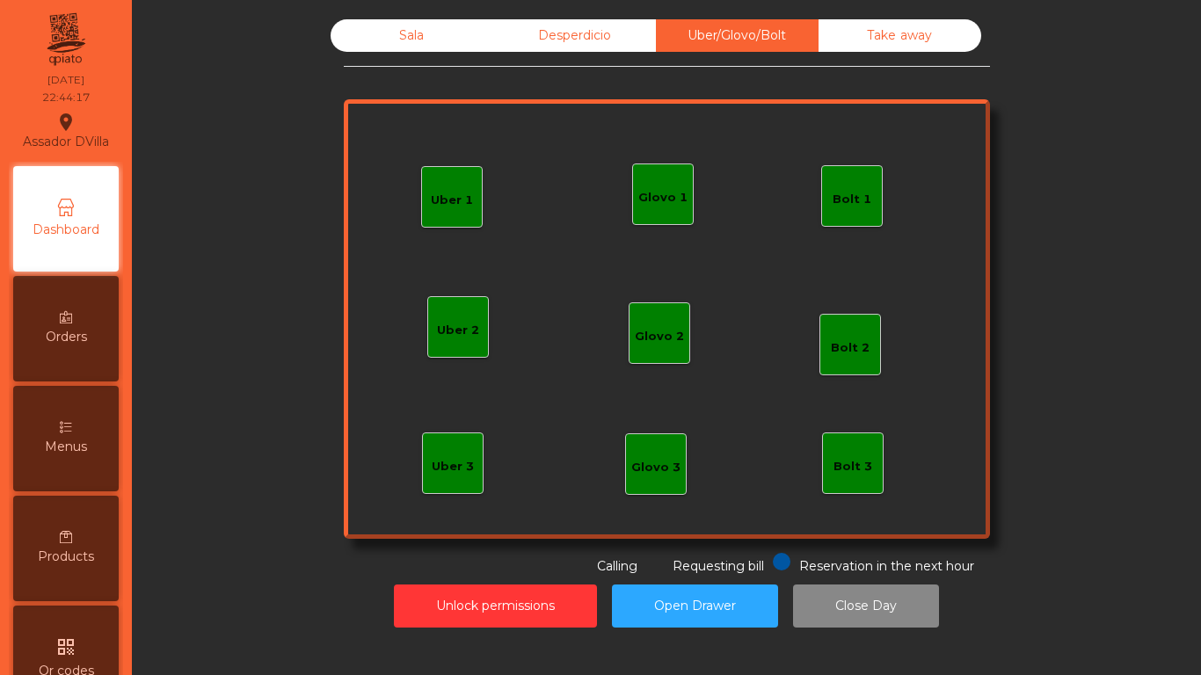
click at [821, 54] on div "Sala Desperdicio Uber/Glovo/Bolt Take away Uber 1 Uber 3 Bolt 2 Glovo 2 Uber 2 …" at bounding box center [667, 297] width 646 height 557
click at [834, 47] on div "Take away" at bounding box center [900, 35] width 163 height 33
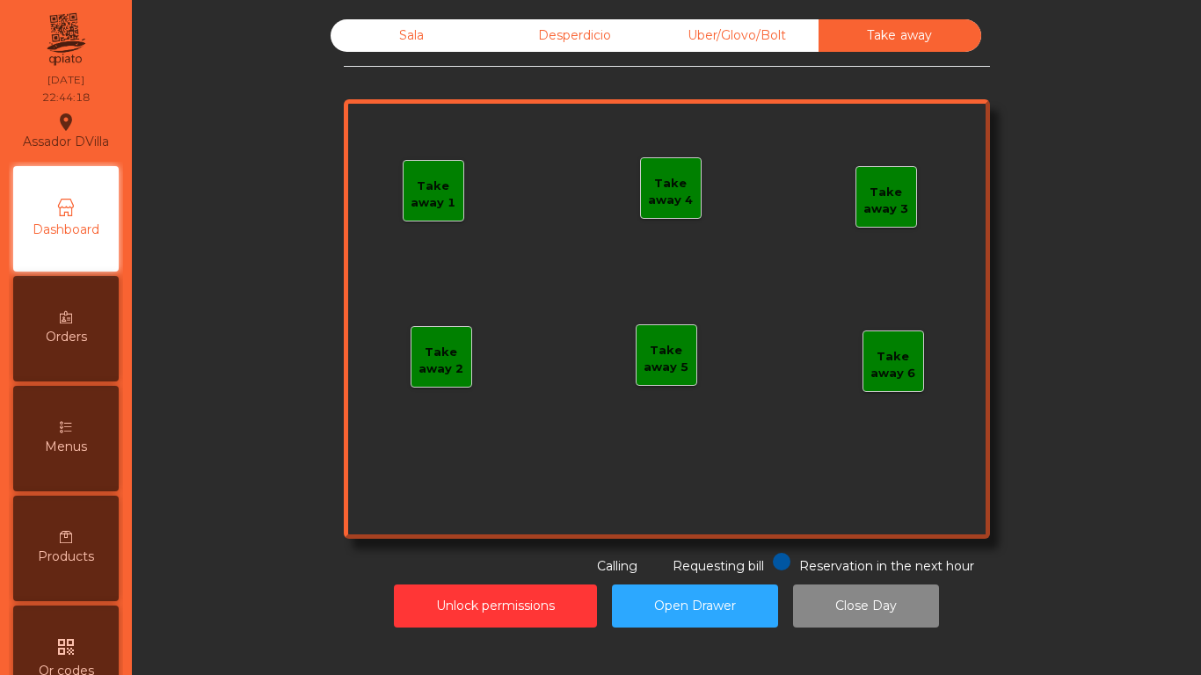
click at [616, 41] on div "Desperdicio" at bounding box center [574, 35] width 163 height 33
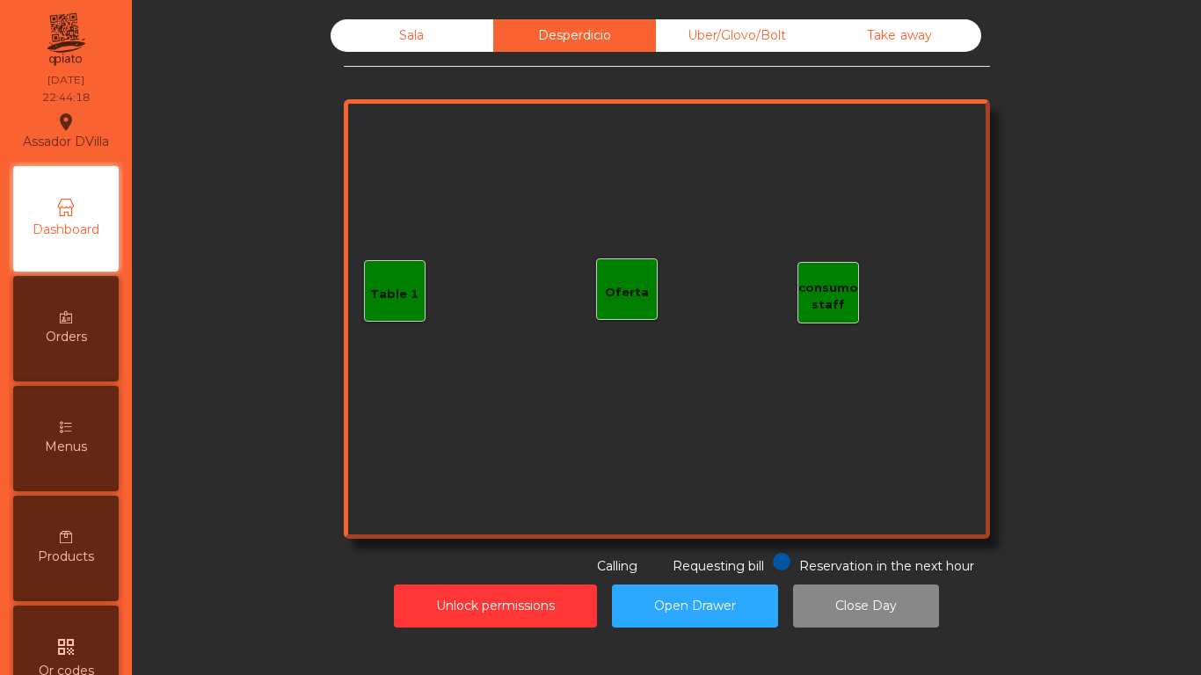
click at [456, 42] on div "Sala" at bounding box center [412, 35] width 163 height 33
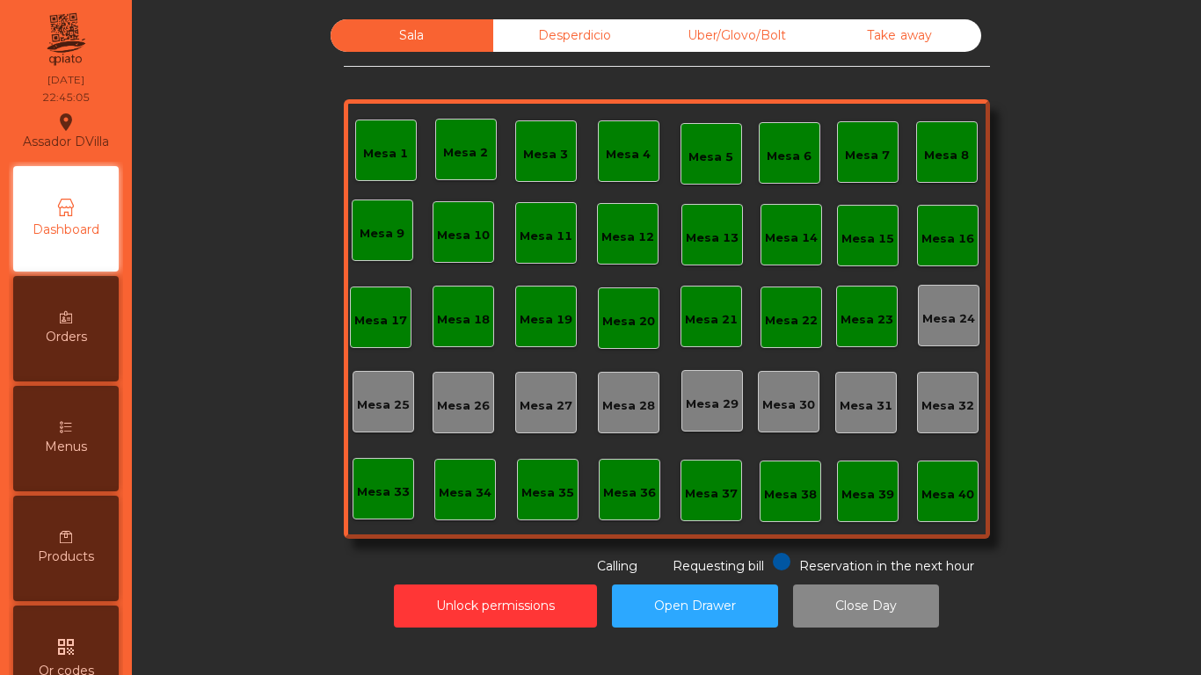
click at [503, 29] on div "Desperdicio" at bounding box center [574, 35] width 163 height 33
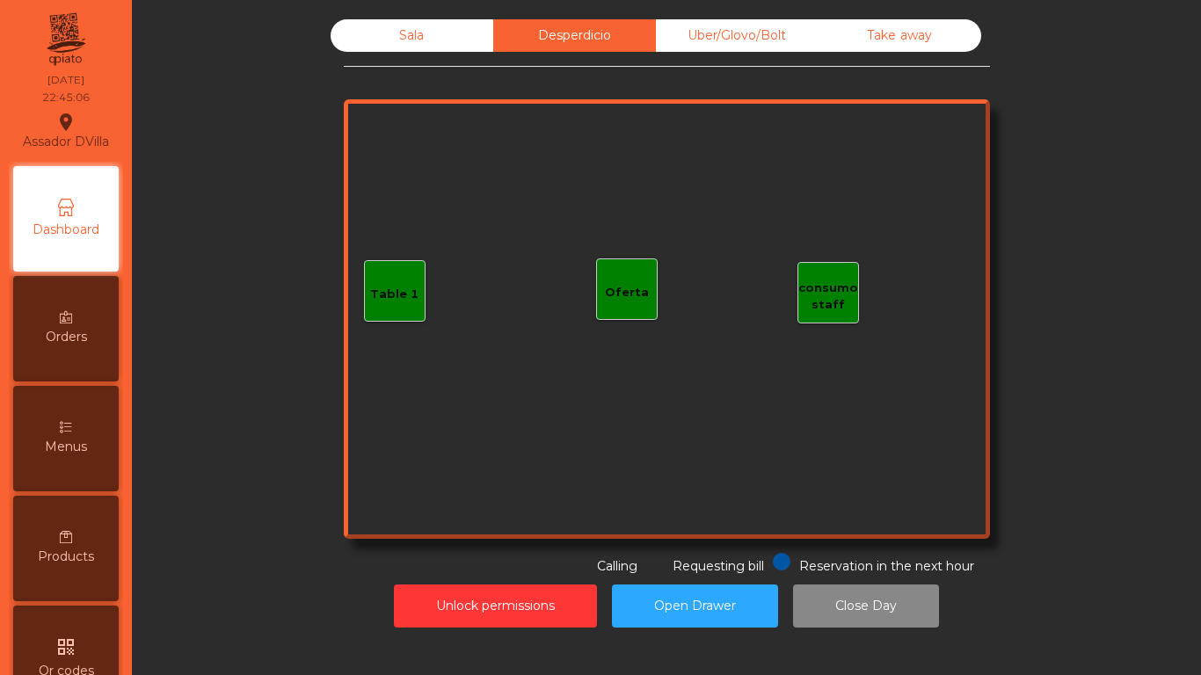
click at [709, 44] on div "Uber/Glovo/Bolt" at bounding box center [737, 35] width 163 height 33
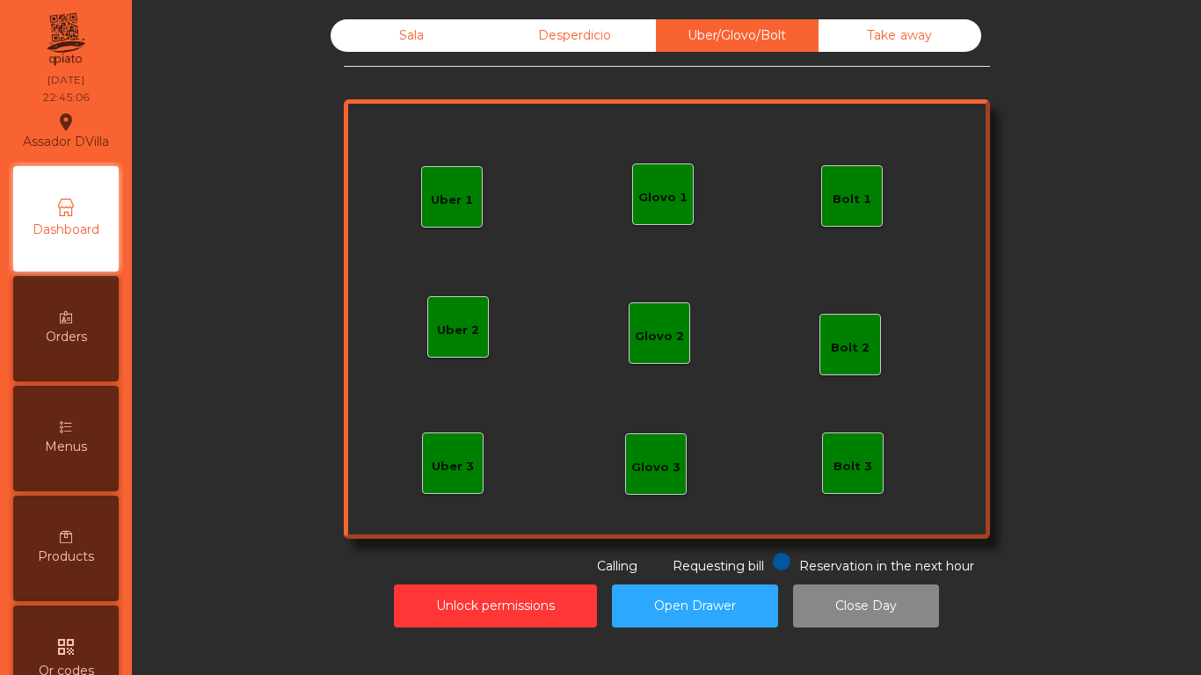
click at [872, 41] on div "Take away" at bounding box center [900, 35] width 163 height 33
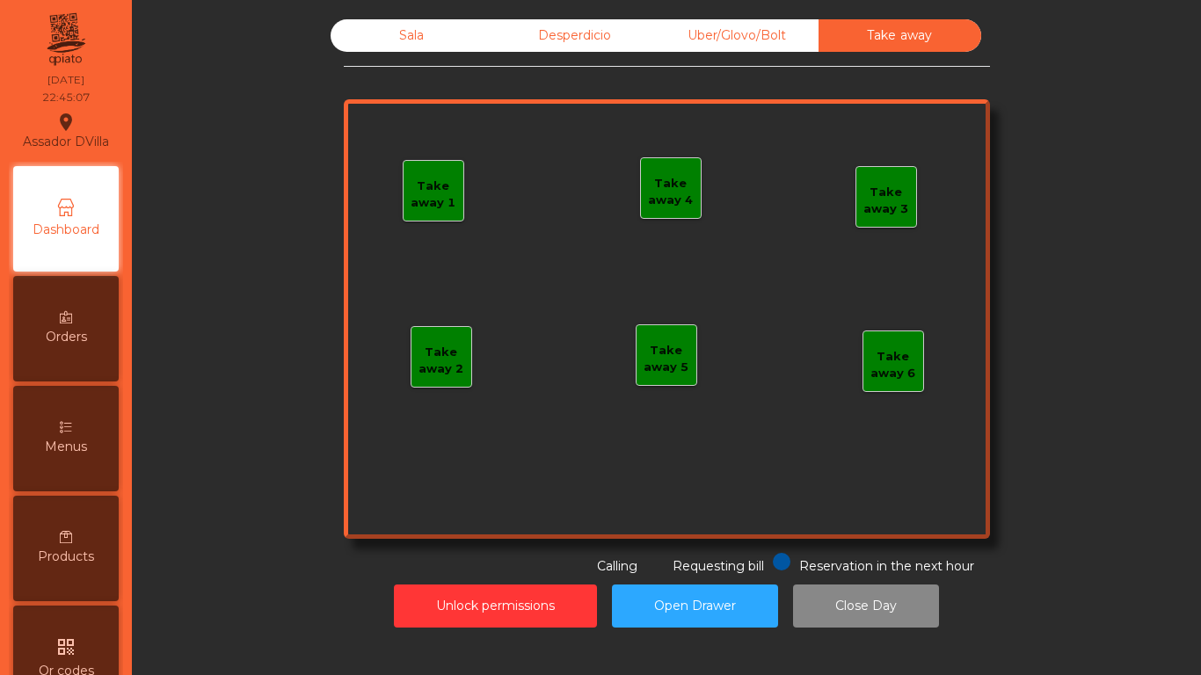
click at [574, 21] on div "Desperdicio" at bounding box center [574, 35] width 163 height 33
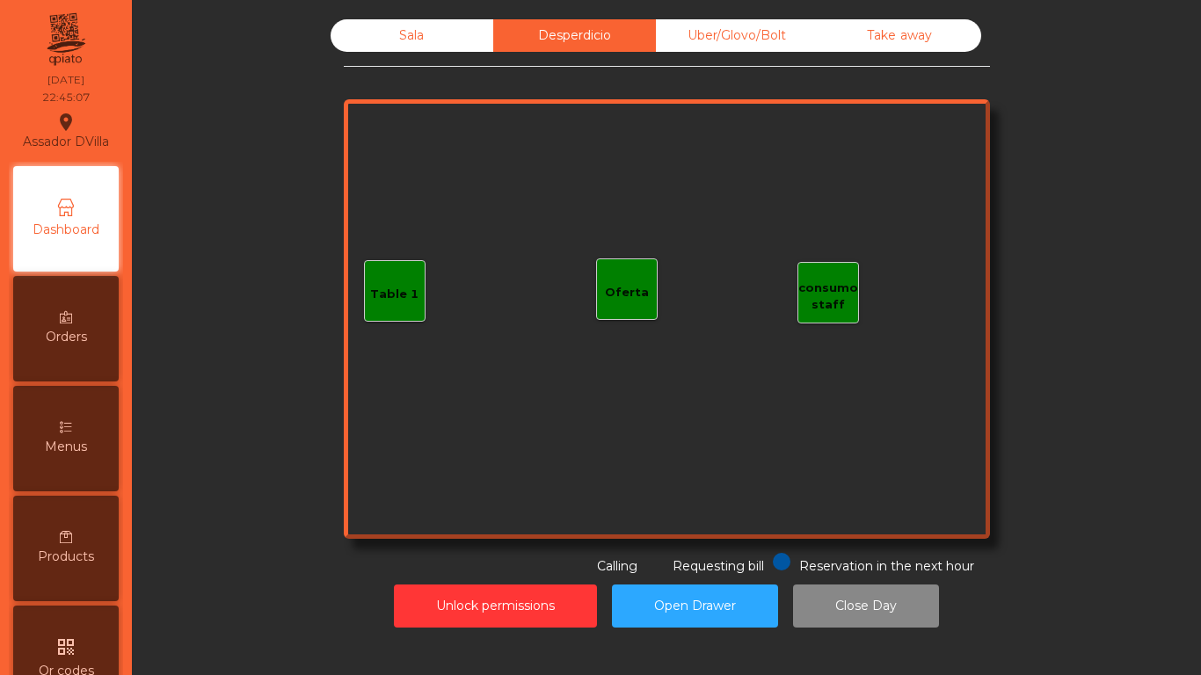
click at [439, 44] on div "Sala" at bounding box center [412, 35] width 163 height 33
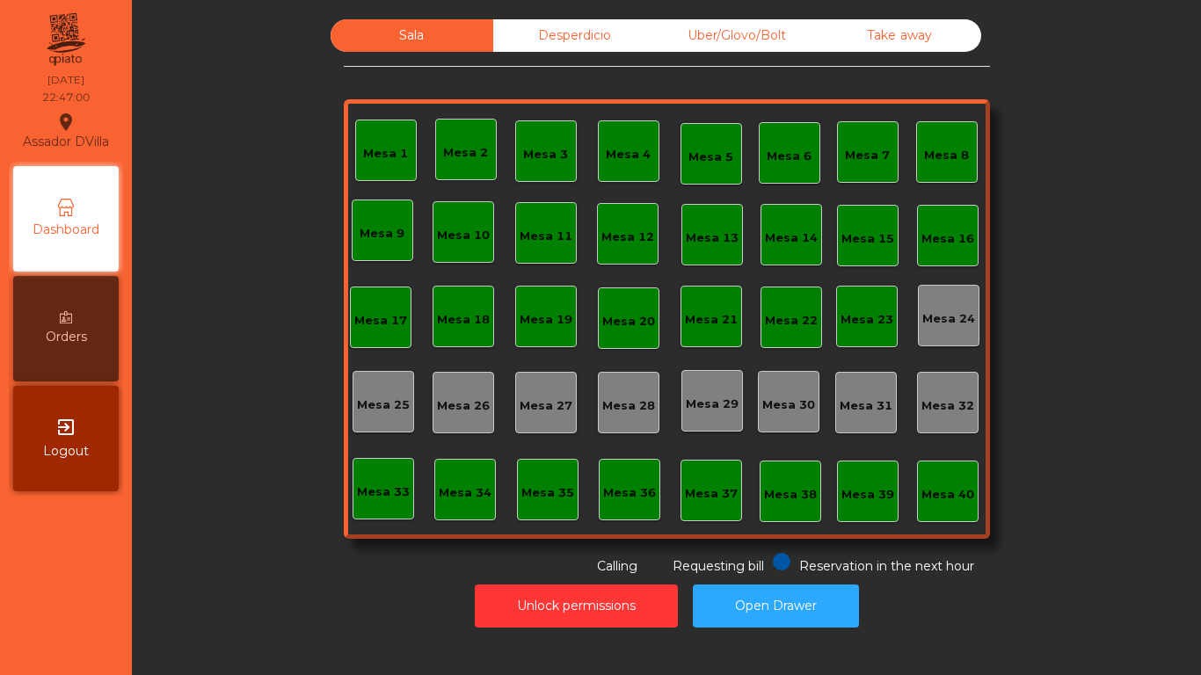
drag, startPoint x: 639, startPoint y: 25, endPoint x: 676, endPoint y: 30, distance: 38.2
click at [639, 24] on div "Desperdicio" at bounding box center [574, 35] width 163 height 33
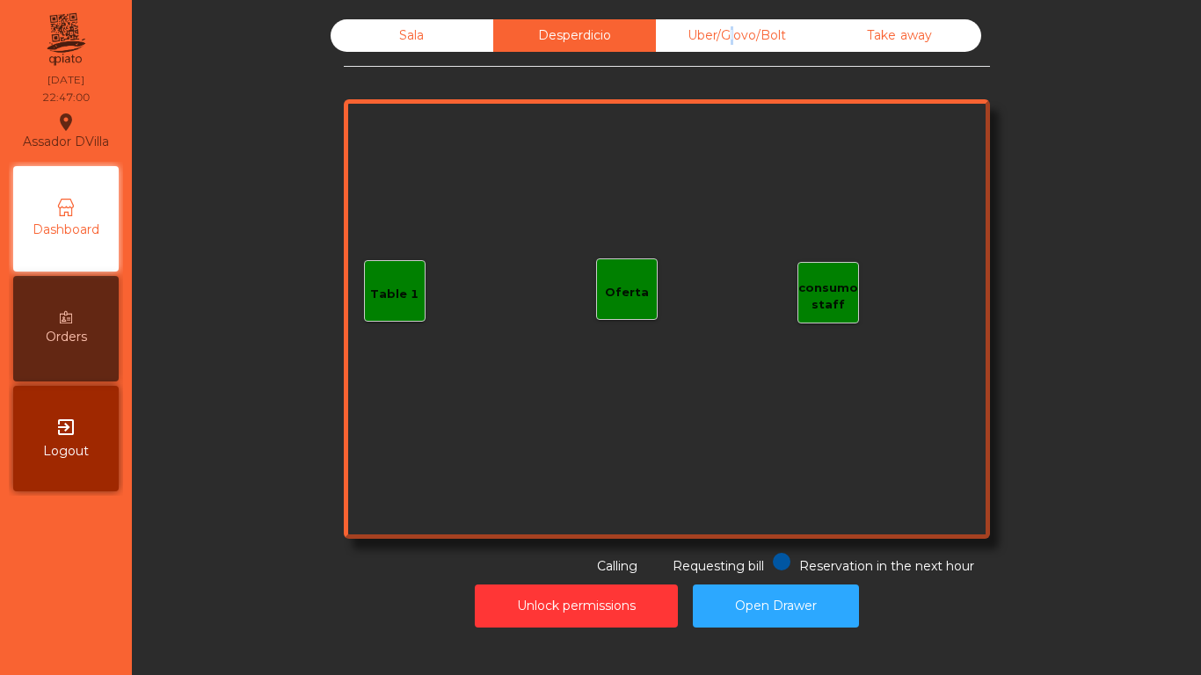
drag, startPoint x: 719, startPoint y: 33, endPoint x: 880, endPoint y: 41, distance: 160.3
click at [722, 33] on div "Uber/Glovo/Bolt" at bounding box center [737, 35] width 163 height 33
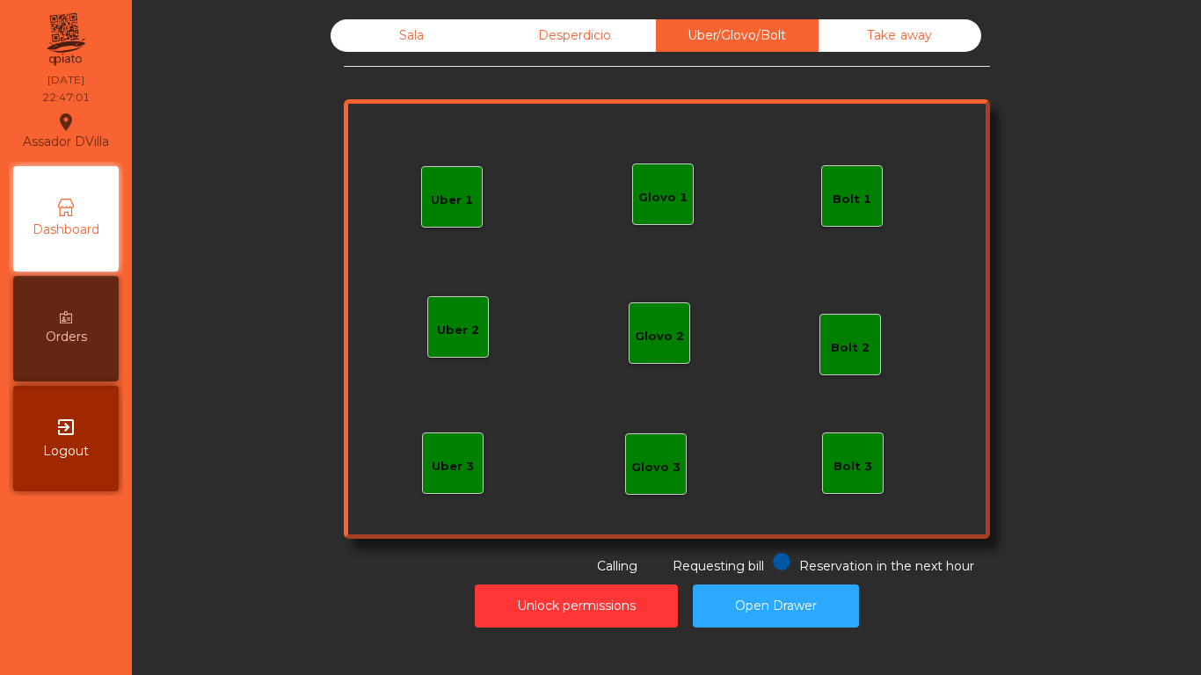
click at [908, 41] on div "Take away" at bounding box center [900, 35] width 163 height 33
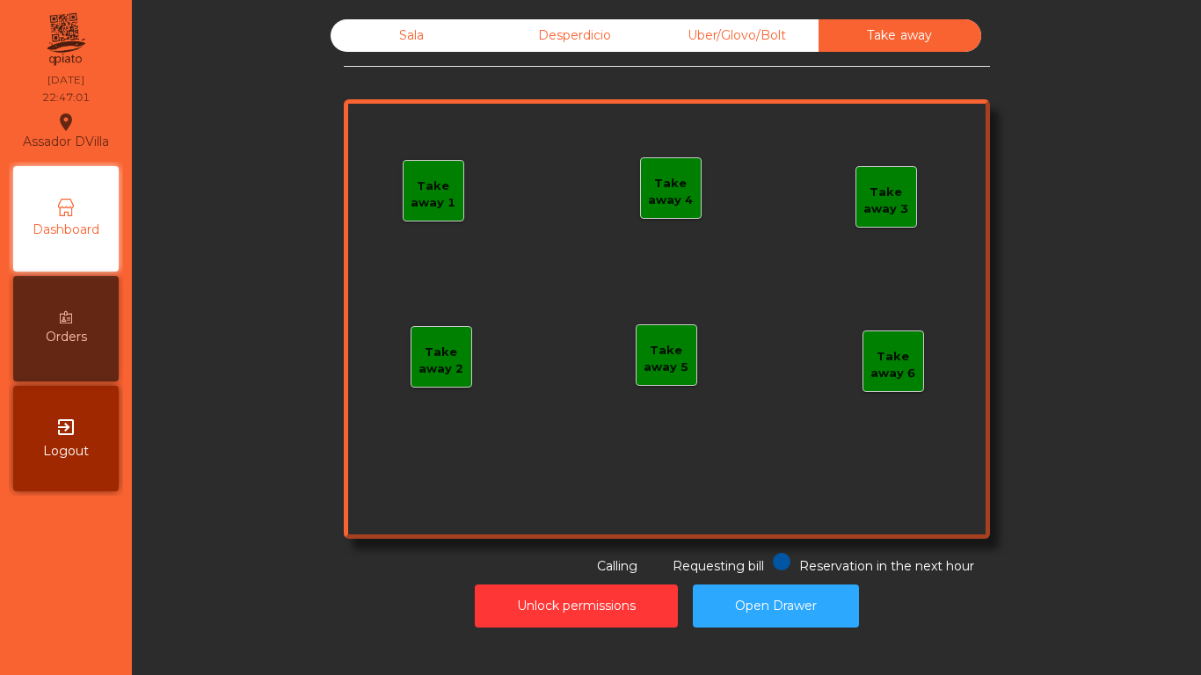
click at [390, 38] on div "Sala" at bounding box center [412, 35] width 163 height 33
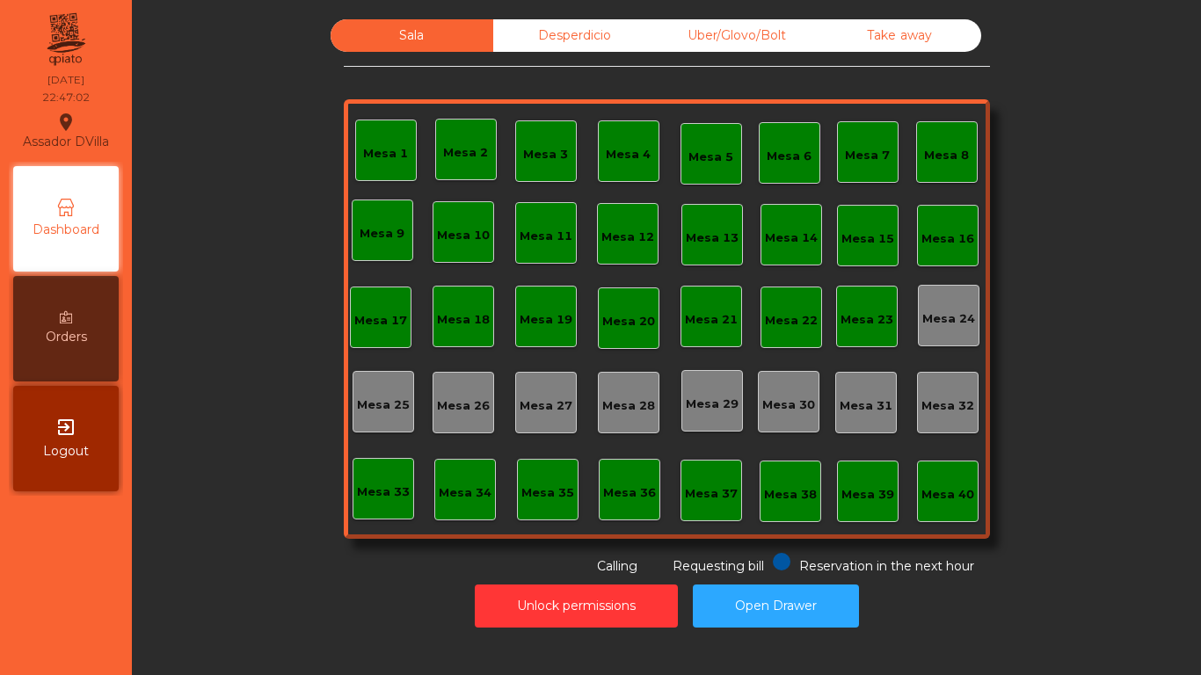
click at [250, 130] on div "Sala Desperdicio Uber/Glovo/Bolt Take away Mesa 1 Mesa 2 Mesa 3 [GEOGRAPHIC_DAT…" at bounding box center [667, 297] width 1022 height 557
click at [746, 604] on button "Open Drawer" at bounding box center [776, 606] width 166 height 43
